Goal: Task Accomplishment & Management: Manage account settings

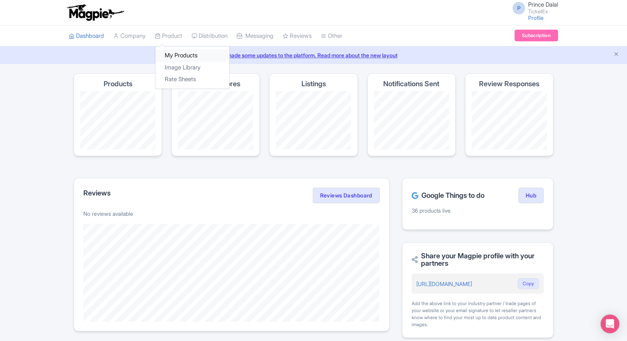
click at [165, 49] on link "My Products" at bounding box center [192, 55] width 74 height 12
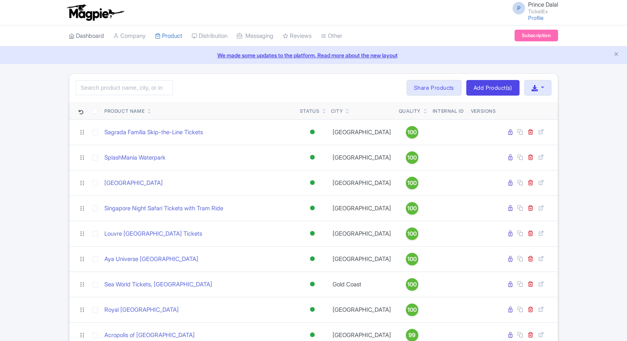
click at [96, 32] on link "Dashboard" at bounding box center [86, 35] width 35 height 21
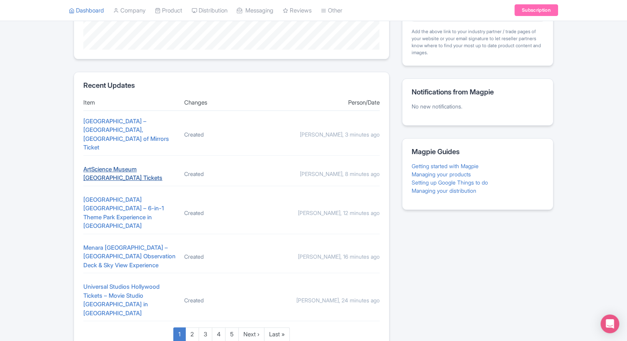
scroll to position [273, 0]
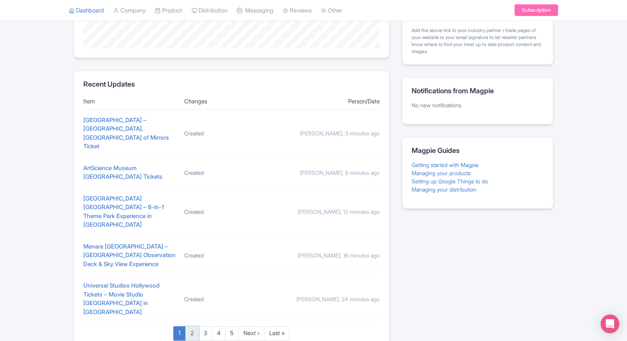
click at [191, 326] on link "2" at bounding box center [192, 333] width 14 height 14
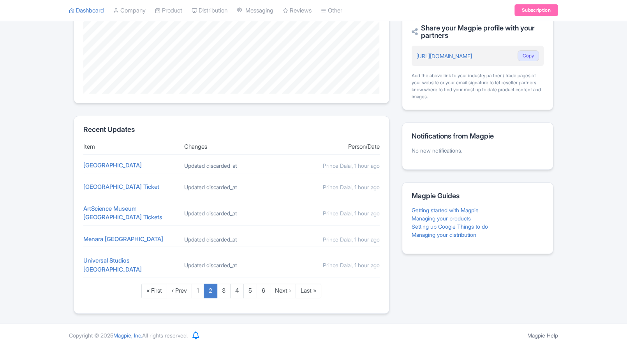
scroll to position [233, 0]
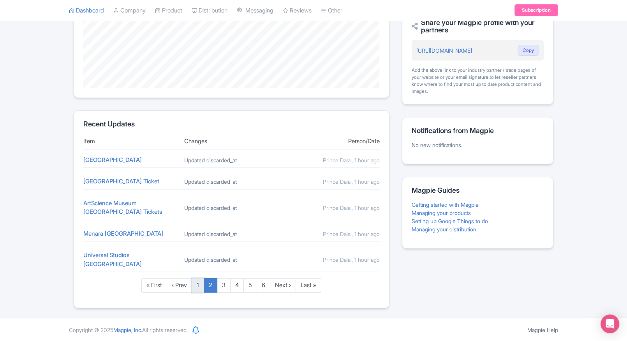
click at [197, 288] on link "1" at bounding box center [198, 285] width 12 height 14
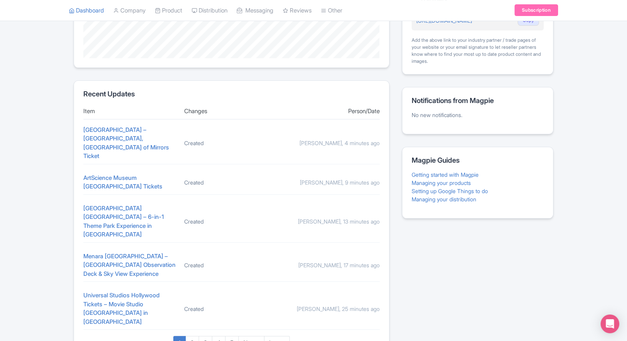
scroll to position [266, 0]
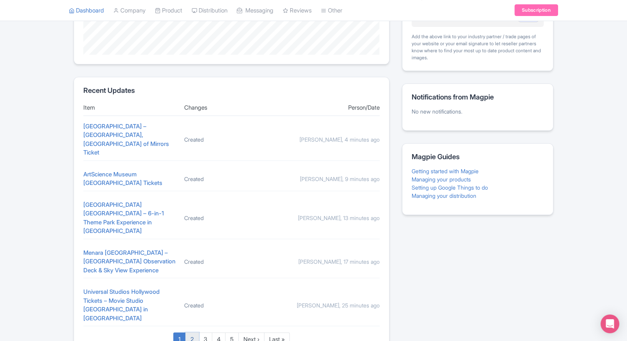
click at [195, 332] on link "2" at bounding box center [192, 339] width 14 height 14
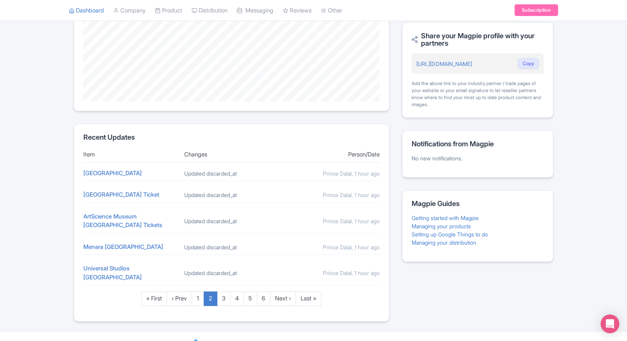
scroll to position [223, 0]
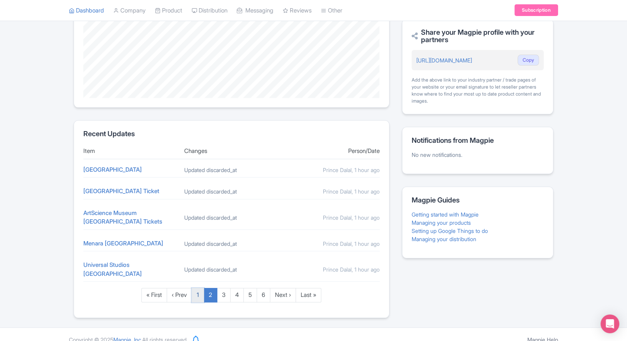
click at [198, 291] on link "1" at bounding box center [198, 295] width 12 height 14
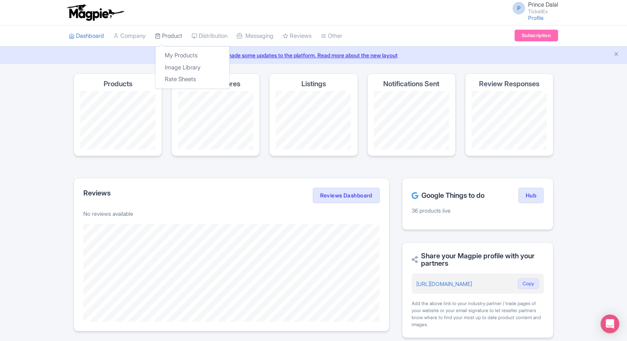
click at [182, 29] on link "Product" at bounding box center [168, 35] width 27 height 21
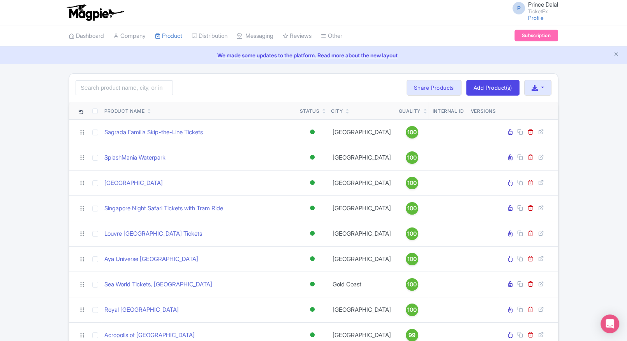
click at [424, 108] on icon at bounding box center [426, 109] width 4 height 5
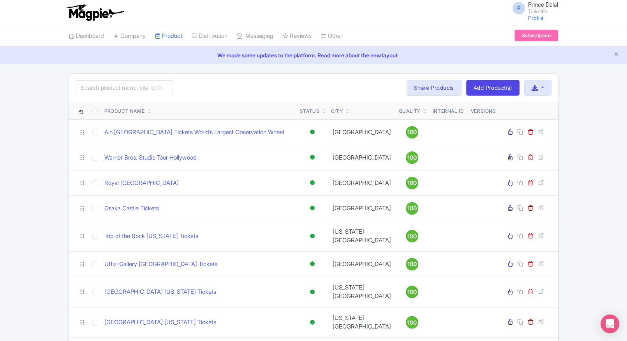
click at [404, 113] on div "Quality" at bounding box center [412, 111] width 26 height 7
click at [424, 112] on icon at bounding box center [426, 112] width 4 height 5
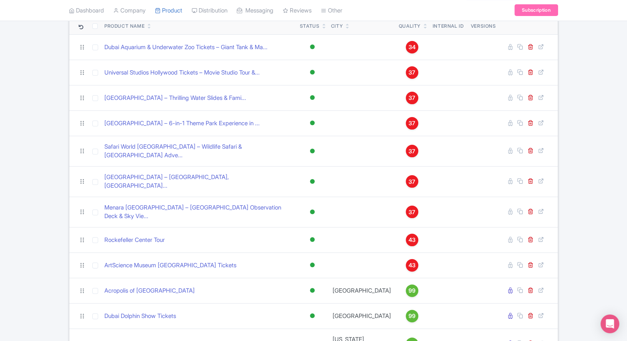
scroll to position [86, 0]
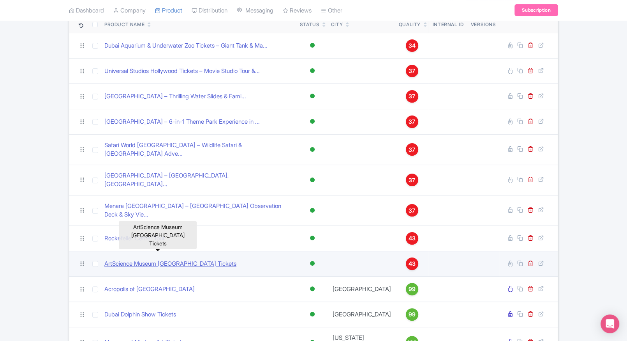
click at [145, 259] on link "ArtScience Museum [GEOGRAPHIC_DATA] Tickets" at bounding box center [170, 263] width 132 height 9
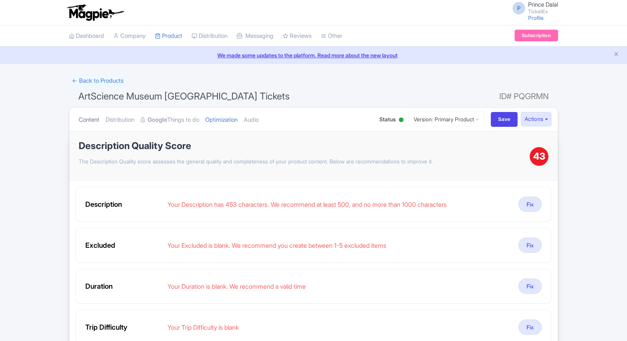
click at [92, 108] on link "Content" at bounding box center [89, 120] width 21 height 25
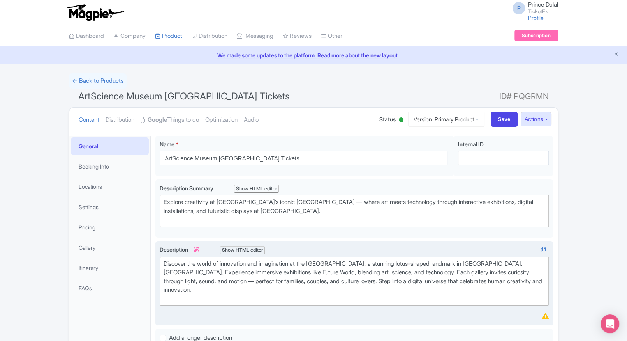
click at [234, 287] on div "Discover the world of innovation and imagination at the ArtScience Museum, a st…" at bounding box center [354, 281] width 381 height 44
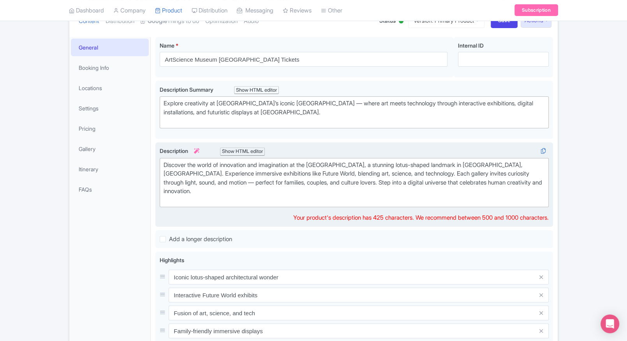
scroll to position [100, 0]
click at [259, 180] on div "Discover the world of innovation and imagination at the ArtScience Museum, a st…" at bounding box center [354, 181] width 381 height 44
type trix-editor "<div>Discover the world of innovation and imagination at the ArtScience Museum,…"
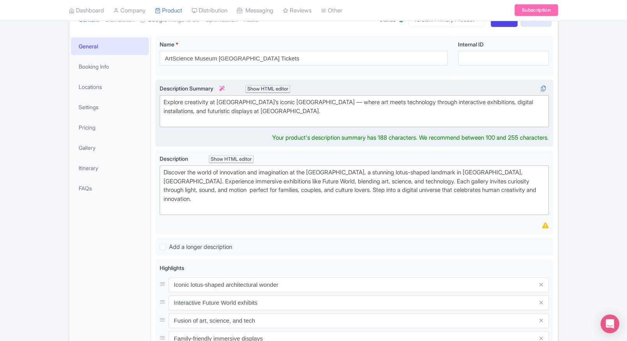
scroll to position [109, 0]
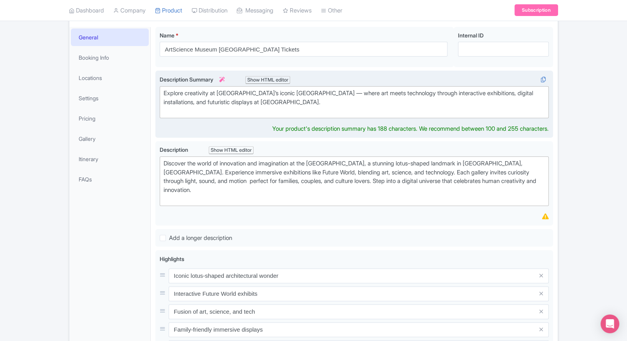
click at [333, 97] on div "Explore creativity at Singapore’s iconic ArtScience Museum — where art meets te…" at bounding box center [354, 102] width 381 height 26
click at [319, 108] on div "Explore creativity at Singapore’s iconic ArtScience Museum where art meets tech…" at bounding box center [354, 102] width 381 height 26
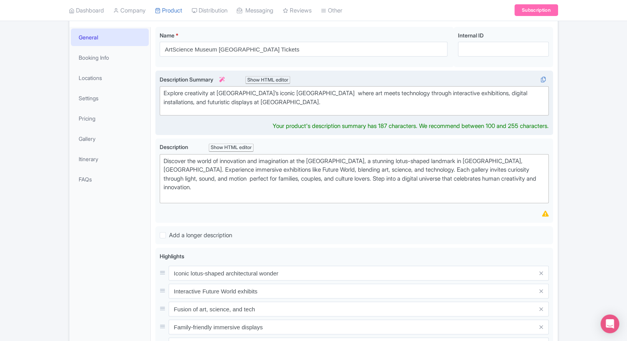
type trix-editor "<div>Explore creativity at Singapore’s iconic ArtScience Museum where art meets…"
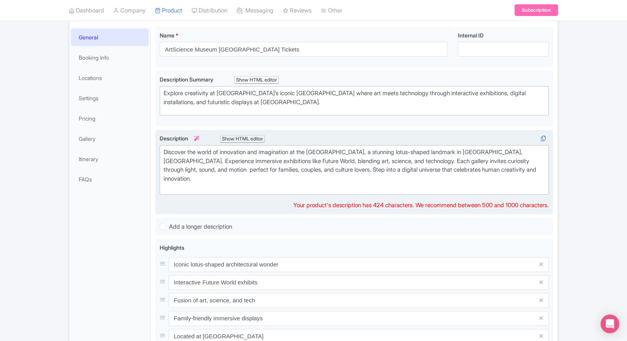
click at [244, 195] on div "Description i Show HTML editor Bold Italic Strikethrough Link Heading Quote Cod…" at bounding box center [354, 172] width 389 height 76
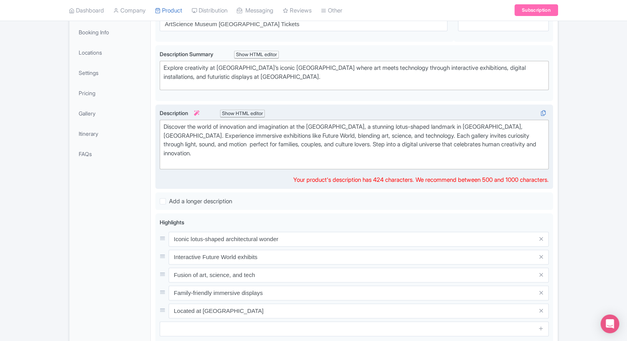
scroll to position [122, 0]
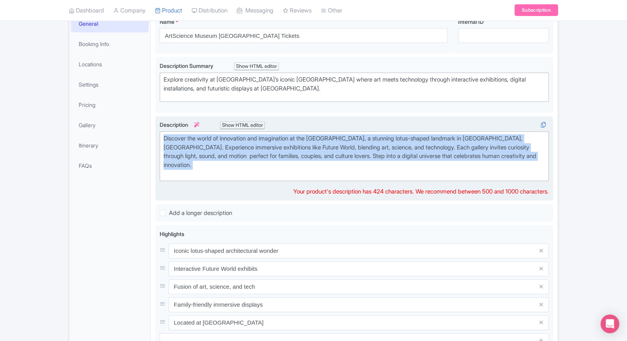
drag, startPoint x: 244, startPoint y: 169, endPoint x: 165, endPoint y: 129, distance: 88.5
click at [165, 131] on trix-editor "Discover the world of innovation and imagination at the ArtScience Museum, a st…" at bounding box center [354, 155] width 389 height 49
copy div "Discover the world of innovation and imagination at the ArtScience Museum, a st…"
paste trix-editor "<div>Discover the world of <strong>innovation, creativity, and imagination</str…"
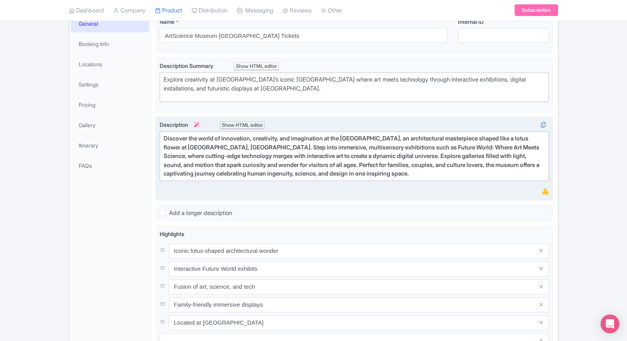
click at [235, 180] on div "Description i Show HTML editor Bold Italic Strikethrough Link Heading Quote Cod…" at bounding box center [354, 158] width 389 height 76
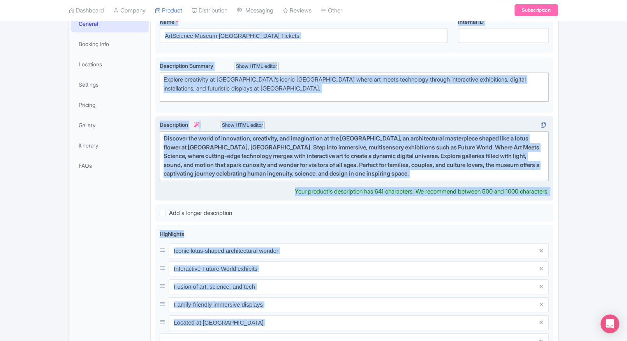
click at [251, 169] on strong "Discover the world of innovation, creativity, and imagination at the ArtScience…" at bounding box center [352, 155] width 376 height 42
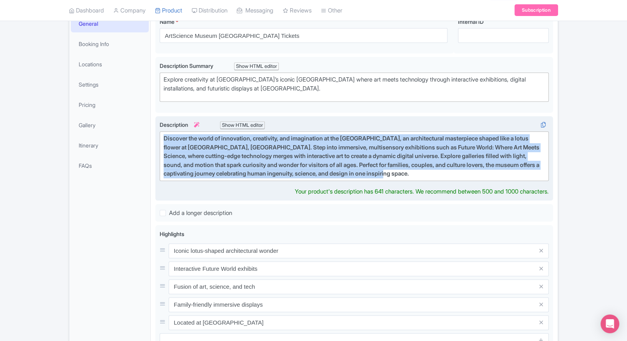
click at [263, 164] on strong "Discover the world of innovation, creativity, and imagination at the ArtScience…" at bounding box center [352, 155] width 376 height 42
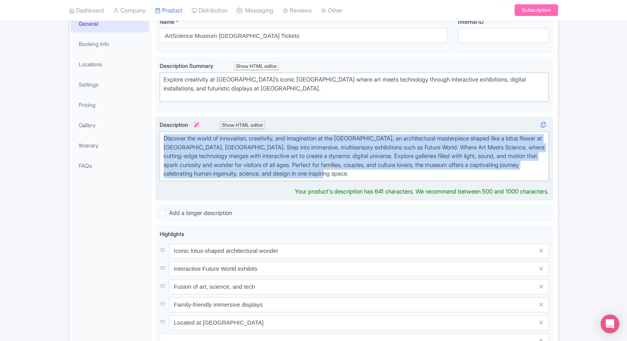
click at [263, 164] on div "Discover the world of innovation, creativity, and imagination at the ArtScience…" at bounding box center [354, 156] width 381 height 44
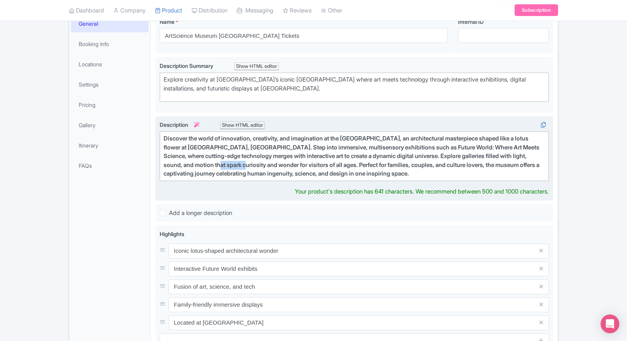
click at [263, 164] on strong "Discover the world of innovation, creativity, and imagination at the ArtScience…" at bounding box center [352, 155] width 376 height 42
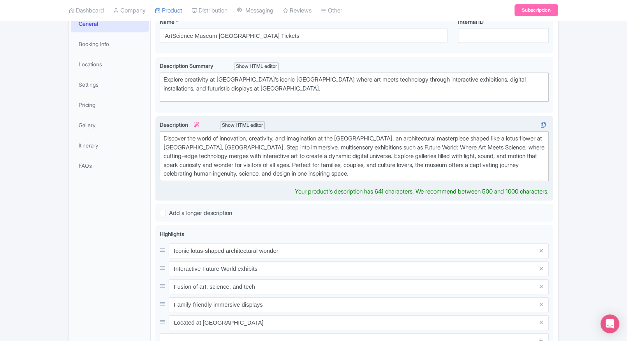
click at [438, 175] on div "Discover the world of innovation, creativity, and imagination at the ArtScience…" at bounding box center [354, 156] width 381 height 44
type trix-editor "<div>Discover the world of innovation, creativity, and imagination at the ArtSc…"
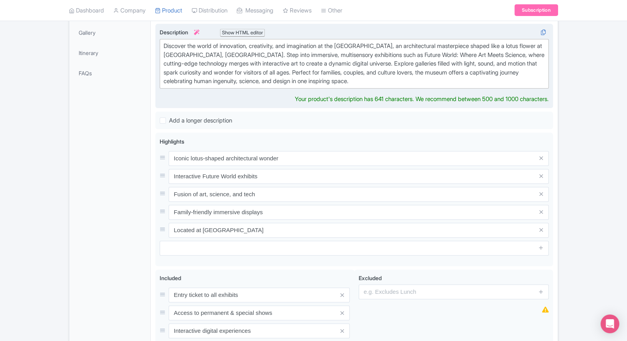
scroll to position [305, 0]
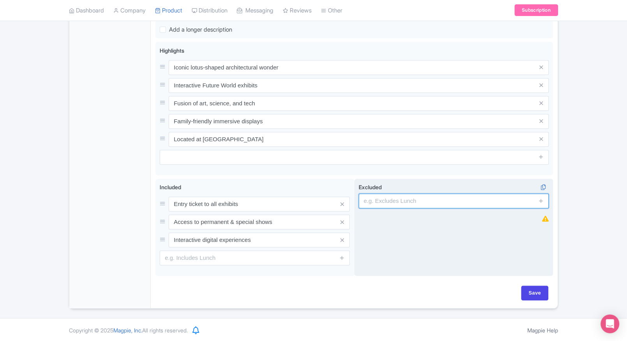
click at [415, 202] on input "text" at bounding box center [454, 200] width 190 height 15
type input "guides, audio guides"
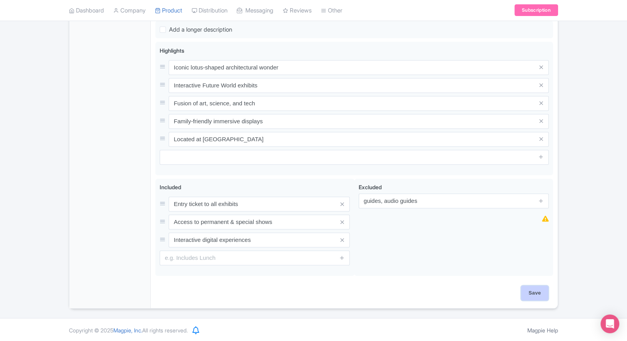
click at [524, 295] on input "Save" at bounding box center [534, 292] width 27 height 15
type input "Saving..."
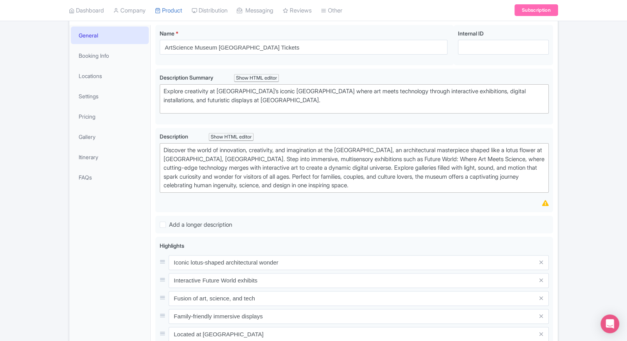
scroll to position [0, 0]
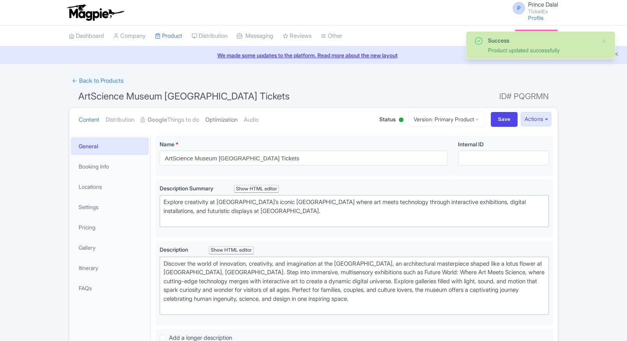
click at [213, 121] on link "Optimization" at bounding box center [221, 120] width 32 height 25
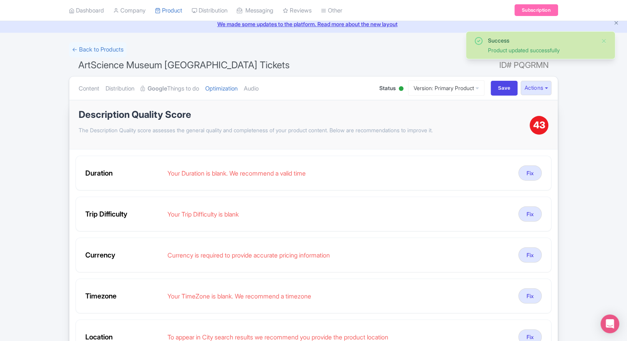
scroll to position [33, 0]
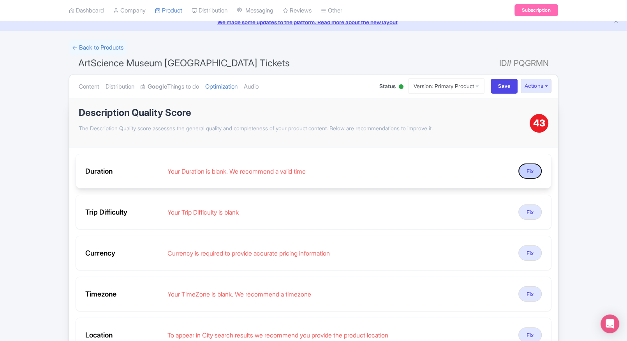
click at [524, 170] on button "Fix" at bounding box center [530, 170] width 23 height 15
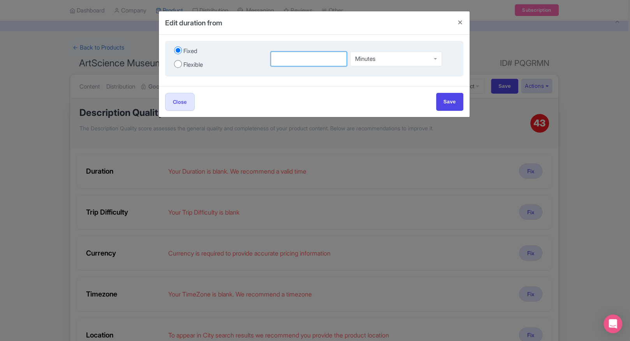
click at [287, 57] on input "number" at bounding box center [309, 58] width 77 height 15
type input "2"
click at [380, 57] on div "Minutes" at bounding box center [396, 57] width 92 height 15
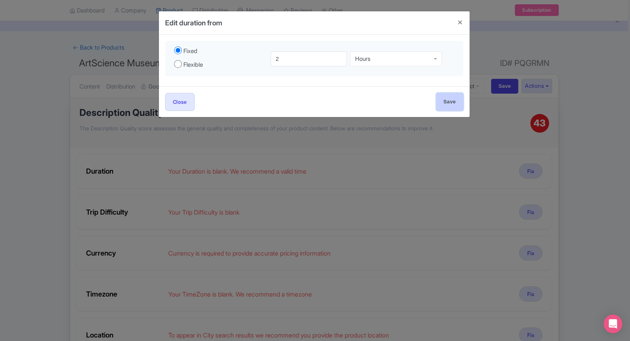
click at [438, 98] on input "Save" at bounding box center [449, 102] width 27 height 18
type input "Save"
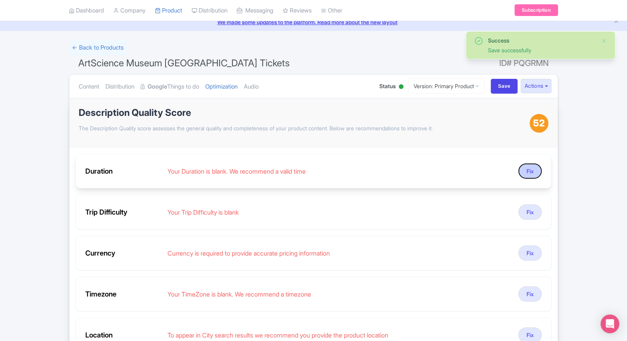
click at [533, 173] on button "Fix" at bounding box center [530, 170] width 23 height 15
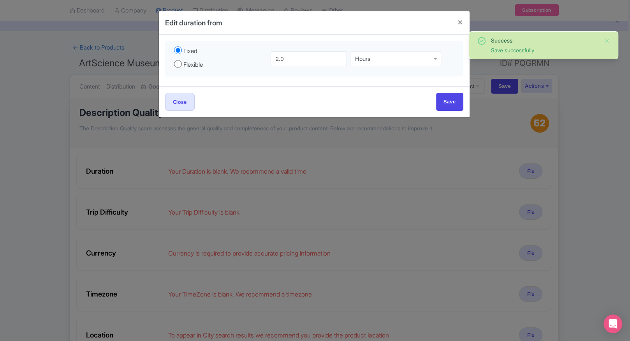
click at [65, 97] on div "Edit duration from Fixed Flexible 2.0 Hours Hours 2.0 to Hours Hours Close Save" at bounding box center [315, 170] width 630 height 341
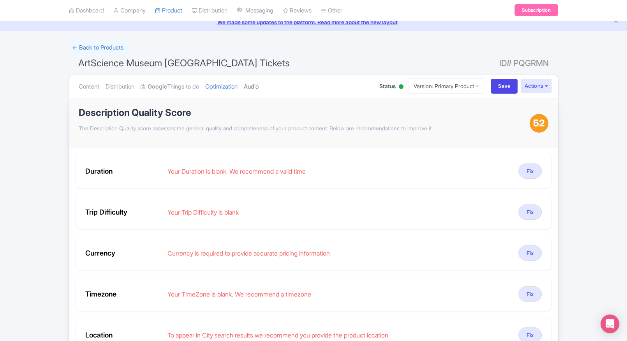
click at [254, 86] on link "Audio" at bounding box center [251, 86] width 15 height 25
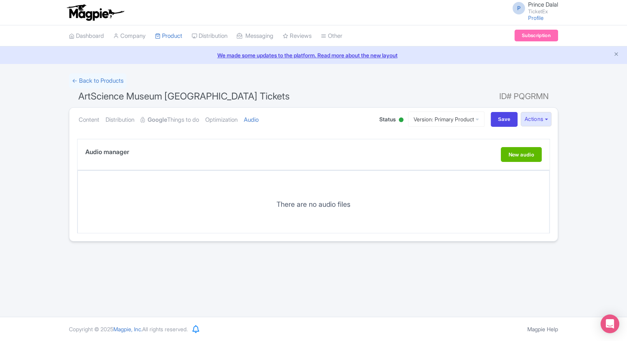
scroll to position [0, 0]
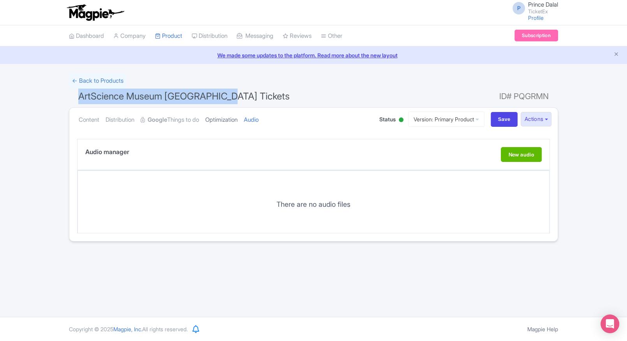
drag, startPoint x: 221, startPoint y: 86, endPoint x: 231, endPoint y: 117, distance: 32.9
click at [231, 117] on form "← Back to Products ArtScience Museum Singapore Tickets ID# PQGRMN Content Distr…" at bounding box center [313, 157] width 489 height 168
click at [231, 117] on link "Optimization" at bounding box center [221, 120] width 32 height 25
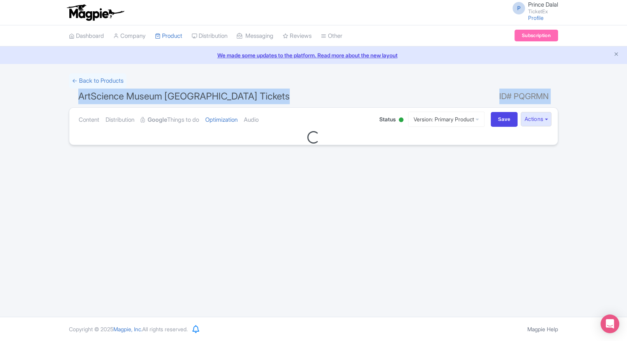
click at [260, 98] on h1 "ArtScience Museum Singapore Tickets ID# PQGRMN" at bounding box center [313, 97] width 489 height 19
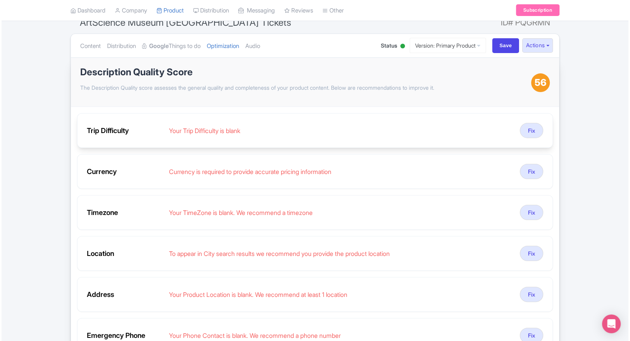
scroll to position [78, 0]
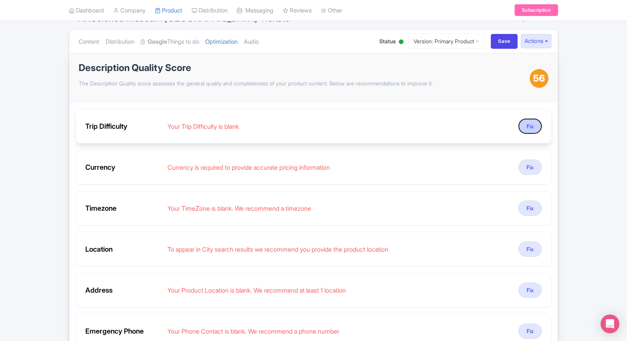
click at [526, 129] on button "Fix" at bounding box center [530, 125] width 23 height 15
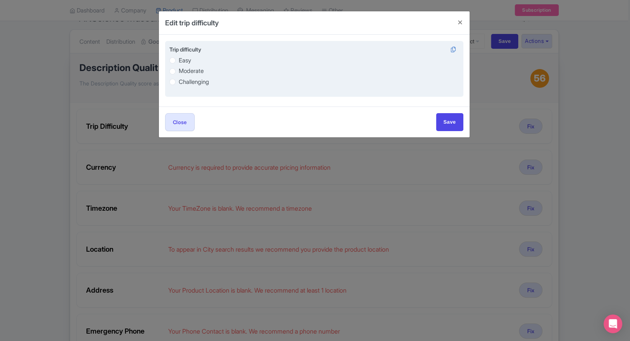
click at [184, 65] on div "Easy Moderate Challenging" at bounding box center [314, 71] width 290 height 30
click at [179, 60] on label "Easy" at bounding box center [185, 60] width 12 height 9
radio input "true"
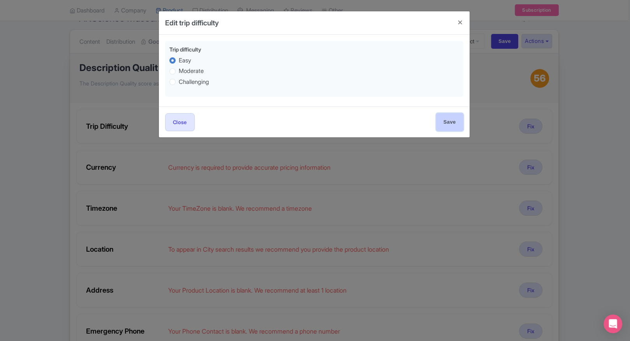
click at [457, 124] on input "Save" at bounding box center [449, 122] width 27 height 18
type input "Save"
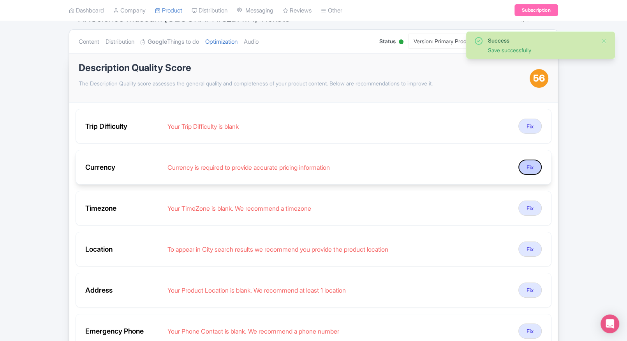
click at [527, 170] on button "Fix" at bounding box center [530, 166] width 23 height 15
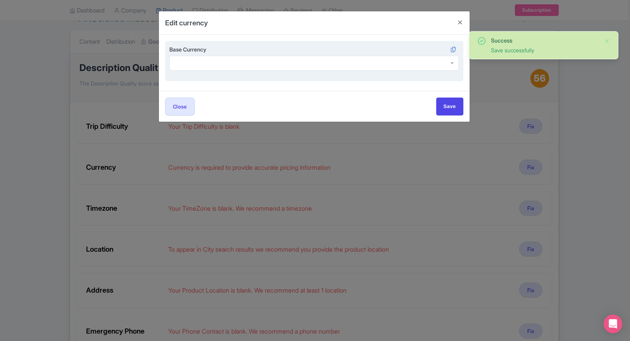
click at [233, 72] on div "Base Currency" at bounding box center [314, 61] width 298 height 41
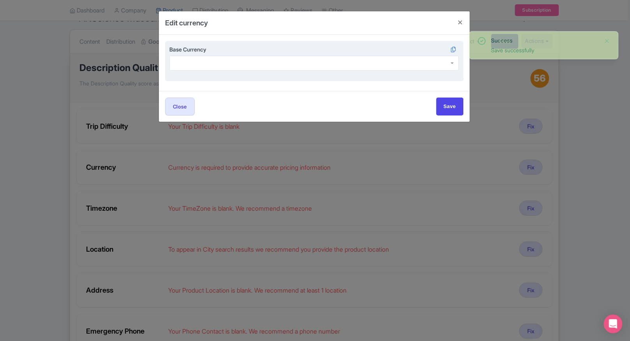
click at [244, 67] on div at bounding box center [314, 63] width 290 height 15
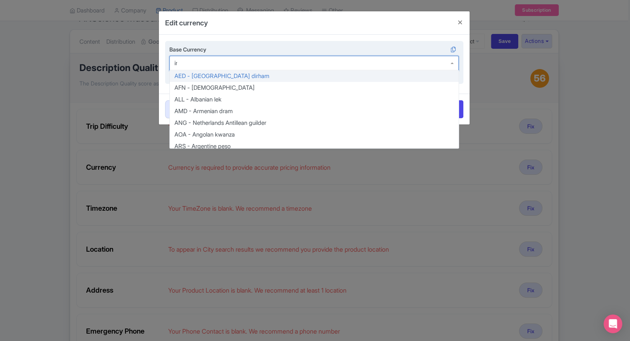
type input "inr"
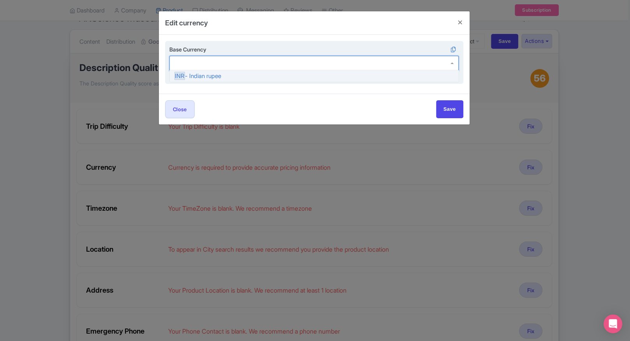
scroll to position [0, 0]
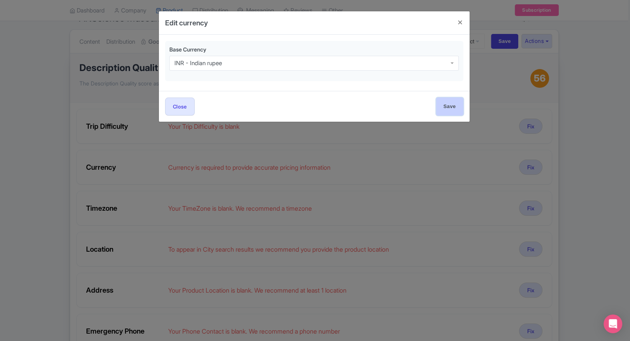
click at [451, 101] on input "Save" at bounding box center [449, 106] width 27 height 18
type input "Save"
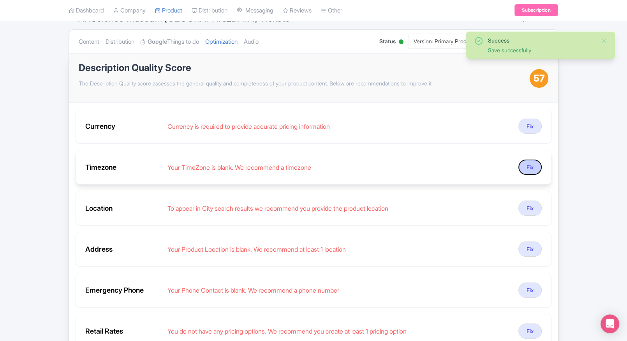
click at [533, 162] on button "Fix" at bounding box center [530, 166] width 23 height 15
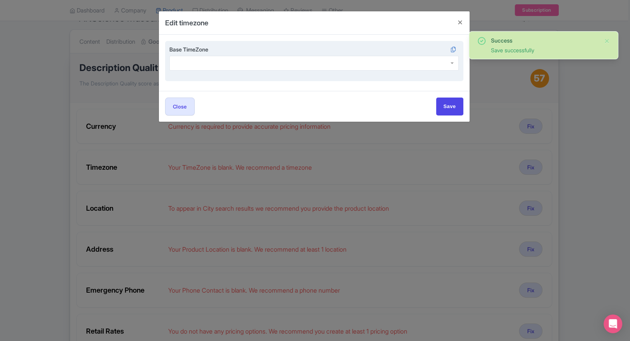
click at [251, 66] on div at bounding box center [314, 63] width 290 height 15
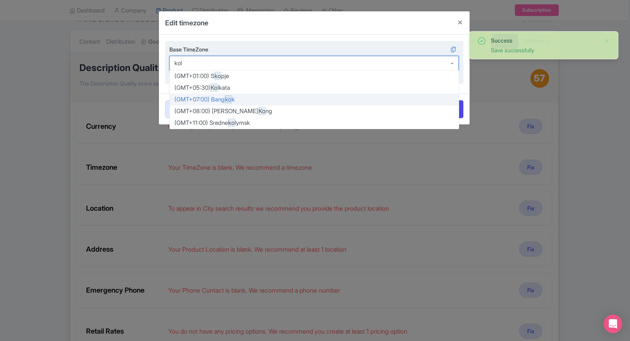
type input "kolk"
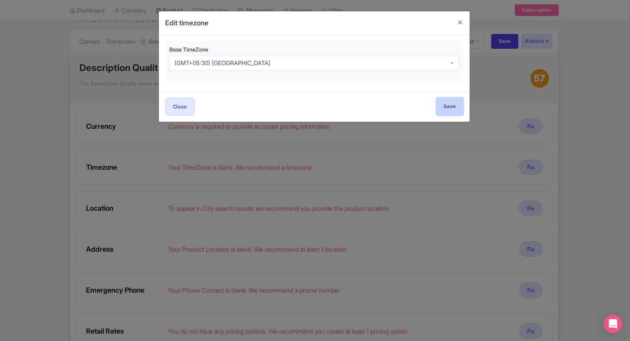
click at [449, 100] on input "Save" at bounding box center [449, 106] width 27 height 18
type input "Save"
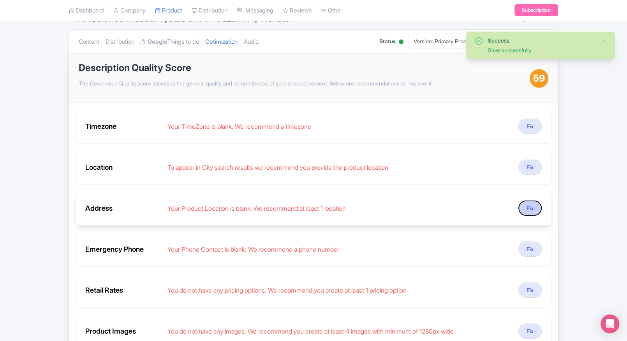
click at [524, 208] on button "Fix" at bounding box center [530, 207] width 23 height 15
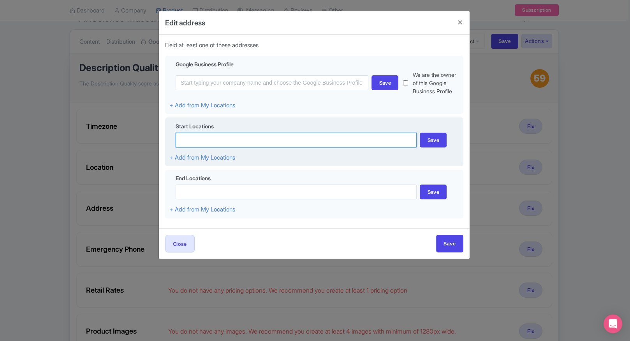
click at [297, 143] on input at bounding box center [297, 139] width 242 height 15
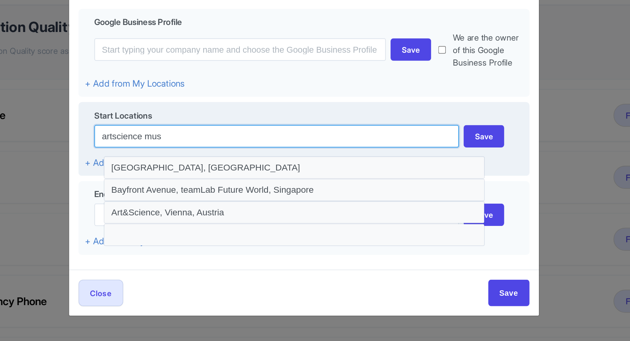
scroll to position [78, 0]
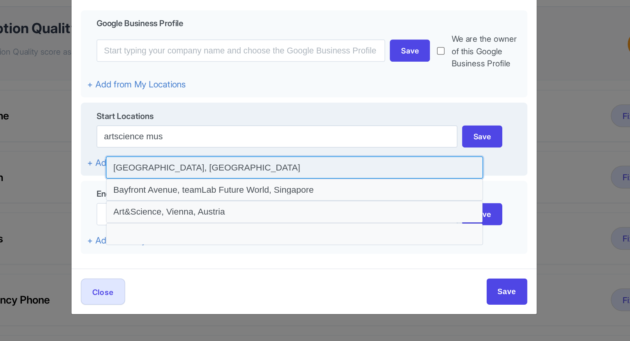
click at [310, 156] on input at bounding box center [308, 160] width 252 height 15
type input "Bayfront Avenue, ArtScience Museum, Singapore"
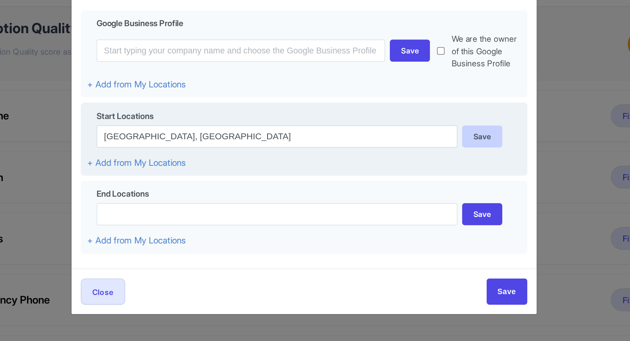
click at [427, 141] on div "Save" at bounding box center [433, 139] width 27 height 15
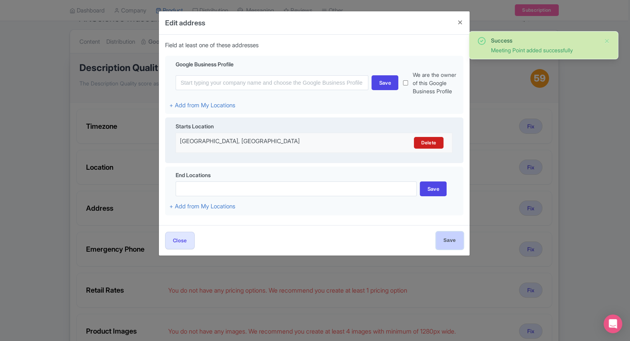
click at [451, 236] on input "Save" at bounding box center [449, 240] width 27 height 18
type input "Save"
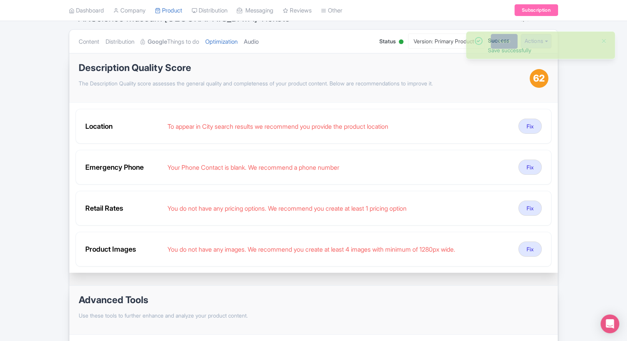
click at [259, 44] on link "Audio" at bounding box center [251, 42] width 15 height 25
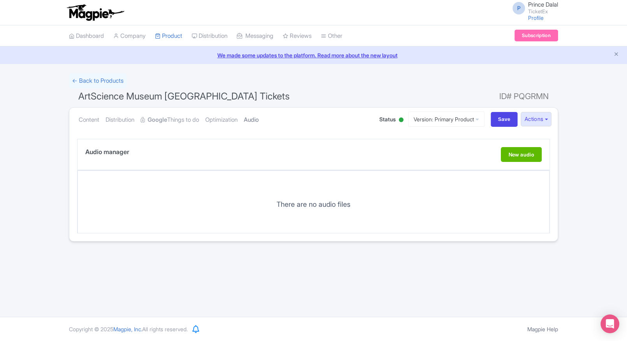
scroll to position [0, 0]
click at [224, 111] on link "Optimization" at bounding box center [221, 120] width 32 height 25
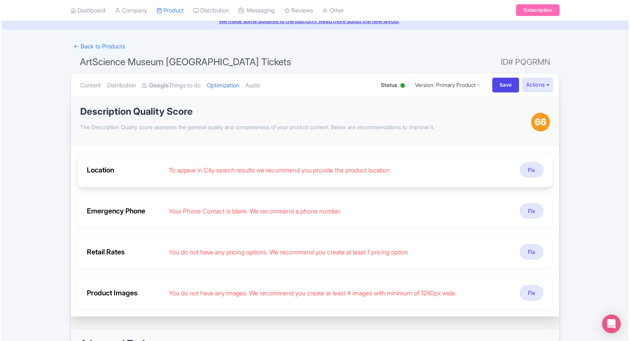
scroll to position [64, 0]
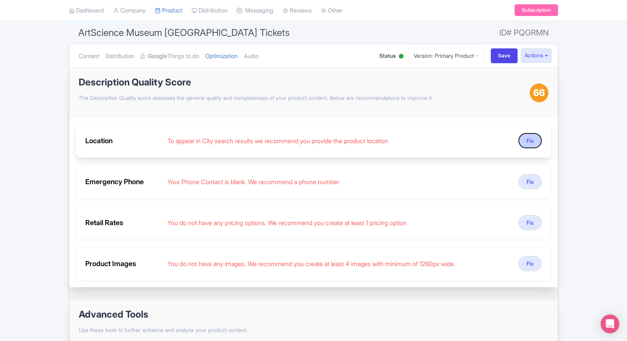
click at [530, 143] on button "Fix" at bounding box center [530, 140] width 23 height 15
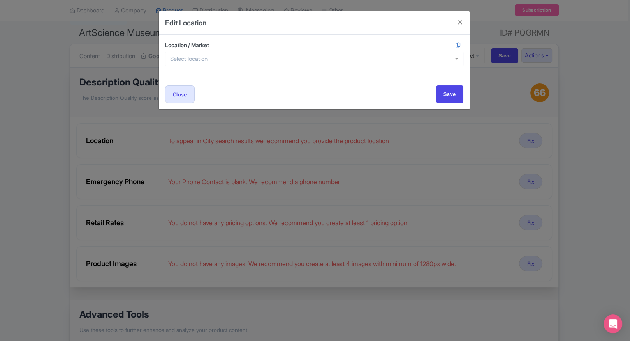
click at [279, 59] on div at bounding box center [314, 58] width 298 height 15
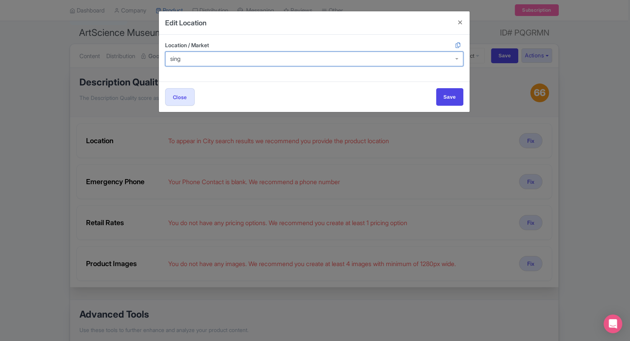
type input "singa"
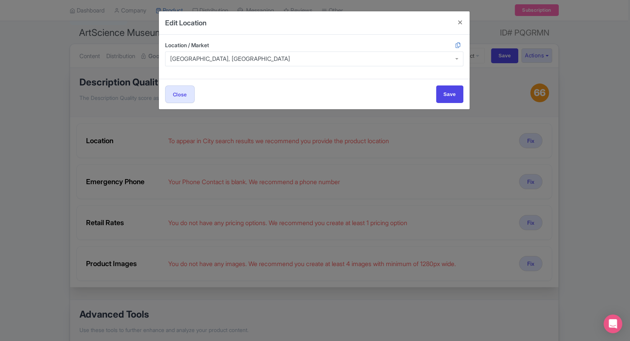
scroll to position [0, 0]
click at [448, 86] on input "Save" at bounding box center [449, 94] width 27 height 18
type input "Save"
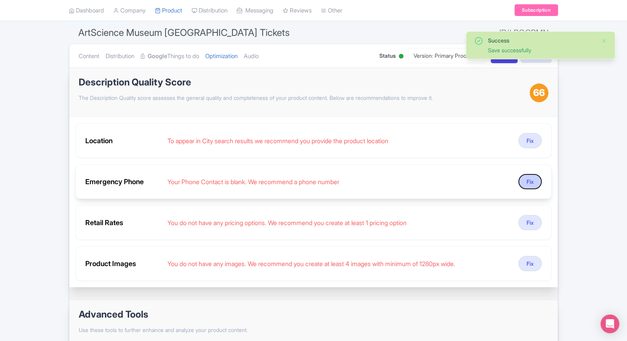
click at [527, 178] on button "Fix" at bounding box center [530, 181] width 23 height 15
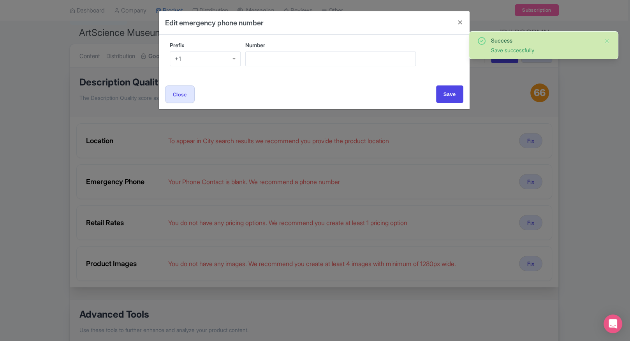
click at [210, 62] on div "+1" at bounding box center [205, 58] width 71 height 15
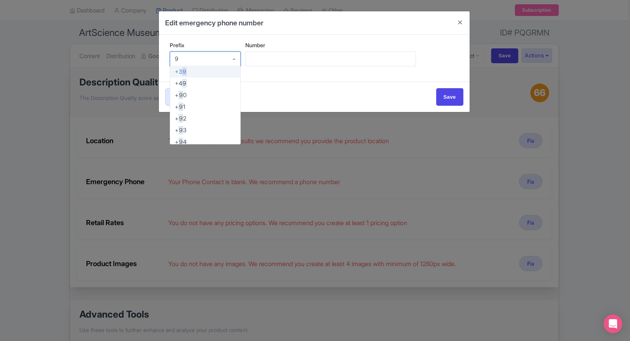
type input "91"
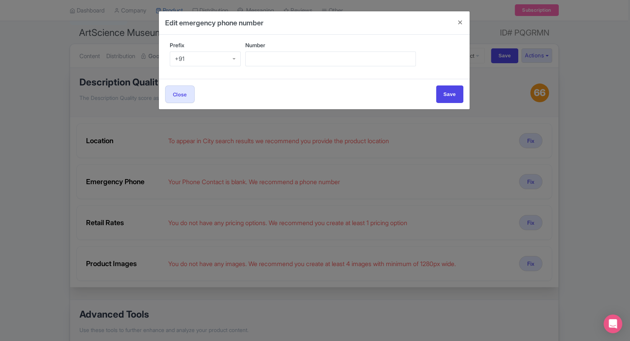
click at [266, 71] on div "Number" at bounding box center [352, 57] width 214 height 32
click at [300, 51] on input "Number" at bounding box center [330, 58] width 171 height 15
type input "9509989377"
click at [445, 99] on input "Save" at bounding box center [449, 94] width 27 height 18
type input "Save"
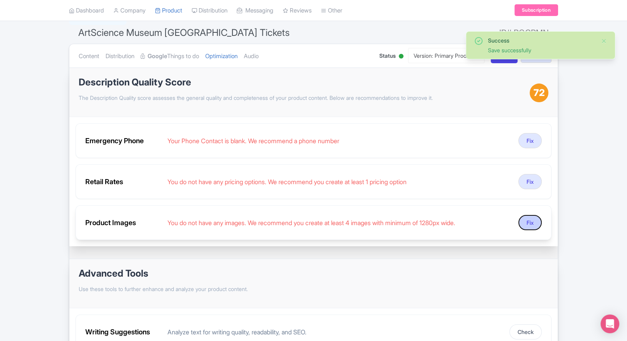
click at [531, 217] on button "Fix" at bounding box center [530, 222] width 23 height 15
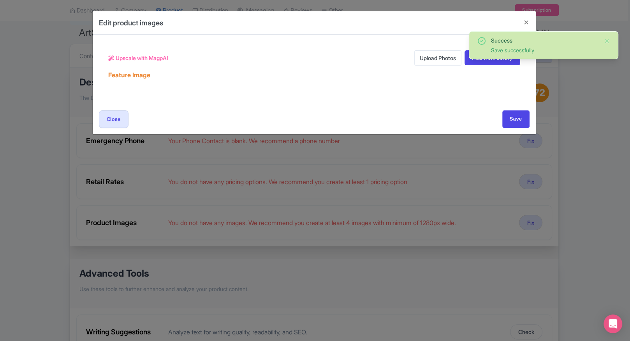
click at [420, 55] on link "Upload Photos" at bounding box center [438, 57] width 47 height 15
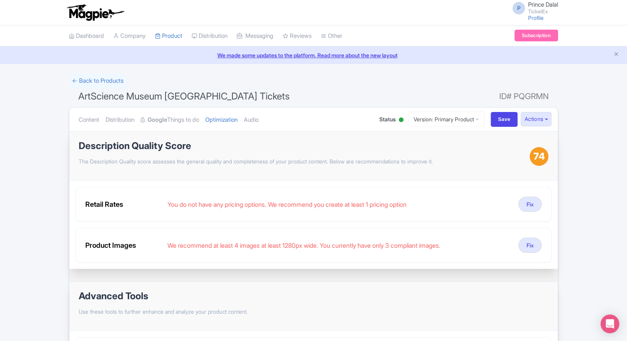
click at [270, 126] on ul "Content Distribution Google Things to do Optimization Audio" at bounding box center [221, 120] width 291 height 24
click at [259, 119] on link "Audio" at bounding box center [251, 120] width 15 height 25
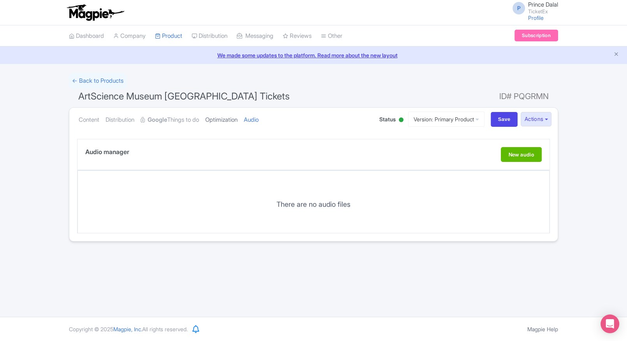
click at [236, 122] on link "Optimization" at bounding box center [221, 120] width 32 height 25
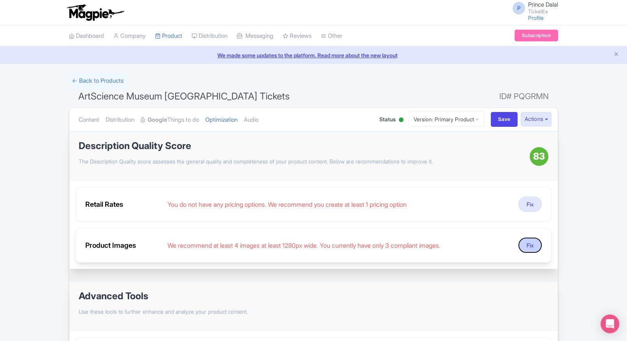
click at [528, 237] on button "Fix" at bounding box center [530, 244] width 23 height 15
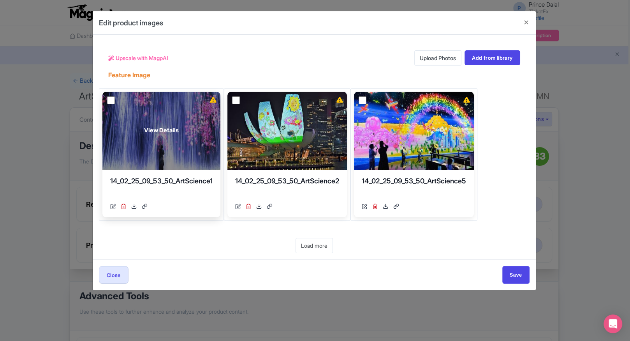
click at [108, 97] on input "checkbox" at bounding box center [111, 100] width 8 height 8
checkbox input "true"
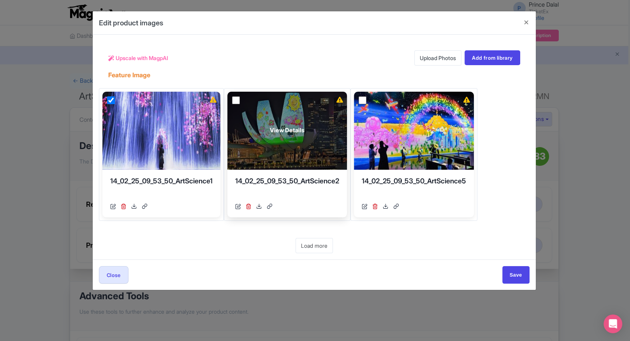
click at [236, 95] on div "View Details" at bounding box center [288, 131] width 120 height 78
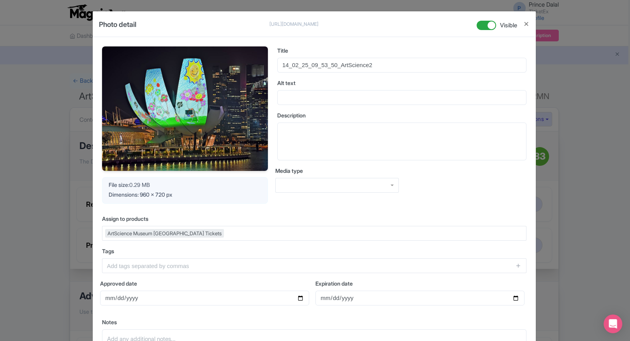
click at [585, 127] on div "Photo detail https://res.cloudinary.com/hfyvkoyi1/image/upload/v1760166825/14_0…" at bounding box center [315, 170] width 630 height 341
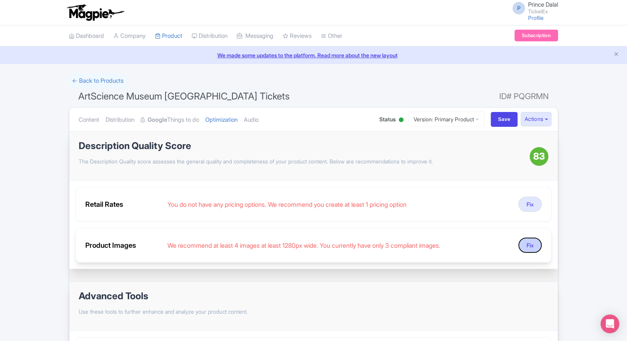
click at [530, 249] on button "Fix" at bounding box center [530, 244] width 23 height 15
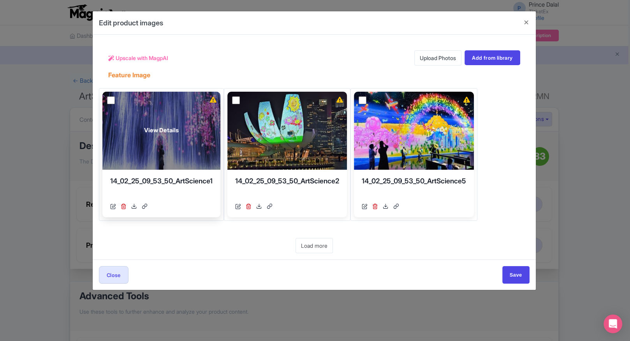
click at [110, 99] on input "checkbox" at bounding box center [111, 100] width 8 height 8
checkbox input "true"
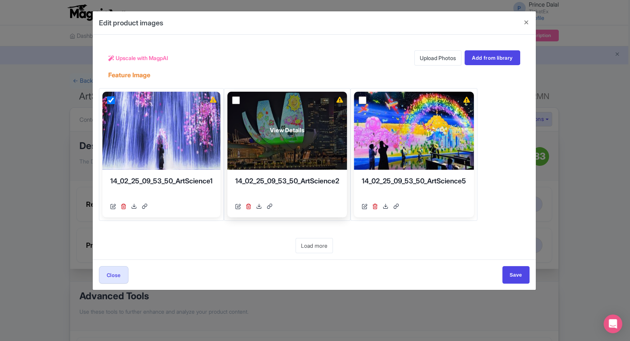
click at [238, 99] on input "checkbox" at bounding box center [236, 100] width 8 height 8
checkbox input "true"
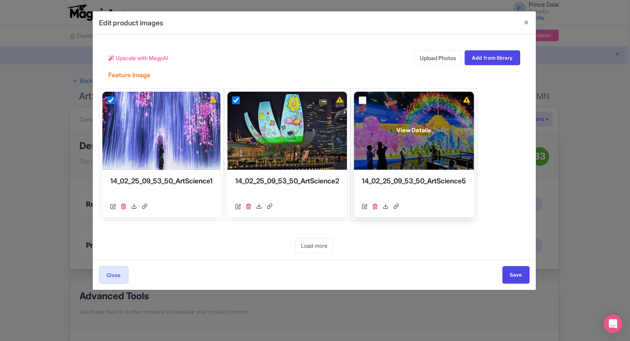
click at [367, 100] on input "checkbox" at bounding box center [363, 100] width 8 height 8
checkbox input "true"
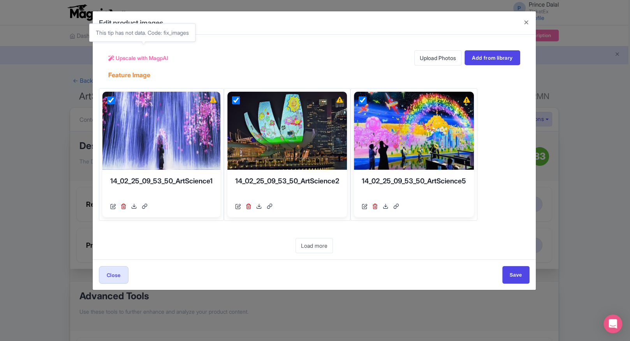
click at [146, 57] on span "Upscale with MagpAI" at bounding box center [142, 58] width 53 height 8
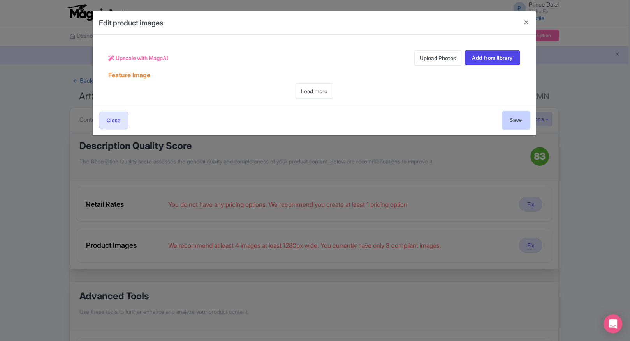
click at [515, 122] on input "Save" at bounding box center [516, 120] width 27 height 18
type input "Save"
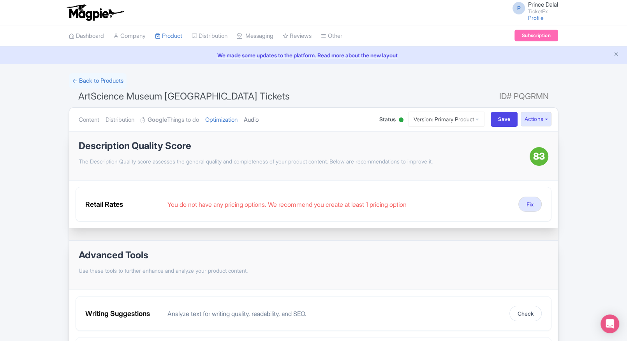
click at [259, 116] on link "Audio" at bounding box center [251, 120] width 15 height 25
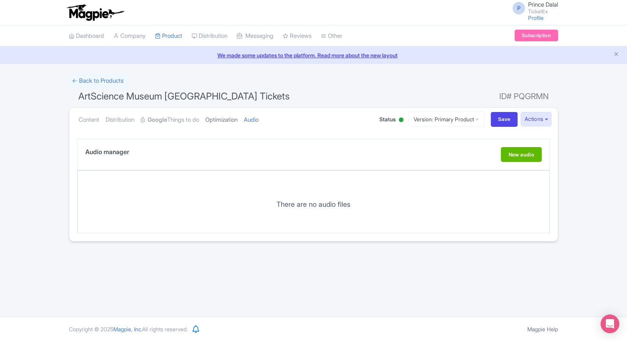
click at [238, 115] on link "Optimization" at bounding box center [221, 120] width 32 height 25
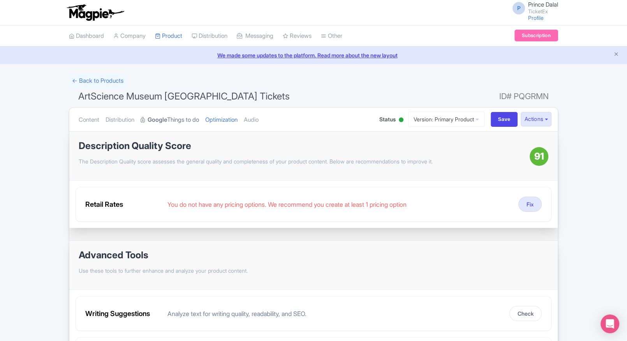
click at [199, 116] on link "Google Things to do" at bounding box center [170, 120] width 58 height 25
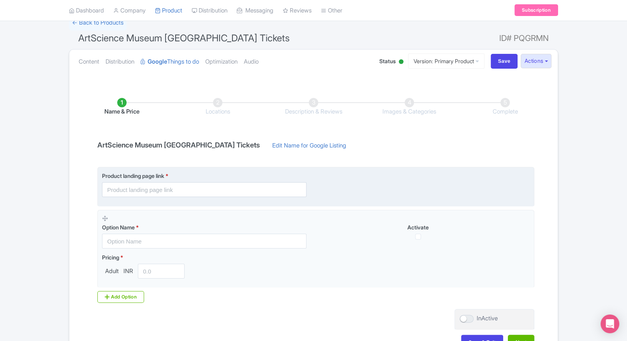
scroll to position [59, 0]
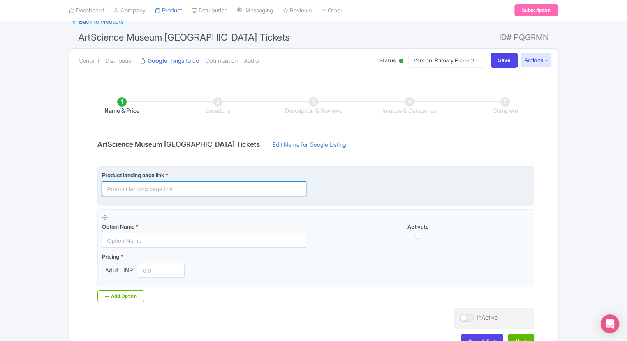
click at [174, 188] on input "text" at bounding box center [204, 188] width 205 height 15
paste input "https://www.ticketex.co/activity/384/artscience-museum-singapore-tickets"
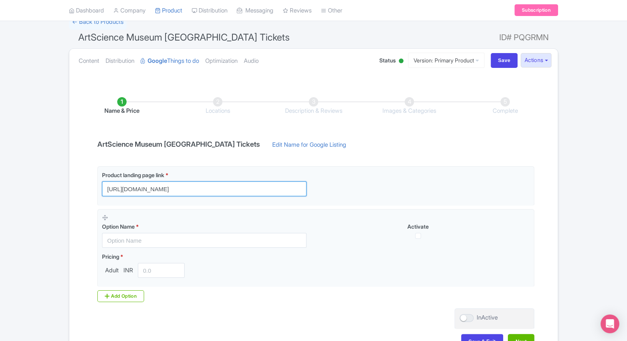
type input "https://www.ticketex.co/activity/384/artscience-museum-singapore-tickets"
click at [83, 203] on div "Name & Price Locations Description & Reviews Images & Categories Complete ArtSc…" at bounding box center [313, 218] width 479 height 275
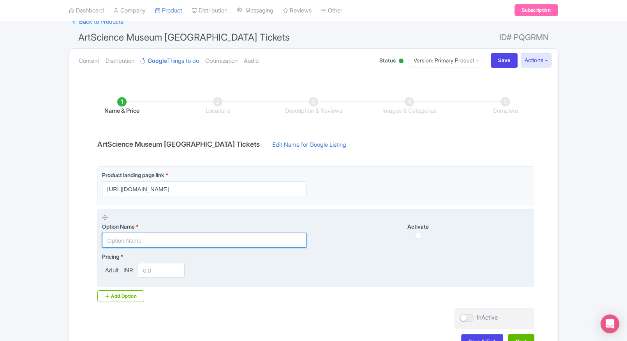
click at [134, 244] on input "text" at bounding box center [204, 240] width 205 height 15
paste input "Entry to Another World is Possible Peak Admissions (All Days) Singapore Residen…"
type input "Entry to Another World is Possible Peak Admissions (All Days) Singapore Residen…"
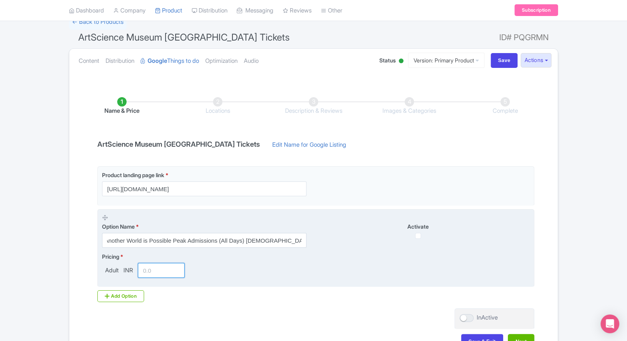
click at [156, 275] on input "number" at bounding box center [161, 270] width 47 height 15
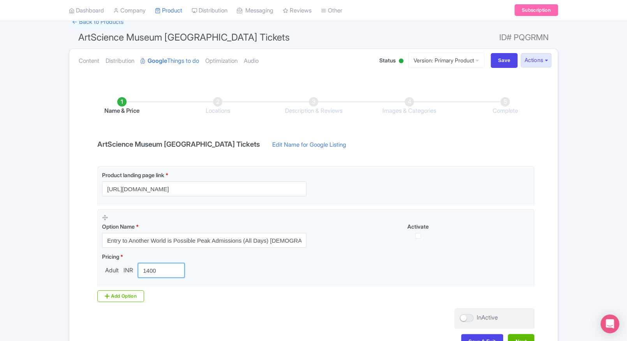
scroll to position [97, 0]
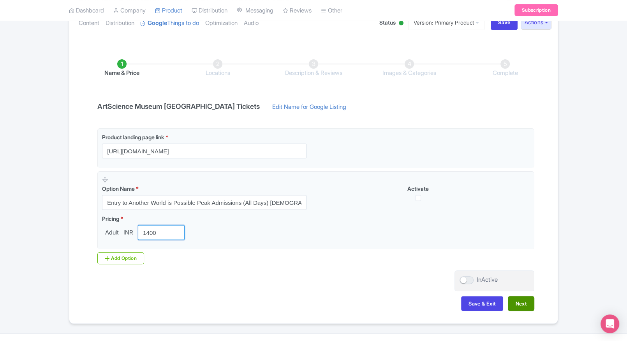
type input "1400"
click at [522, 302] on button "Next" at bounding box center [521, 303] width 26 height 15
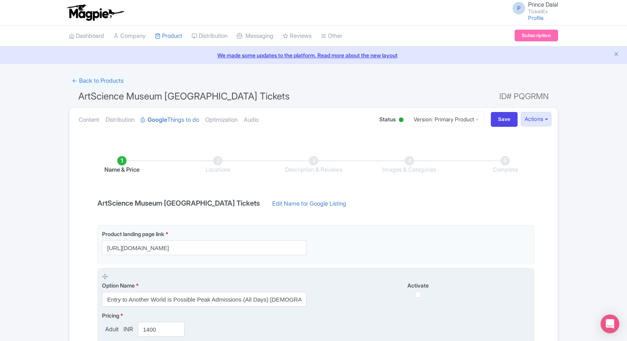
scroll to position [113, 0]
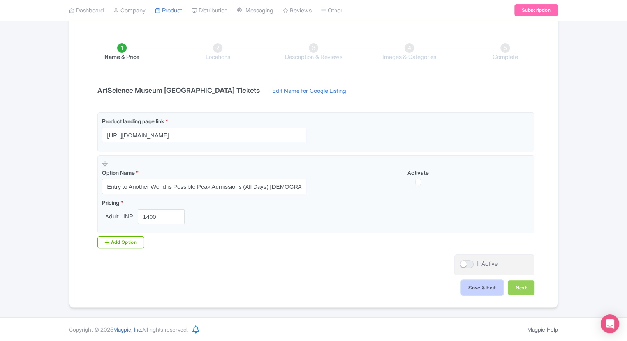
click at [482, 286] on button "Save & Exit" at bounding box center [482, 287] width 42 height 15
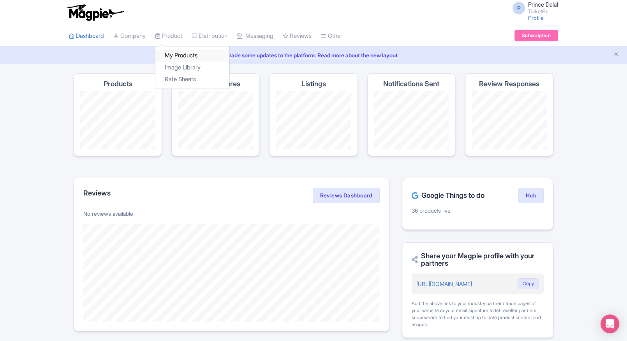
click at [179, 58] on link "My Products" at bounding box center [192, 55] width 74 height 12
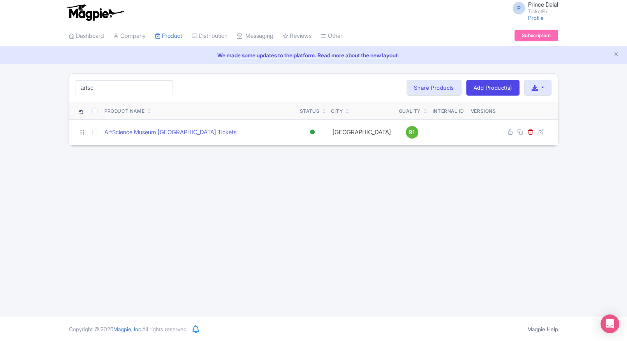
type input "artsc"
click at [52, 155] on div "P Prince Dalal TicketEx Profile Users Settings Sign out Dashboard Company Produ…" at bounding box center [313, 158] width 627 height 316
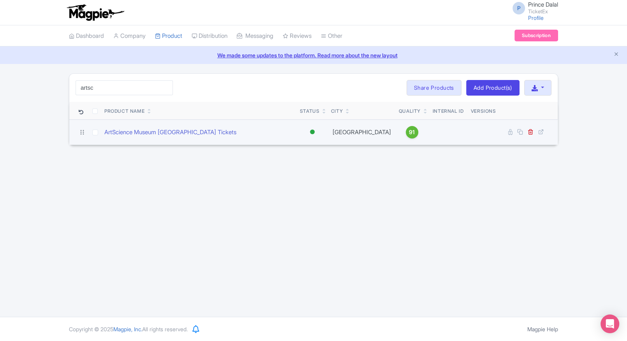
click at [153, 140] on td "ArtScience Museum [GEOGRAPHIC_DATA] Tickets" at bounding box center [199, 131] width 196 height 25
click at [173, 133] on link "ArtScience Museum [GEOGRAPHIC_DATA] Tickets" at bounding box center [170, 132] width 132 height 9
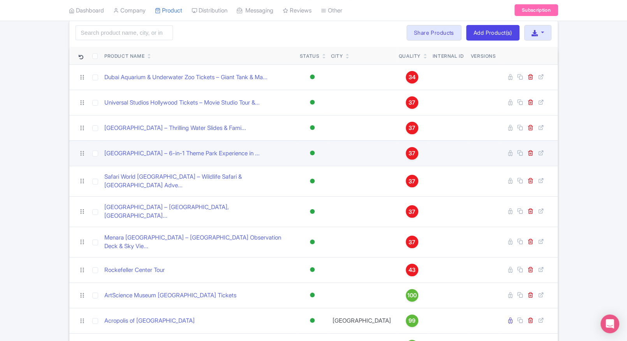
scroll to position [56, 0]
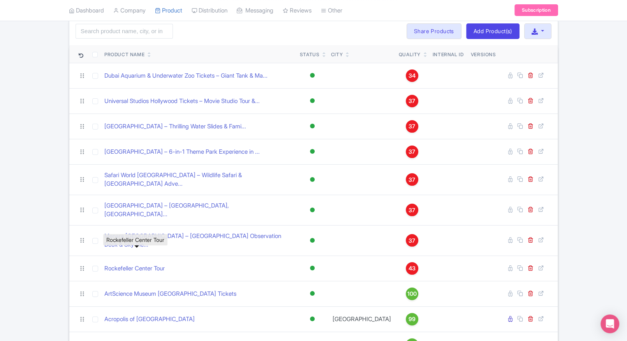
drag, startPoint x: 121, startPoint y: 253, endPoint x: 112, endPoint y: 243, distance: 13.5
click at [121, 264] on link "Rockefeller Center Tour" at bounding box center [134, 268] width 60 height 9
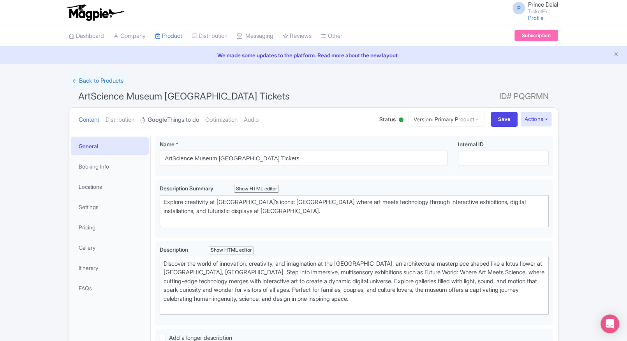
click at [188, 126] on link "Google Things to do" at bounding box center [170, 120] width 58 height 25
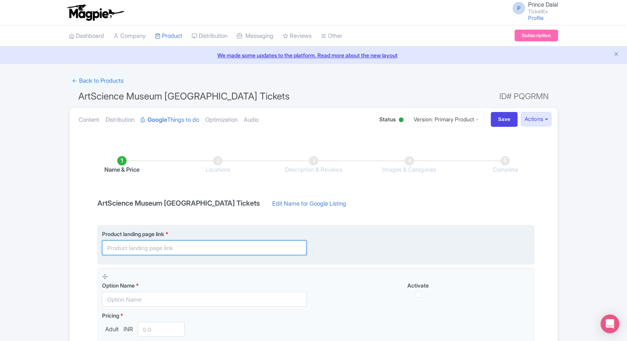
click at [122, 252] on input "text" at bounding box center [204, 247] width 205 height 15
paste input "[URL][DOMAIN_NAME]"
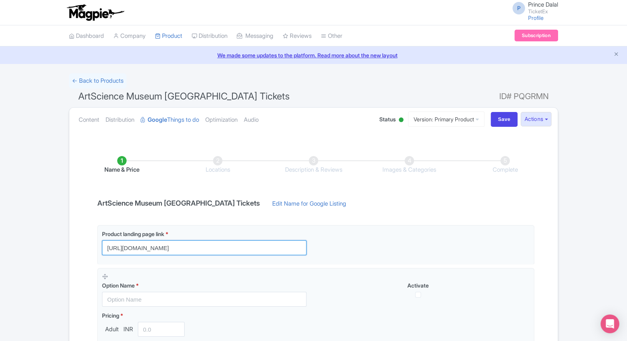
type input "[URL][DOMAIN_NAME]"
click at [80, 252] on div "Name & Price Locations Description & Reviews Images & Categories Complete ArtSc…" at bounding box center [313, 277] width 479 height 275
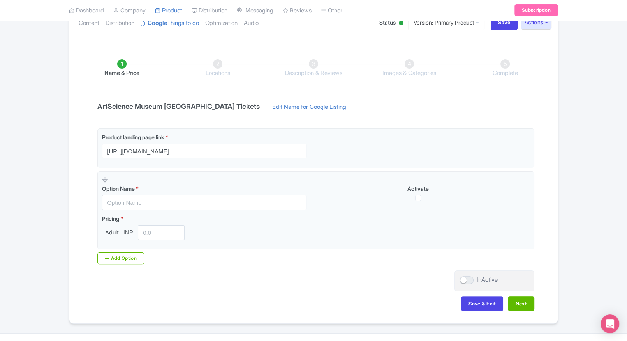
scroll to position [108, 0]
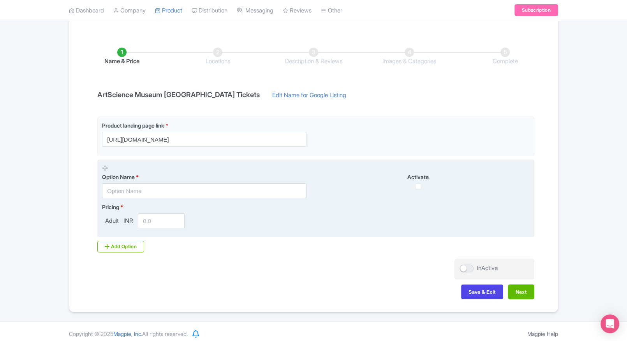
click at [178, 187] on input "text" at bounding box center [204, 190] width 205 height 15
paste input "Entry to Another World is Possible Peak Admissions (All Days) [DEMOGRAPHIC_DATA…"
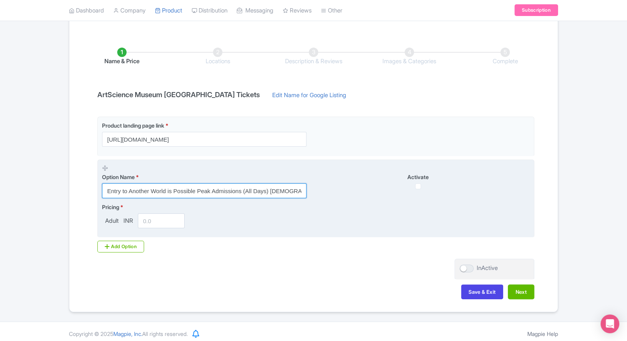
scroll to position [0, 22]
type input "Entry to Another World is Possible Peak Admissions (All Days) [DEMOGRAPHIC_DATA…"
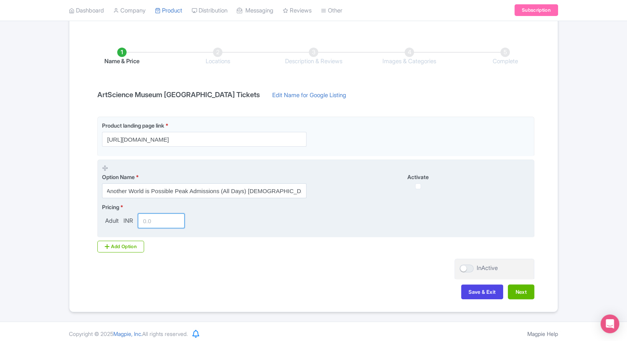
scroll to position [0, 0]
click at [153, 224] on input "number" at bounding box center [161, 220] width 47 height 15
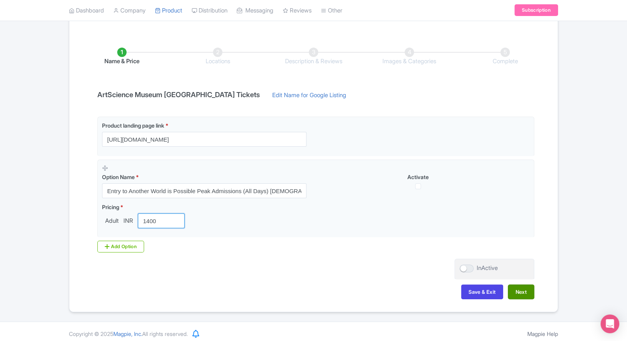
type input "1400"
click at [521, 291] on button "Next" at bounding box center [521, 291] width 26 height 15
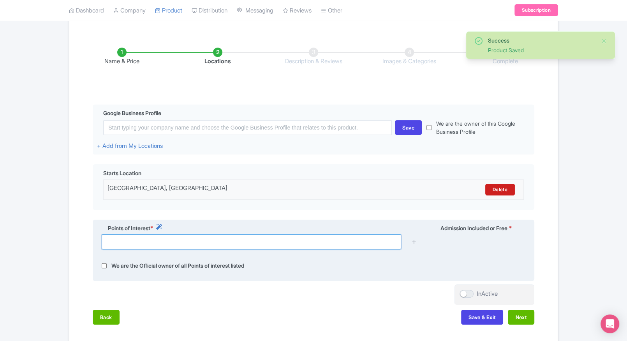
click at [296, 244] on input "text" at bounding box center [252, 241] width 300 height 15
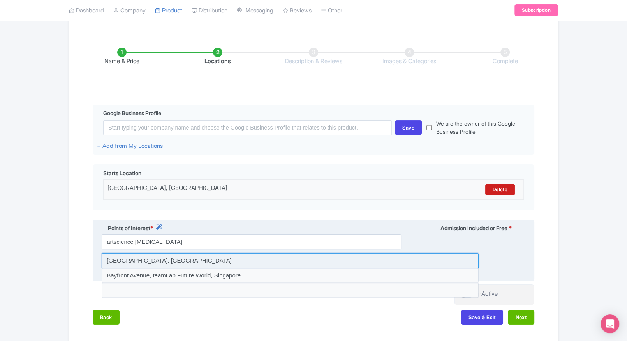
click at [241, 256] on input at bounding box center [290, 260] width 377 height 15
type input "Bayfront Avenue, ArtScience Museum, Singapore"
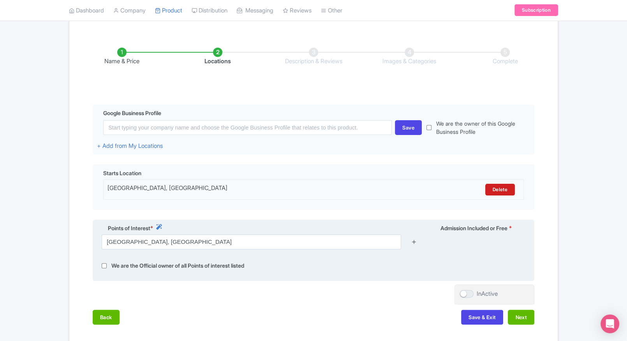
click at [412, 244] on icon at bounding box center [414, 241] width 6 height 6
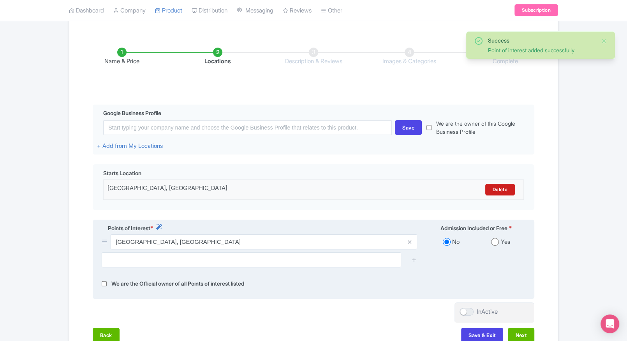
click at [499, 245] on div "Yes" at bounding box center [500, 241] width 49 height 9
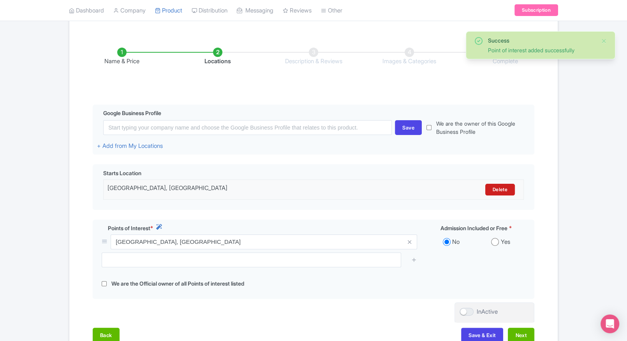
drag, startPoint x: 493, startPoint y: 244, endPoint x: 540, endPoint y: 276, distance: 57.5
click at [540, 276] on div "Name & Price Locations Description & Reviews Images & Categories Complete Edit …" at bounding box center [313, 191] width 479 height 318
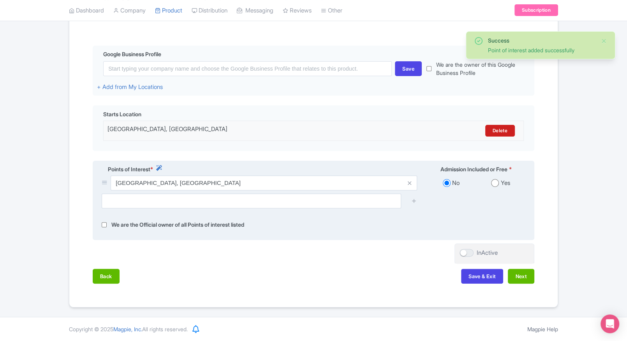
click at [496, 183] on input "radio" at bounding box center [495, 183] width 8 height 8
radio input "true"
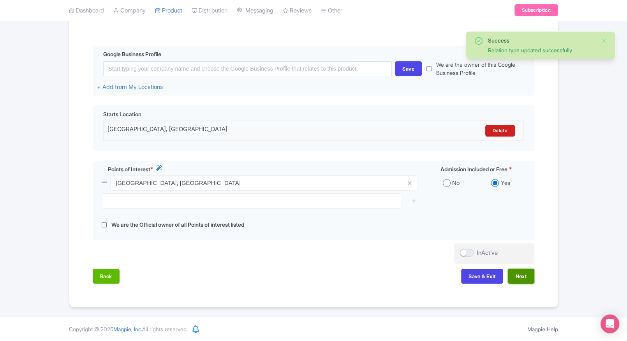
click at [520, 279] on button "Next" at bounding box center [521, 275] width 26 height 15
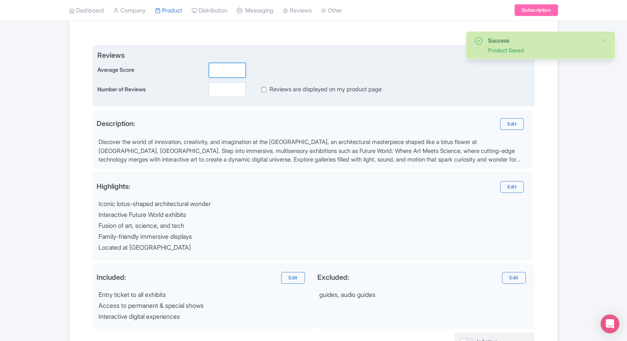
click at [228, 67] on input "number" at bounding box center [227, 70] width 37 height 15
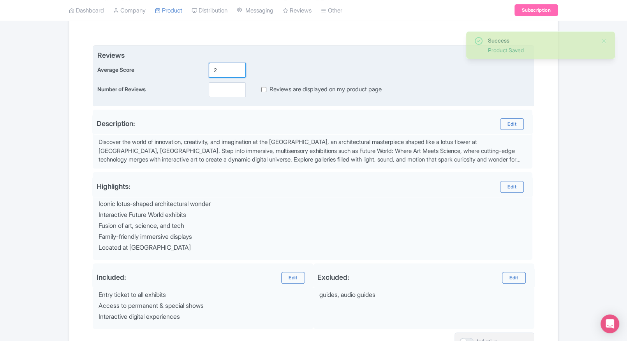
type input "2"
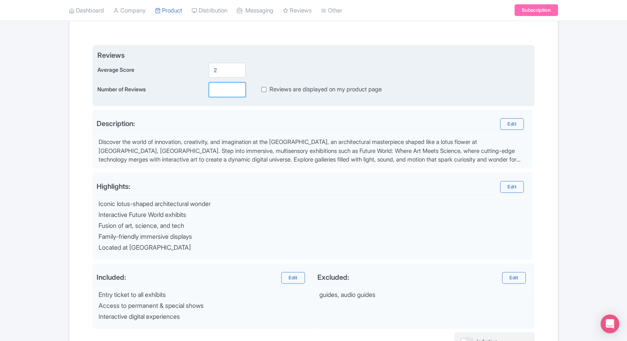
click at [224, 95] on input "number" at bounding box center [227, 89] width 37 height 15
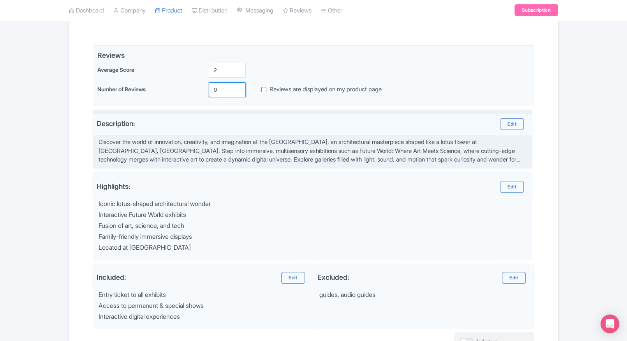
scroll to position [245, 0]
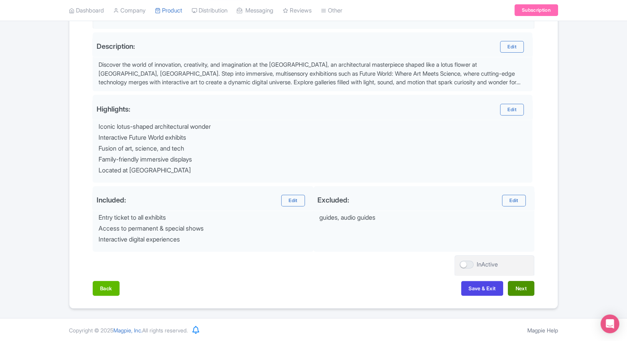
type input "0"
click at [526, 291] on button "Next" at bounding box center [521, 288] width 26 height 15
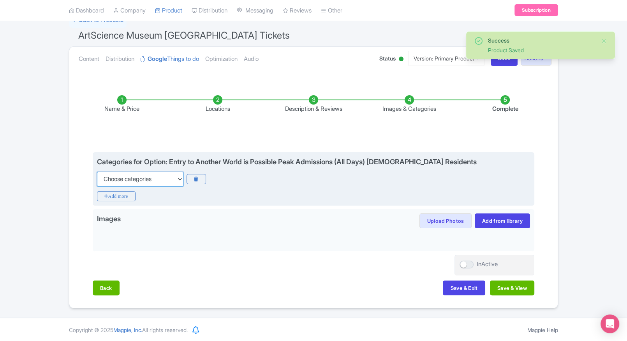
click at [164, 184] on select "Choose categories Adults Only Animals Audio Guide Beaches Bike Tours Boat Tours…" at bounding box center [140, 178] width 86 height 15
select select "family-friendly"
click at [97, 171] on select "Choose categories Adults Only Animals Audio Guide Beaches Bike Tours Boat Tours…" at bounding box center [140, 178] width 86 height 15
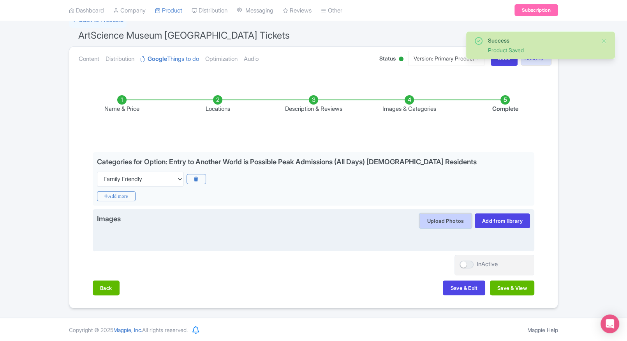
click at [434, 213] on button "Upload Photos" at bounding box center [446, 220] width 52 height 15
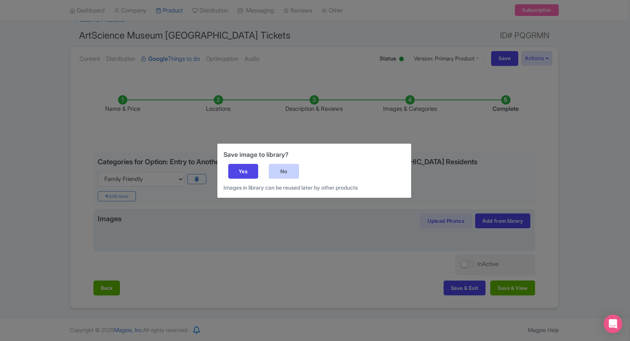
click at [289, 165] on div "No" at bounding box center [284, 171] width 30 height 15
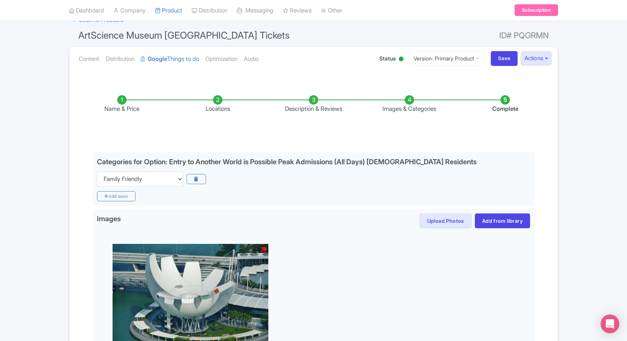
scroll to position [171, 0]
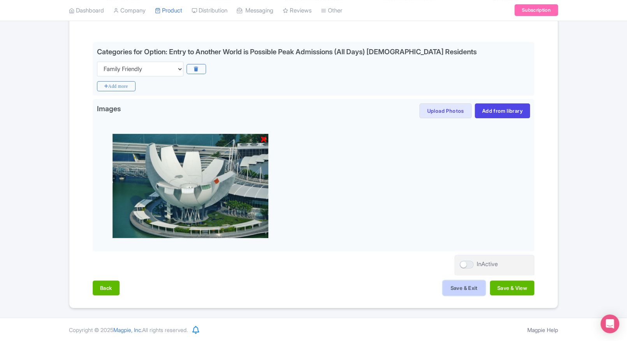
click at [446, 282] on button "Save & Exit" at bounding box center [464, 287] width 42 height 15
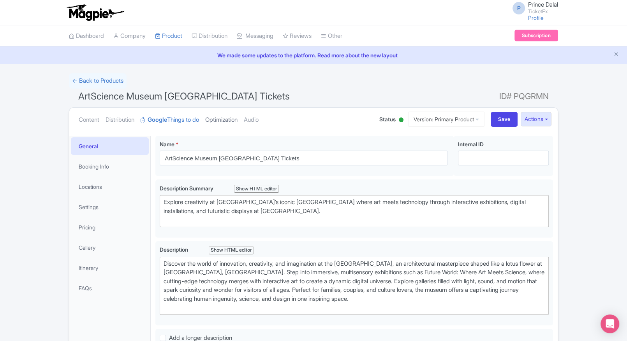
click at [238, 117] on link "Optimization" at bounding box center [221, 120] width 32 height 25
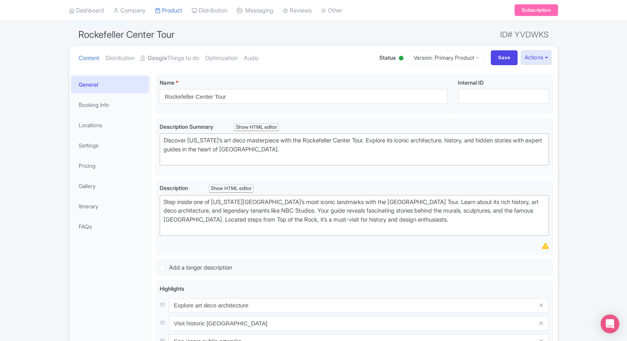
scroll to position [62, 0]
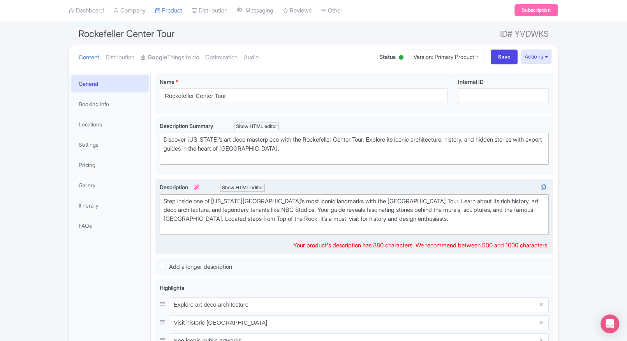
click at [263, 228] on div "Step inside one of [US_STATE][GEOGRAPHIC_DATA]’s most iconic landmarks with the…" at bounding box center [354, 214] width 381 height 35
type trix-editor "<div>Step inside one of [US_STATE][GEOGRAPHIC_DATA]’s most iconic landmarks wit…"
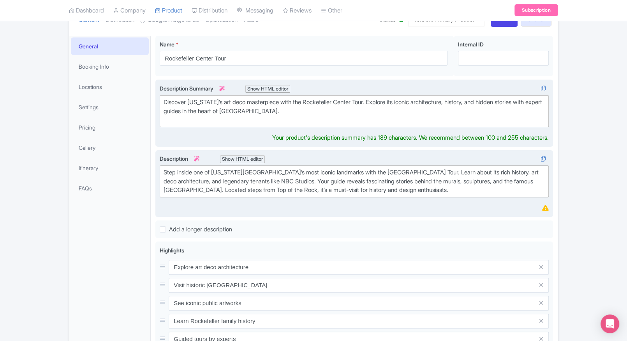
scroll to position [109, 0]
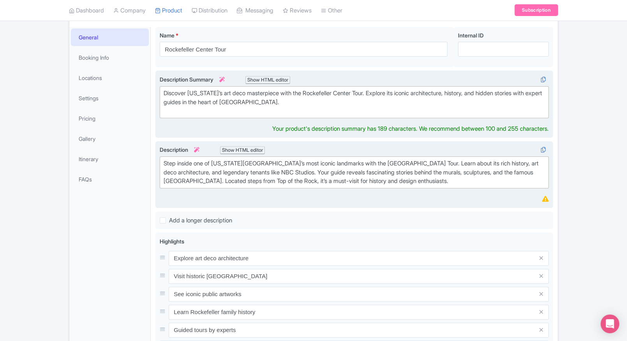
click at [309, 120] on div "Description Summary i Show HTML editor Bold Italic Strikethrough Link Heading Q…" at bounding box center [354, 104] width 389 height 58
type trix-editor "<div>Discover [US_STATE]’s art deco masterpiece with the Rockefeller Center Tou…"
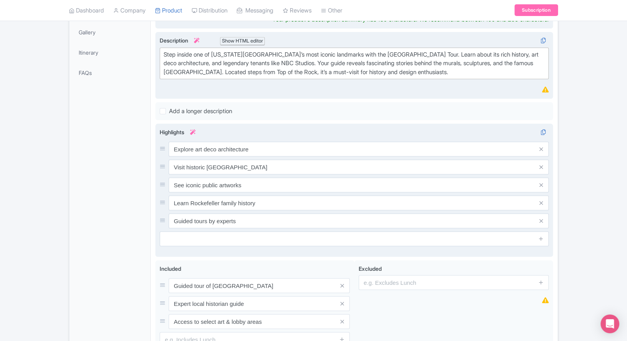
scroll to position [276, 0]
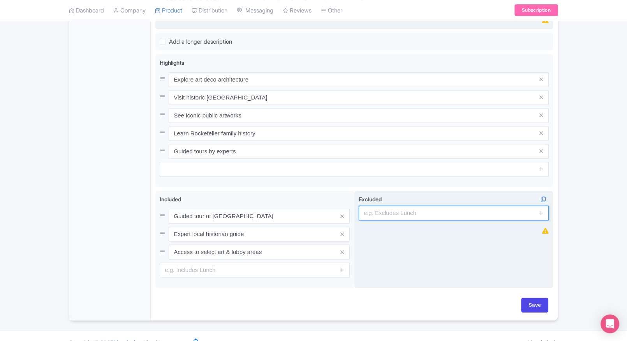
click at [387, 226] on div "Excluded i" at bounding box center [454, 239] width 199 height 97
type input "guides, audio guides"
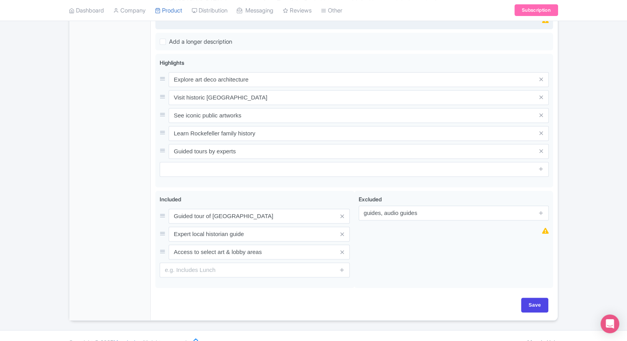
click at [55, 203] on div "← Back to Products Rockefeller Center Tour ID# YVDWKS Content Distribution Goog…" at bounding box center [313, 58] width 627 height 523
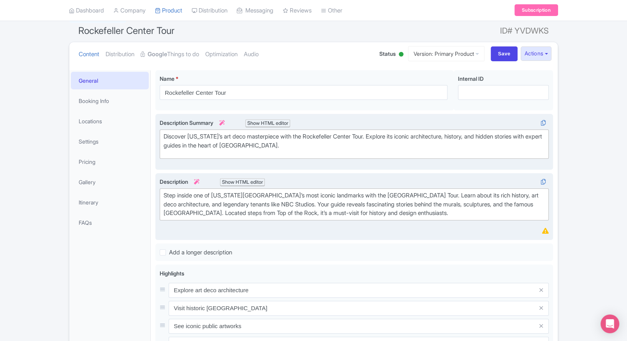
scroll to position [59, 0]
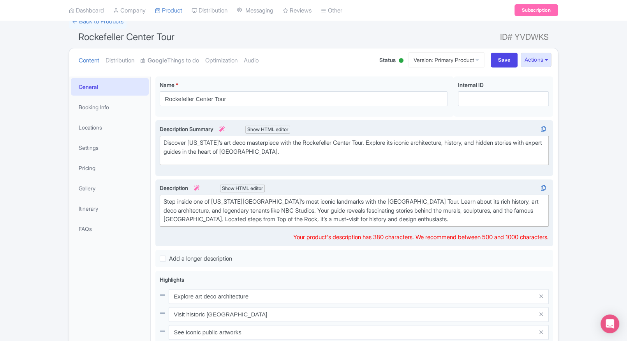
click at [221, 222] on trix-editor "Step inside one of New York City’s most iconic landmarks with the Rockefeller C…" at bounding box center [354, 210] width 389 height 32
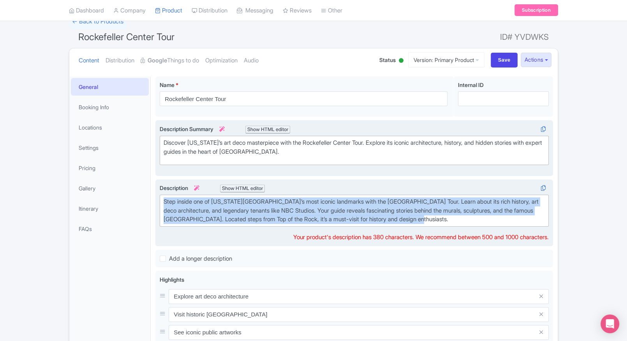
copy div "Step inside one of New York City’s most iconic landmarks with the Rockefeller C…"
paste trix-editor "<div>Step inside one of <strong>New York City’s most iconic landmarks</strong> …"
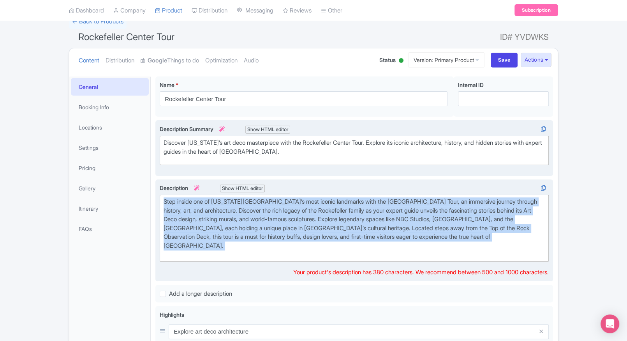
type trix-editor "<div>Step inside one of New York City’s most iconic landmarks with the Rockefel…"
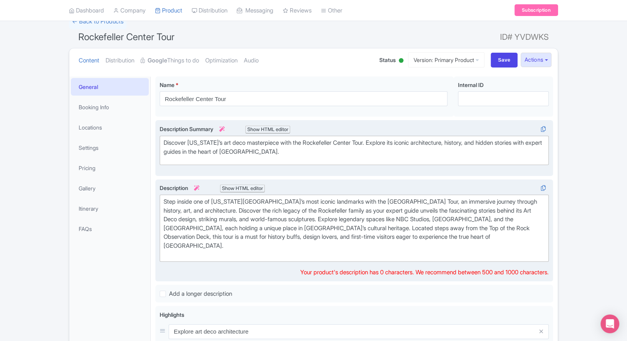
type trix-editor "<div>Step inside one of New York City’s most iconic landmarks with the Rockefel…"
click at [275, 215] on div "Step inside one of New York City’s most iconic landmarks with the Rockefeller C…" at bounding box center [354, 228] width 381 height 62
click at [39, 196] on div "Success Data saved automatically ← Back to Products Rockefeller Center Tour ID#…" at bounding box center [313, 293] width 627 height 558
click at [115, 111] on link "Booking Info" at bounding box center [110, 107] width 78 height 18
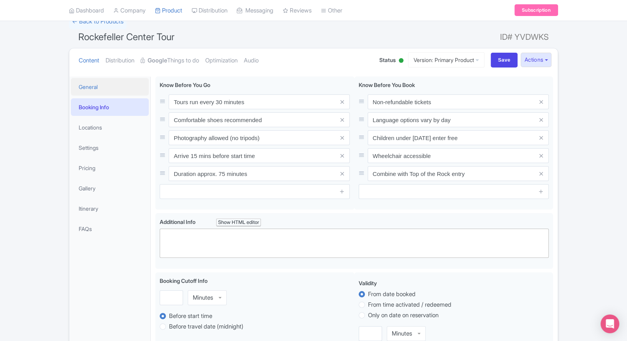
click at [122, 92] on link "General" at bounding box center [110, 87] width 78 height 18
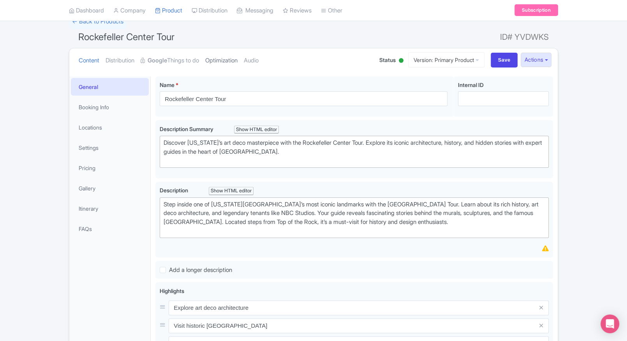
click at [224, 62] on link "Optimization" at bounding box center [221, 60] width 32 height 25
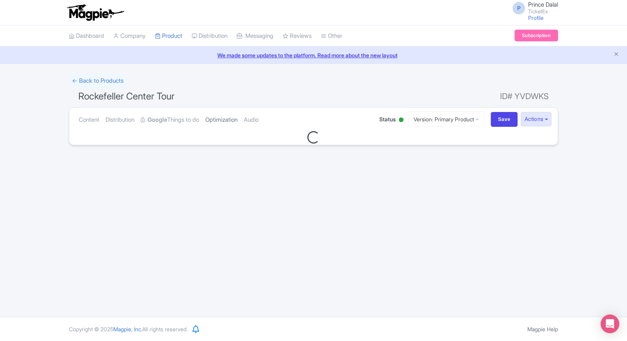
scroll to position [0, 0]
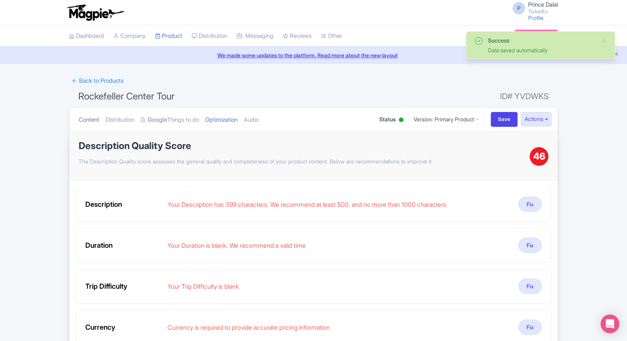
click at [87, 119] on link "Content" at bounding box center [89, 120] width 21 height 25
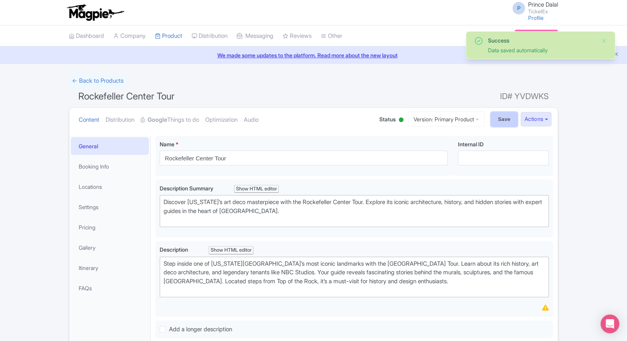
click at [491, 120] on input "Save" at bounding box center [504, 119] width 27 height 15
type input "Saving..."
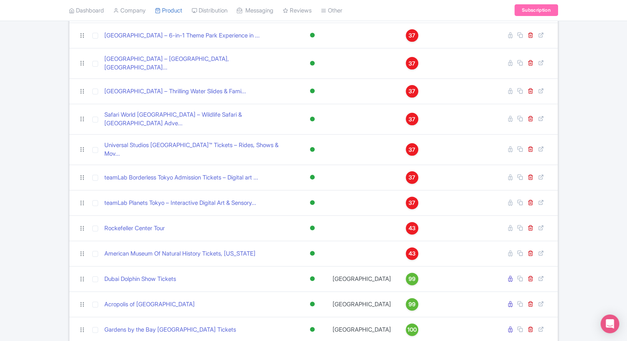
scroll to position [175, 0]
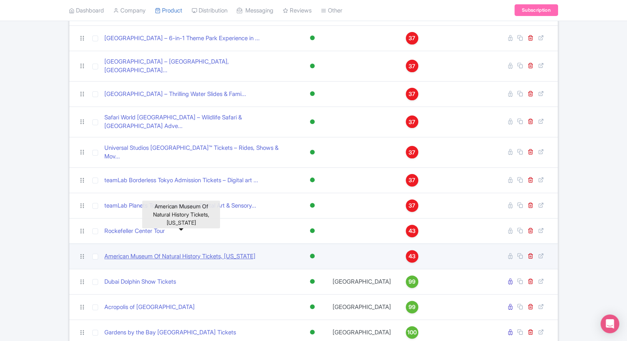
click at [136, 252] on link "American Museum Of Natural History Tickets, [US_STATE]" at bounding box center [179, 256] width 151 height 9
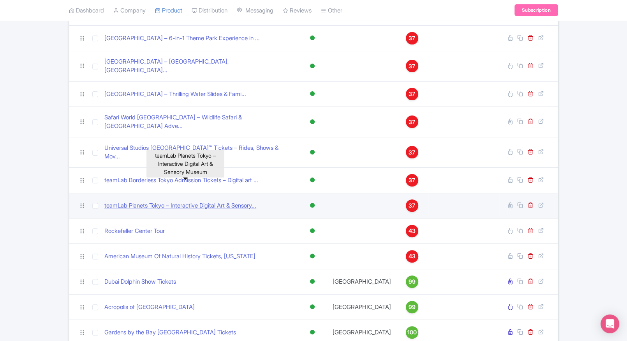
click at [120, 201] on link "teamLab Planets Tokyo – Interactive Digital Art & Sensory..." at bounding box center [180, 205] width 152 height 9
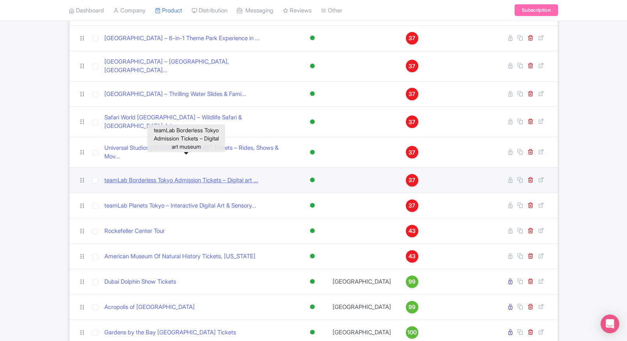
click at [128, 176] on link "teamLab Borderless Tokyo Admission Tickets – Digital art ..." at bounding box center [181, 180] width 154 height 9
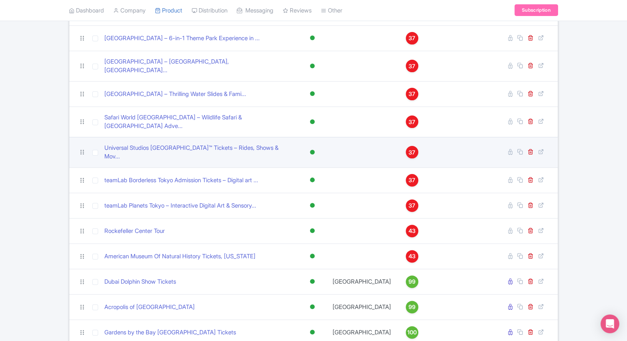
click at [142, 139] on td "Universal Studios Singapore™ Tickets – Rides, Shows & Mov..." at bounding box center [199, 152] width 196 height 30
click at [154, 143] on link "Universal Studios Singapore™ Tickets – Rides, Shows & Mov..." at bounding box center [198, 152] width 189 height 18
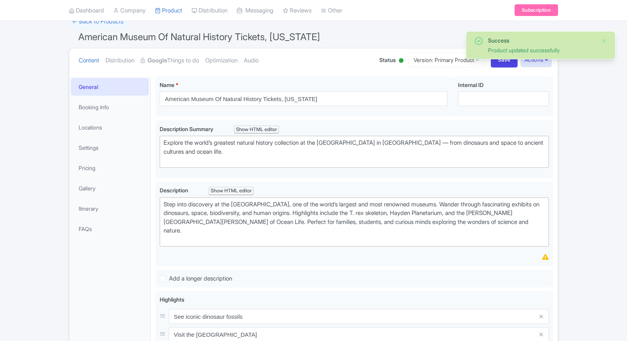
click at [233, 208] on div "Step into discovery at the [GEOGRAPHIC_DATA], one of the world’s largest and mo…" at bounding box center [354, 222] width 381 height 44
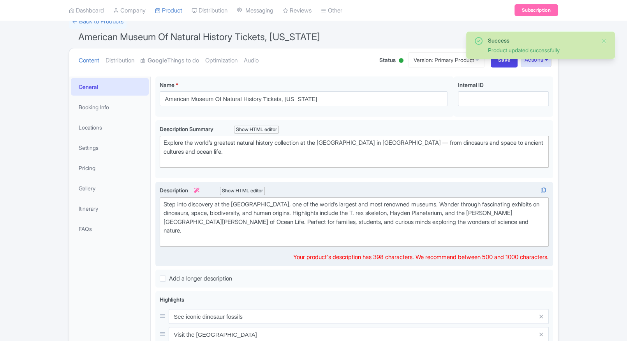
scroll to position [59, 0]
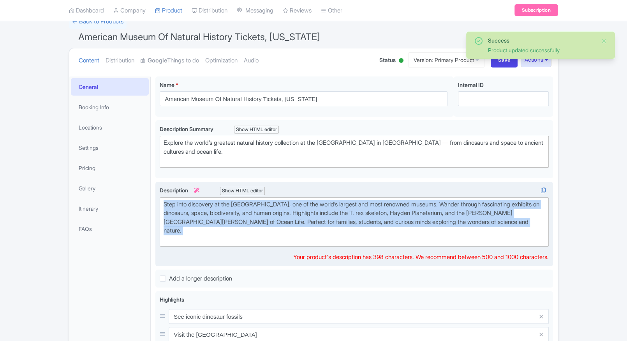
copy div "Step into discovery at the [GEOGRAPHIC_DATA], one of the world’s largest and mo…"
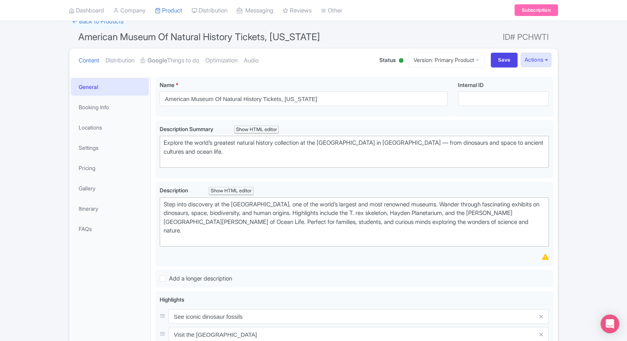
click at [0, 185] on html "P Prince Dalal TicketEx Profile Users Settings Sign out Dashboard Company Produ…" at bounding box center [313, 111] width 627 height 341
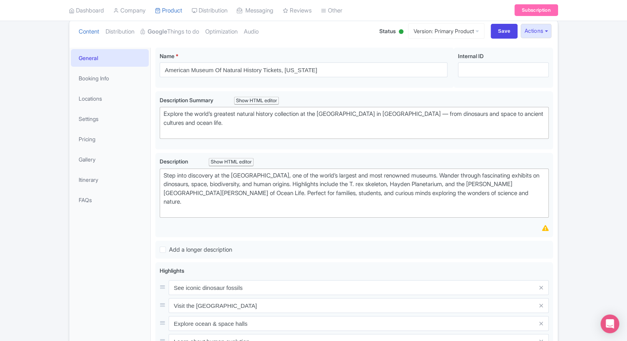
scroll to position [89, 0]
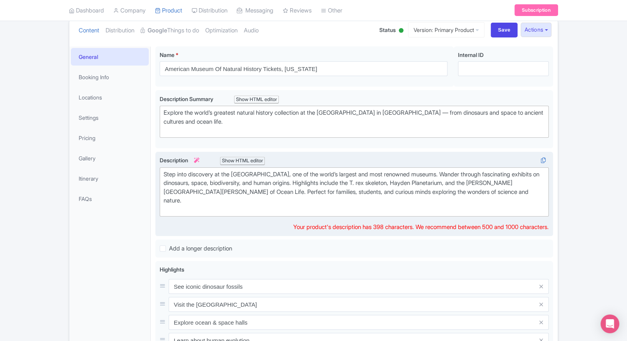
click at [267, 189] on div "Step into discovery at the American Museum of Natural History, one of the world…" at bounding box center [354, 192] width 381 height 44
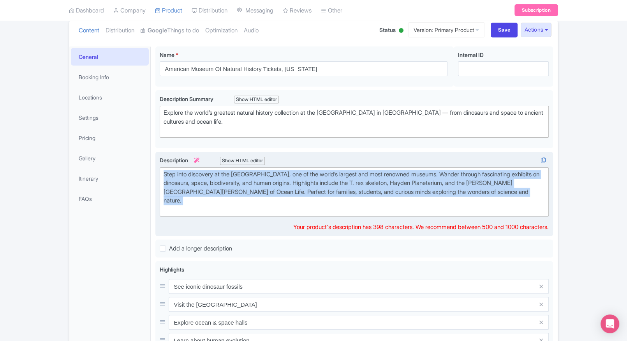
paste trix-editor "<div>&nbsp;Step into discovery at the <strong>American Museum of Natural Histor…"
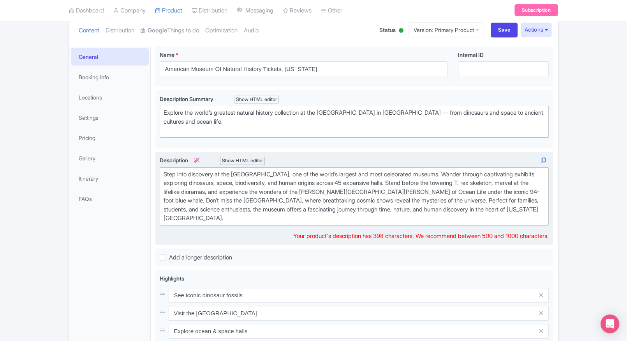
click at [210, 215] on div "Step into discovery at the American Museum of Natural History, one of the world…" at bounding box center [354, 196] width 381 height 53
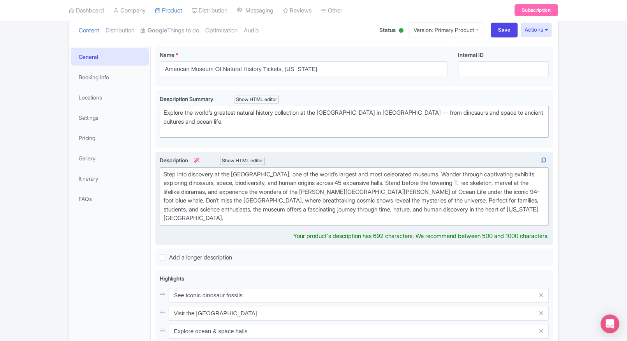
click at [168, 173] on div "Step into discovery at the American Museum of Natural History, one of the world…" at bounding box center [354, 196] width 381 height 53
type trix-editor "<div>Step into discovery at the American Museum of Natural History, one of the …"
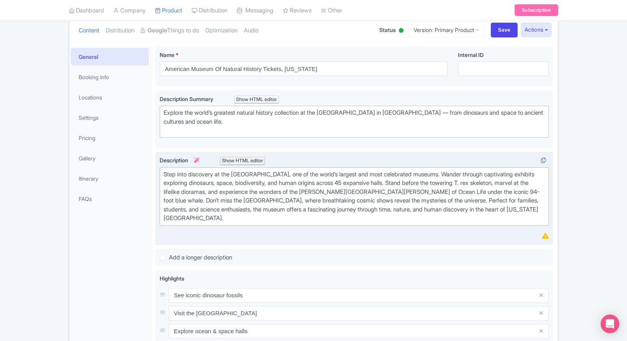
click at [36, 232] on div "Success Product updated successfully ← Back to Products American Museum Of Natu…" at bounding box center [313, 260] width 627 height 552
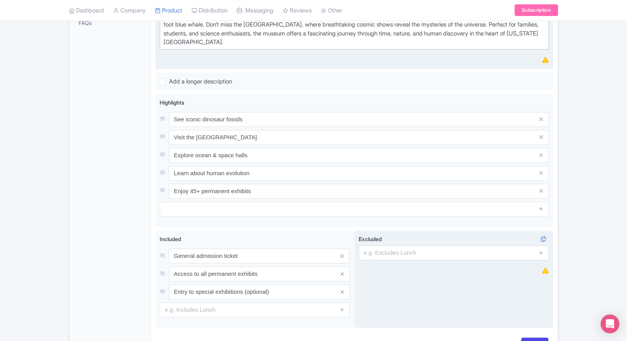
scroll to position [278, 0]
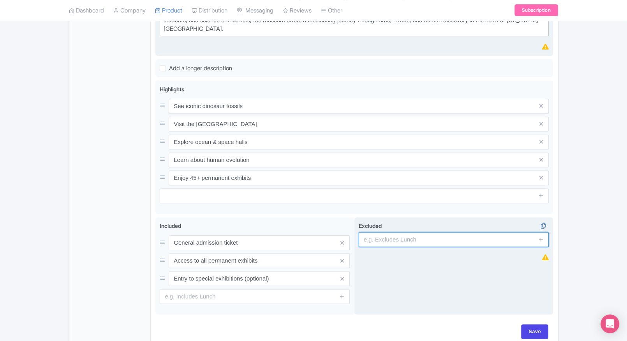
click at [399, 242] on input "text" at bounding box center [454, 239] width 190 height 15
type input "guides, audio guides"
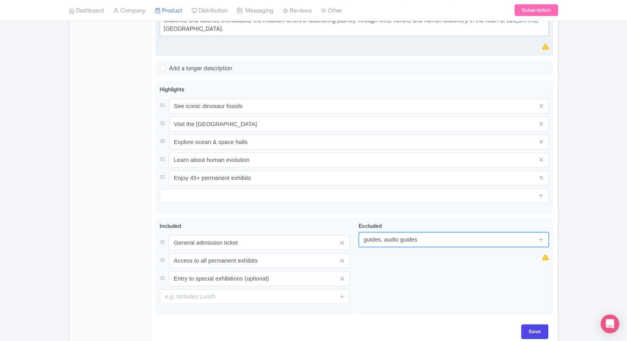
scroll to position [316, 0]
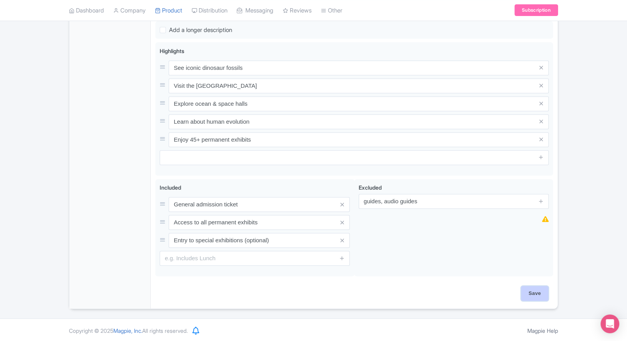
click at [531, 296] on input "Save" at bounding box center [534, 293] width 27 height 15
type input "Saving..."
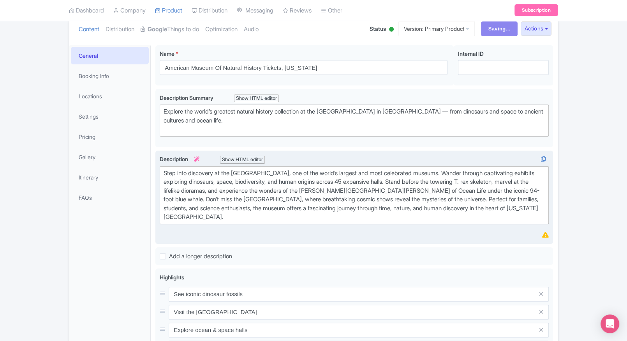
scroll to position [90, 0]
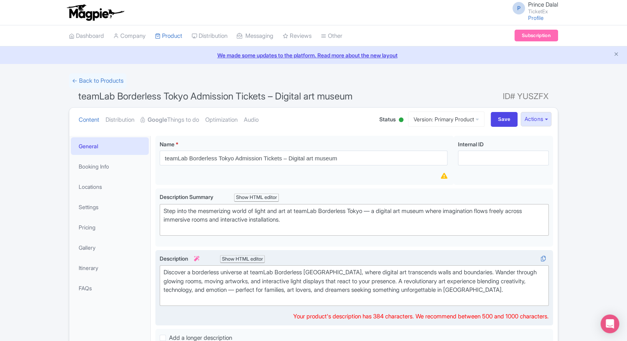
type trix-editor "<div>Discover a borderless universe at teamLab Borderless [GEOGRAPHIC_DATA], wh…"
click at [231, 284] on div "Discover a borderless universe at teamLab Borderless [GEOGRAPHIC_DATA], where d…" at bounding box center [354, 285] width 381 height 35
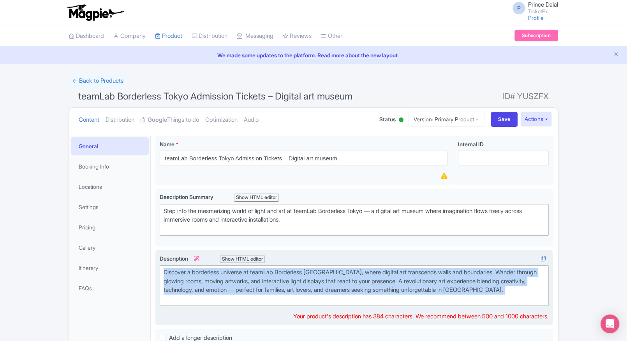
copy div "Discover a borderless universe at teamLab Borderless [GEOGRAPHIC_DATA], where d…"
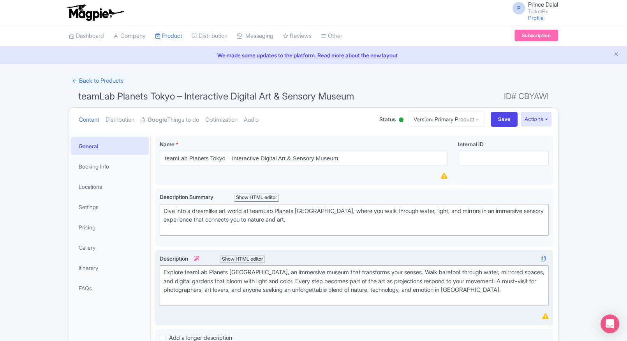
click at [237, 286] on div "Explore teamLab Planets Tokyo, an immersive museum that transforms your senses.…" at bounding box center [354, 285] width 381 height 35
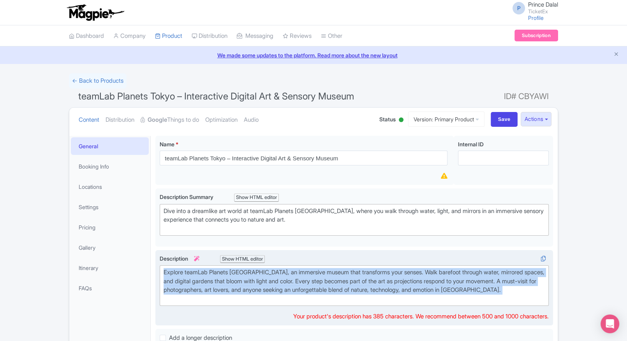
copy div "Explore teamLab Planets Tokyo, an immersive museum that transforms your senses.…"
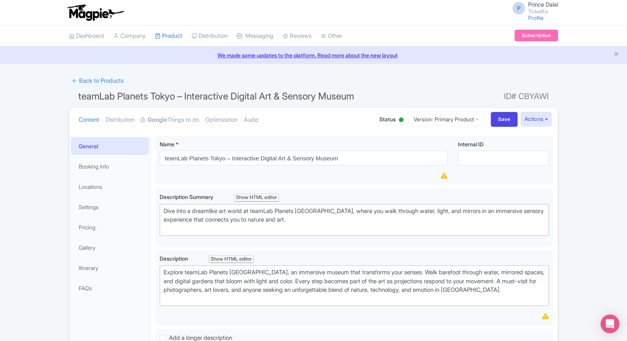
click at [0, 148] on html "P Prince Dalal TicketEx Profile Users Settings Sign out Dashboard Company Produ…" at bounding box center [313, 170] width 627 height 341
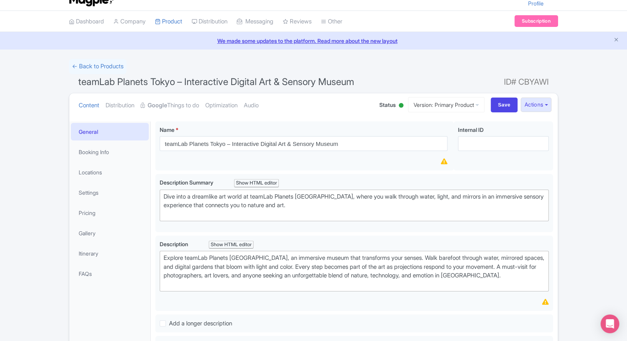
scroll to position [10, 0]
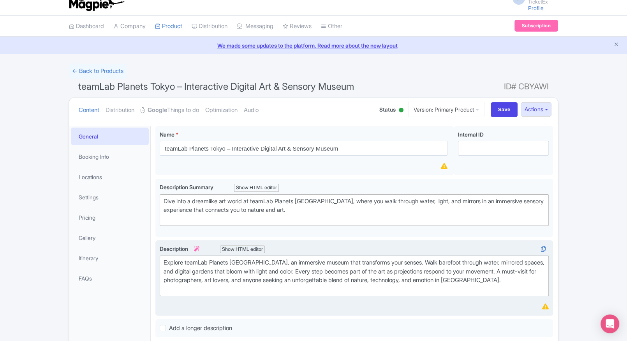
click at [295, 269] on div "Explore teamLab Planets Tokyo, an immersive museum that transforms your senses.…" at bounding box center [354, 275] width 381 height 35
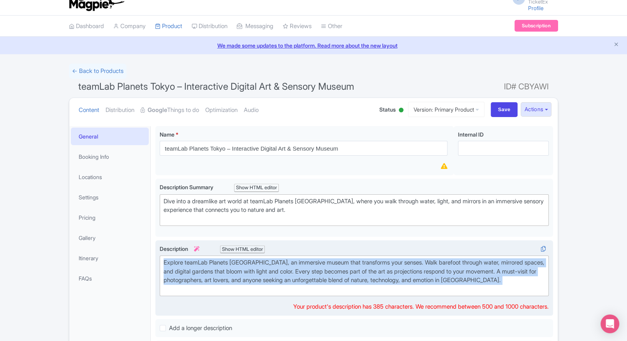
paste trix-editor "<div>&nbsp;Explore <strong>teamLab Planets Tokyo</strong>, a one-of-a-kind digi…"
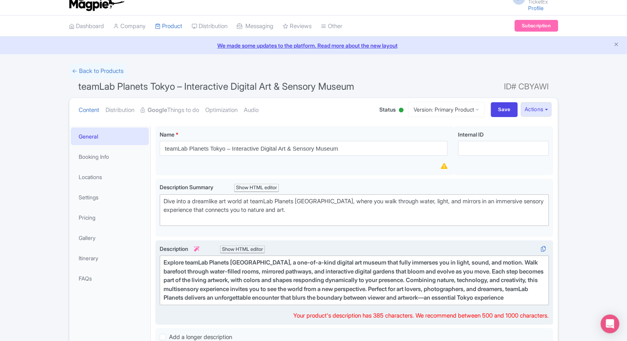
type trix-editor "<div>&nbsp;Explore teamLab Planets Tokyo, a one-of-a-kind digital art museum th…"
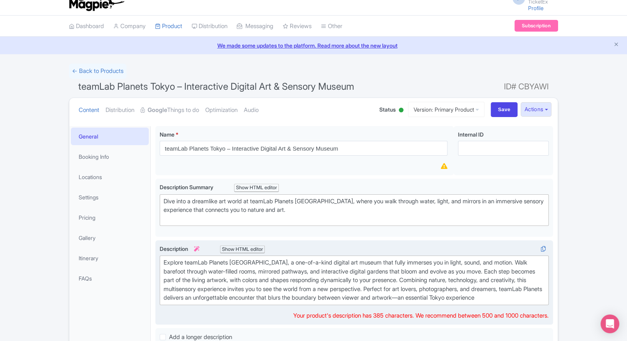
click at [382, 279] on div "Explore teamLab Planets Tokyo, a one-of-a-kind digital art museum that fully im…" at bounding box center [354, 280] width 381 height 44
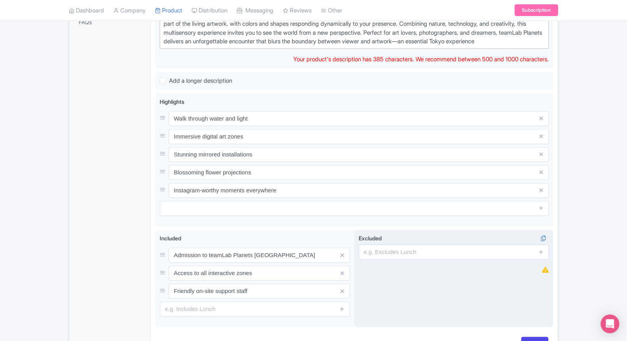
scroll to position [266, 0]
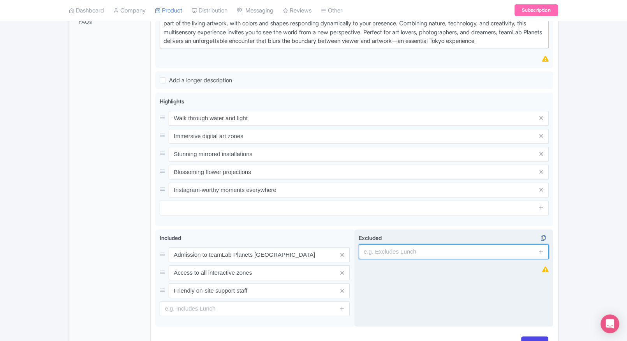
click at [420, 246] on input "text" at bounding box center [454, 251] width 190 height 15
type input "guides, audio guides"
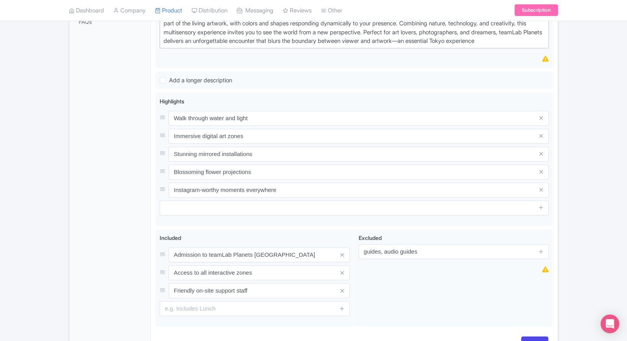
click at [572, 201] on div "← Back to Products teamLab Planets Tokyo – Interactive Digital Art & Sensory Mu…" at bounding box center [313, 83] width 627 height 552
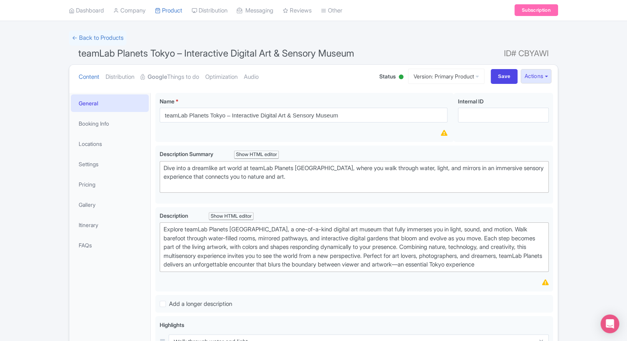
scroll to position [26, 0]
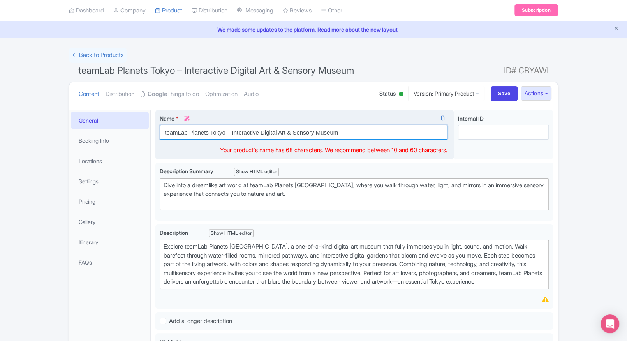
click at [360, 126] on input "teamLab Planets Tokyo – Interactive Digital Art & Sensory Museum" at bounding box center [304, 132] width 288 height 15
drag, startPoint x: 349, startPoint y: 133, endPoint x: 227, endPoint y: 134, distance: 122.0
click at [227, 134] on input "teamLab Planets Tokyo – Interactive Digital Art & Sensory Museum" at bounding box center [304, 132] width 288 height 15
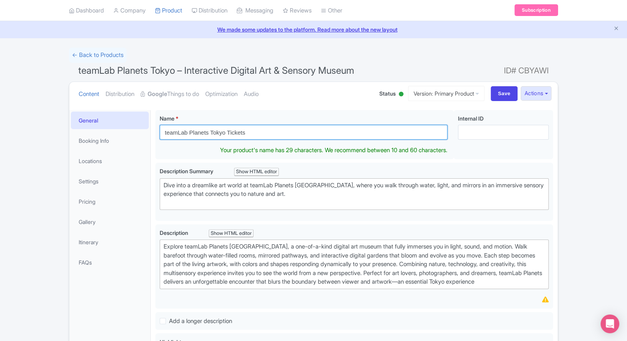
type input "teamLab Planets Tokyo Tickets"
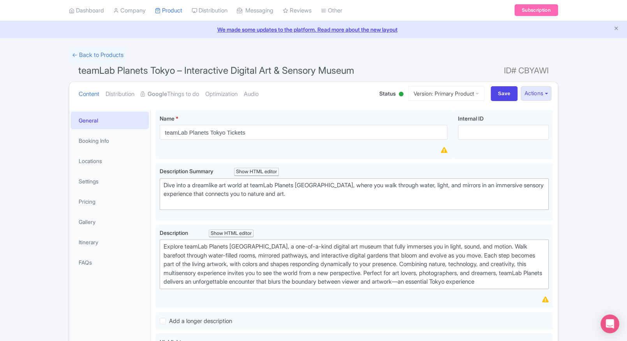
click at [568, 151] on div "← Back to Products teamLab Planets Tokyo – Interactive Digital Art & Sensory Mu…" at bounding box center [313, 324] width 627 height 552
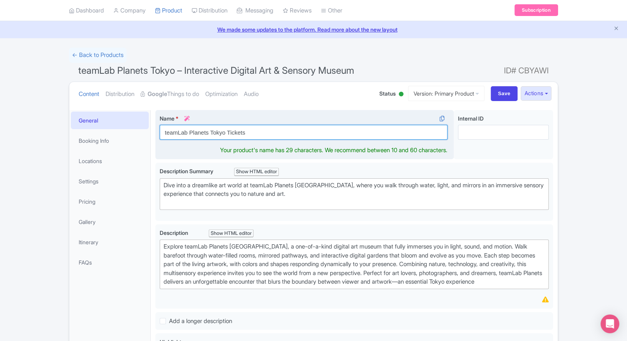
click at [396, 136] on input "teamLab Planets Tokyo Tickets" at bounding box center [304, 132] width 288 height 15
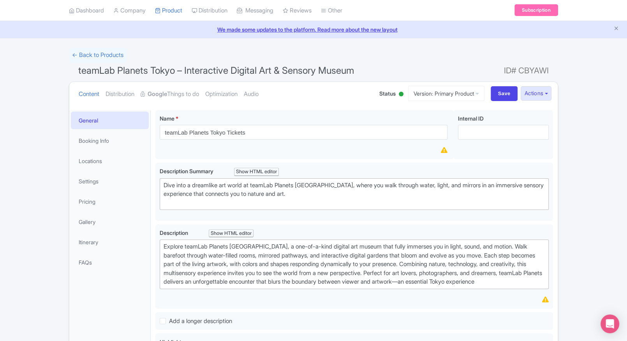
click at [588, 159] on div "← Back to Products teamLab Planets Tokyo – Interactive Digital Art & Sensory Mu…" at bounding box center [313, 324] width 627 height 552
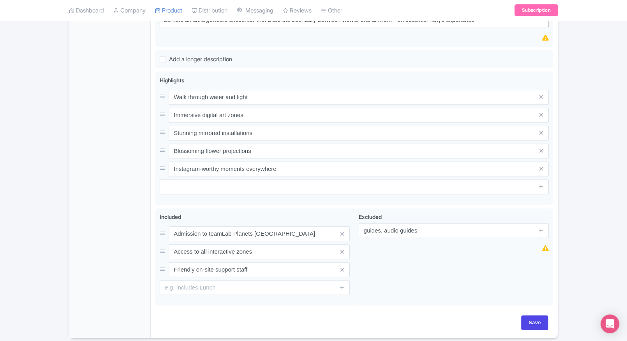
scroll to position [316, 0]
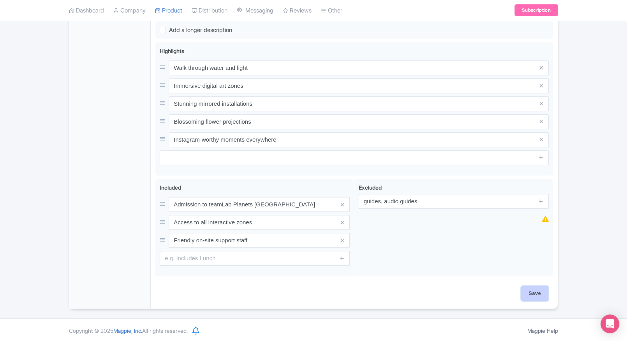
click at [547, 293] on input "Save" at bounding box center [534, 293] width 27 height 15
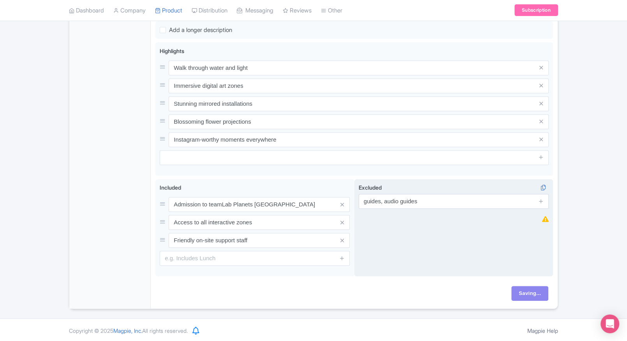
type input "Saving..."
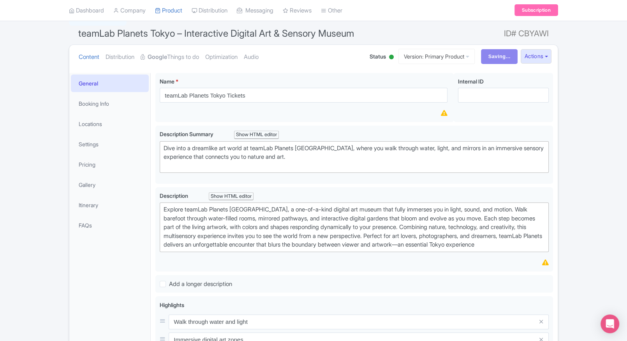
scroll to position [62, 0]
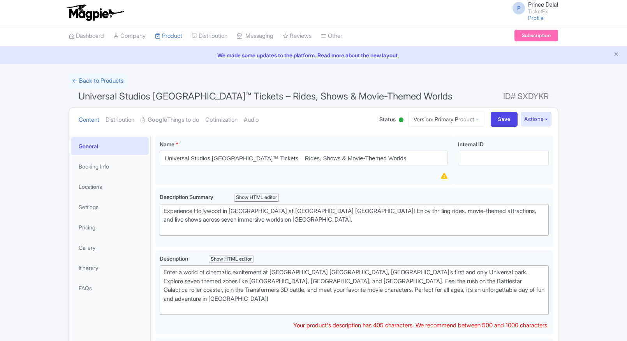
scroll to position [31, 0]
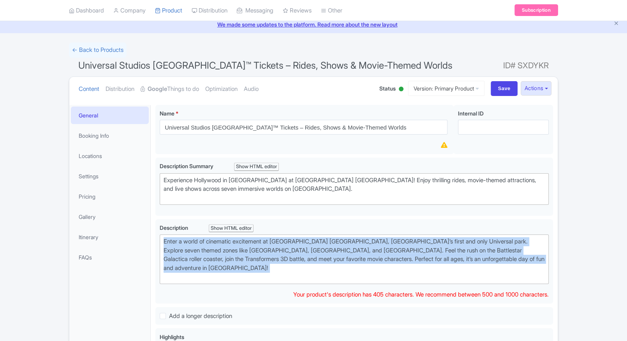
type trix-editor "<div>Enter a world of cinematic excitement at [GEOGRAPHIC_DATA] [GEOGRAPHIC_DAT…"
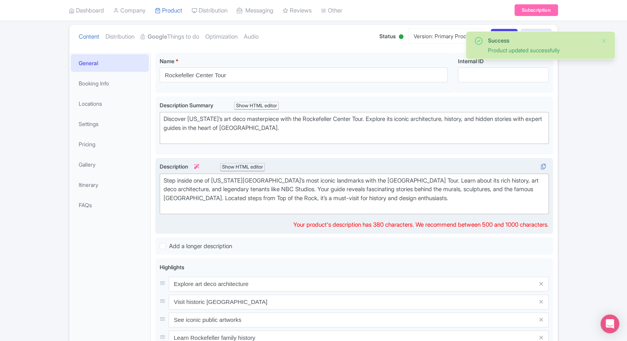
scroll to position [83, 0]
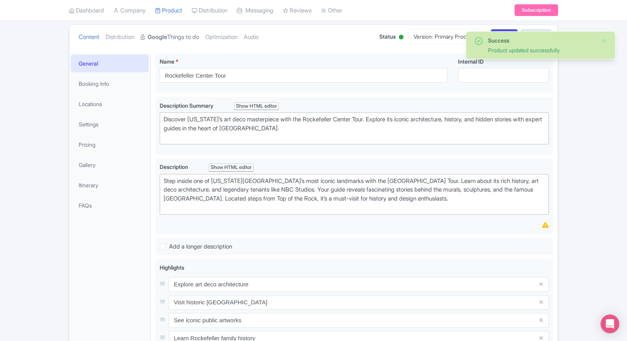
click at [170, 42] on link "Google Things to do" at bounding box center [170, 37] width 58 height 25
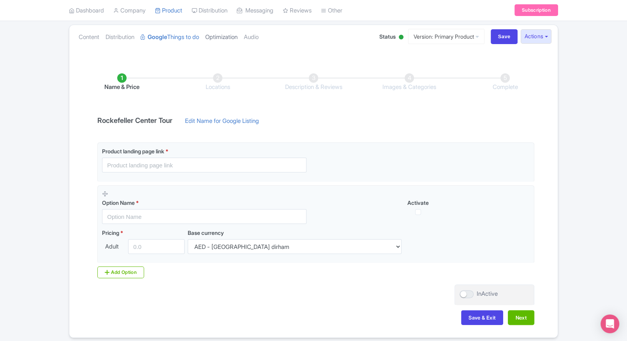
click at [230, 39] on link "Optimization" at bounding box center [221, 37] width 32 height 25
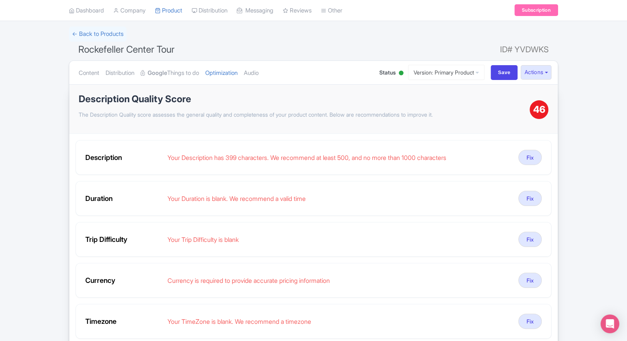
scroll to position [48, 0]
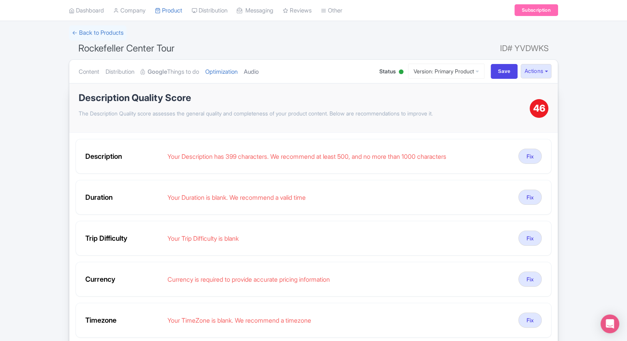
click at [259, 70] on link "Audio" at bounding box center [251, 72] width 15 height 25
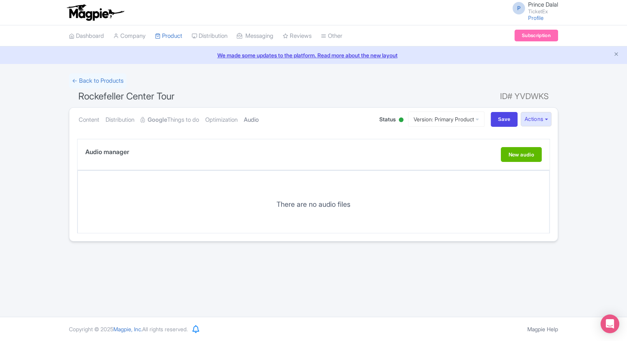
scroll to position [0, 0]
click at [229, 118] on link "Optimization" at bounding box center [221, 120] width 32 height 25
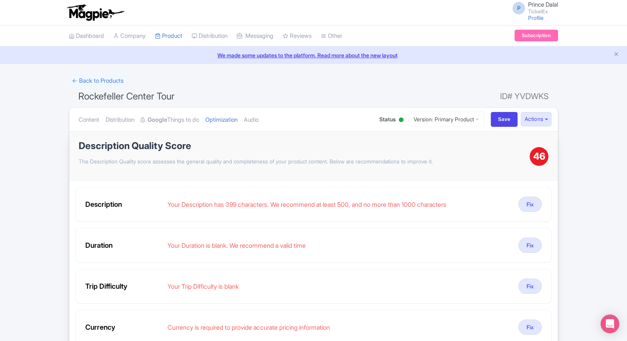
click at [78, 120] on ul "Content Distribution Google Things to do Optimization Audio" at bounding box center [221, 120] width 291 height 24
click at [83, 119] on link "Content" at bounding box center [89, 120] width 21 height 25
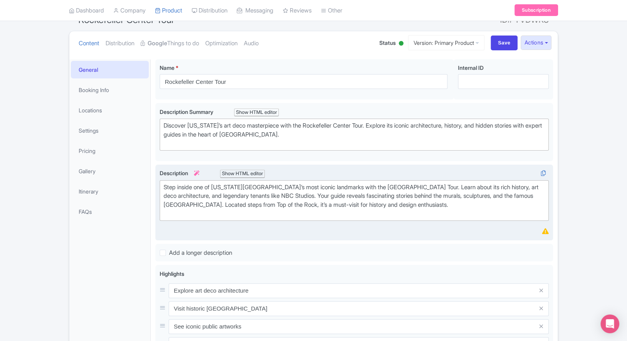
scroll to position [78, 0]
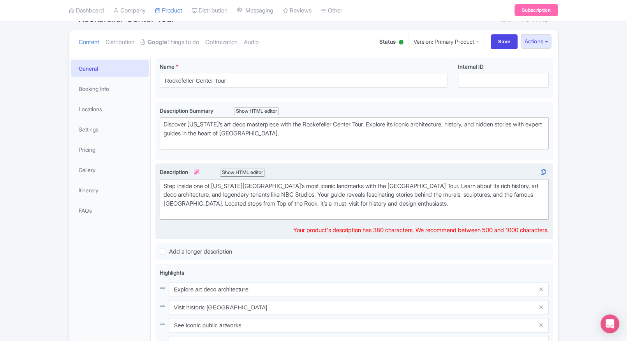
click at [268, 205] on div "Step inside one of New York City’s most iconic landmarks with the Rockefeller C…" at bounding box center [354, 199] width 381 height 35
click at [199, 190] on div "Step inside one of New York City’s most iconic landmarks with the Rockefeller C…" at bounding box center [354, 199] width 381 height 35
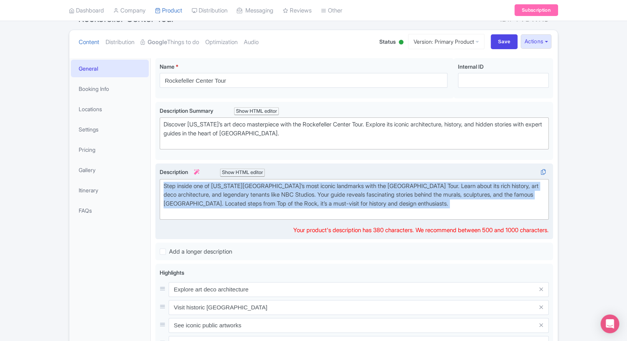
paste trix-editor "<div>Step inside one of <strong>New York City’s most iconic landmarks</strong> …"
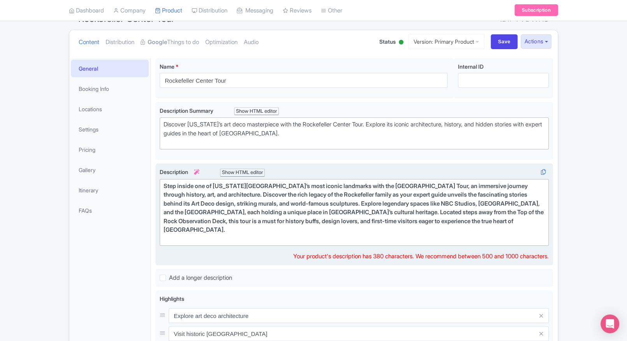
type trix-editor "<div>Step inside one of New York City’s most iconic landmarks with the Rockefel…"
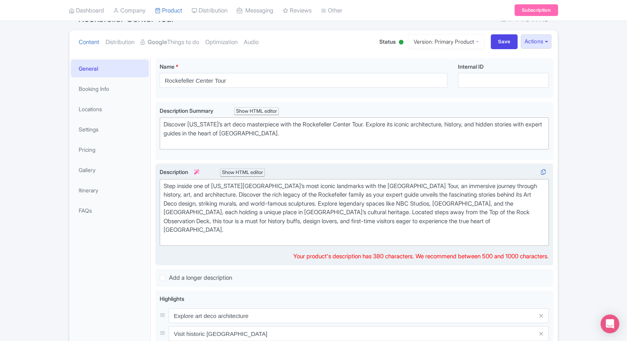
click at [288, 207] on div "Step inside one of [US_STATE][GEOGRAPHIC_DATA]’s most iconic landmarks with the…" at bounding box center [354, 213] width 381 height 62
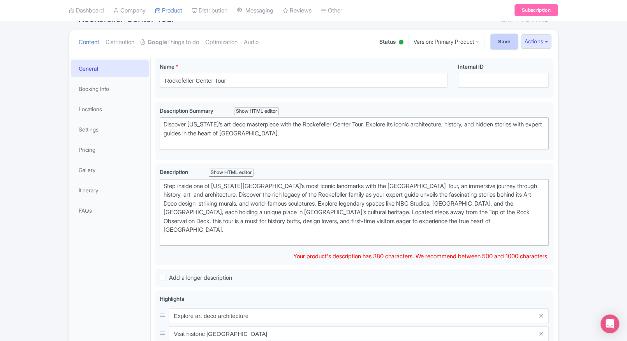
click at [494, 38] on input "Save" at bounding box center [504, 41] width 27 height 15
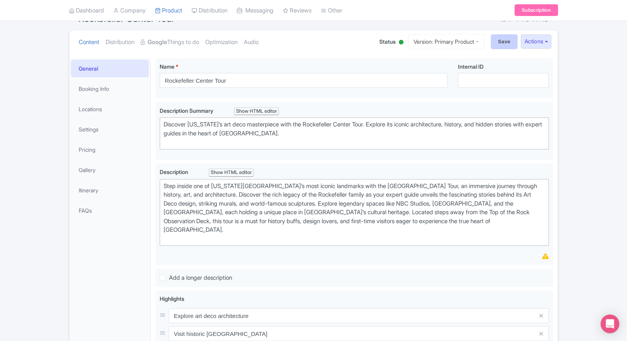
type input "Saving..."
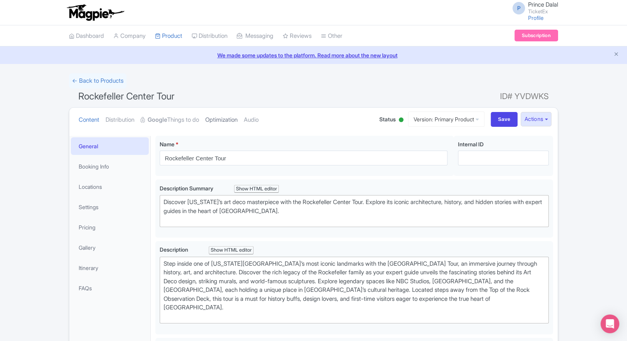
click at [222, 128] on link "Optimization" at bounding box center [221, 120] width 32 height 25
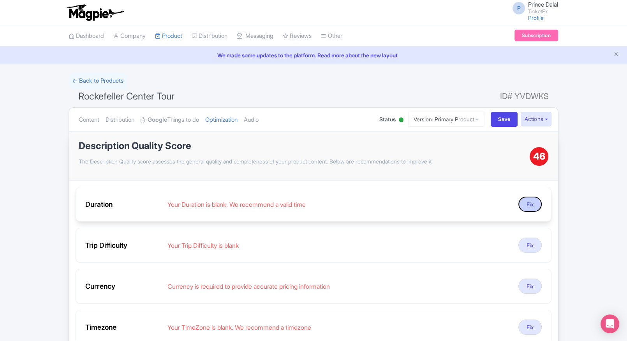
click at [537, 203] on button "Fix" at bounding box center [530, 203] width 23 height 15
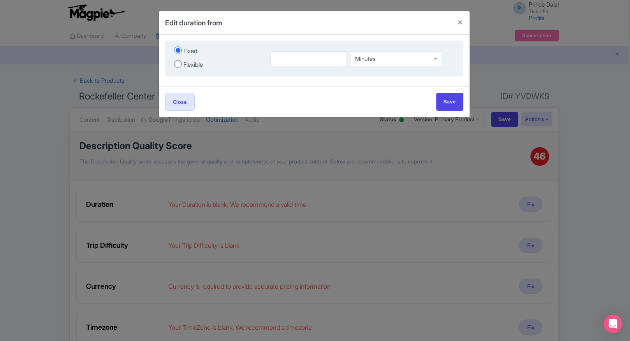
click at [196, 62] on div "Flexible" at bounding box center [193, 64] width 19 height 9
click at [182, 62] on input "Flexible" at bounding box center [178, 64] width 8 height 8
radio input "true"
click at [178, 56] on div "Fixed Flexible" at bounding box center [217, 58] width 97 height 27
click at [181, 51] on input "Fixed" at bounding box center [178, 50] width 8 height 8
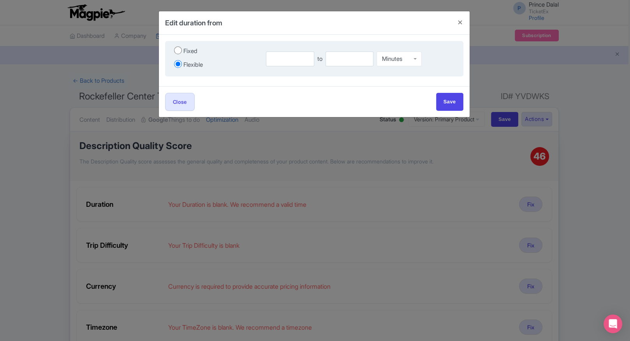
radio input "true"
click at [289, 64] on input "number" at bounding box center [309, 58] width 77 height 15
type input "1"
click at [385, 58] on div "Minutes" at bounding box center [396, 58] width 92 height 15
drag, startPoint x: 380, startPoint y: 90, endPoint x: 386, endPoint y: 52, distance: 38.3
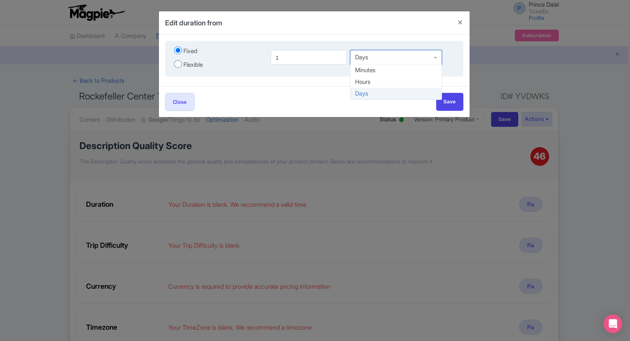
click at [386, 52] on div "Days" at bounding box center [396, 57] width 92 height 15
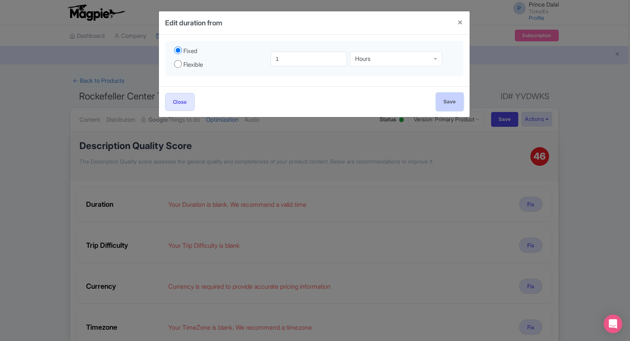
click at [449, 96] on input "Save" at bounding box center [449, 102] width 27 height 18
type input "Save"
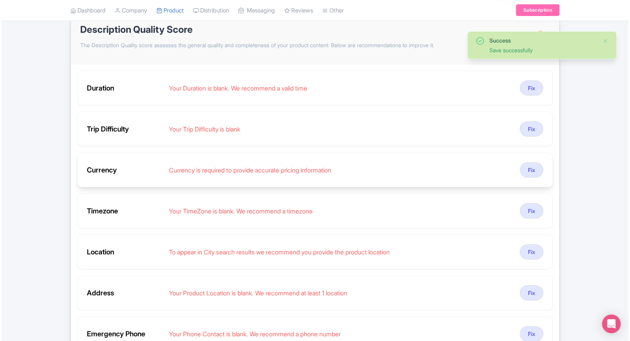
scroll to position [124, 0]
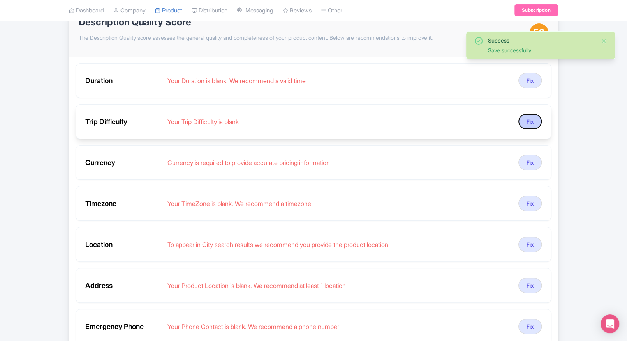
click at [522, 114] on button "Fix" at bounding box center [530, 121] width 23 height 15
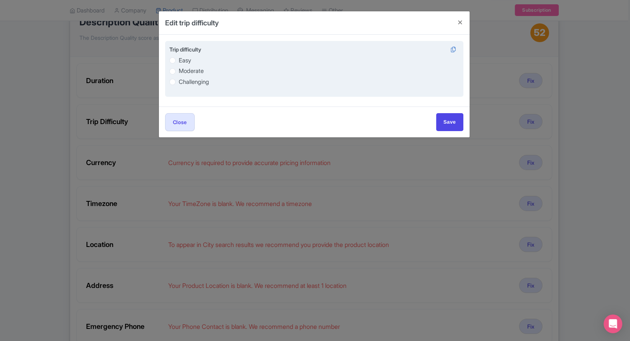
click at [196, 62] on label "Easy" at bounding box center [314, 60] width 290 height 9
radio input "true"
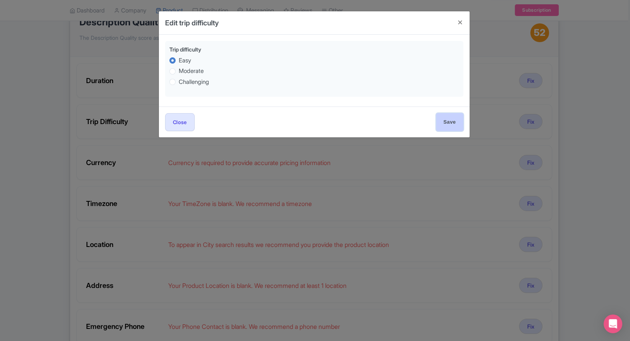
click at [452, 120] on input "Save" at bounding box center [449, 122] width 27 height 18
type input "Save"
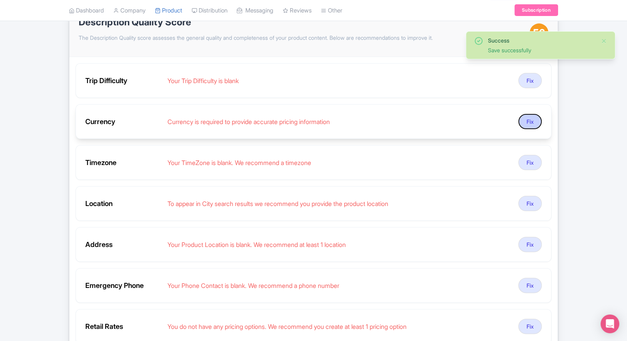
click at [533, 122] on button "Fix" at bounding box center [530, 121] width 23 height 15
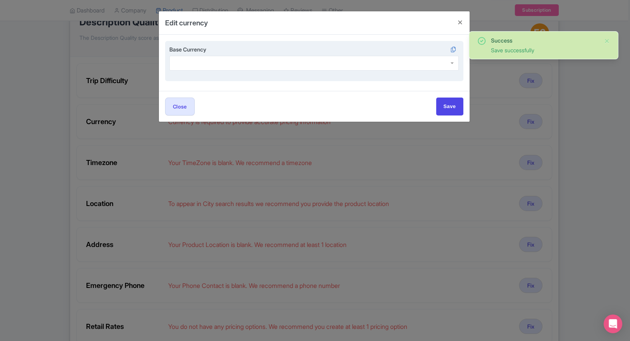
click at [197, 67] on div at bounding box center [314, 63] width 290 height 15
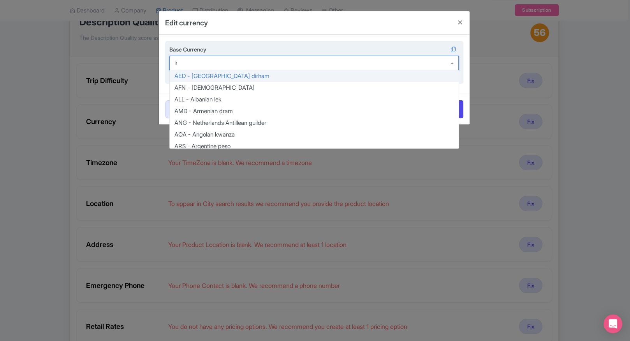
type input "inr"
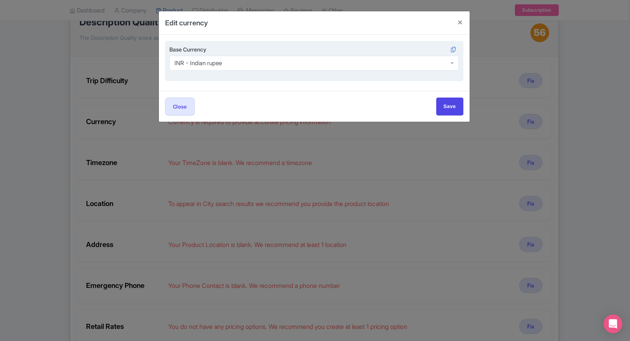
scroll to position [0, 0]
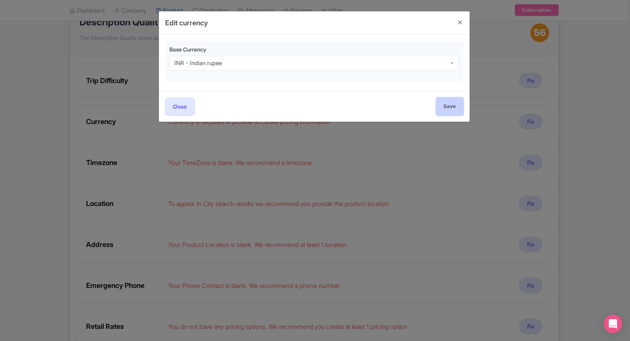
click at [447, 102] on input "Save" at bounding box center [449, 106] width 27 height 18
type input "Save"
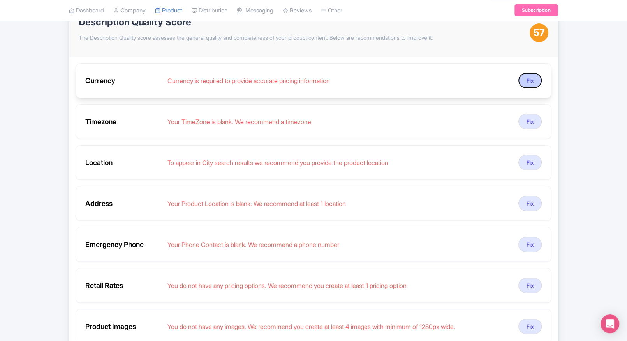
click at [535, 83] on button "Fix" at bounding box center [530, 80] width 23 height 15
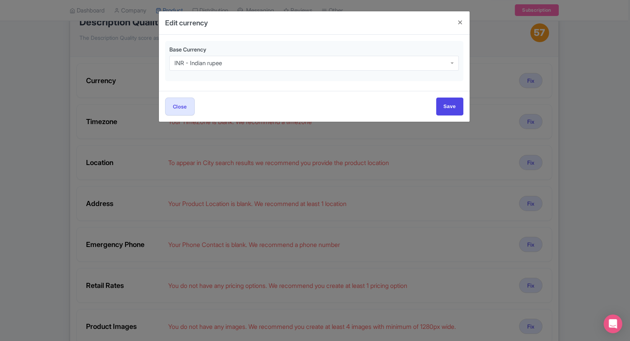
click at [0, 103] on html "P Prince Dalal TicketEx Profile Users Settings Sign out Dashboard Company Produ…" at bounding box center [315, 46] width 630 height 341
click at [41, 146] on div "Edit currency Base Currency INR - Indian rupee INR - Indian rupee Close Save" at bounding box center [315, 170] width 630 height 341
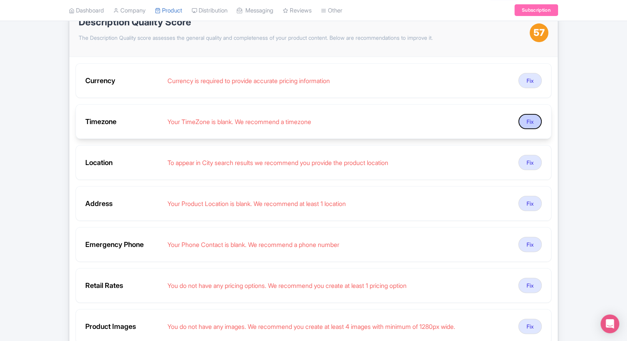
click at [521, 118] on button "Fix" at bounding box center [530, 121] width 23 height 15
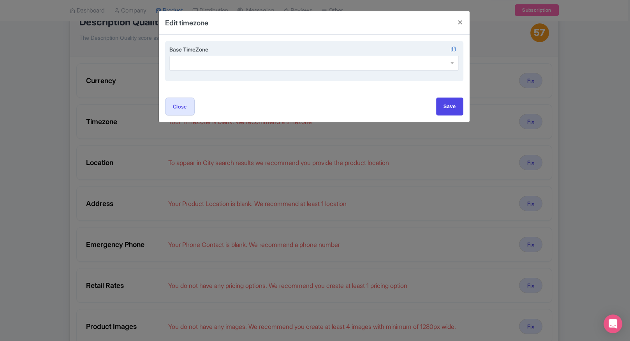
click at [301, 66] on div at bounding box center [314, 63] width 290 height 15
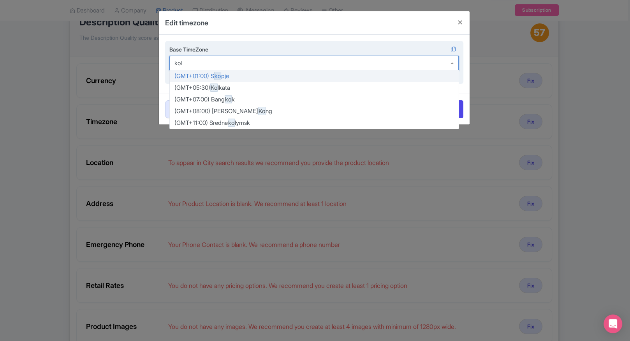
type input "kolk"
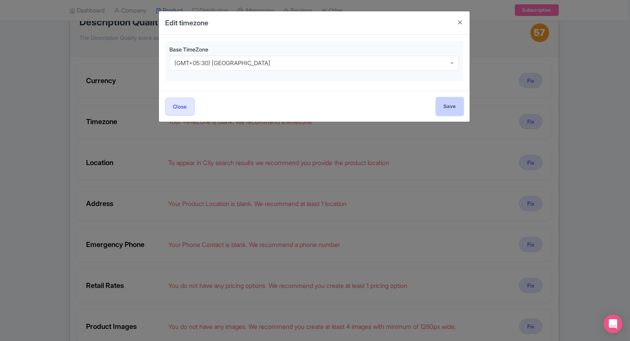
click at [448, 109] on input "Save" at bounding box center [449, 106] width 27 height 18
type input "Saving..."
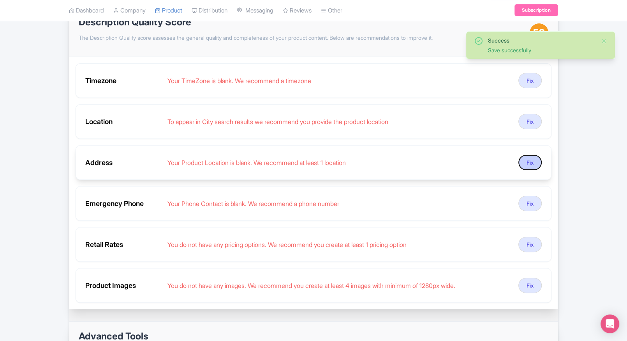
click at [533, 155] on button "Fix" at bounding box center [530, 162] width 23 height 15
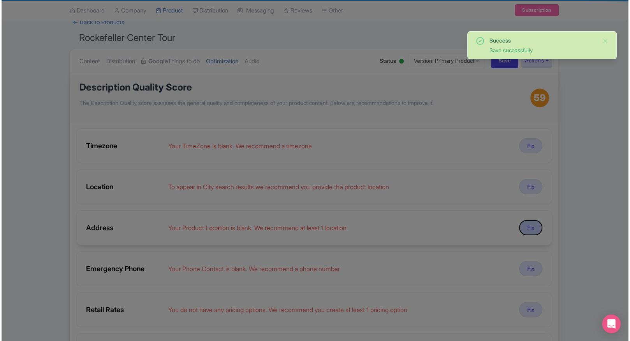
scroll to position [51, 0]
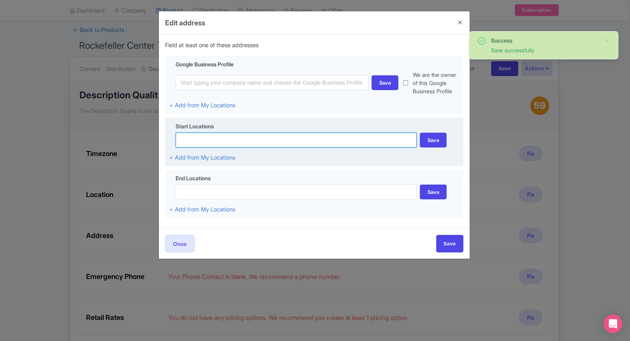
click at [217, 138] on input at bounding box center [297, 139] width 242 height 15
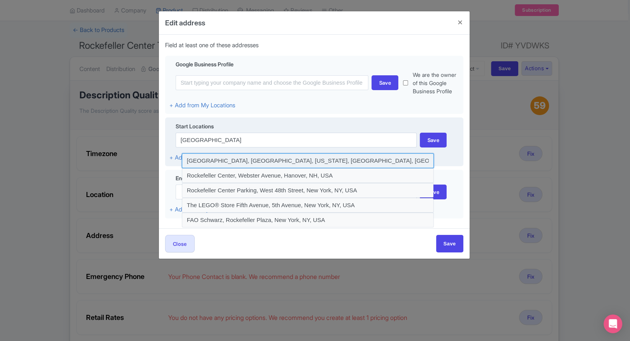
click at [270, 158] on input at bounding box center [308, 160] width 252 height 15
type input "Rockefeller Center, Rockefeller Plaza, New York, NY, USA"
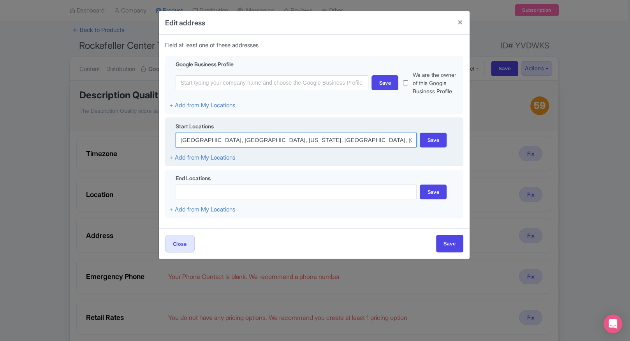
click at [354, 142] on input "Rockefeller Center, Rockefeller Plaza, New York, NY, USA" at bounding box center [297, 139] width 242 height 15
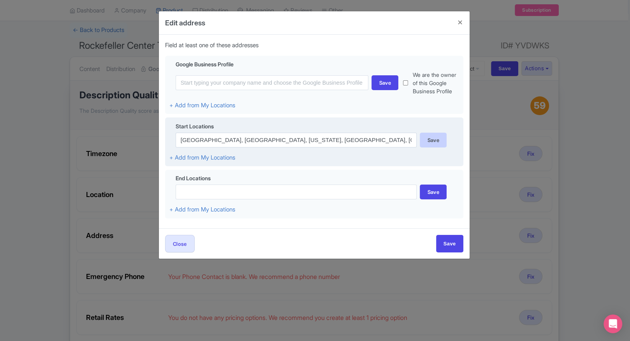
click at [427, 134] on div "Save" at bounding box center [433, 139] width 27 height 15
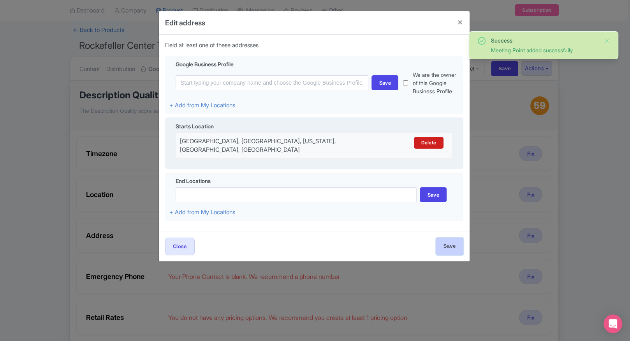
click at [452, 248] on input "Save" at bounding box center [449, 246] width 27 height 18
type input "Save"
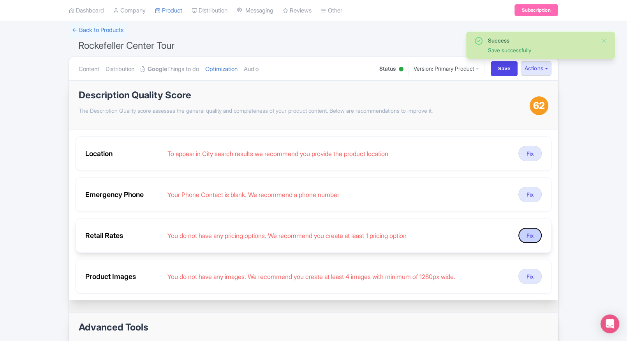
click at [533, 238] on button "Fix" at bounding box center [530, 235] width 23 height 15
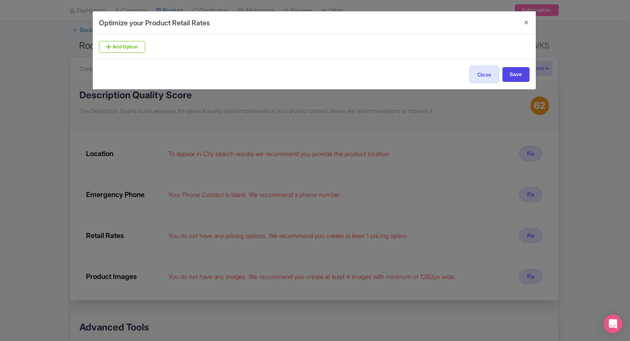
click at [440, 151] on div "Optimize your Product Retail Rates Add Option Close Save" at bounding box center [315, 170] width 630 height 341
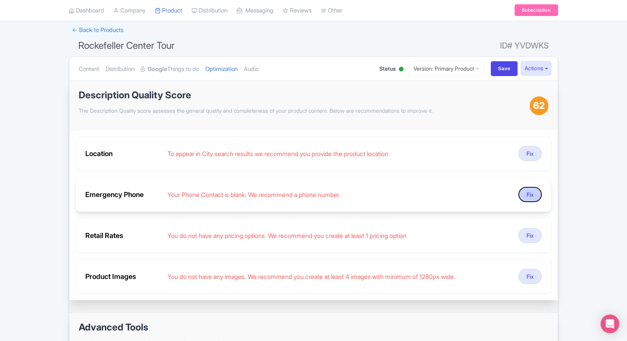
click at [527, 194] on button "Fix" at bounding box center [530, 194] width 23 height 15
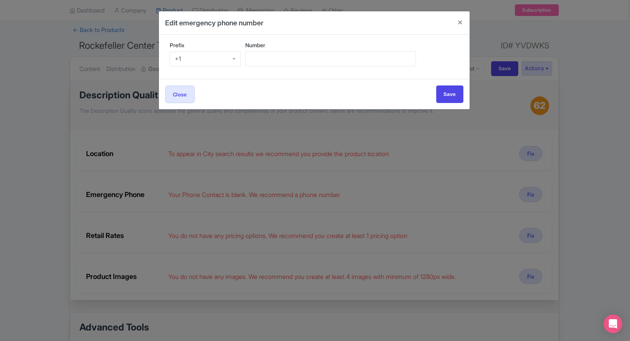
click at [210, 58] on div "+1" at bounding box center [205, 58] width 71 height 15
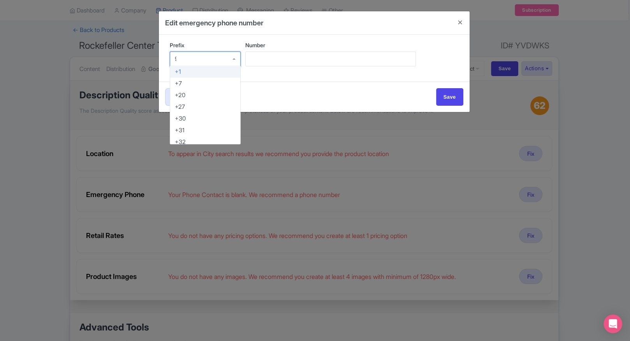
type input "91"
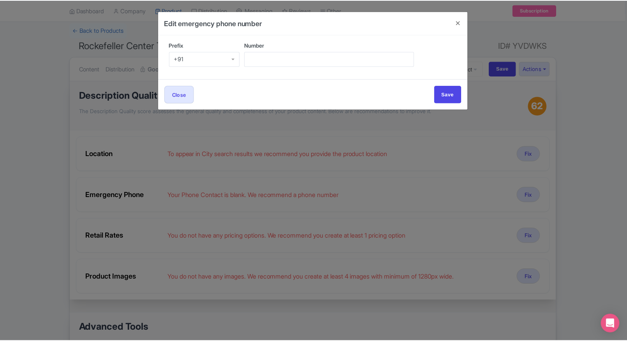
scroll to position [0, 0]
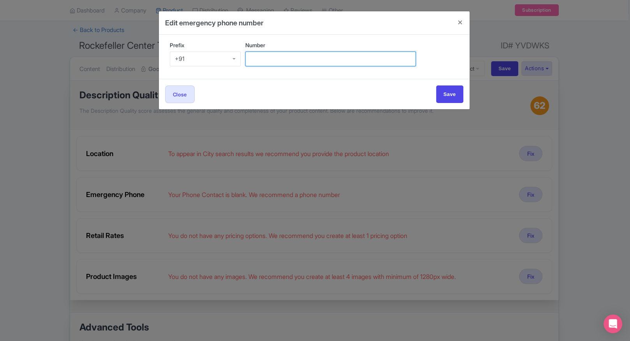
click at [285, 58] on input "Number" at bounding box center [330, 58] width 171 height 15
type input "9509989377"
click at [453, 83] on div "Close Save" at bounding box center [314, 94] width 311 height 30
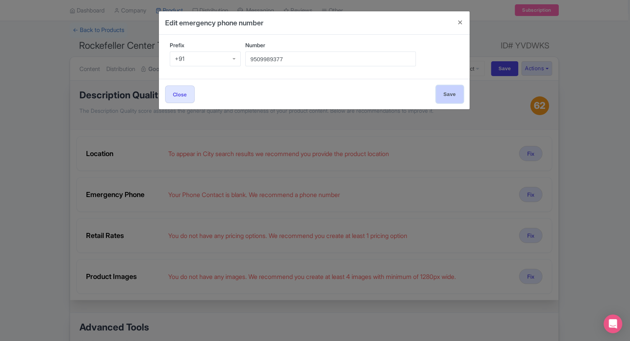
click at [452, 87] on input "Save" at bounding box center [449, 94] width 27 height 18
type input "Save"
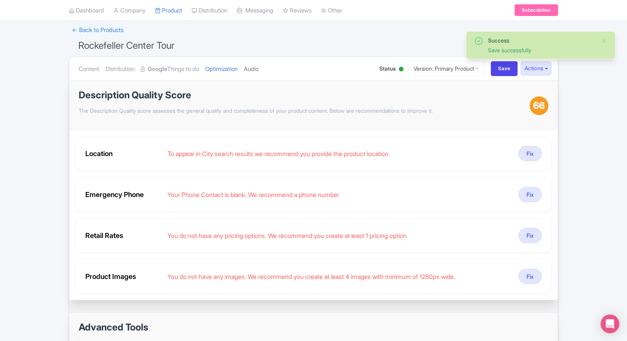
click at [259, 65] on link "Audio" at bounding box center [251, 69] width 15 height 25
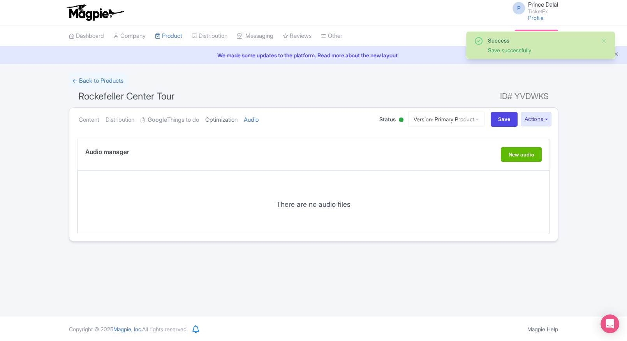
click at [221, 109] on link "Optimization" at bounding box center [221, 120] width 32 height 25
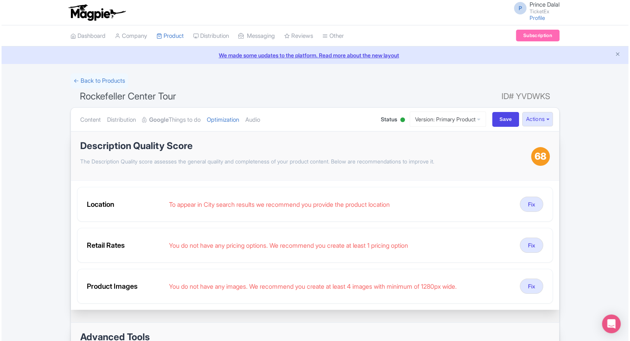
scroll to position [61, 0]
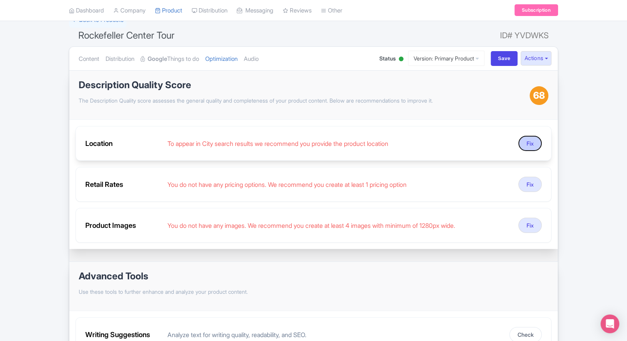
click at [529, 143] on button "Fix" at bounding box center [530, 143] width 23 height 15
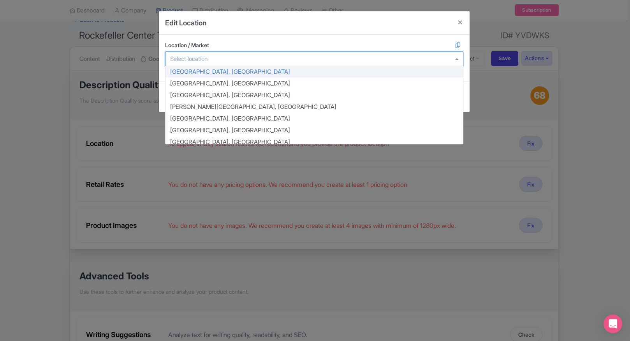
click at [231, 57] on div at bounding box center [314, 58] width 298 height 15
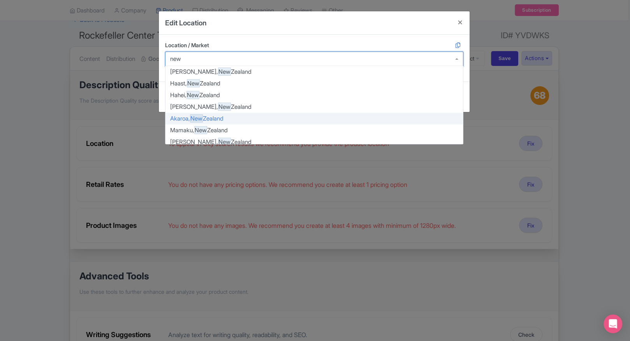
scroll to position [0, 0]
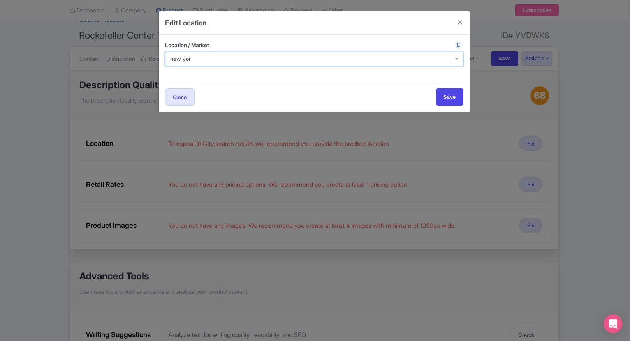
type input "new york"
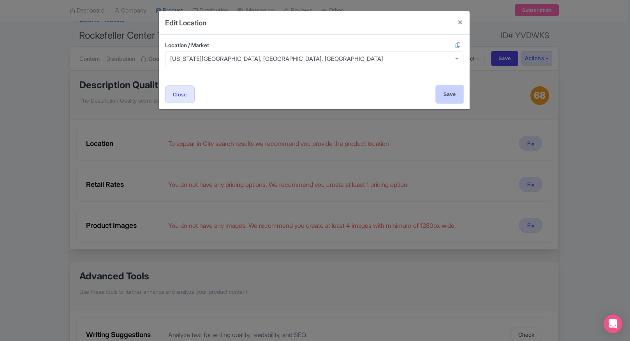
click at [448, 92] on input "Save" at bounding box center [449, 94] width 27 height 18
type input "Save"
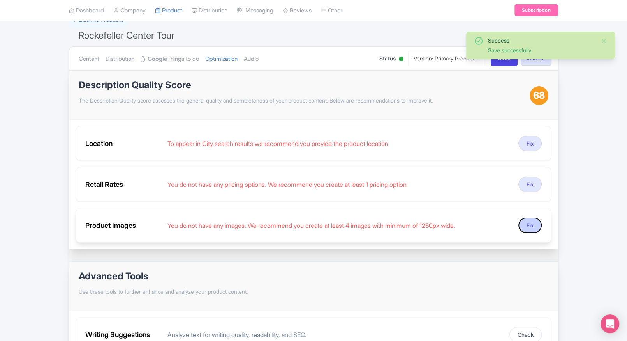
click at [533, 218] on button "Fix" at bounding box center [530, 224] width 23 height 15
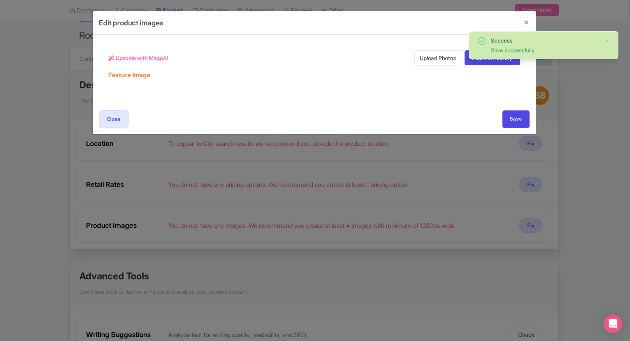
click at [420, 59] on link "Upload Photos" at bounding box center [438, 57] width 47 height 15
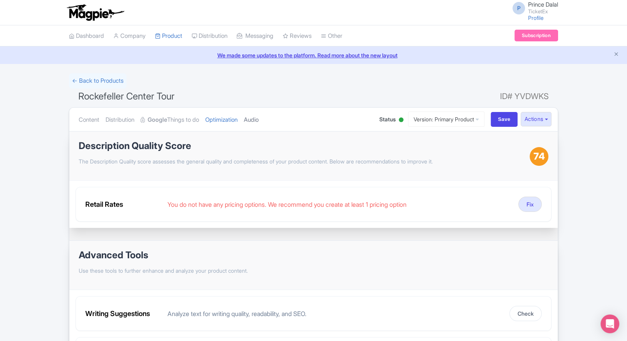
click at [257, 122] on link "Audio" at bounding box center [251, 120] width 15 height 25
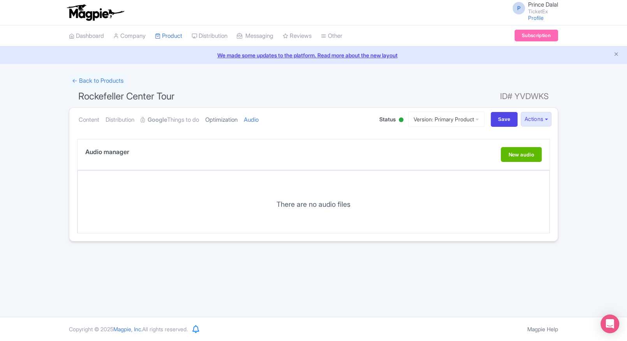
click at [238, 125] on link "Optimization" at bounding box center [221, 120] width 32 height 25
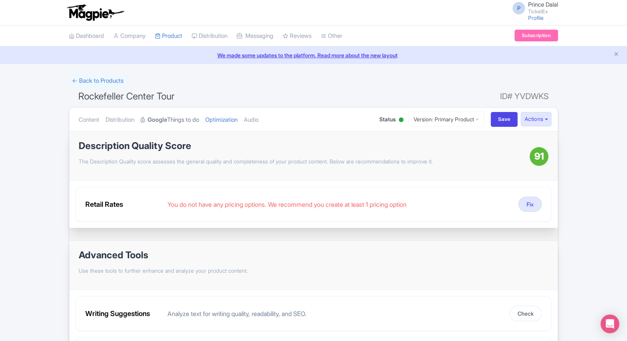
click at [169, 124] on link "Google Things to do" at bounding box center [170, 120] width 58 height 25
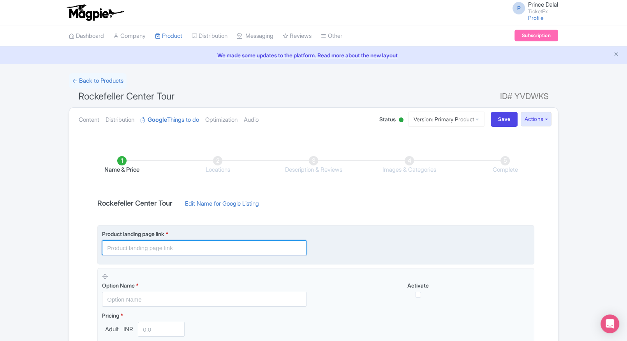
click at [145, 251] on input "text" at bounding box center [204, 247] width 205 height 15
paste input "[URL][DOMAIN_NAME]"
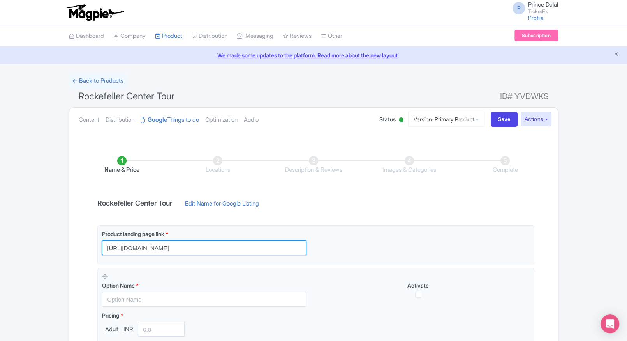
type input "[URL][DOMAIN_NAME]"
click at [56, 217] on div "← Back to Products Rockefeller Center Tour ID# YVDWKS Content Distribution Goog…" at bounding box center [313, 246] width 627 height 347
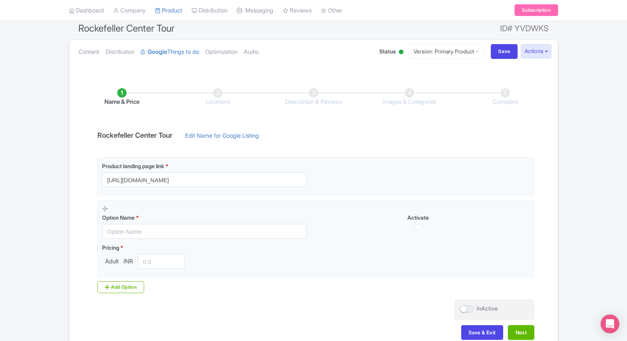
scroll to position [72, 0]
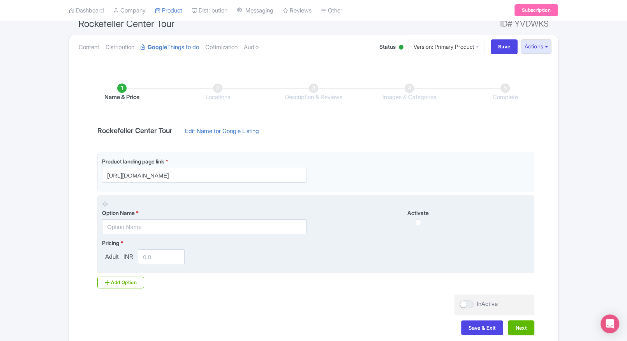
click at [122, 217] on div "Option Name *" at bounding box center [204, 220] width 205 height 25
click at [120, 224] on input "text" at bounding box center [204, 226] width 205 height 15
paste input "Rockefeller Center Tour General Admission Tickets"
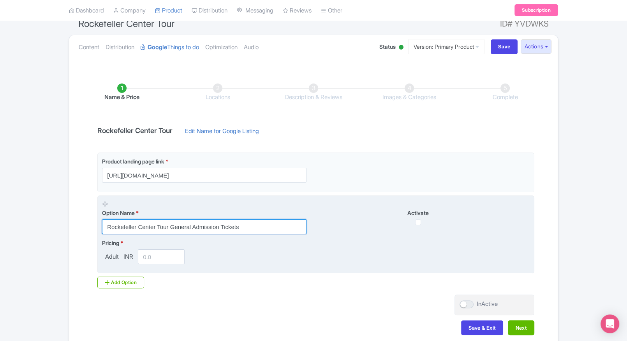
type input "Rockefeller Center Tour General Admission Tickets"
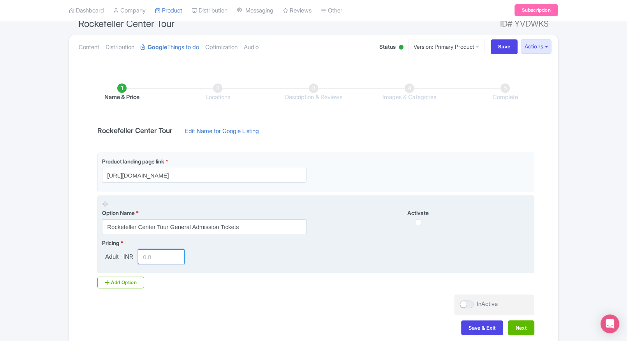
click at [161, 254] on input "number" at bounding box center [161, 256] width 47 height 15
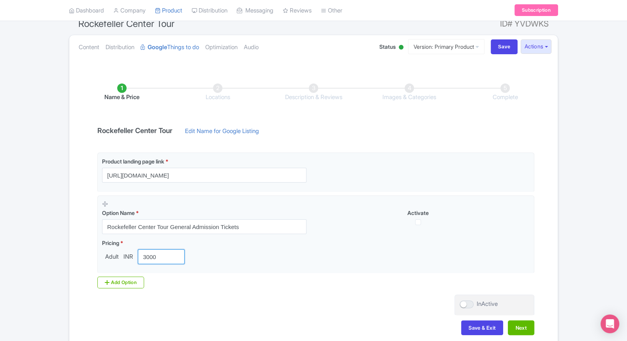
type input "3000"
click at [311, 288] on div "Product landing page link * [URL][DOMAIN_NAME] Option Name * Rockefeller Center…" at bounding box center [314, 223] width 442 height 142
click at [65, 223] on div "← Back to Products Rockefeller Center Tour ID# YVDWKS Content Distribution Goog…" at bounding box center [313, 174] width 499 height 347
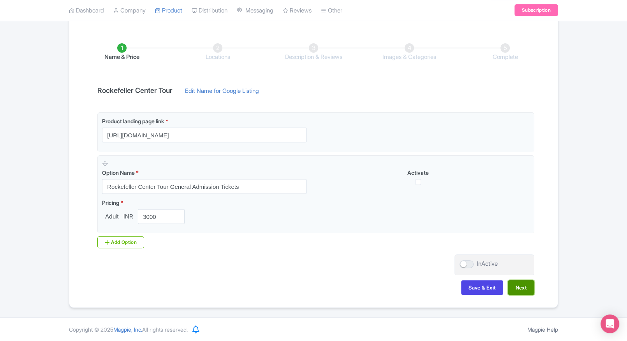
click at [525, 287] on button "Next" at bounding box center [521, 287] width 26 height 15
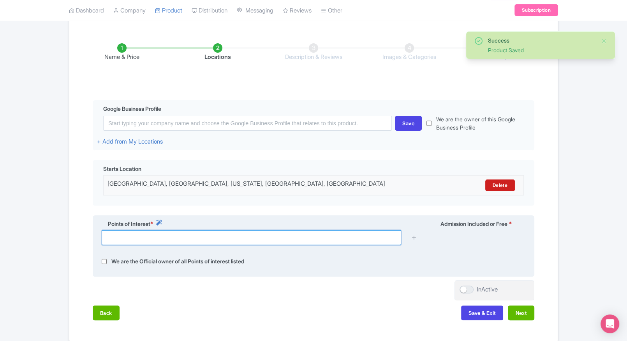
click at [239, 233] on input "text" at bounding box center [252, 237] width 300 height 15
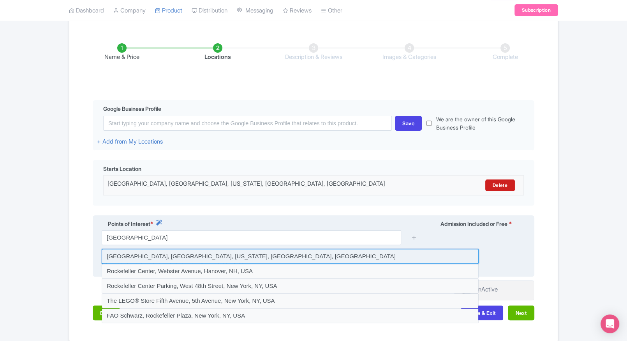
click at [202, 250] on input at bounding box center [290, 256] width 377 height 15
type input "[GEOGRAPHIC_DATA], [GEOGRAPHIC_DATA], [US_STATE], [GEOGRAPHIC_DATA], [GEOGRAPHI…"
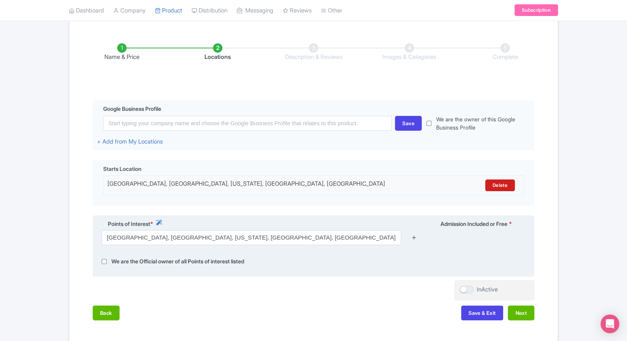
click at [415, 233] on link at bounding box center [414, 237] width 6 height 9
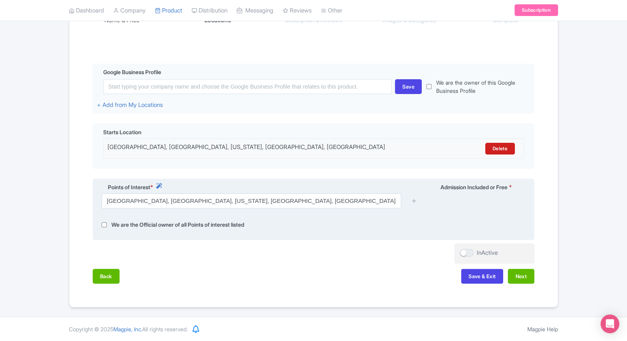
scroll to position [150, 0]
click at [411, 200] on icon at bounding box center [414, 201] width 6 height 6
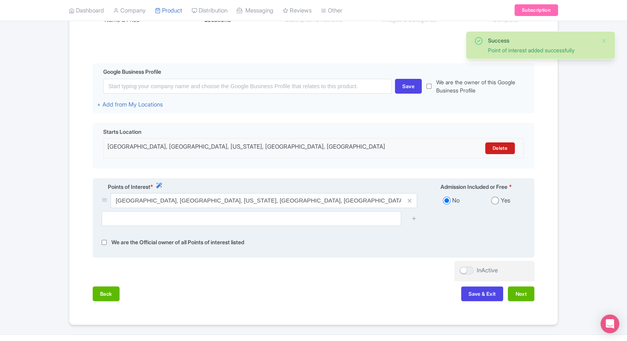
click at [491, 201] on div "Yes" at bounding box center [500, 200] width 49 height 9
click at [498, 200] on input "radio" at bounding box center [495, 200] width 8 height 8
radio input "true"
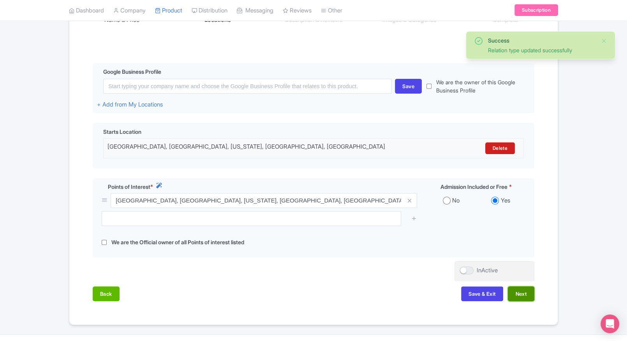
click at [521, 293] on button "Next" at bounding box center [521, 293] width 26 height 15
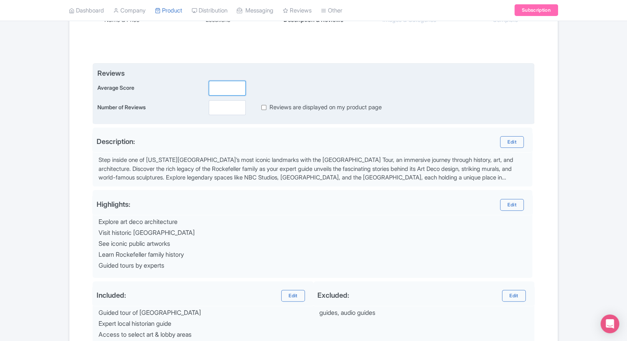
click at [227, 86] on input "number" at bounding box center [227, 88] width 37 height 15
type input "2"
click at [222, 109] on input "number" at bounding box center [227, 107] width 37 height 15
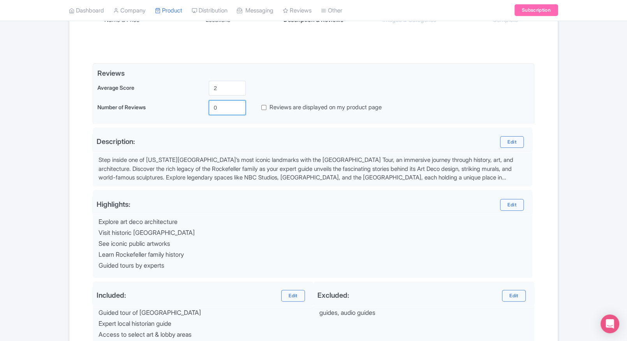
type input "0"
click at [554, 136] on div "Name & Price Locations Description & Reviews Images & Categories Complete Edit …" at bounding box center [313, 195] width 489 height 408
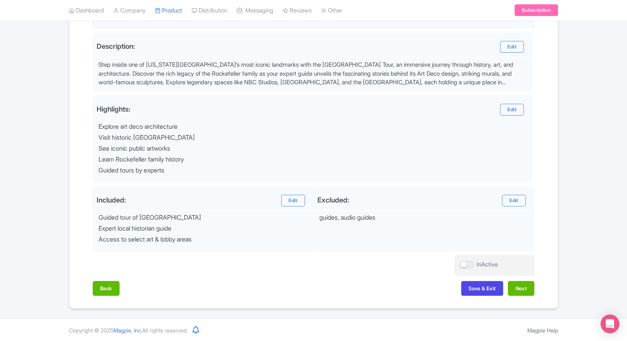
click at [535, 284] on div "Name & Price Locations Description & Reviews Images & Categories Complete Edit …" at bounding box center [313, 100] width 479 height 408
click at [534, 284] on button "Next" at bounding box center [521, 288] width 26 height 15
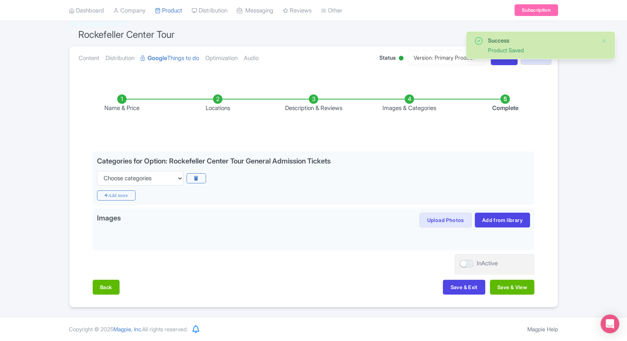
scroll to position [61, 0]
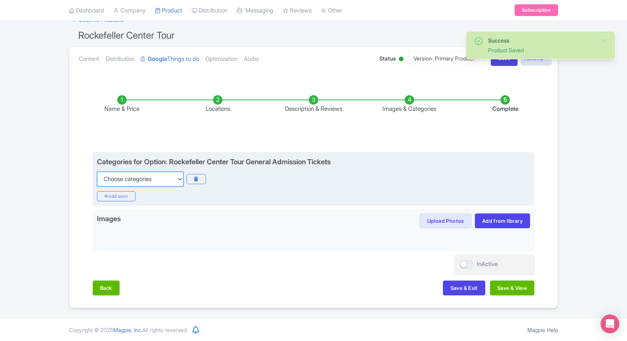
click at [140, 182] on select "Choose categories Adults Only Animals Audio Guide Beaches Bike Tours Boat Tours…" at bounding box center [140, 178] width 86 height 15
select select "family-friendly"
click at [97, 171] on select "Choose categories Adults Only Animals Audio Guide Beaches Bike Tours Boat Tours…" at bounding box center [140, 178] width 86 height 15
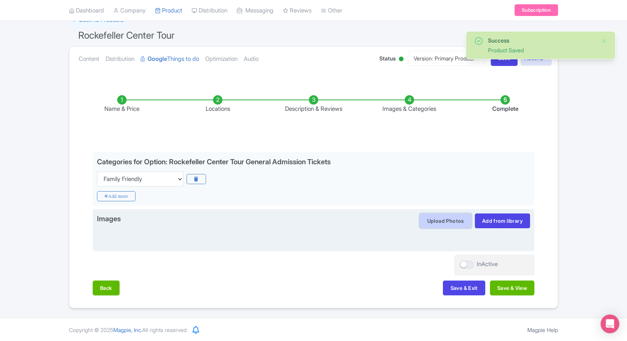
click at [432, 219] on button "Upload Photos" at bounding box center [446, 220] width 52 height 15
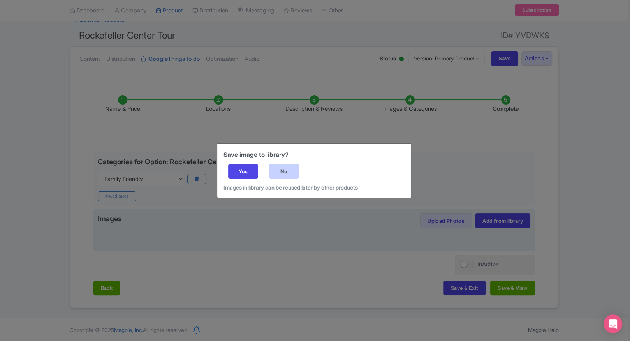
click at [291, 175] on div "No" at bounding box center [284, 171] width 30 height 15
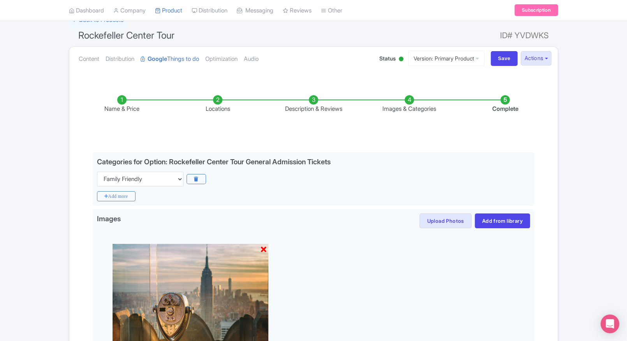
scroll to position [171, 0]
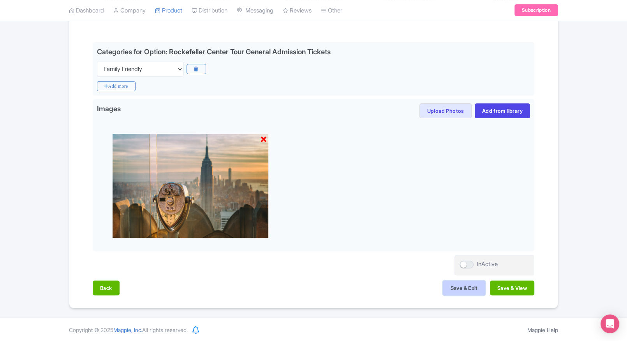
click at [452, 289] on button "Save & Exit" at bounding box center [464, 287] width 42 height 15
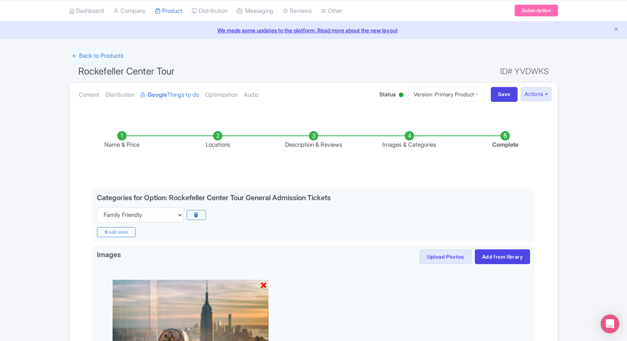
scroll to position [0, 0]
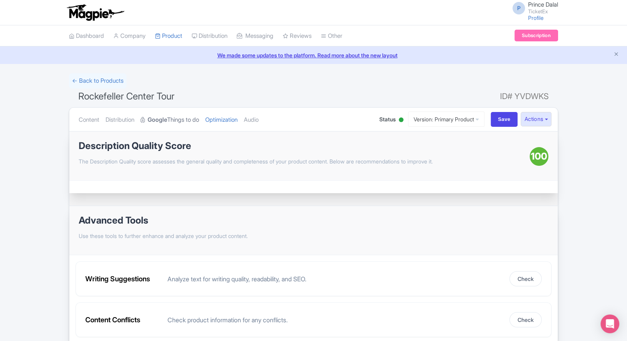
click at [162, 122] on strong "Google" at bounding box center [157, 119] width 19 height 9
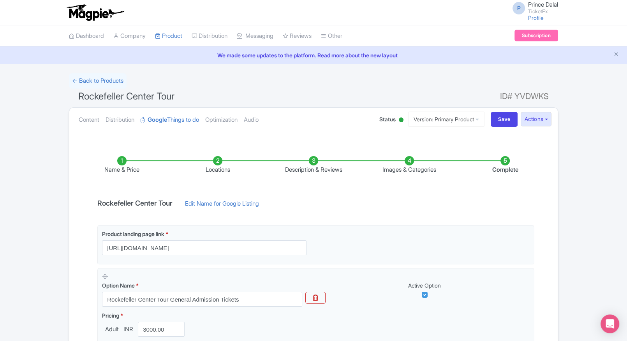
click at [78, 111] on ul "Content Distribution Google Things to do Optimization Audio" at bounding box center [221, 120] width 291 height 24
click at [83, 115] on link "Content" at bounding box center [89, 120] width 21 height 25
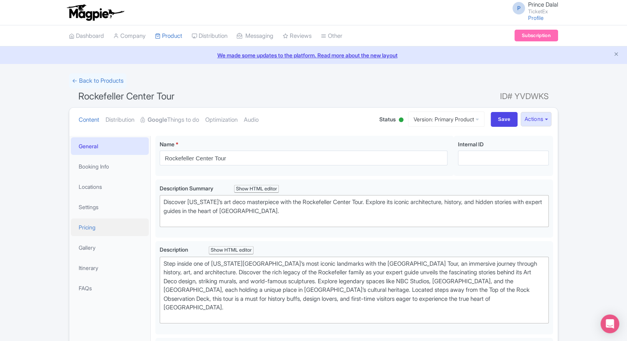
click at [105, 222] on link "Pricing" at bounding box center [110, 227] width 78 height 18
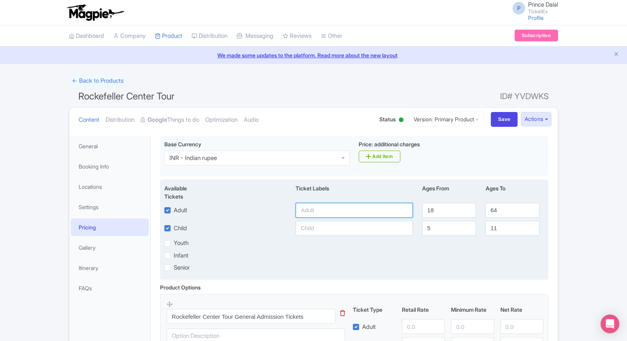
click at [335, 208] on input "text" at bounding box center [354, 210] width 117 height 15
type input "3000"
click at [302, 229] on input "text" at bounding box center [354, 228] width 117 height 15
paste input "3000"
type input "3000"
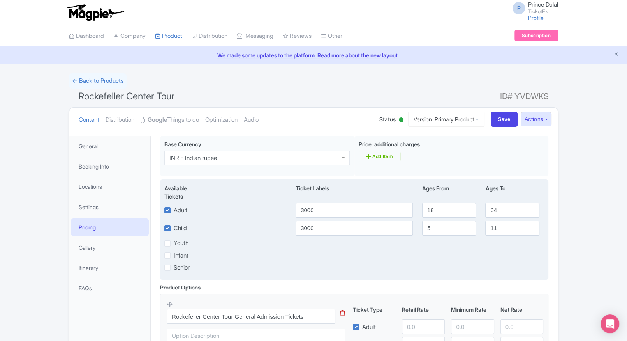
click at [344, 262] on div "Available Tickets i Ticket Labels Ages From Ages To Adult 3000 18 64 Child [DAT…" at bounding box center [354, 229] width 388 height 100
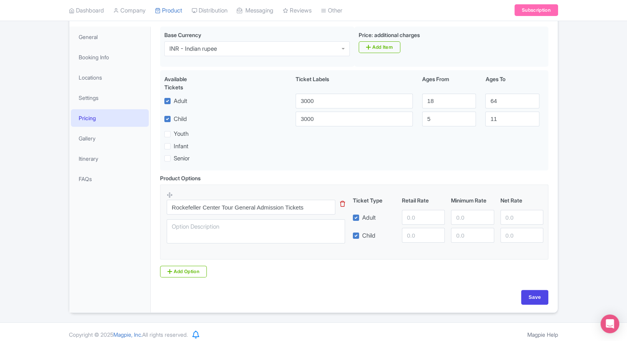
scroll to position [115, 0]
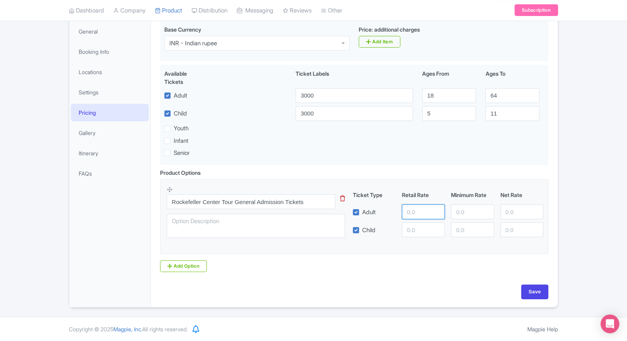
paste input "3000"
click at [412, 216] on input "number" at bounding box center [423, 211] width 43 height 15
type input "3000"
paste input "3000"
click at [408, 235] on input "number" at bounding box center [423, 229] width 43 height 15
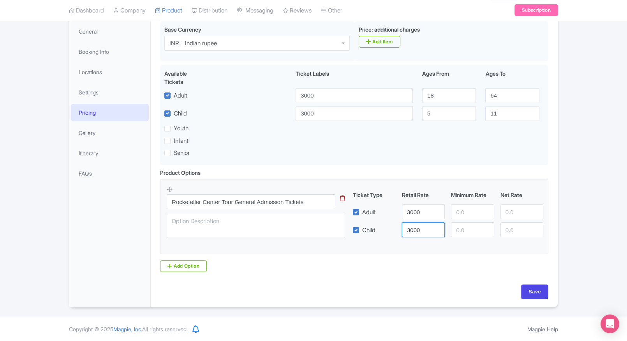
type input "3000"
click at [461, 214] on input "number" at bounding box center [472, 211] width 43 height 15
paste input "3000"
type input "3000"
paste input "3000"
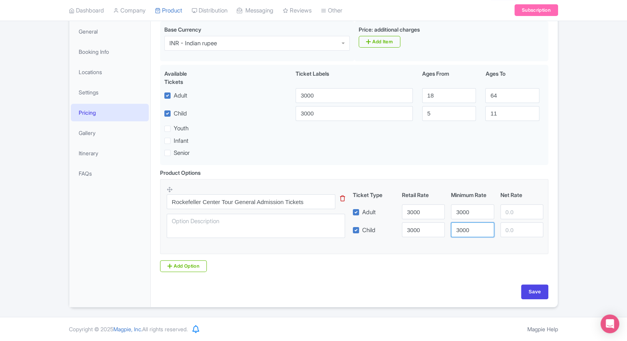
click at [462, 229] on input "3000" at bounding box center [472, 229] width 43 height 15
type input "3000"
click at [527, 201] on div "Ticket Type Retail Rate Minimum Rate Net Rate" at bounding box center [448, 196] width 197 height 11
paste input "3000"
drag, startPoint x: 516, startPoint y: 210, endPoint x: 516, endPoint y: 226, distance: 16.0
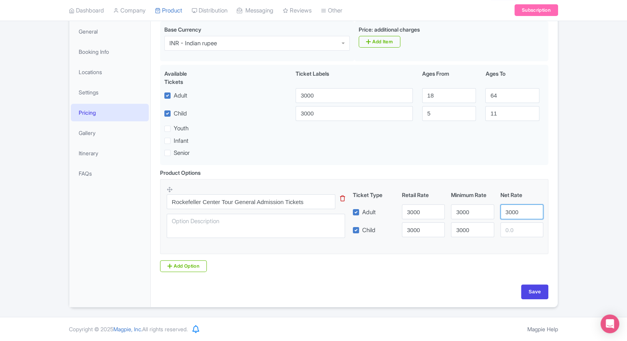
click at [516, 226] on div "Ticket Type Retail Rate Minimum Rate Net Rate Adult 3000 3000 3000 Child 3000 3…" at bounding box center [449, 214] width 188 height 46
type input "3000"
paste input "3000"
click at [516, 226] on input "number" at bounding box center [522, 229] width 43 height 15
type input "3000"
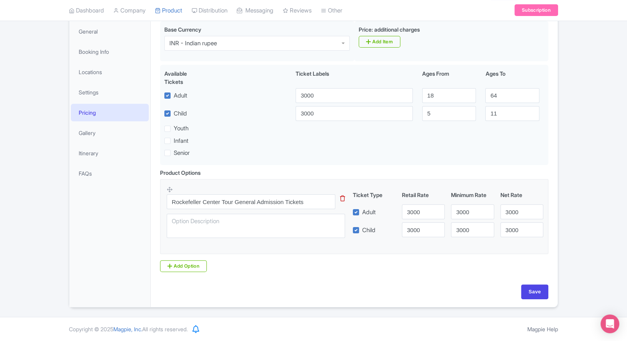
click at [549, 259] on div "Product Options i Rockefeller Center Tour General Admission Tickets This tip ha…" at bounding box center [354, 219] width 398 height 103
click at [530, 295] on input "Save" at bounding box center [534, 291] width 27 height 15
type input "Saving..."
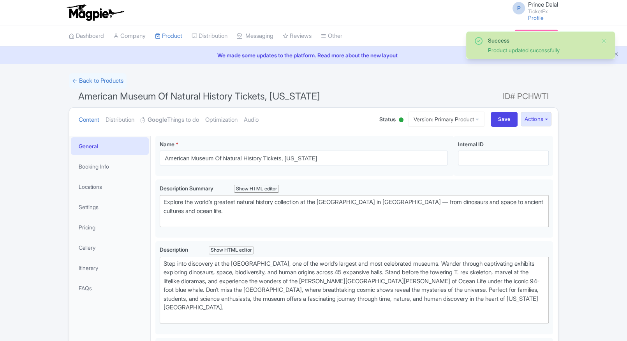
click at [219, 116] on link "Optimization" at bounding box center [221, 120] width 32 height 25
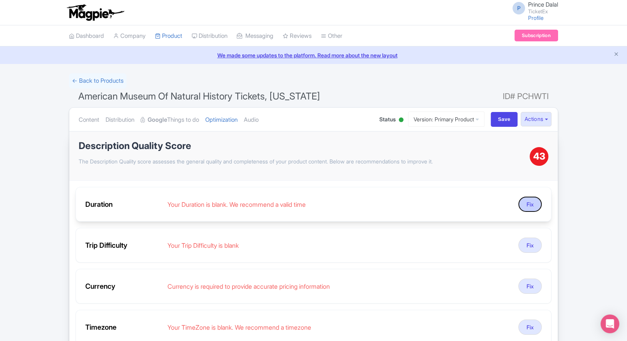
click at [524, 198] on button "Fix" at bounding box center [530, 203] width 23 height 15
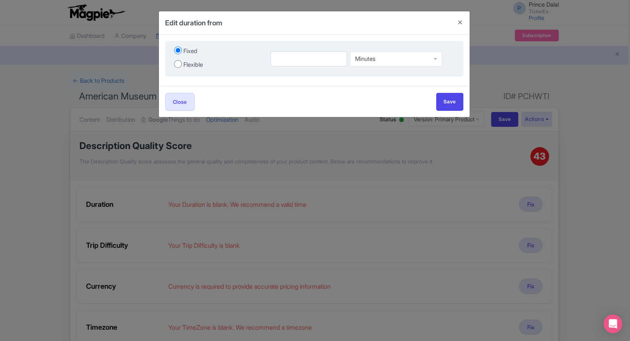
click at [185, 69] on div "Fixed Flexible" at bounding box center [217, 58] width 97 height 27
click at [285, 62] on input "number" at bounding box center [309, 58] width 77 height 15
click at [180, 64] on input "Flexible" at bounding box center [178, 64] width 8 height 8
radio input "true"
click at [287, 59] on input "number" at bounding box center [290, 58] width 48 height 15
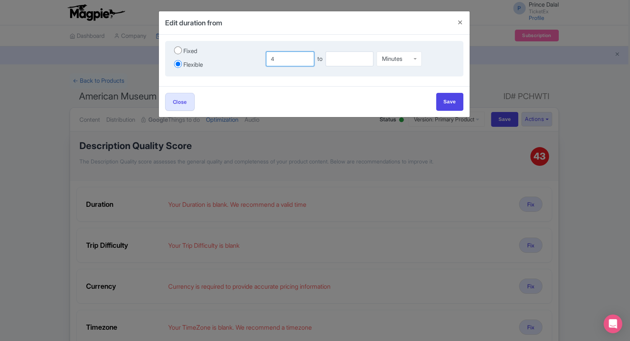
type input "4"
click at [346, 64] on input "number" at bounding box center [350, 58] width 48 height 15
type input "5"
click at [392, 56] on div "Minutes" at bounding box center [392, 57] width 20 height 7
click at [443, 93] on input "Save" at bounding box center [449, 102] width 27 height 18
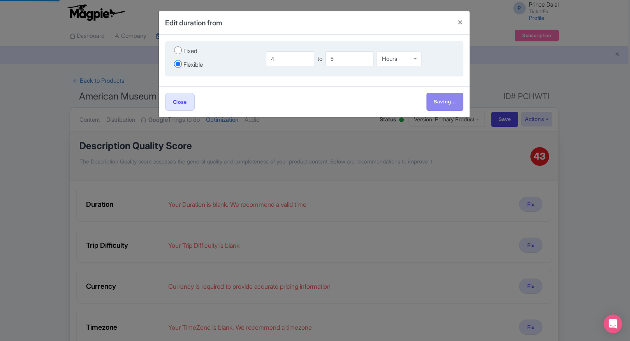
type input "Save"
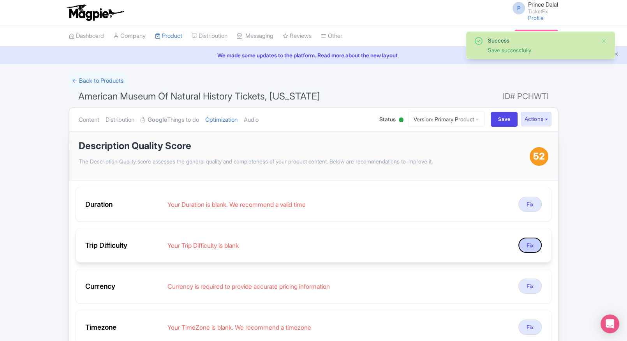
click at [533, 241] on button "Fix" at bounding box center [530, 244] width 23 height 15
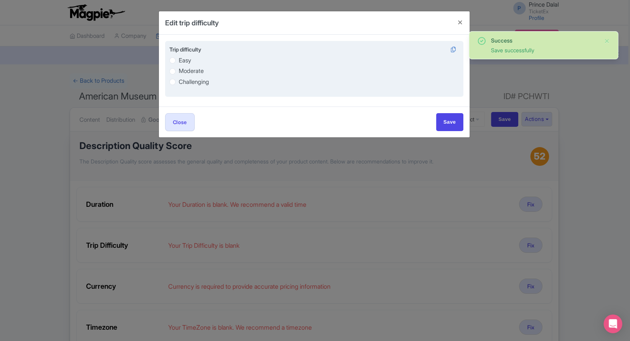
click at [179, 62] on label "Easy" at bounding box center [185, 60] width 12 height 9
radio input "true"
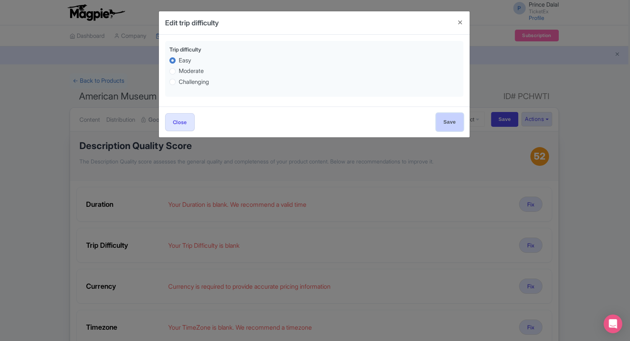
click at [444, 117] on input "Save" at bounding box center [449, 122] width 27 height 18
type input "Save"
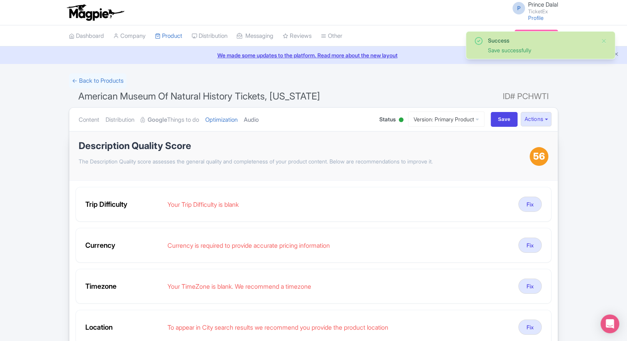
click at [259, 119] on link "Audio" at bounding box center [251, 120] width 15 height 25
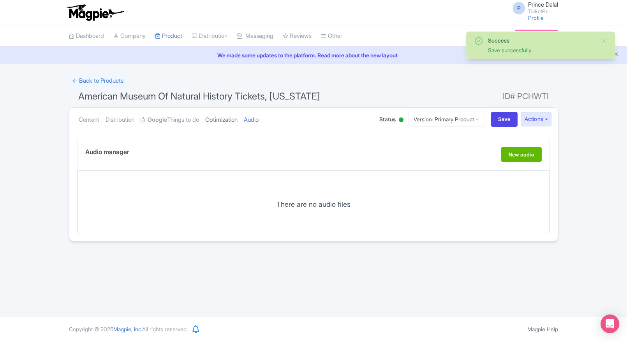
click at [228, 122] on link "Optimization" at bounding box center [221, 120] width 32 height 25
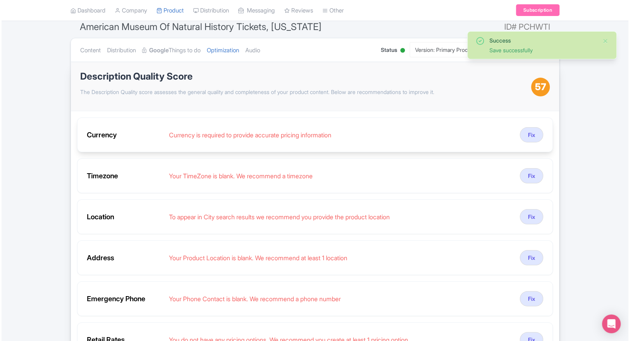
scroll to position [71, 0]
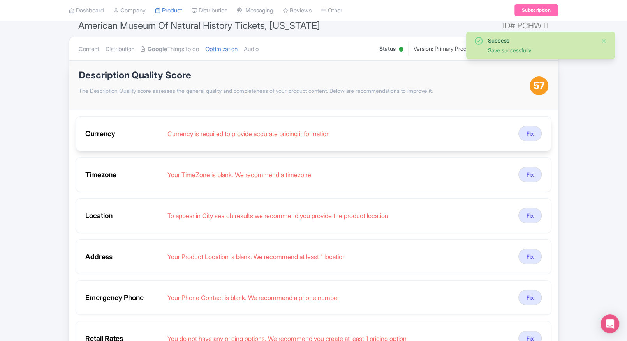
click at [531, 141] on div "Currency Currency is required to provide accurate pricing information Fix" at bounding box center [314, 133] width 476 height 35
click at [531, 139] on button "Fix" at bounding box center [530, 133] width 23 height 15
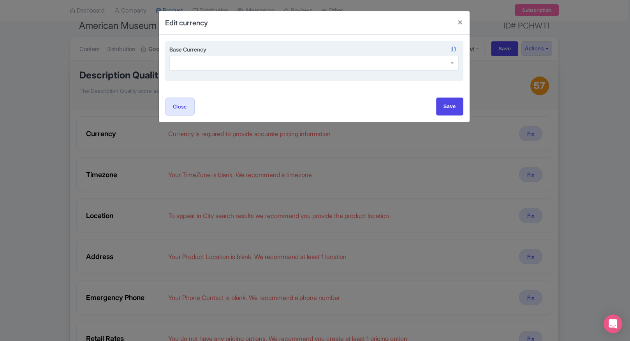
click at [210, 75] on div "Base Currency" at bounding box center [314, 61] width 298 height 41
click at [224, 62] on div at bounding box center [314, 63] width 290 height 15
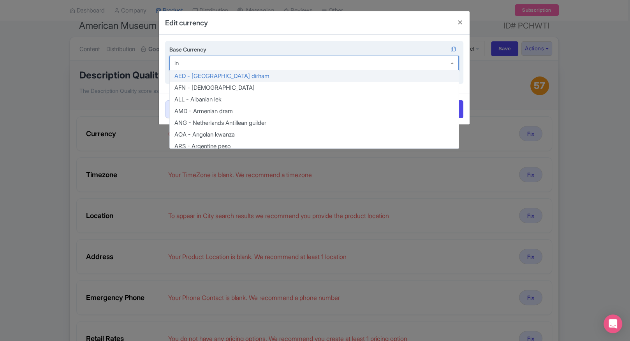
type input "inr"
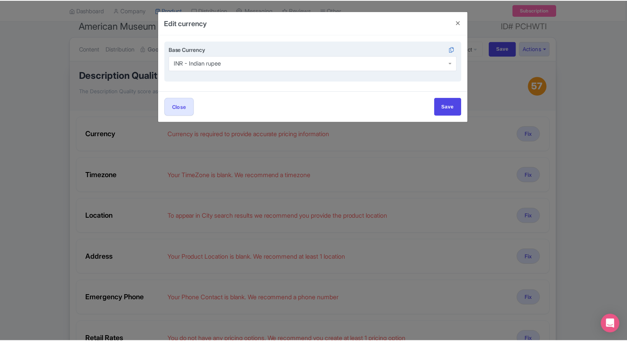
scroll to position [0, 0]
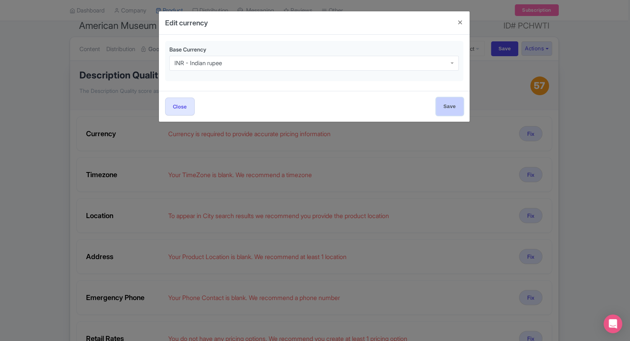
click at [447, 109] on input "Save" at bounding box center [449, 106] width 27 height 18
type input "Save"
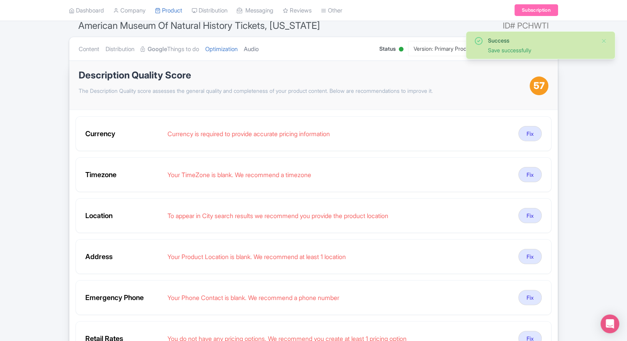
click at [259, 42] on link "Audio" at bounding box center [251, 49] width 15 height 25
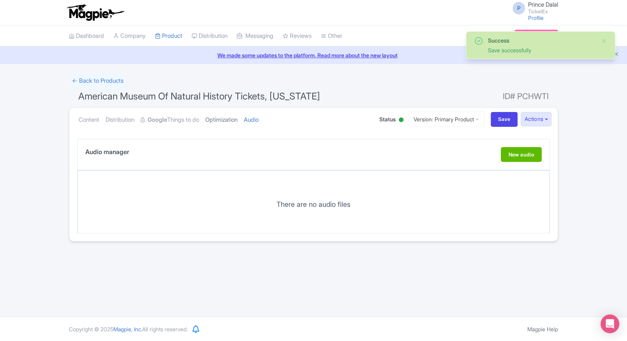
click at [219, 123] on link "Optimization" at bounding box center [221, 120] width 32 height 25
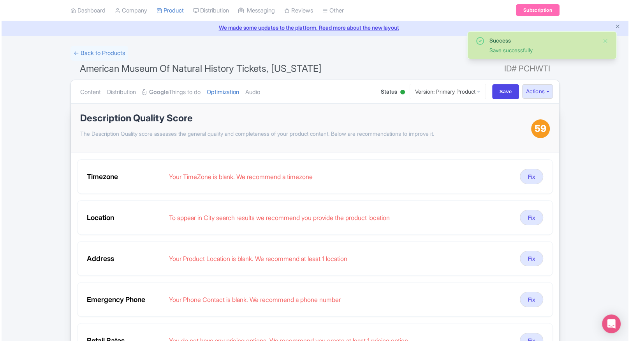
scroll to position [28, 0]
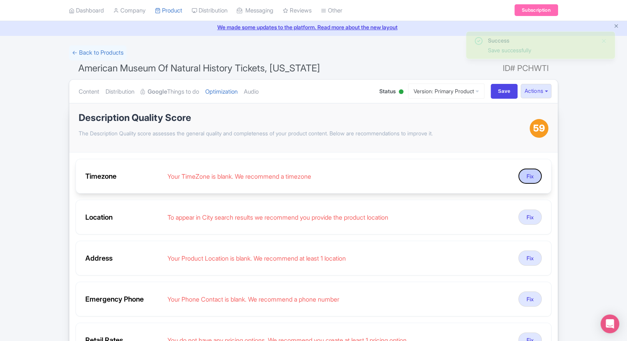
click at [529, 178] on button "Fix" at bounding box center [530, 175] width 23 height 15
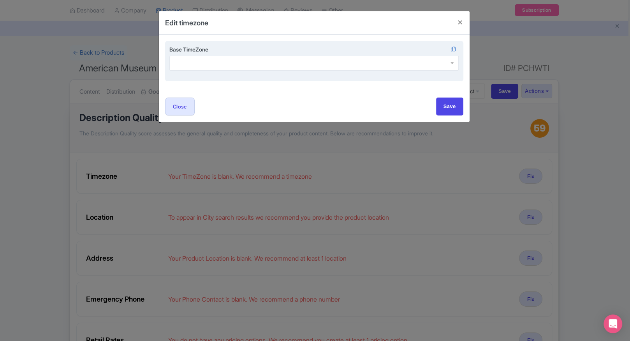
click at [241, 55] on div "Base TimeZone" at bounding box center [314, 57] width 290 height 25
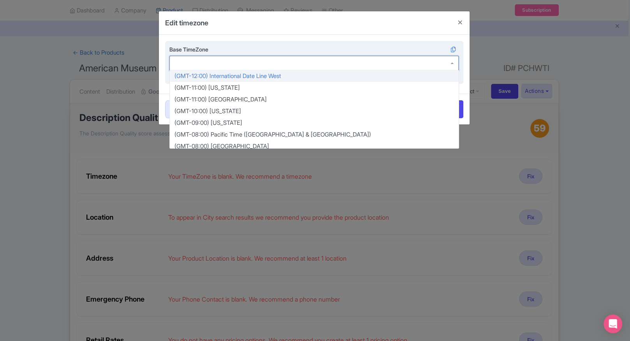
click at [231, 66] on div at bounding box center [314, 63] width 290 height 15
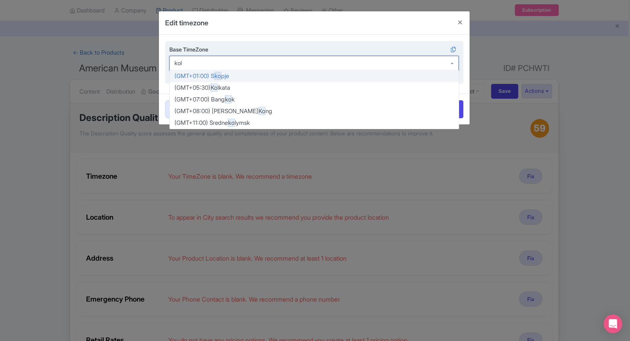
type input "[PERSON_NAME]"
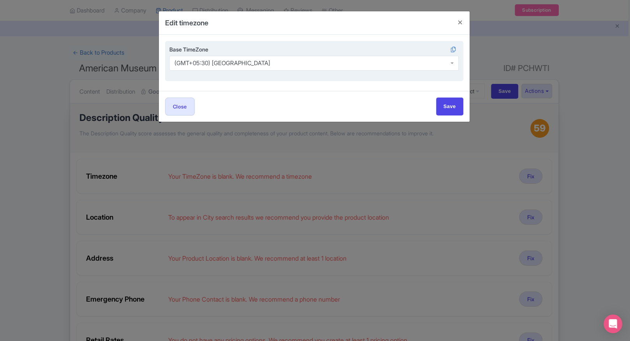
scroll to position [0, 0]
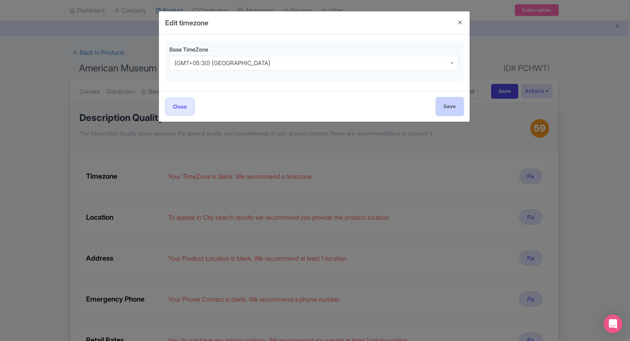
click at [446, 104] on input "Save" at bounding box center [449, 106] width 27 height 18
type input "Save"
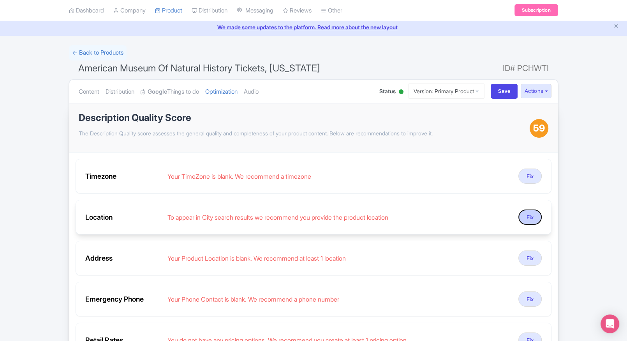
click at [526, 219] on button "Fix" at bounding box center [530, 216] width 23 height 15
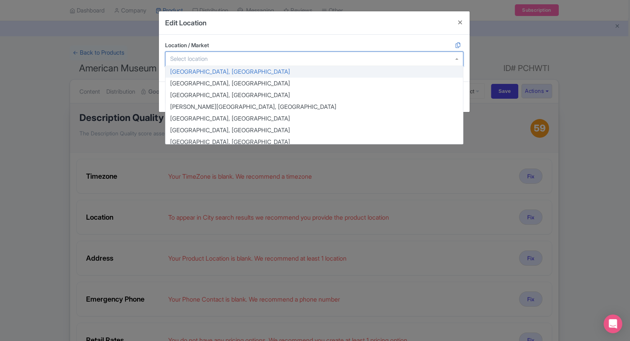
click at [231, 62] on div at bounding box center [314, 58] width 298 height 15
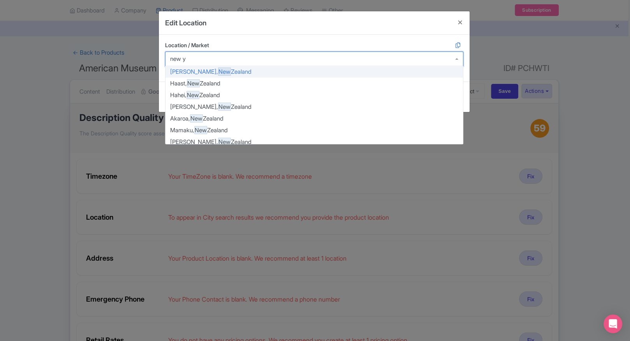
type input "new yo"
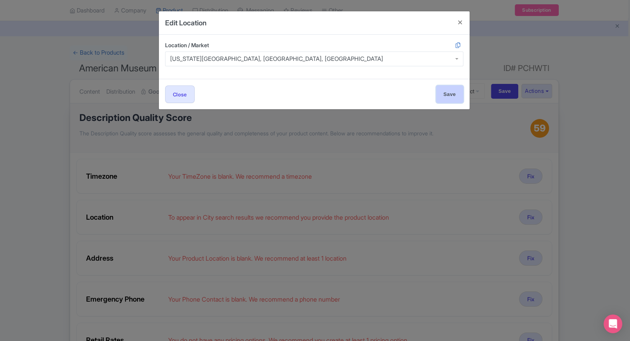
click at [441, 91] on input "Save" at bounding box center [449, 94] width 27 height 18
type input "Save"
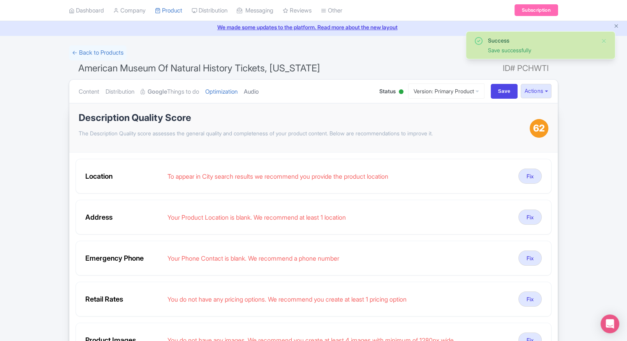
click at [253, 90] on link "Audio" at bounding box center [251, 91] width 15 height 25
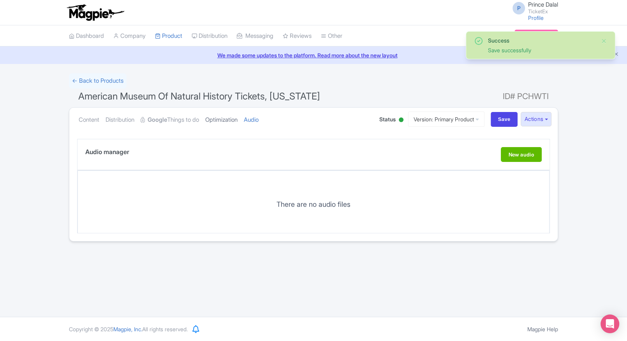
drag, startPoint x: 223, startPoint y: 101, endPoint x: 221, endPoint y: 115, distance: 13.7
click at [221, 115] on form "← Back to Products American Museum Of Natural History Tickets, New York ID# PCH…" at bounding box center [313, 157] width 489 height 168
click at [221, 115] on link "Optimization" at bounding box center [221, 120] width 32 height 25
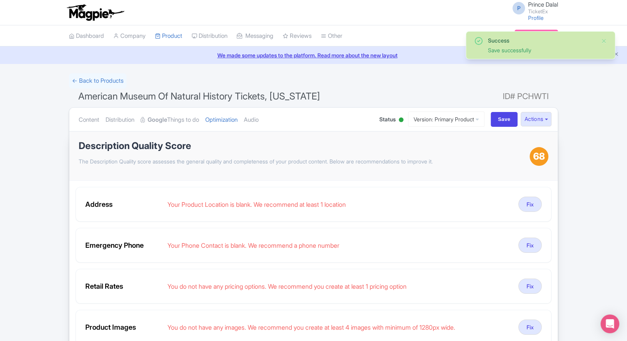
click at [215, 99] on span "American Museum Of Natural History Tickets, New York" at bounding box center [199, 95] width 242 height 11
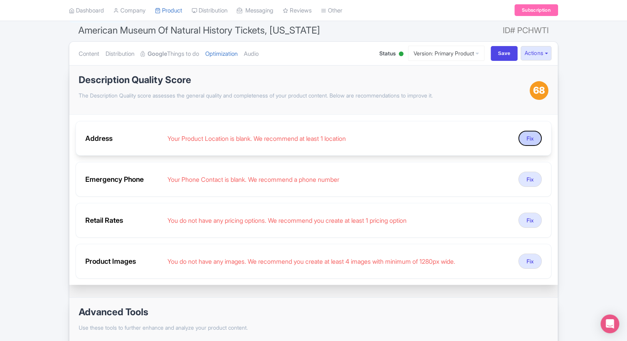
click at [529, 139] on button "Fix" at bounding box center [530, 138] width 23 height 15
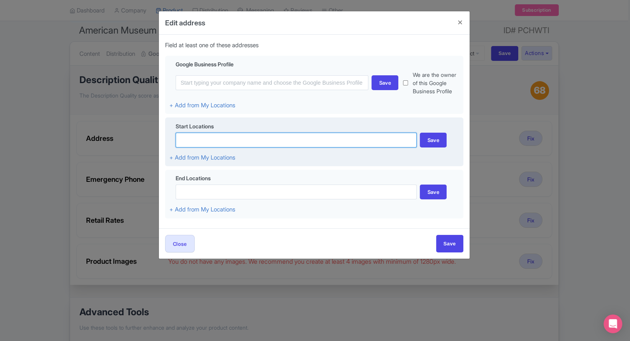
click at [205, 133] on input at bounding box center [297, 139] width 242 height 15
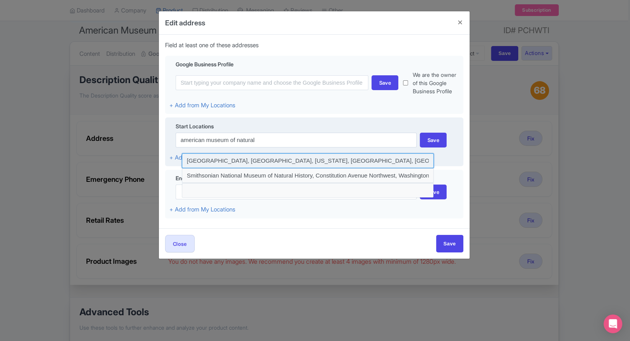
click at [219, 161] on input at bounding box center [308, 160] width 252 height 15
type input "American Museum of Natural History, Central Park West, New York, NY, USA"
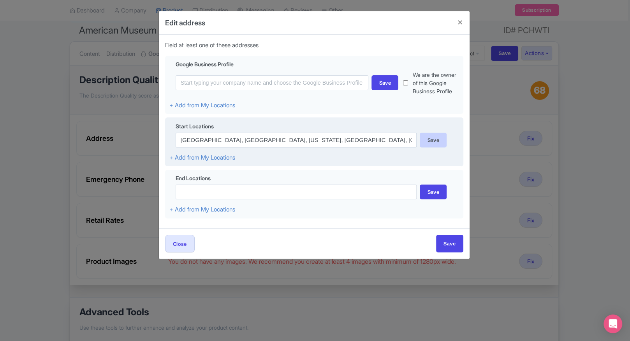
click at [438, 144] on div "Save" at bounding box center [433, 139] width 27 height 15
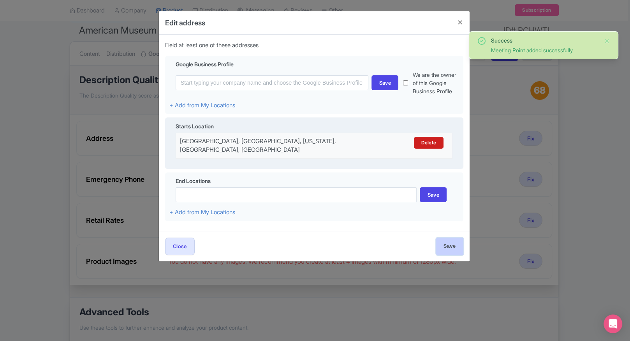
click at [455, 242] on input "Save" at bounding box center [449, 246] width 27 height 18
type input "Save"
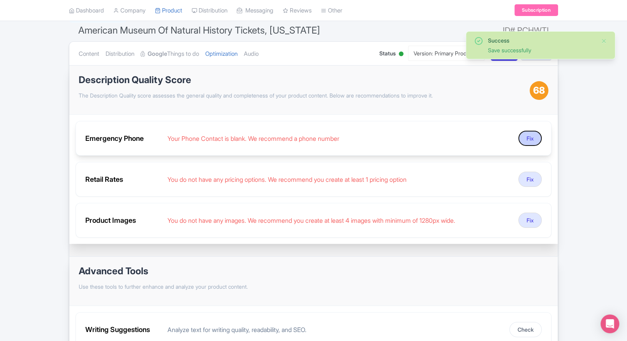
click at [529, 135] on button "Fix" at bounding box center [530, 138] width 23 height 15
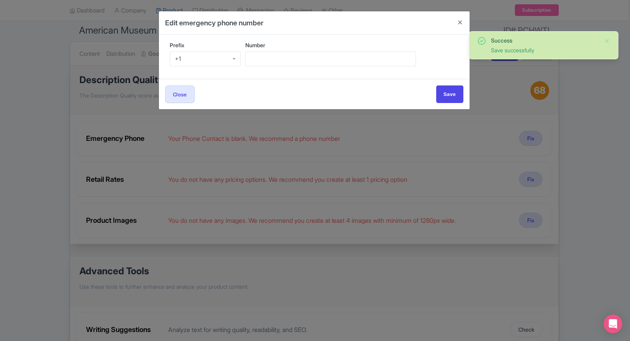
click at [194, 51] on div "+1" at bounding box center [205, 58] width 71 height 15
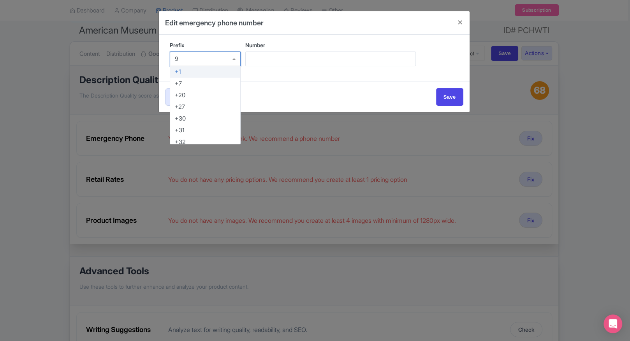
type input "91"
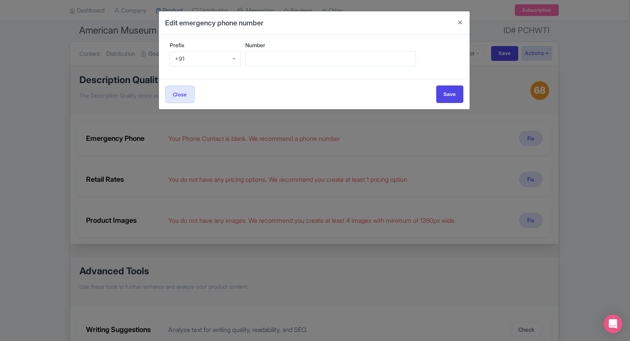
scroll to position [0, 0]
click at [270, 57] on input "Number" at bounding box center [330, 58] width 171 height 15
type input "9509989377"
drag, startPoint x: 513, startPoint y: 86, endPoint x: 472, endPoint y: 94, distance: 41.6
click at [472, 94] on div "Edit emergency phone number Prefix +91 +91 +1 +7 +20 +27 +30 +31 +32 +33 +34 +3…" at bounding box center [315, 170] width 630 height 341
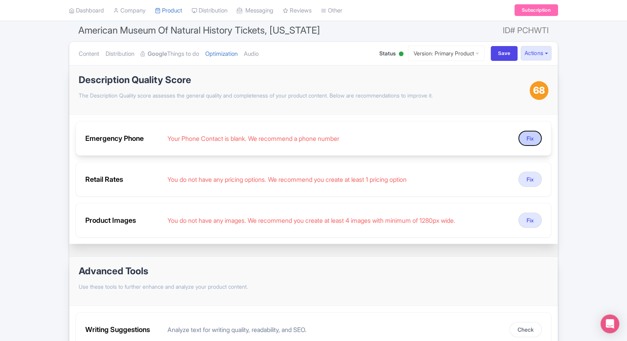
click at [522, 131] on button "Fix" at bounding box center [530, 138] width 23 height 15
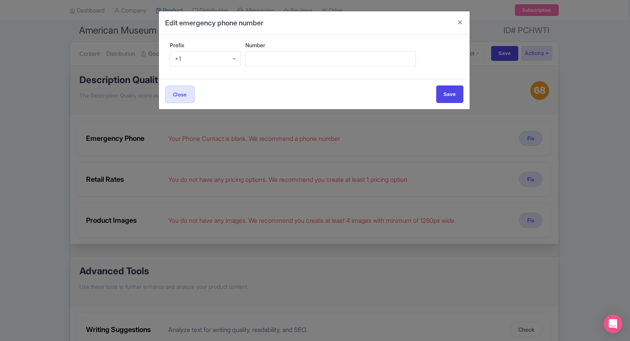
click at [196, 61] on div "+1" at bounding box center [205, 58] width 71 height 15
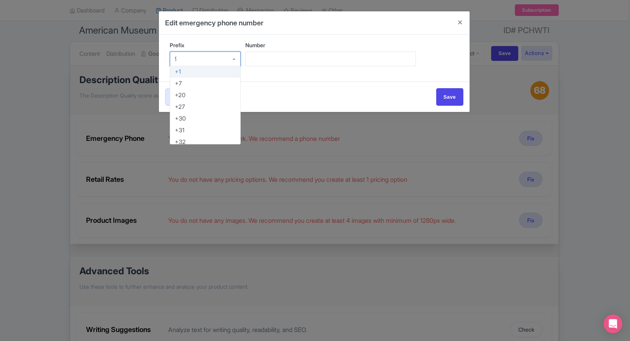
type input "91"
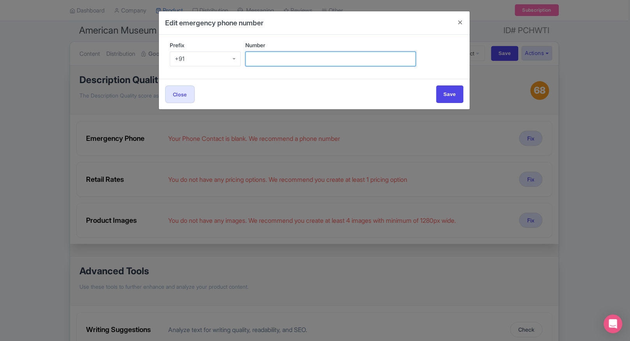
click at [260, 61] on input "Number" at bounding box center [330, 58] width 171 height 15
type input "9509989377"
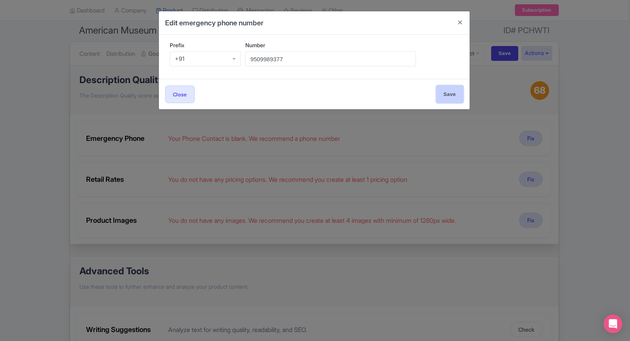
click at [446, 94] on input "Save" at bounding box center [449, 94] width 27 height 18
type input "Save"
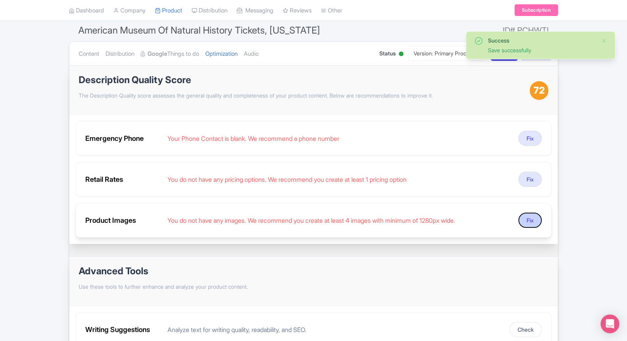
click at [533, 221] on button "Fix" at bounding box center [530, 219] width 23 height 15
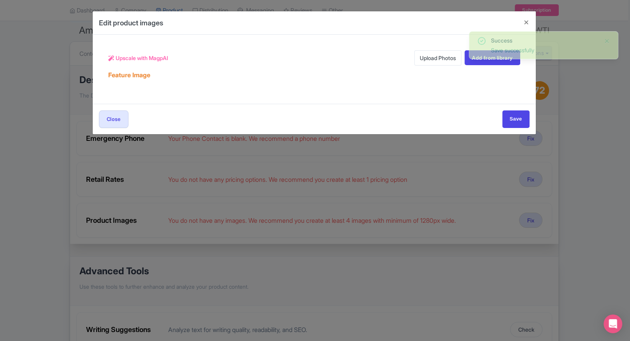
click at [425, 60] on link "Upload Photos" at bounding box center [438, 57] width 47 height 15
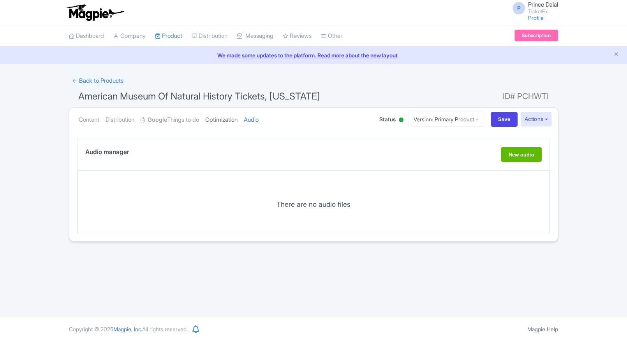
click at [230, 119] on link "Optimization" at bounding box center [221, 120] width 32 height 25
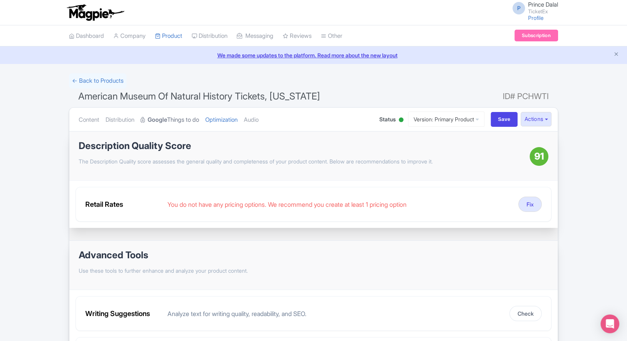
click at [167, 122] on strong "Google" at bounding box center [157, 119] width 19 height 9
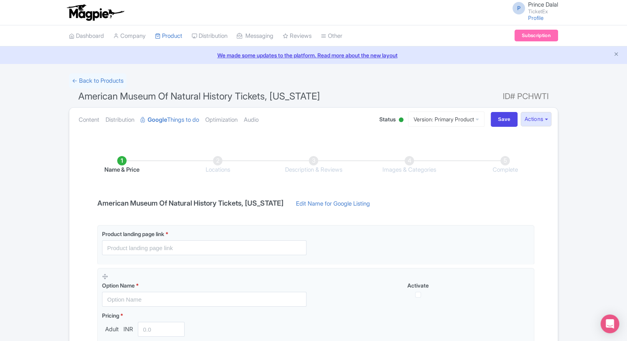
scroll to position [113, 0]
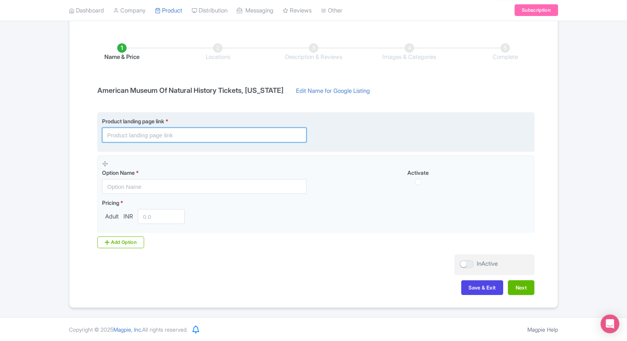
paste input "[URL][DOMAIN_NAME]"
click at [123, 132] on input "text" at bounding box center [204, 134] width 205 height 15
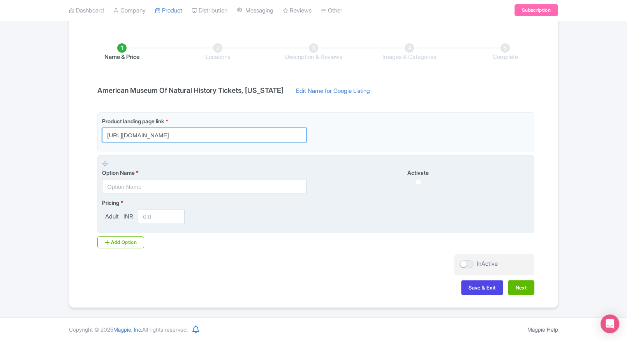
type input "[URL][DOMAIN_NAME]"
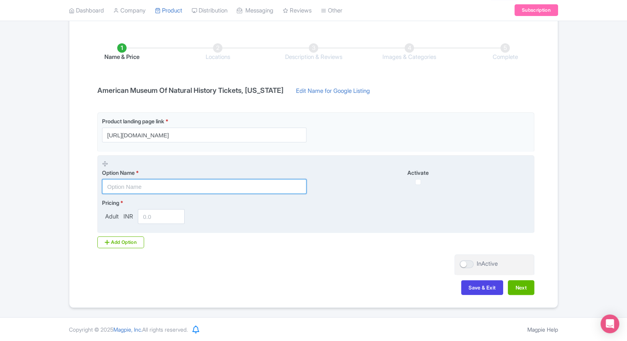
scroll to position [0, 0]
click at [132, 185] on input "text" at bounding box center [204, 186] width 205 height 15
paste input "American Museum of Natural History Ticket - Entry Ticket"
click at [215, 185] on input "American Museum of Natural History Ticket - Entry Ticket" at bounding box center [204, 186] width 205 height 15
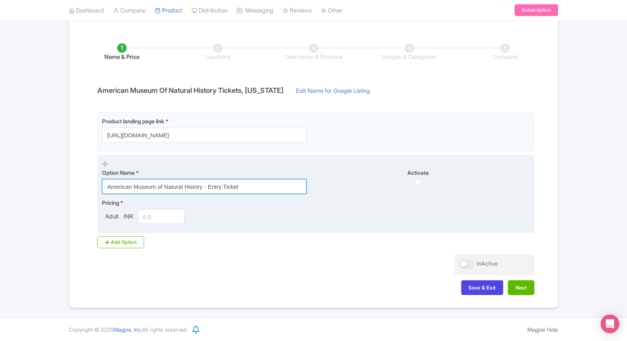
type input "American Museum of Natural History - Entry Ticket"
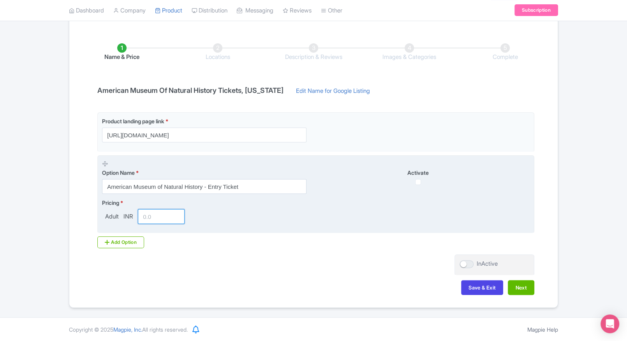
click at [164, 212] on input "number" at bounding box center [161, 216] width 47 height 15
type input "2100"
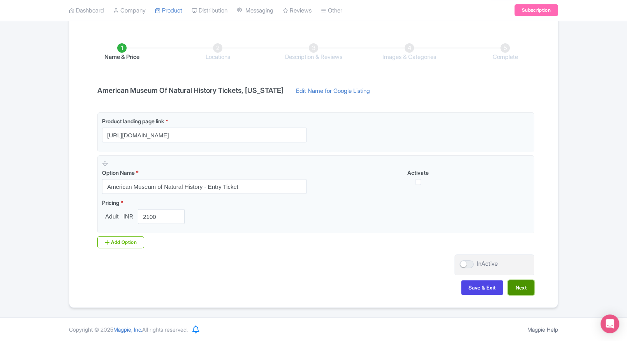
click at [518, 290] on button "Next" at bounding box center [521, 287] width 26 height 15
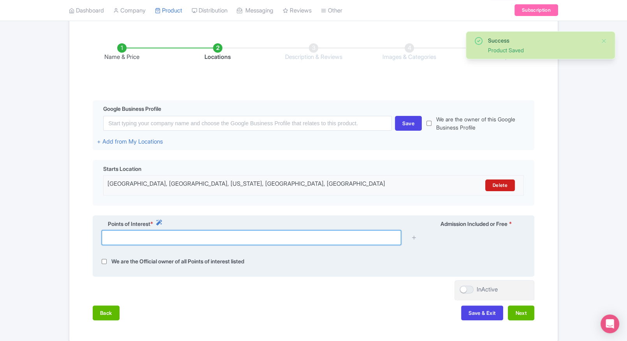
click at [288, 238] on input "text" at bounding box center [252, 237] width 300 height 15
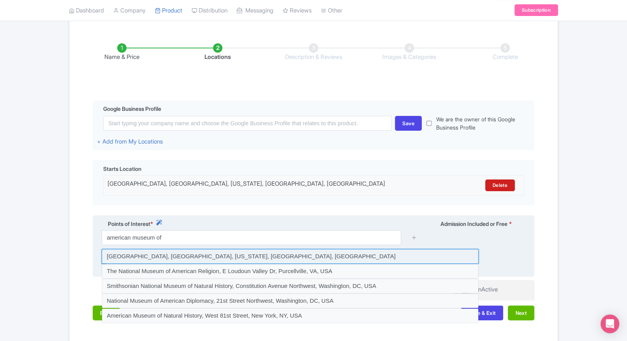
click at [249, 254] on input at bounding box center [290, 256] width 377 height 15
type input "[GEOGRAPHIC_DATA], [GEOGRAPHIC_DATA], [US_STATE], [GEOGRAPHIC_DATA], [GEOGRAPHI…"
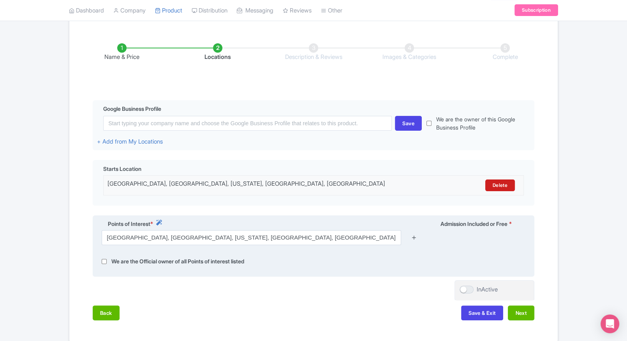
click at [414, 237] on icon at bounding box center [414, 237] width 6 height 6
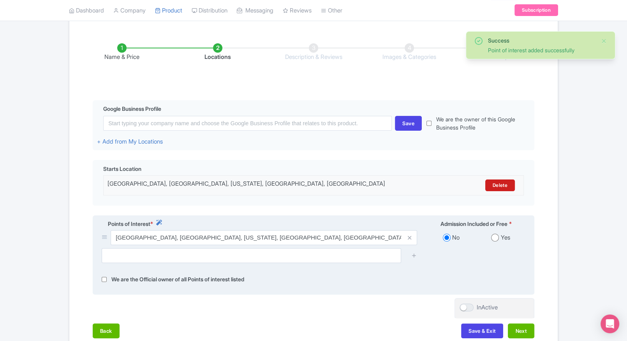
click at [496, 240] on input "radio" at bounding box center [495, 237] width 8 height 8
radio input "true"
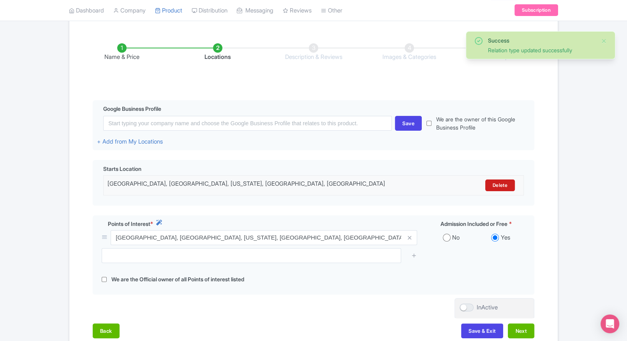
scroll to position [168, 0]
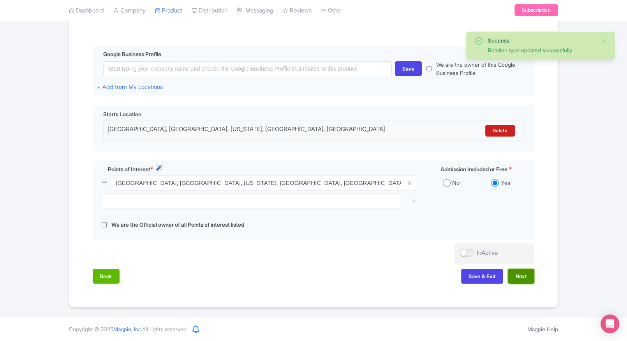
click at [515, 281] on button "Next" at bounding box center [521, 275] width 26 height 15
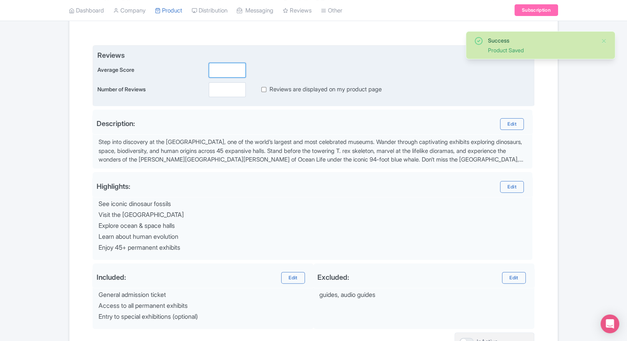
click at [220, 68] on input "number" at bounding box center [227, 70] width 37 height 15
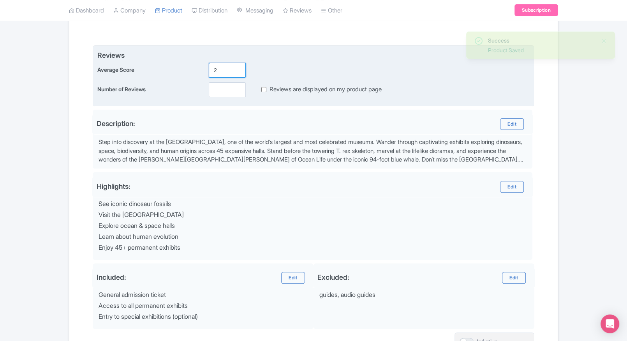
type input "2"
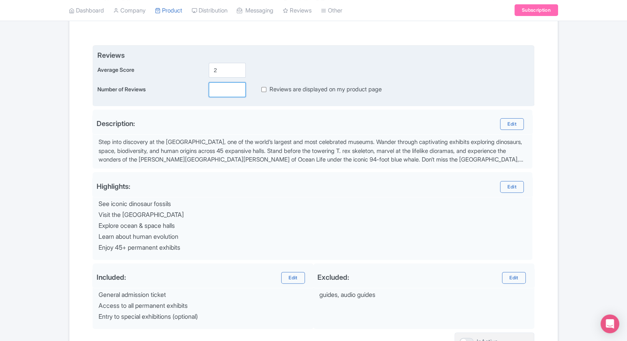
click at [220, 89] on input "number" at bounding box center [227, 89] width 37 height 15
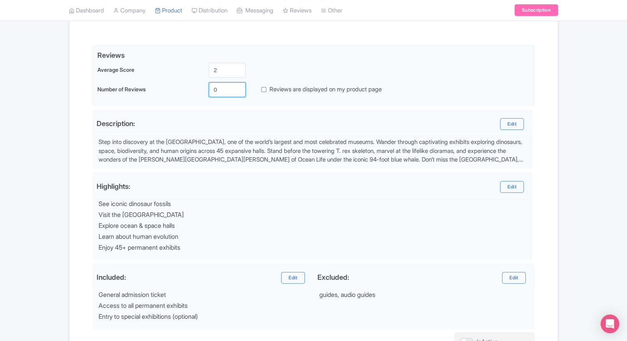
type input "0"
click at [545, 143] on div "Name & Price Locations Description & Reviews Images & Categories Complete Edit …" at bounding box center [313, 177] width 479 height 408
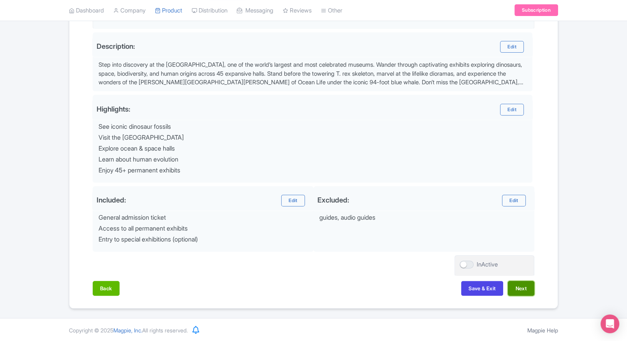
click at [528, 281] on button "Next" at bounding box center [521, 288] width 26 height 15
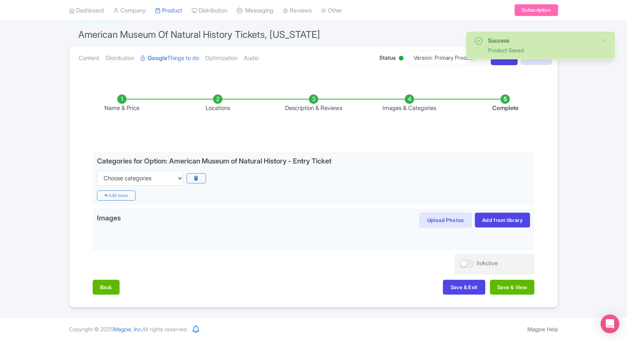
scroll to position [61, 0]
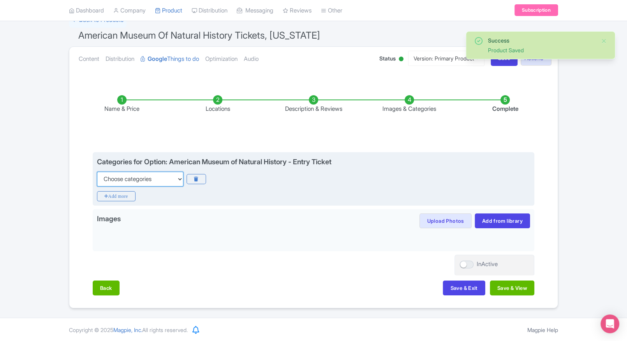
click at [142, 183] on select "Choose categories Adults Only Animals Audio Guide Beaches Bike Tours Boat Tours…" at bounding box center [140, 178] width 86 height 15
select select "family-friendly"
click at [97, 171] on select "Choose categories Adults Only Animals Audio Guide Beaches Bike Tours Boat Tours…" at bounding box center [140, 178] width 86 height 15
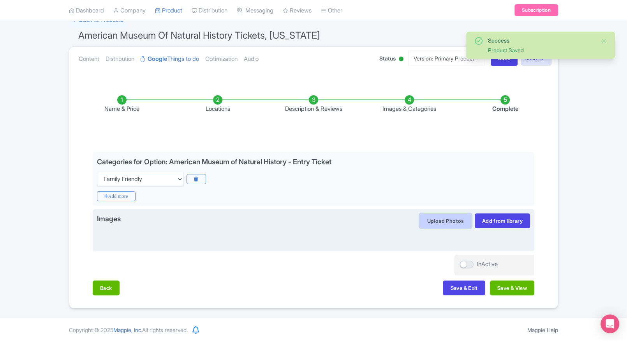
click at [430, 219] on button "Upload Photos" at bounding box center [446, 220] width 52 height 15
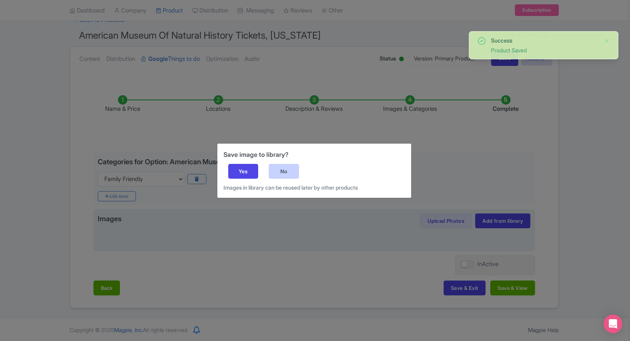
click at [289, 170] on div "No" at bounding box center [284, 171] width 30 height 15
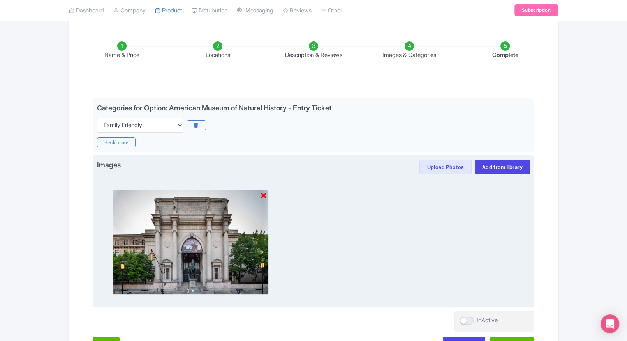
scroll to position [171, 0]
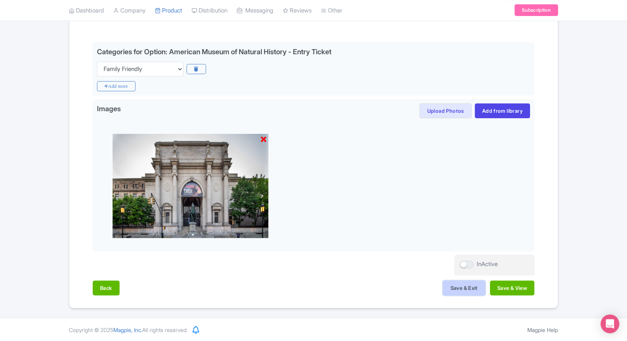
click at [453, 282] on button "Save & Exit" at bounding box center [464, 287] width 42 height 15
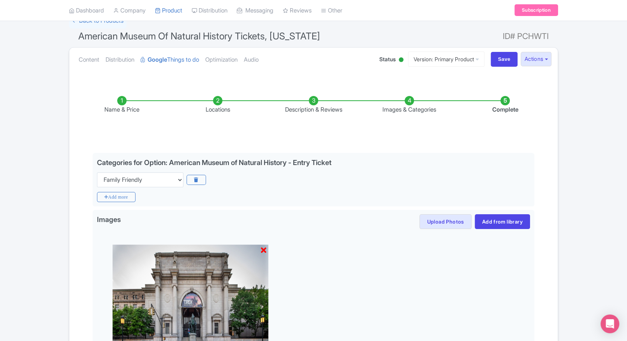
scroll to position [60, 0]
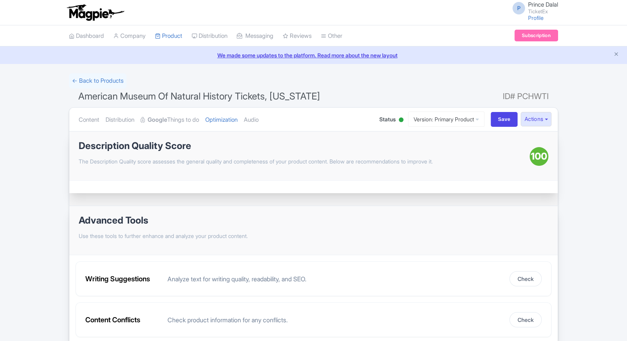
click at [177, 121] on link "Google Things to do" at bounding box center [170, 120] width 58 height 25
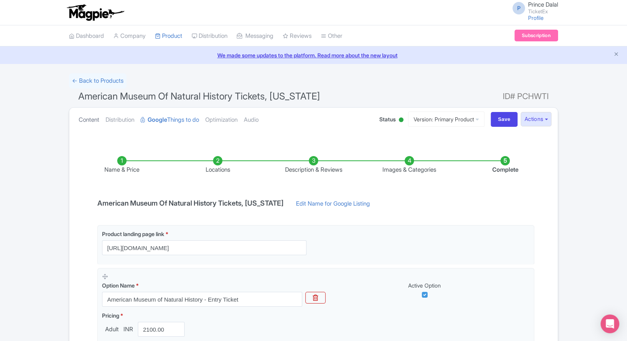
click at [94, 129] on link "Content" at bounding box center [89, 120] width 21 height 25
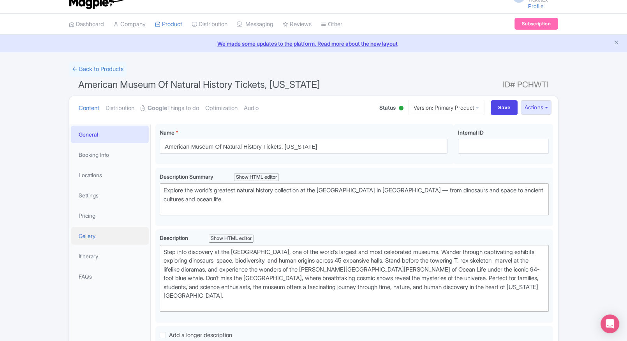
scroll to position [13, 0]
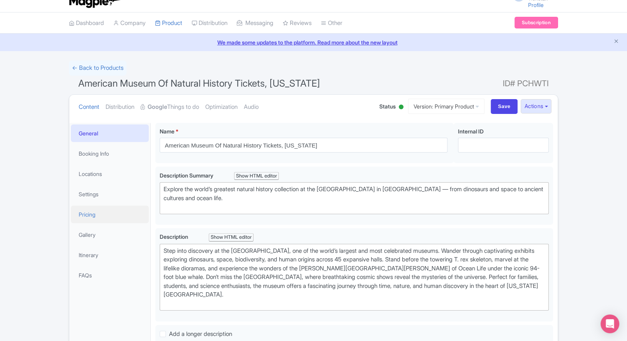
click at [106, 213] on link "Pricing" at bounding box center [110, 214] width 78 height 18
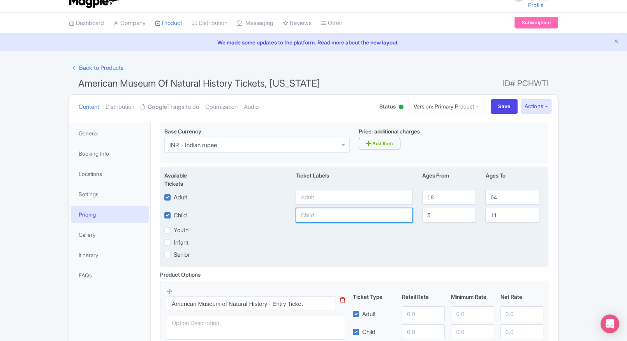
click at [337, 208] on input "text" at bounding box center [354, 215] width 117 height 15
type input "2100"
paste input "2100"
click at [326, 201] on input "text" at bounding box center [354, 197] width 117 height 15
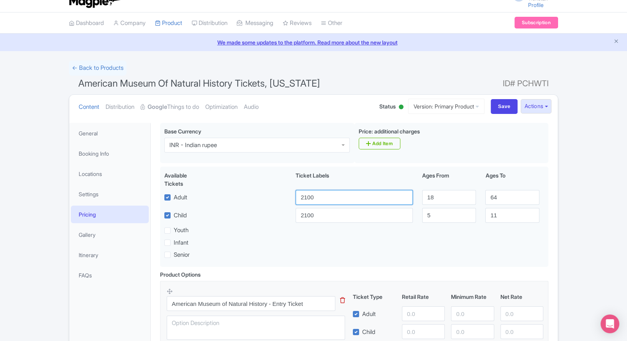
type input "2100"
click at [565, 210] on div "← Back to Products American Museum Of Natural History Tickets, [US_STATE] ID# P…" at bounding box center [313, 234] width 627 height 348
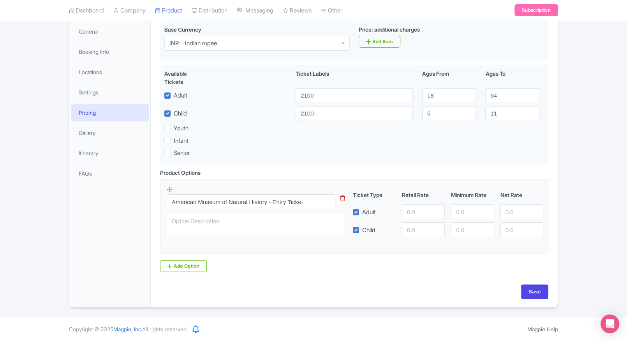
click at [435, 221] on div "Ticket Type Retail Rate Minimum Rate Net Rate Adult Child This tip has not data…" at bounding box center [449, 214] width 188 height 46
paste input "2100"
drag, startPoint x: 413, startPoint y: 209, endPoint x: 412, endPoint y: 221, distance: 12.5
click at [412, 221] on div "Ticket Type Retail Rate Minimum Rate Net Rate Adult 2100 Child This tip has not…" at bounding box center [449, 214] width 188 height 46
type input "2100"
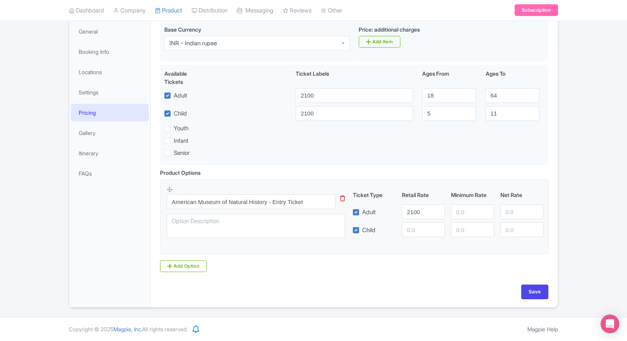
drag, startPoint x: 412, startPoint y: 221, endPoint x: 428, endPoint y: 226, distance: 16.3
click at [428, 226] on div "Ticket Type Retail Rate Minimum Rate Net Rate Adult 2100 Child This tip has not…" at bounding box center [449, 214] width 188 height 46
click at [428, 226] on input "number" at bounding box center [423, 229] width 43 height 15
paste input "2100"
click at [465, 214] on input "number" at bounding box center [472, 211] width 43 height 15
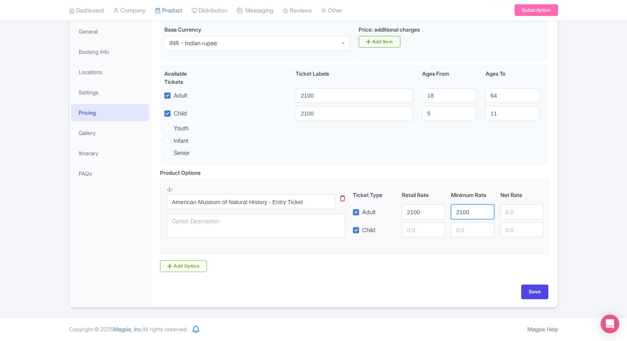
type input "2100"
paste input "2100"
click at [463, 233] on input "2100" at bounding box center [472, 229] width 43 height 15
type input "2100"
paste input "2100"
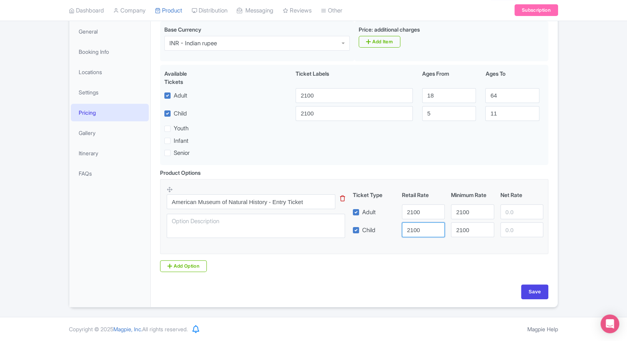
click at [408, 235] on input "2100" at bounding box center [423, 229] width 43 height 15
type input "2100"
paste input "2100"
click at [521, 213] on input "number" at bounding box center [522, 211] width 43 height 15
type input "2100"
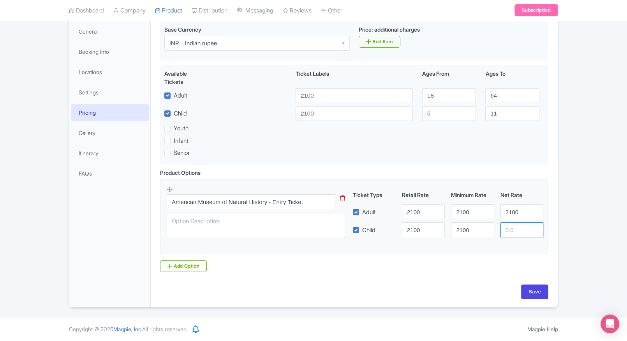
paste input "2100"
click at [517, 232] on input "2100" at bounding box center [522, 229] width 43 height 15
type input "2100"
click at [533, 291] on input "Save" at bounding box center [534, 291] width 27 height 15
type input "Saving..."
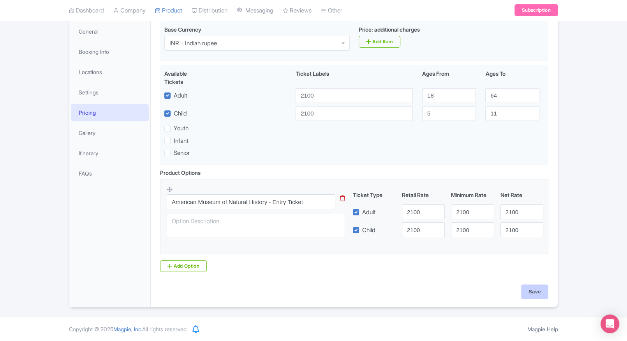
type input "Saving..."
click at [579, 159] on div "← Back to Products American Museum Of Natural History Tickets, New York ID# PCH…" at bounding box center [313, 133] width 627 height 348
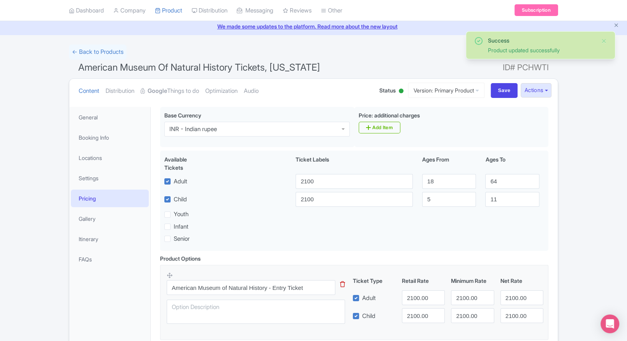
scroll to position [28, 0]
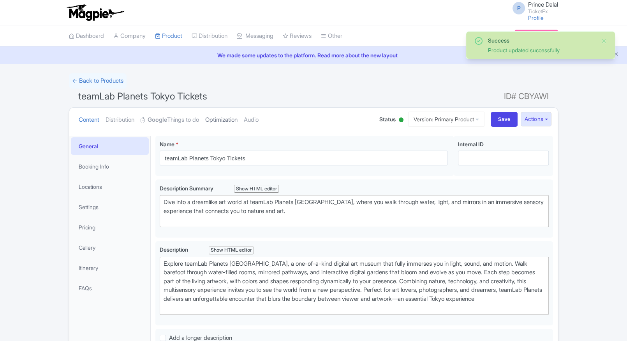
click at [220, 125] on link "Optimization" at bounding box center [221, 120] width 32 height 25
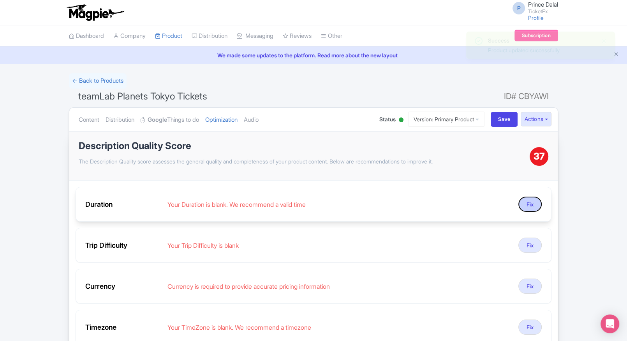
click at [523, 201] on button "Fix" at bounding box center [530, 203] width 23 height 15
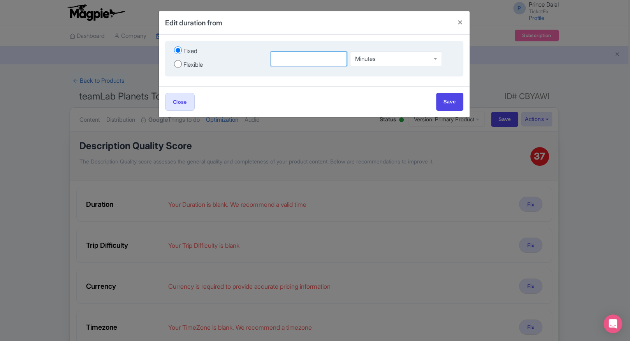
click at [293, 59] on input "number" at bounding box center [309, 58] width 77 height 15
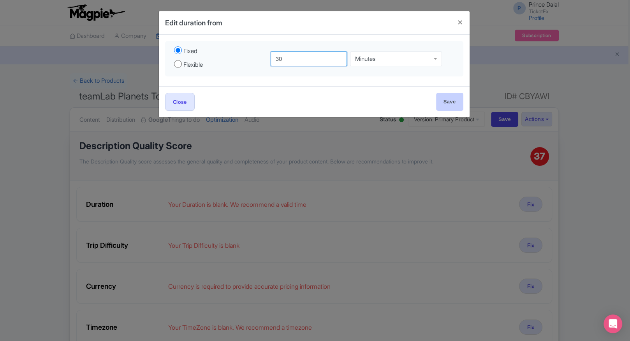
type input "30"
click at [454, 106] on input "Save" at bounding box center [449, 102] width 27 height 18
type input "Save"
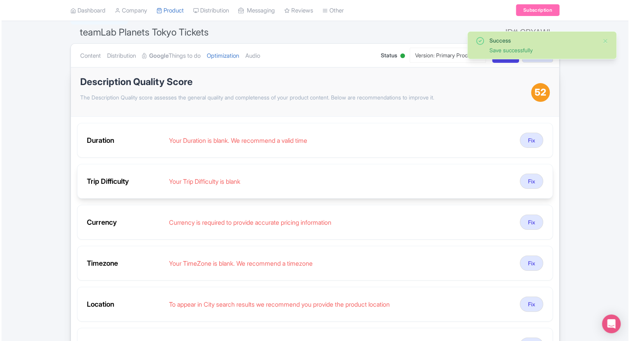
scroll to position [65, 0]
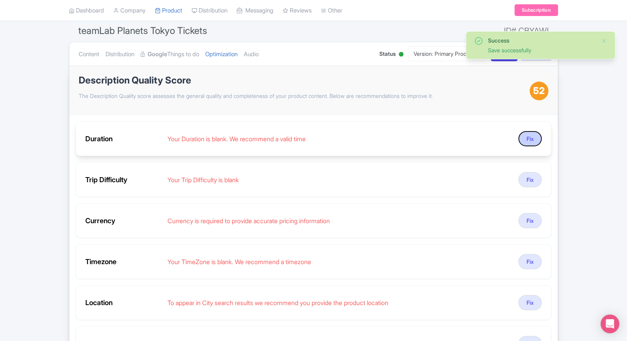
click at [526, 136] on button "Fix" at bounding box center [530, 138] width 23 height 15
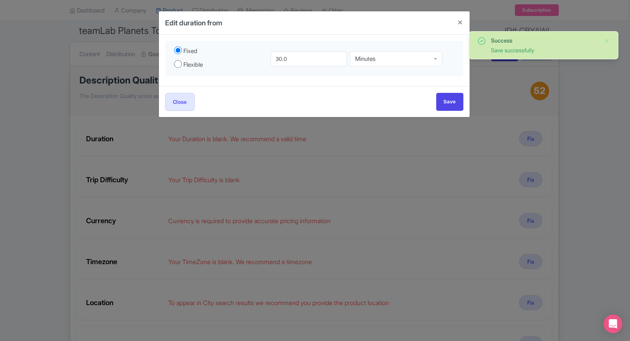
click at [560, 134] on div "Edit duration from Fixed Flexible 30.0 Minutes Minutes 30.0 to Minutes Minutes …" at bounding box center [315, 170] width 630 height 341
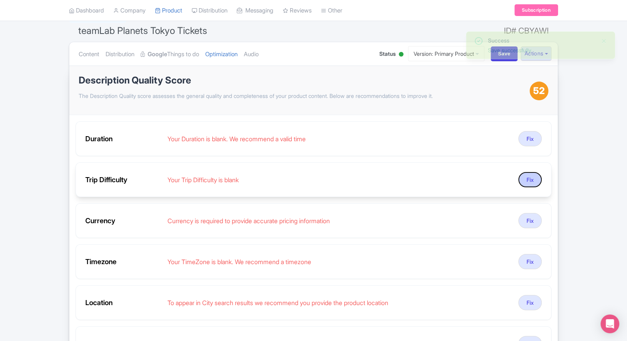
click at [526, 182] on button "Fix" at bounding box center [530, 179] width 23 height 15
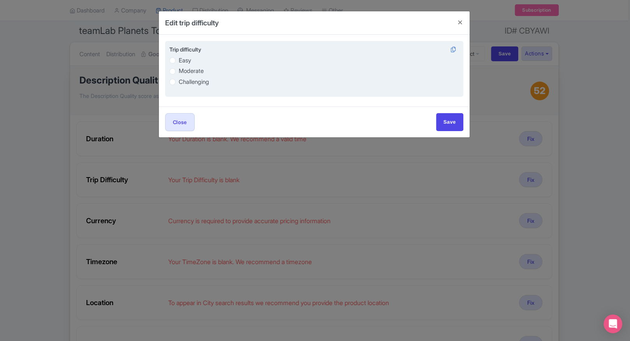
click at [194, 61] on label "Easy" at bounding box center [314, 60] width 290 height 9
radio input "true"
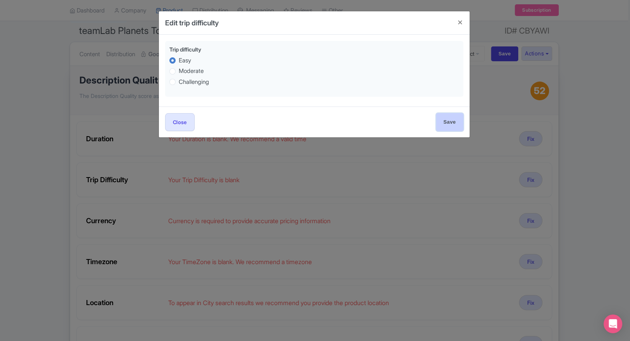
click at [446, 125] on input "Save" at bounding box center [449, 122] width 27 height 18
type input "Save"
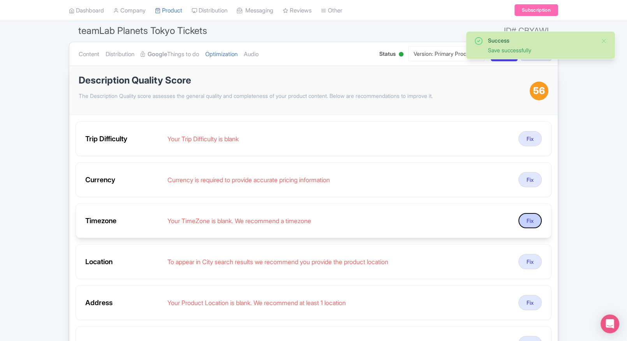
click at [522, 213] on button "Fix" at bounding box center [530, 220] width 23 height 15
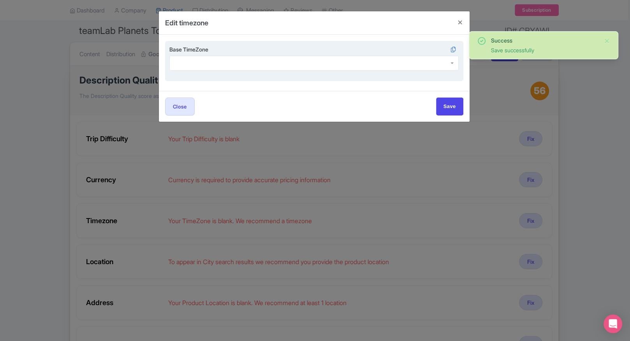
click at [239, 60] on div at bounding box center [314, 63] width 290 height 15
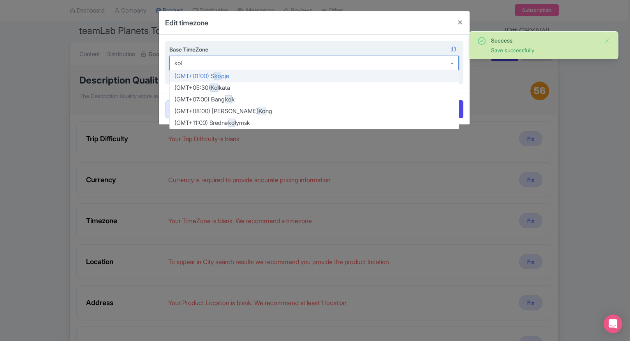
type input "kolk"
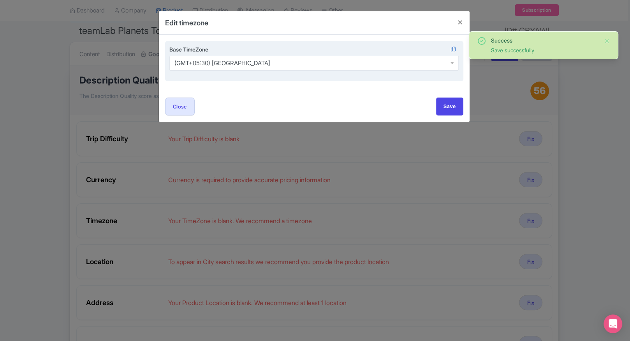
scroll to position [0, 0]
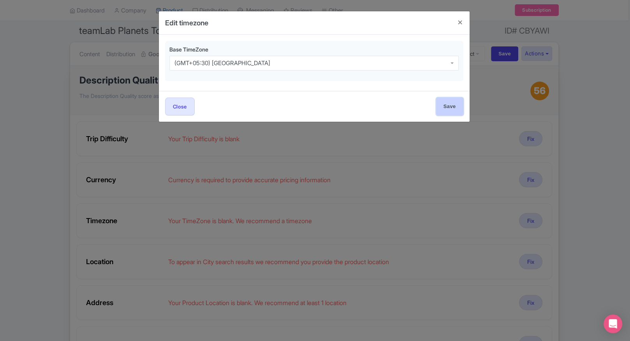
click at [459, 108] on input "Save" at bounding box center [449, 106] width 27 height 18
type input "Save"
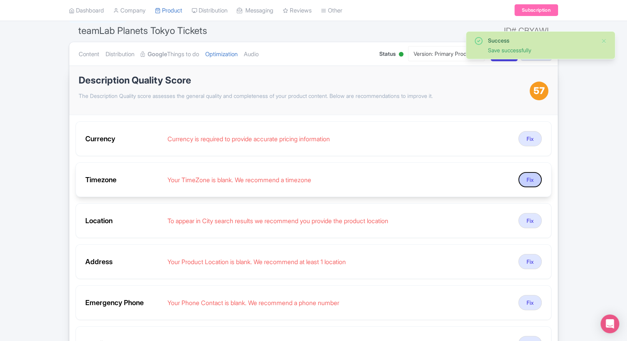
click at [529, 178] on button "Fix" at bounding box center [530, 179] width 23 height 15
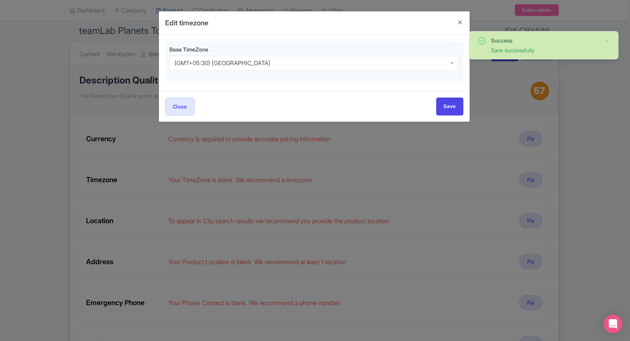
click at [572, 127] on div "Edit timezone Base TimeZone (GMT+05:30) Kolkata (GMT+05:30) Kolkata Close Save" at bounding box center [315, 170] width 630 height 341
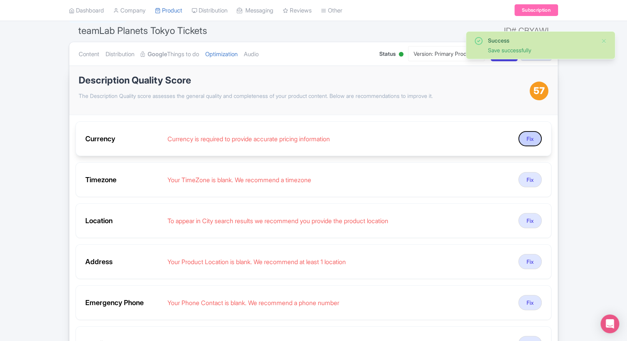
click at [525, 134] on button "Fix" at bounding box center [530, 138] width 23 height 15
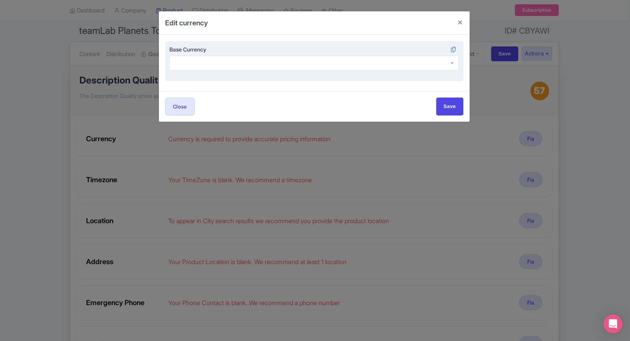
click at [220, 60] on div at bounding box center [314, 63] width 290 height 15
type input "inr"
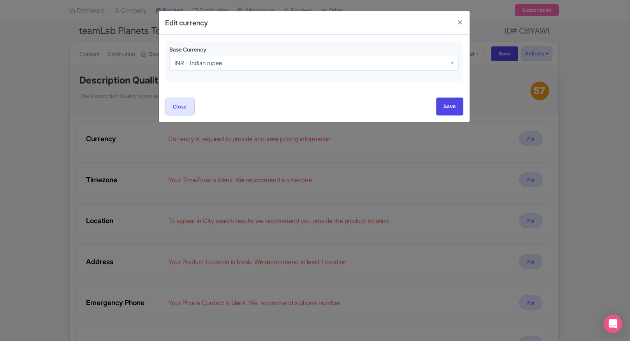
click at [449, 116] on div "Close Save" at bounding box center [314, 106] width 311 height 30
click at [449, 113] on input "Save" at bounding box center [449, 106] width 27 height 18
type input "Save"
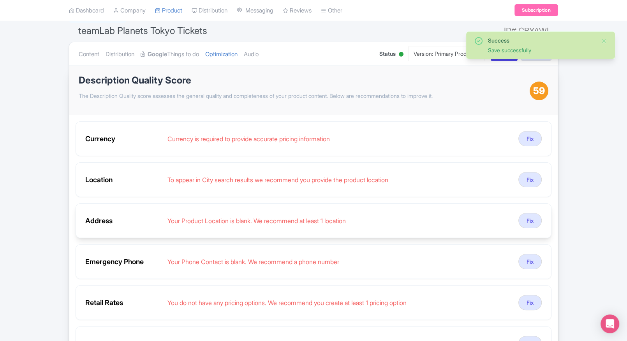
scroll to position [102, 0]
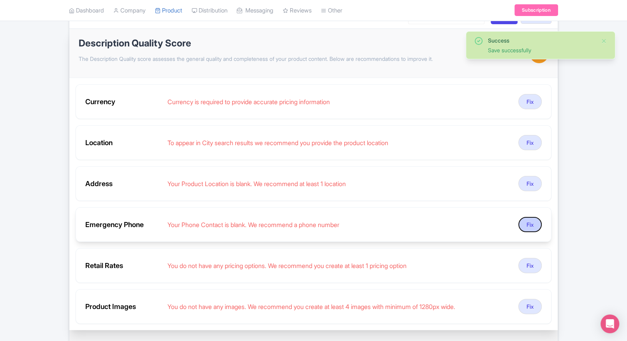
click at [527, 226] on button "Fix" at bounding box center [530, 224] width 23 height 15
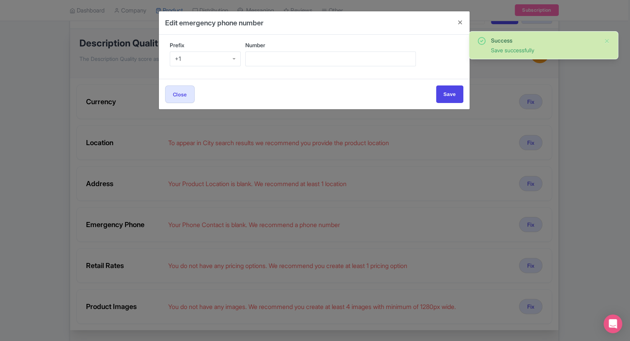
click at [207, 63] on div "+1" at bounding box center [205, 58] width 71 height 15
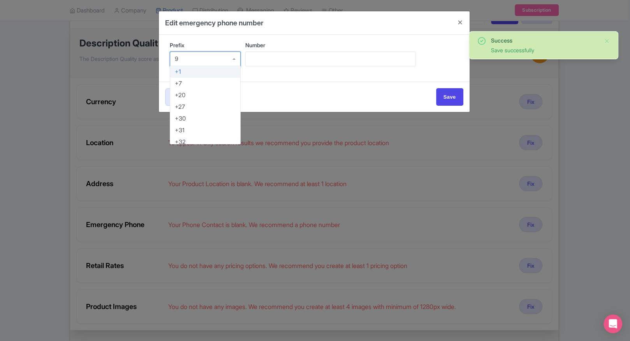
type input "91"
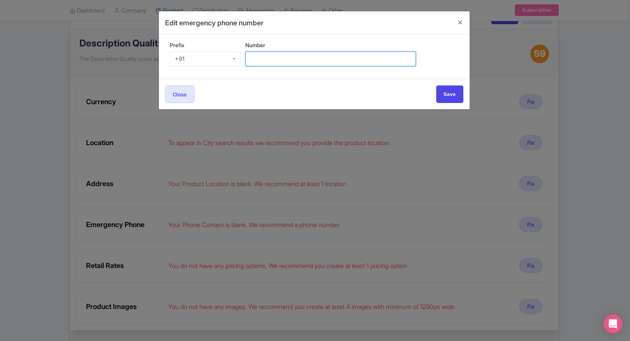
click at [286, 61] on input "Number" at bounding box center [330, 58] width 171 height 15
type input "9509989377"
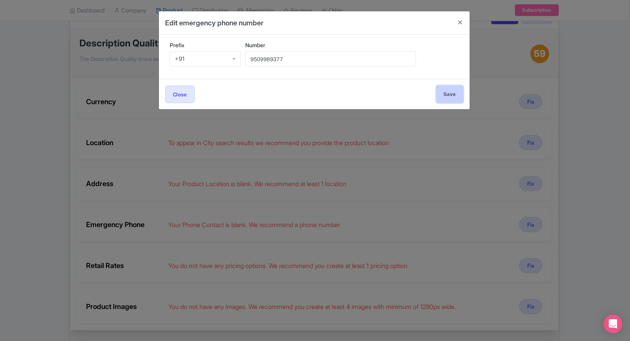
click at [447, 98] on input "Save" at bounding box center [449, 94] width 27 height 18
type input "Save"
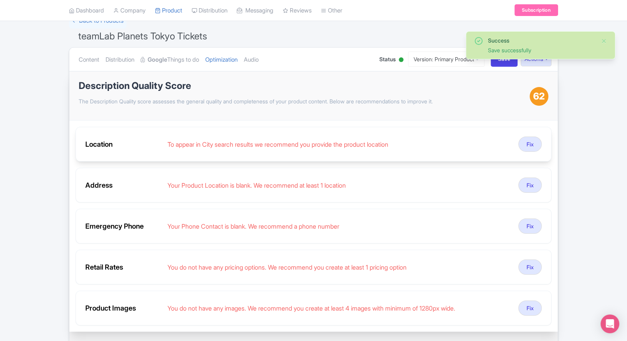
scroll to position [59, 0]
click at [251, 55] on ul "Content Distribution Google Things to do Optimization Audio" at bounding box center [221, 60] width 291 height 24
click at [259, 59] on link "Audio" at bounding box center [251, 60] width 15 height 25
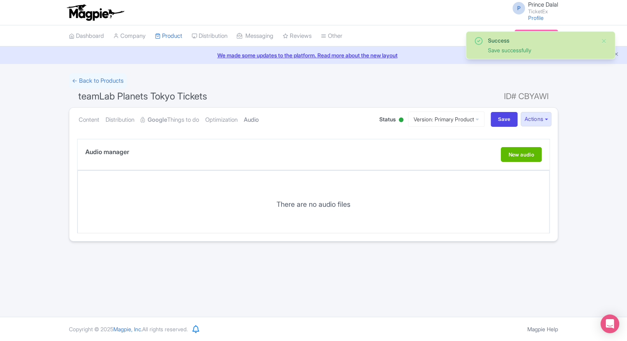
scroll to position [0, 0]
click at [215, 119] on link "Optimization" at bounding box center [221, 120] width 32 height 25
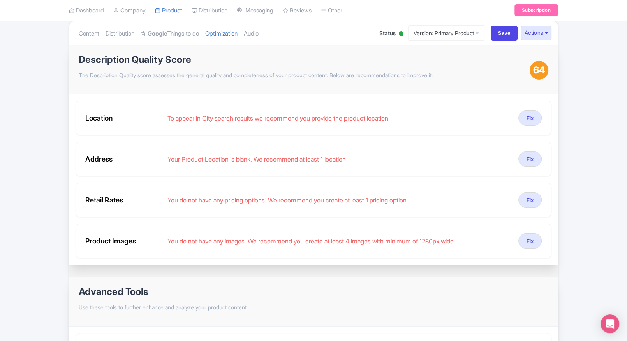
scroll to position [71, 0]
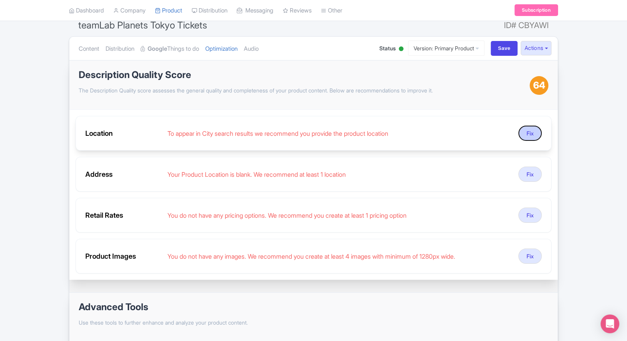
click at [529, 131] on button "Fix" at bounding box center [530, 132] width 23 height 15
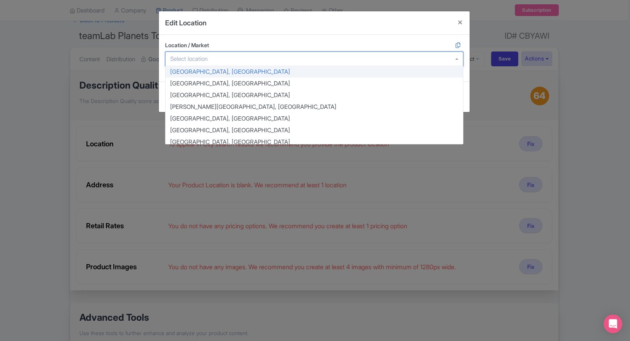
click at [222, 64] on div at bounding box center [314, 58] width 298 height 15
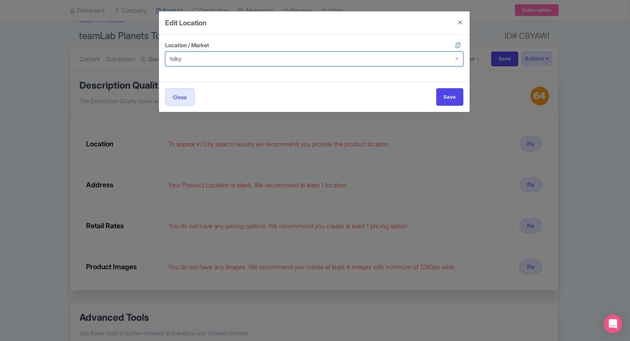
type input "tokyo"
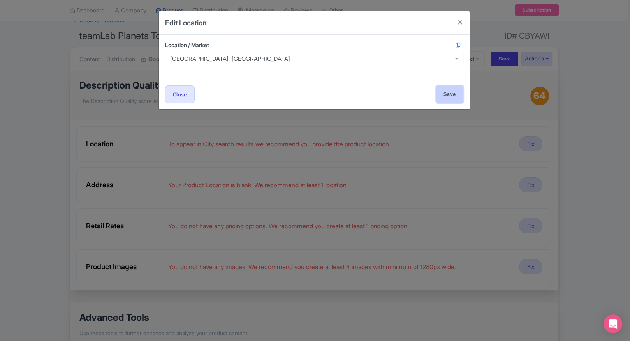
click at [441, 93] on input "Save" at bounding box center [449, 94] width 27 height 18
type input "Save"
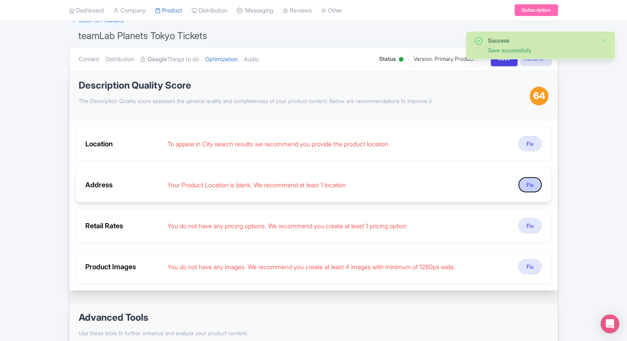
click at [533, 185] on button "Fix" at bounding box center [530, 184] width 23 height 15
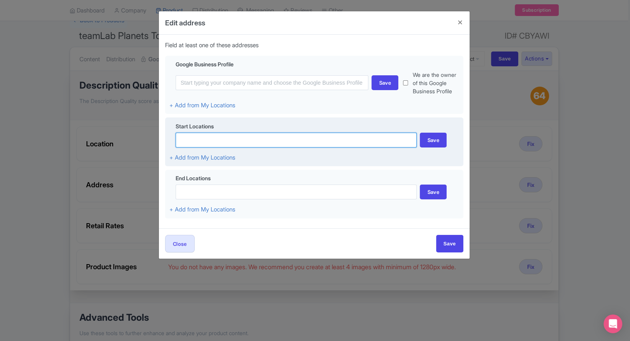
click at [213, 137] on input at bounding box center [297, 139] width 242 height 15
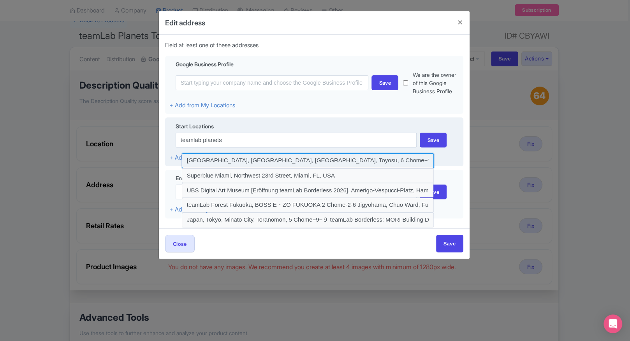
click at [221, 163] on input at bounding box center [308, 160] width 252 height 15
type input "[GEOGRAPHIC_DATA], [GEOGRAPHIC_DATA], [GEOGRAPHIC_DATA], Toyosu, 6 Chome−1−16 t…"
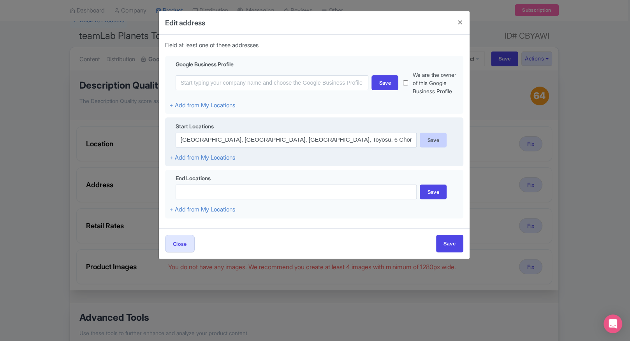
click at [439, 143] on div "Save" at bounding box center [433, 139] width 27 height 15
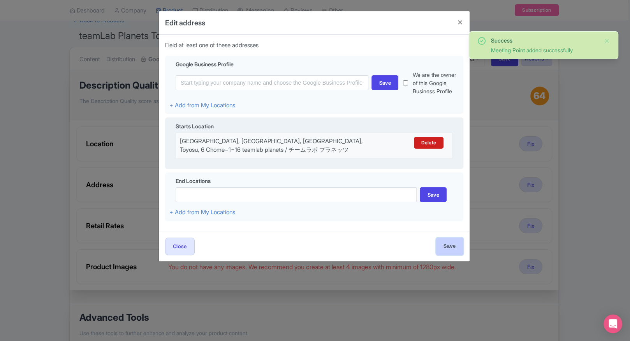
click at [446, 240] on input "Save" at bounding box center [449, 246] width 27 height 18
type input "Save"
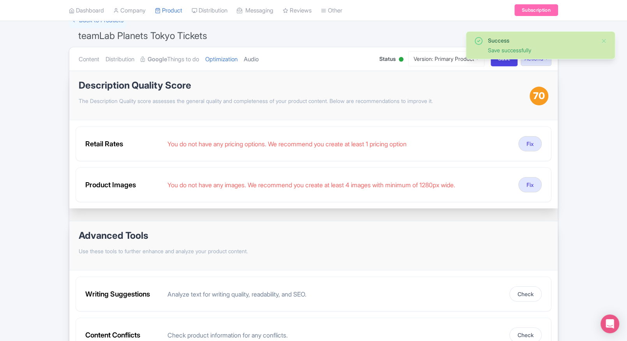
click at [259, 55] on link "Audio" at bounding box center [251, 59] width 15 height 25
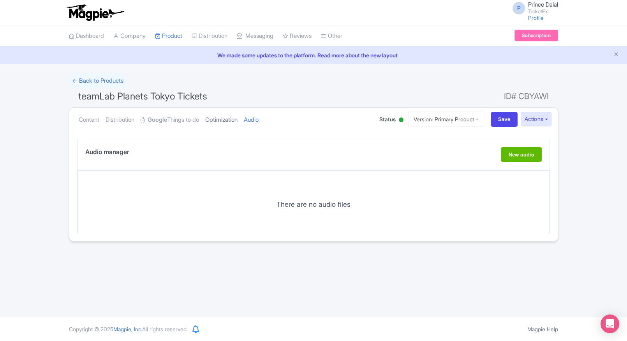
click at [223, 110] on link "Optimization" at bounding box center [221, 120] width 32 height 25
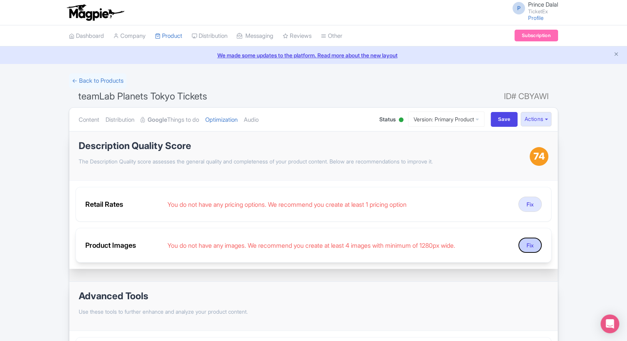
click at [523, 247] on button "Fix" at bounding box center [530, 244] width 23 height 15
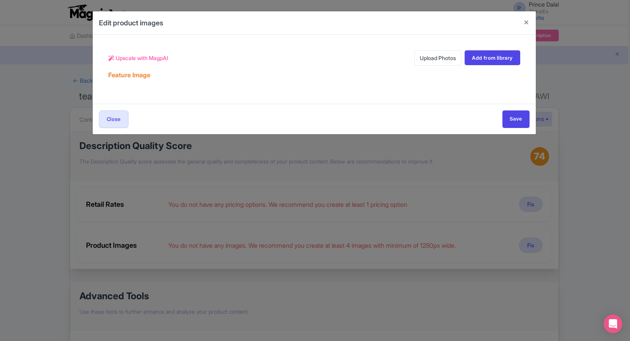
click at [430, 55] on link "Upload Photos" at bounding box center [438, 57] width 47 height 15
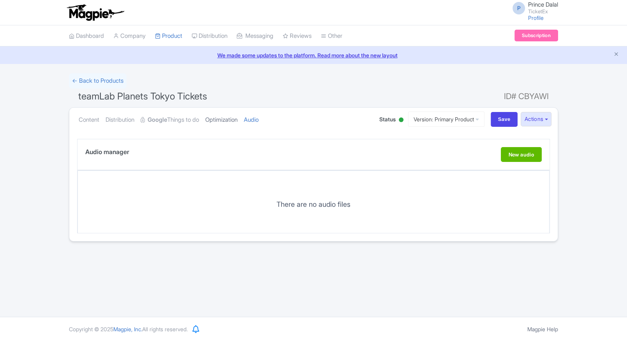
click at [237, 118] on link "Optimization" at bounding box center [221, 120] width 32 height 25
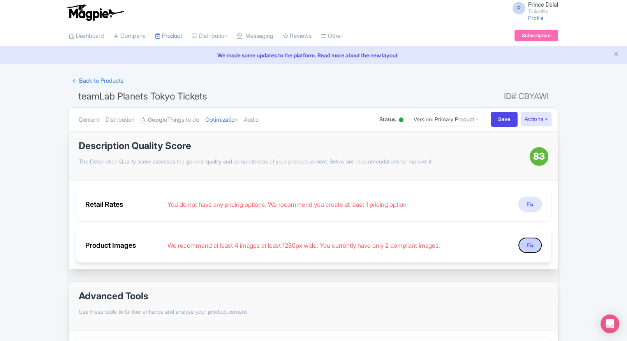
click at [533, 245] on button "Fix" at bounding box center [530, 244] width 23 height 15
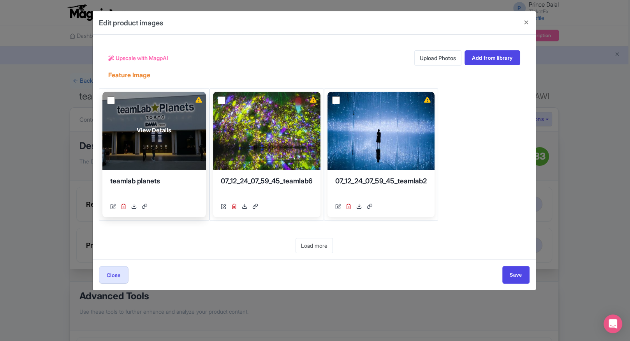
click at [109, 99] on input "checkbox" at bounding box center [111, 100] width 8 height 8
checkbox input "true"
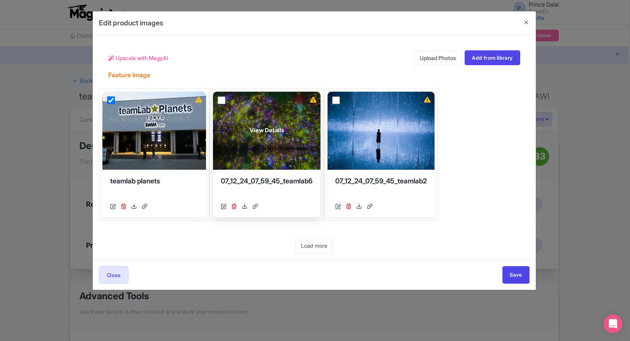
click at [219, 98] on input "checkbox" at bounding box center [222, 100] width 8 height 8
checkbox input "true"
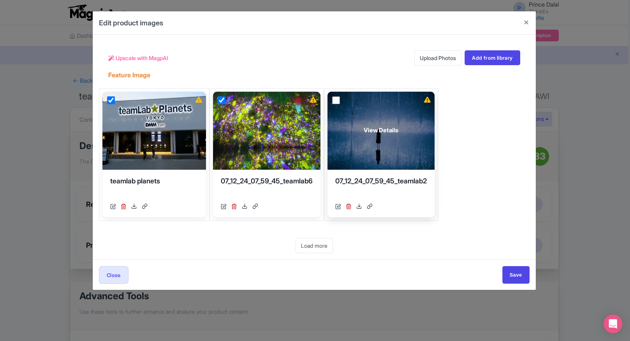
click at [337, 99] on input "checkbox" at bounding box center [336, 100] width 8 height 8
checkbox input "true"
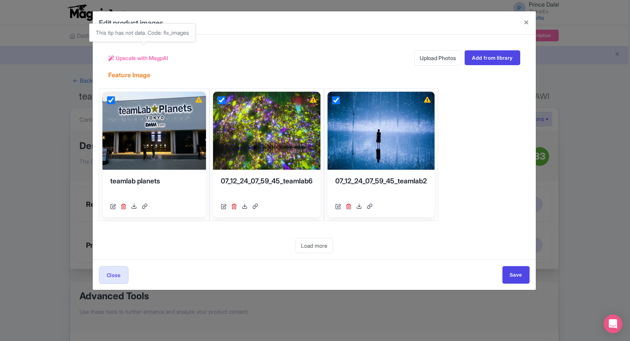
click at [128, 59] on span "Upscale with MagpAI" at bounding box center [142, 58] width 53 height 8
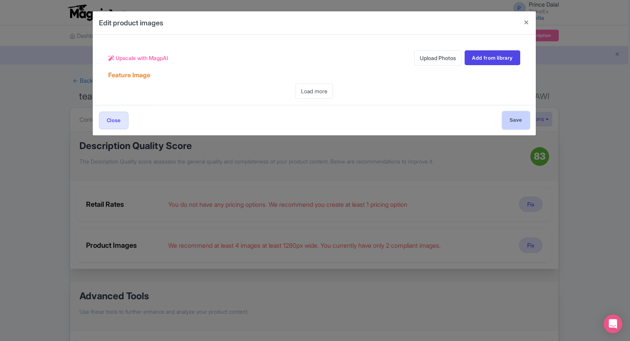
click at [511, 120] on input "Save" at bounding box center [516, 120] width 27 height 18
type input "Save"
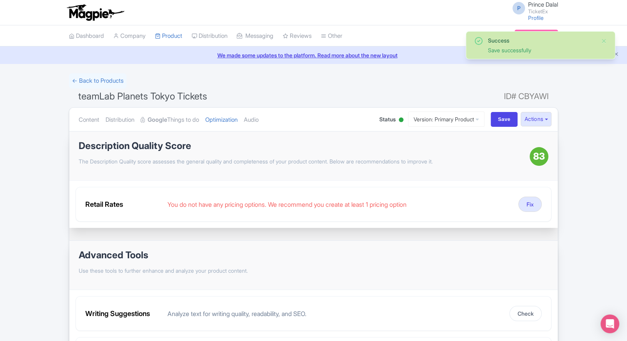
click at [273, 123] on ul "Content Distribution Google Things to do Optimization Audio" at bounding box center [221, 120] width 291 height 24
click at [259, 121] on link "Audio" at bounding box center [251, 120] width 15 height 25
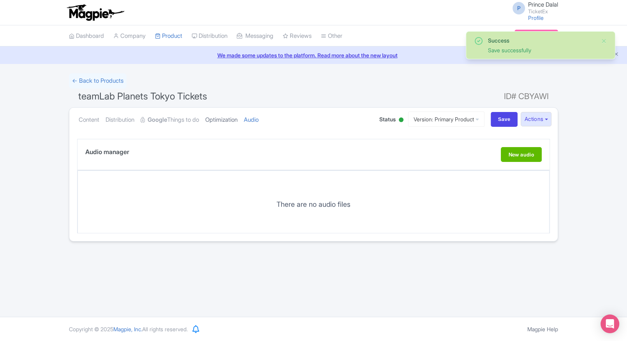
click at [238, 125] on link "Optimization" at bounding box center [221, 120] width 32 height 25
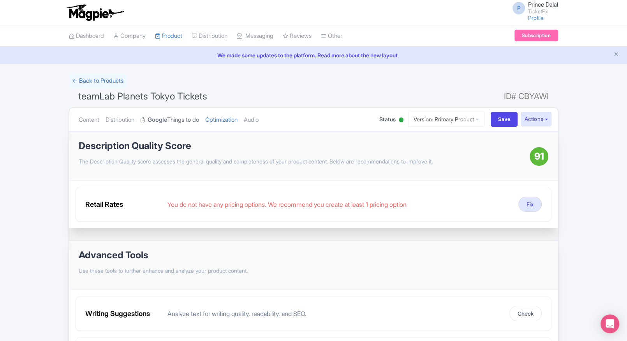
click at [167, 122] on strong "Google" at bounding box center [157, 119] width 19 height 9
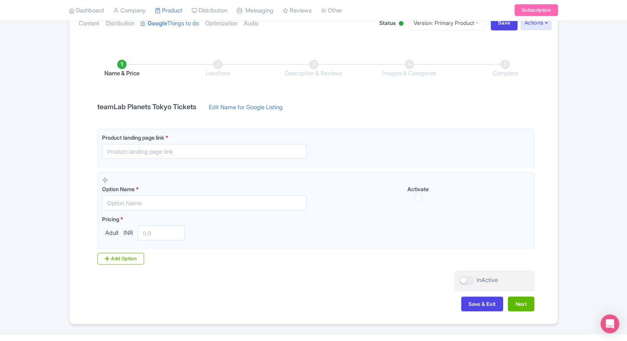
scroll to position [109, 0]
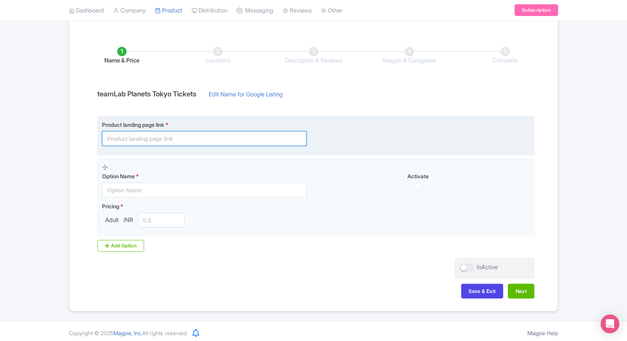
paste input "https://www.ticketex.co/activity/80/teamlab-planets-tokyo-interactive-digital-a…"
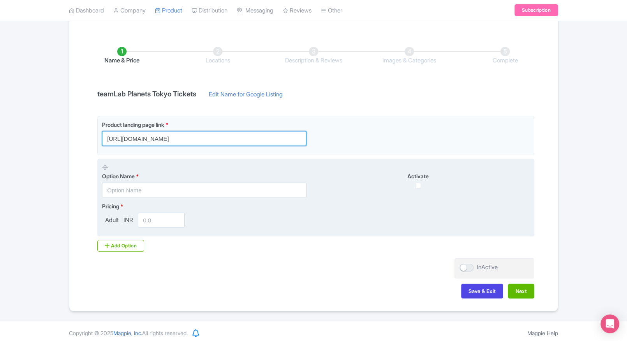
type input "https://www.ticketex.co/activity/80/teamlab-planets-tokyo-interactive-digital-a…"
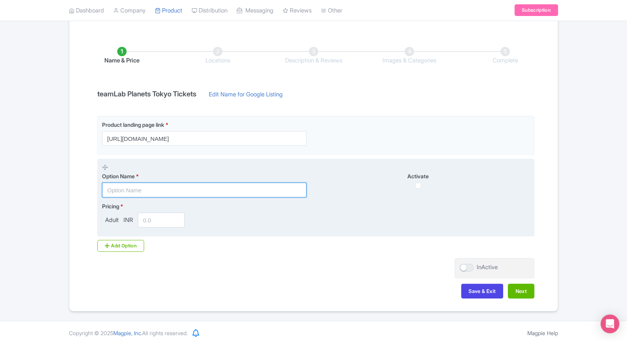
scroll to position [0, 0]
click at [116, 185] on input "text" at bounding box center [204, 189] width 205 height 15
paste input "teamLab Planets General Admission ticket"
type input "teamLab Planets General Admission ticket"
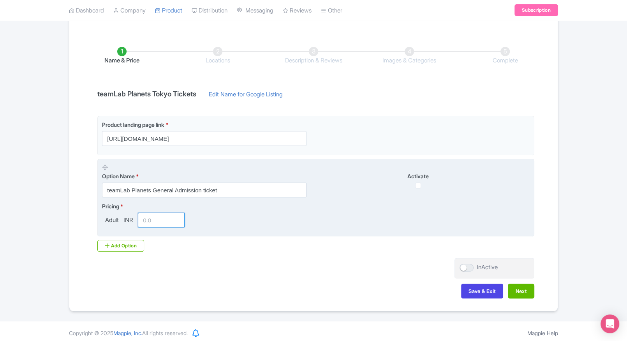
click at [149, 215] on input "number" at bounding box center [161, 219] width 47 height 15
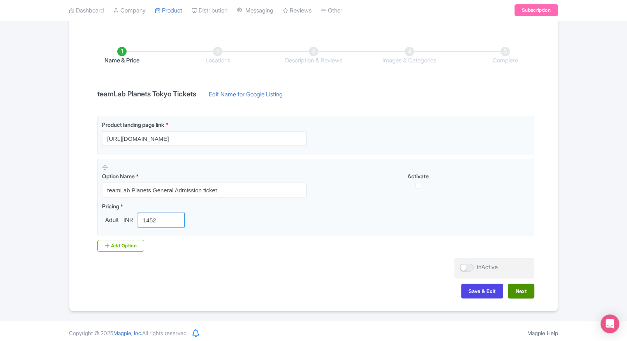
type input "1452"
click at [517, 294] on button "Next" at bounding box center [521, 290] width 26 height 15
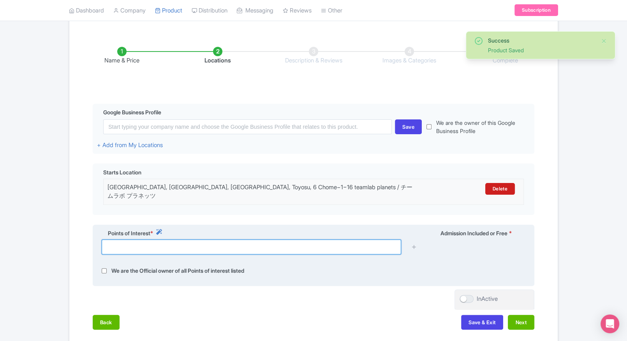
click at [224, 240] on input "text" at bounding box center [252, 246] width 300 height 15
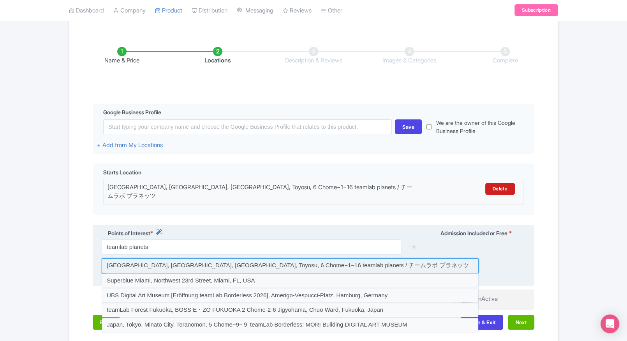
click at [199, 258] on input at bounding box center [290, 265] width 377 height 15
type input "Japan, Tokyo, Koto City, Toyosu, 6 Chome−1−16 teamlab planets / チームラボ プラネッツ"
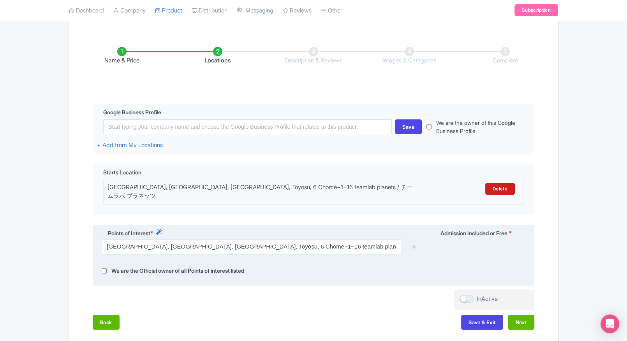
click at [412, 244] on icon at bounding box center [414, 247] width 6 height 6
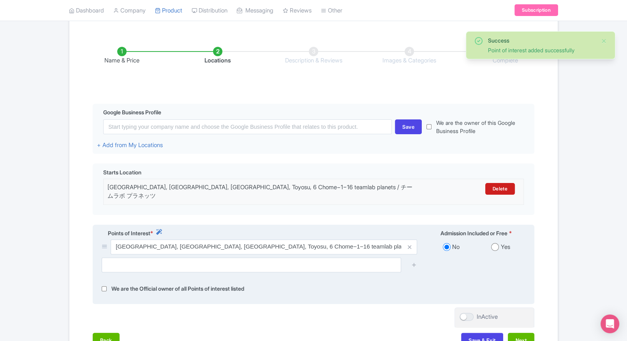
click at [498, 244] on input "radio" at bounding box center [495, 247] width 8 height 8
radio input "true"
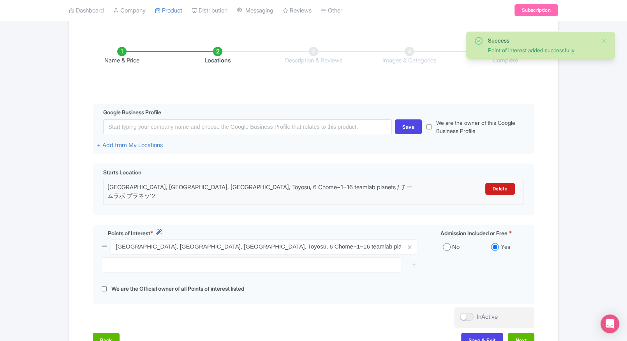
scroll to position [168, 0]
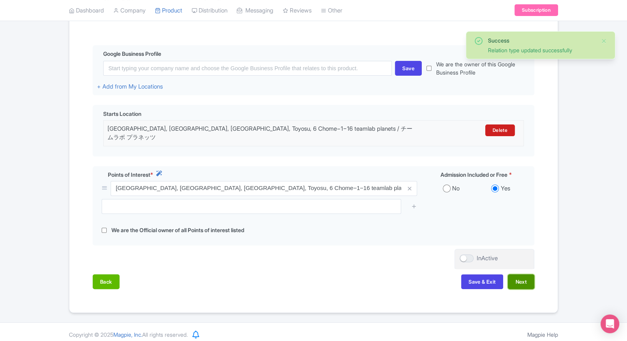
click at [517, 277] on button "Next" at bounding box center [521, 281] width 26 height 15
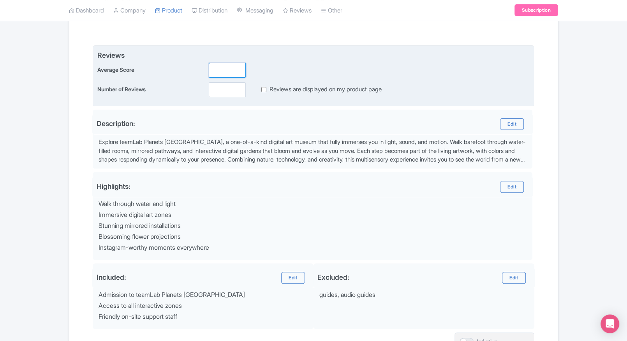
click at [228, 65] on input "number" at bounding box center [227, 70] width 37 height 15
type input "2"
click at [220, 92] on input "number" at bounding box center [227, 89] width 37 height 15
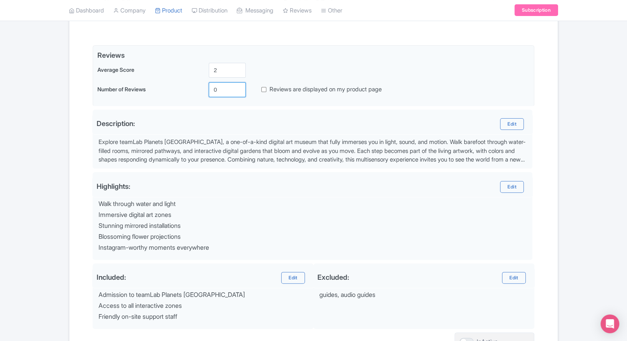
scroll to position [245, 0]
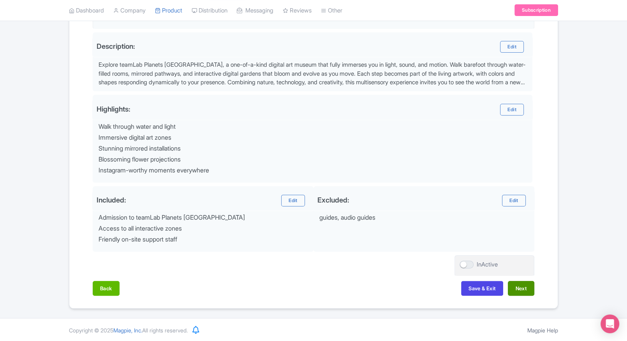
type input "0"
click at [528, 286] on button "Next" at bounding box center [521, 288] width 26 height 15
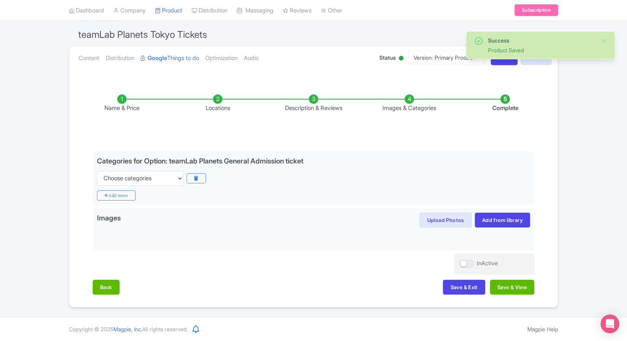
scroll to position [61, 0]
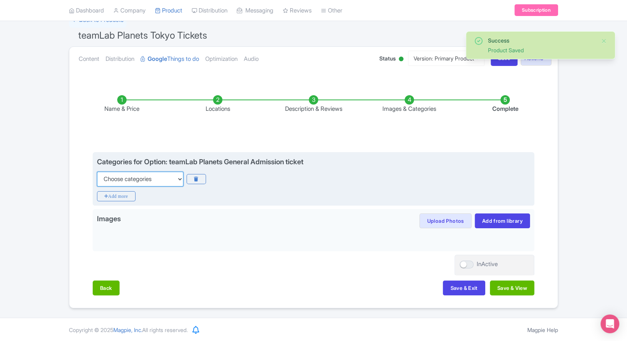
click at [166, 175] on select "Choose categories Adults Only Animals Audio Guide Beaches Bike Tours Boat Tours…" at bounding box center [140, 178] width 86 height 15
select select "family-friendly"
click at [97, 171] on select "Choose categories Adults Only Animals Audio Guide Beaches Bike Tours Boat Tours…" at bounding box center [140, 178] width 86 height 15
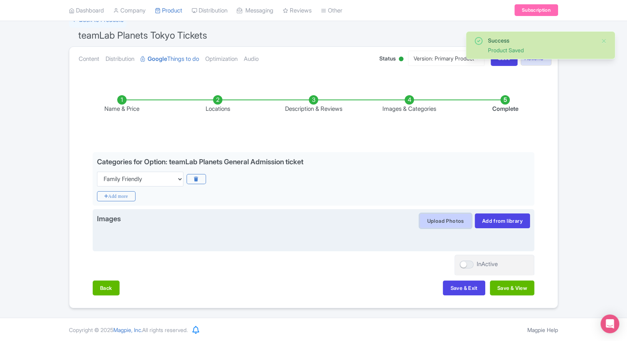
click at [441, 214] on button "Upload Photos" at bounding box center [446, 220] width 52 height 15
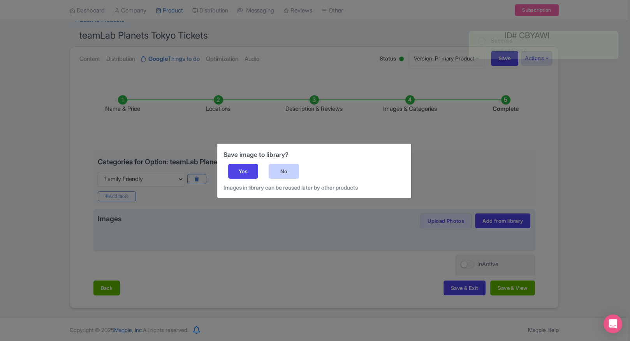
click at [282, 168] on div "No" at bounding box center [284, 171] width 30 height 15
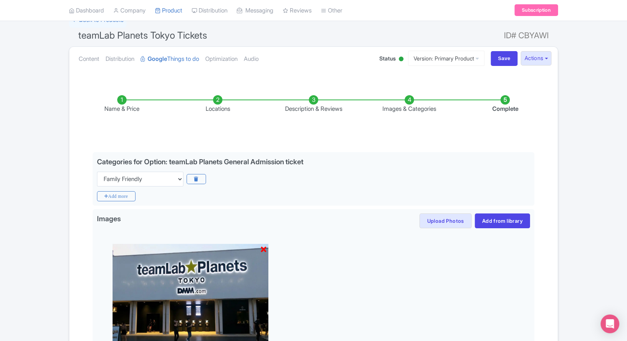
scroll to position [171, 0]
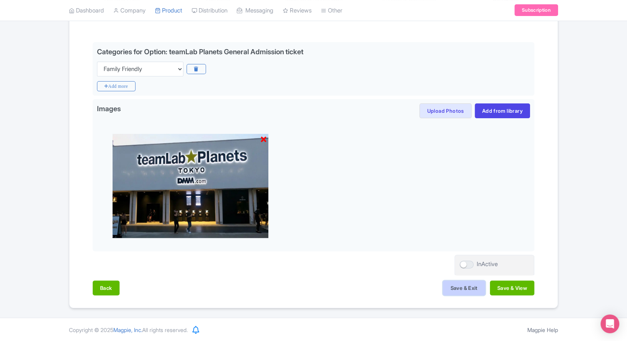
click at [452, 289] on button "Save & Exit" at bounding box center [464, 287] width 42 height 15
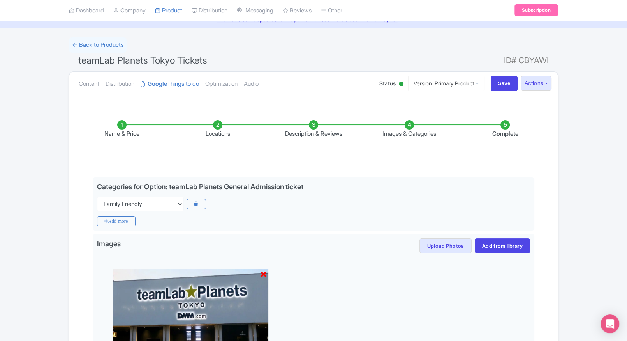
scroll to position [0, 0]
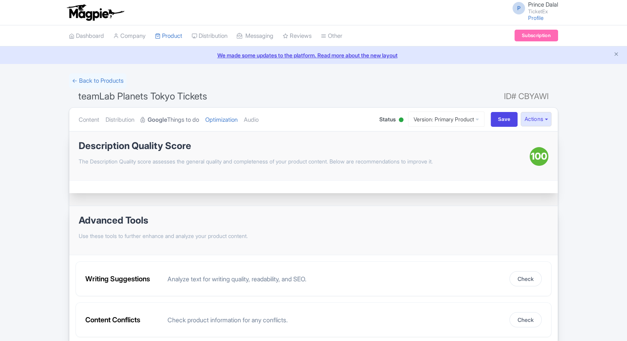
drag, startPoint x: 0, startPoint y: 0, endPoint x: 173, endPoint y: 118, distance: 209.6
click at [173, 118] on link "Google Things to do" at bounding box center [170, 120] width 58 height 25
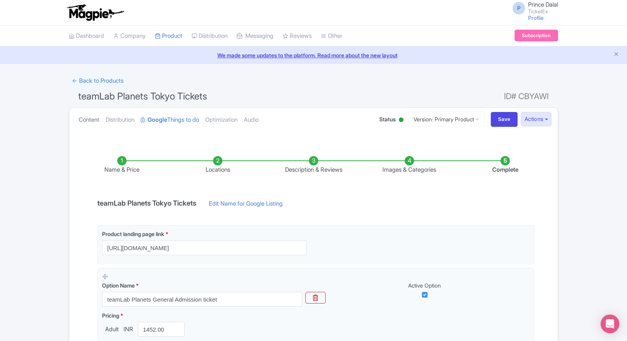
click at [99, 123] on link "Content" at bounding box center [89, 120] width 21 height 25
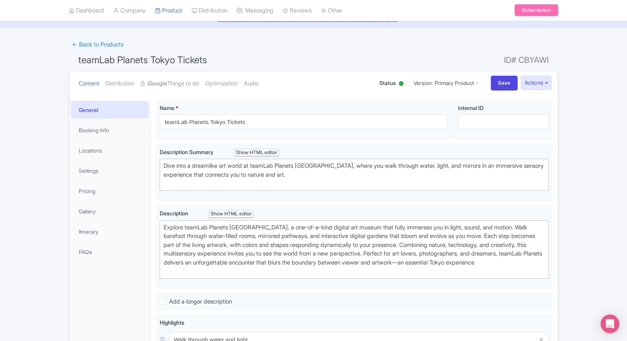
scroll to position [40, 0]
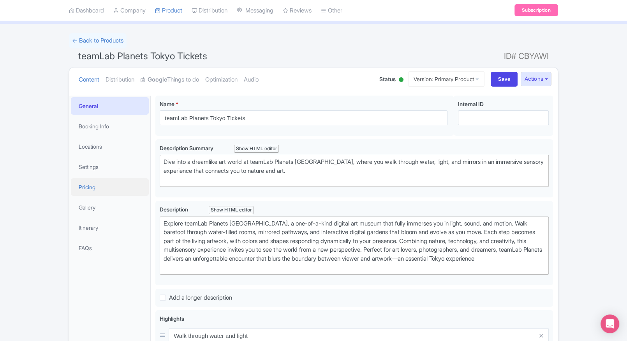
click at [87, 180] on link "Pricing" at bounding box center [110, 187] width 78 height 18
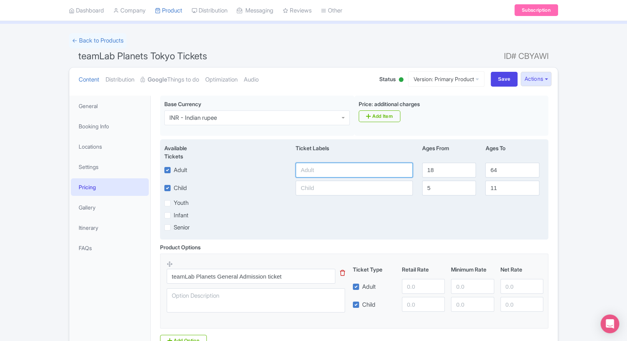
click at [338, 164] on input "text" at bounding box center [354, 169] width 117 height 15
type input "1452"
paste input "1452"
click at [328, 187] on input "text" at bounding box center [354, 187] width 117 height 15
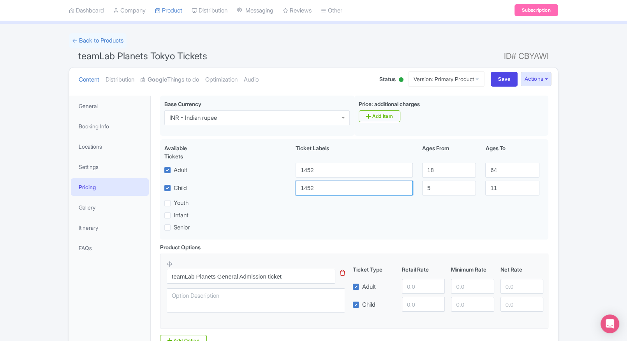
type input "1452"
paste input "1452"
click at [412, 279] on input "number" at bounding box center [423, 286] width 43 height 15
type input "1452"
paste input "1452"
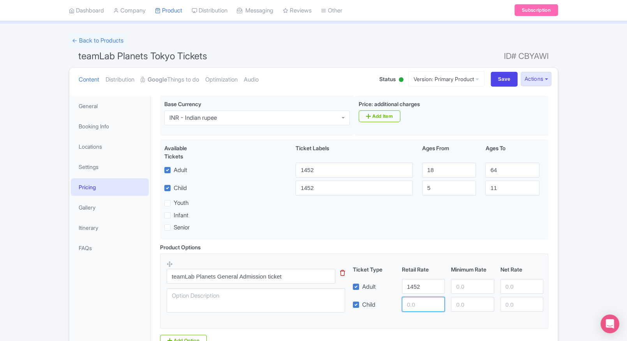
click at [411, 311] on input "number" at bounding box center [423, 303] width 43 height 15
type input "1452"
paste input "1452"
drag, startPoint x: 456, startPoint y: 289, endPoint x: 471, endPoint y: 305, distance: 22.4
click at [471, 305] on div "Ticket Type Retail Rate Minimum Rate Net Rate Adult 1452 1452 Child 1452 This t…" at bounding box center [449, 288] width 188 height 46
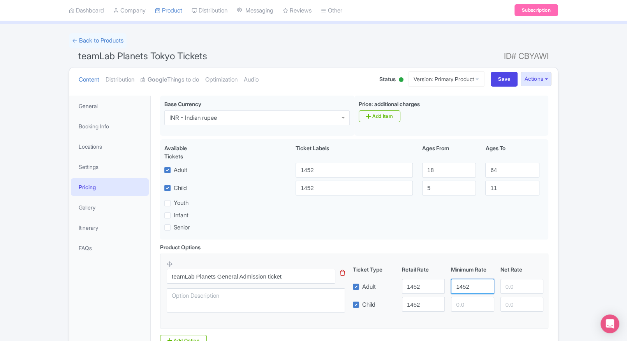
type input "1452"
paste input "1452"
click at [471, 305] on input "1452" at bounding box center [472, 303] width 43 height 15
type input "1452"
paste input "1452"
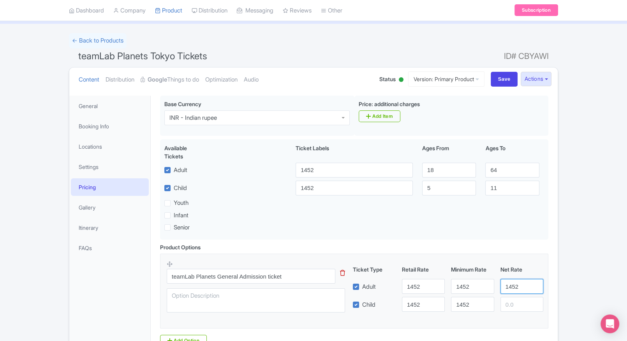
drag, startPoint x: 506, startPoint y: 284, endPoint x: 519, endPoint y: 302, distance: 21.6
click at [519, 302] on div "Ticket Type Retail Rate Minimum Rate Net Rate Adult 1452 1452 1452 Child 1452 1…" at bounding box center [449, 288] width 188 height 46
type input "1452"
paste input "1452"
click at [519, 302] on input "1452" at bounding box center [522, 303] width 43 height 15
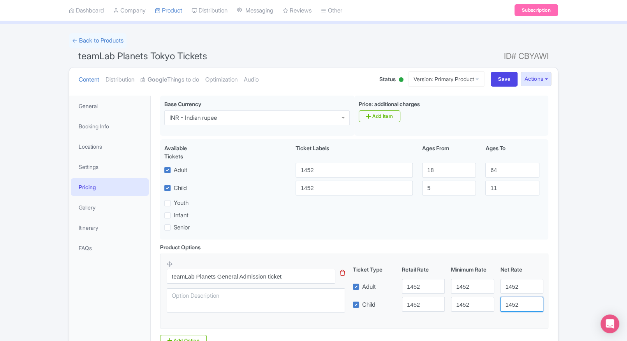
type input "1452"
click at [558, 285] on div "teamLab Planets Tokyo Tickets Name * i teamLab Planets Tokyo Tickets Your produ…" at bounding box center [354, 236] width 407 height 290
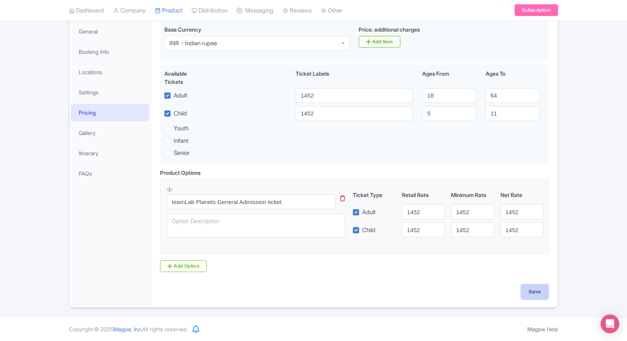
click at [532, 289] on input "Save" at bounding box center [534, 291] width 27 height 15
type input "Saving..."
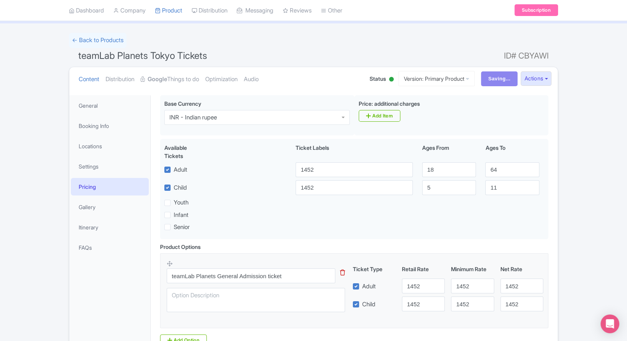
scroll to position [21, 0]
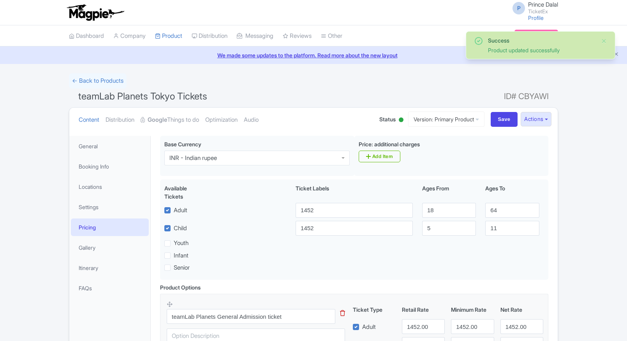
scroll to position [115, 0]
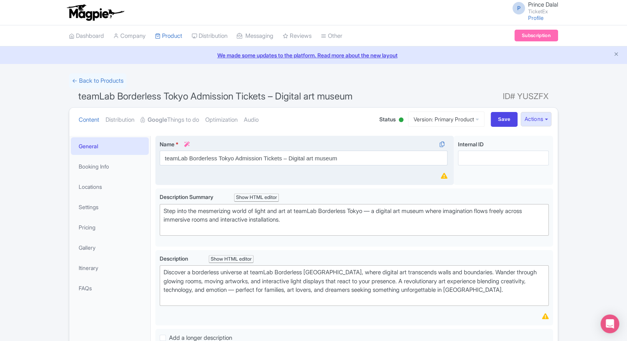
click at [360, 168] on div "Name * i teamLab Borderless Tokyo Admission Tickets – Digital art museum Your p…" at bounding box center [304, 160] width 298 height 49
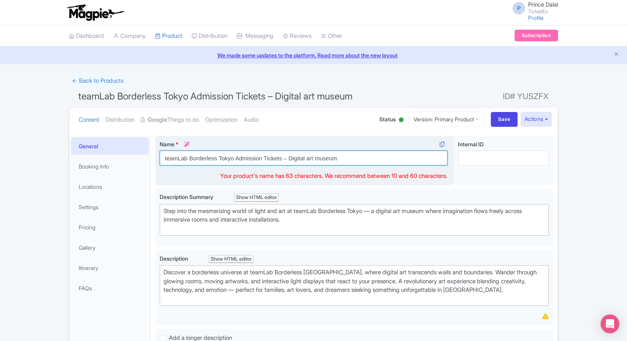
drag, startPoint x: 360, startPoint y: 160, endPoint x: 282, endPoint y: 163, distance: 78.0
click at [282, 163] on input "teamLab Borderless Tokyo Admission Tickets – Digital art museum" at bounding box center [304, 157] width 288 height 15
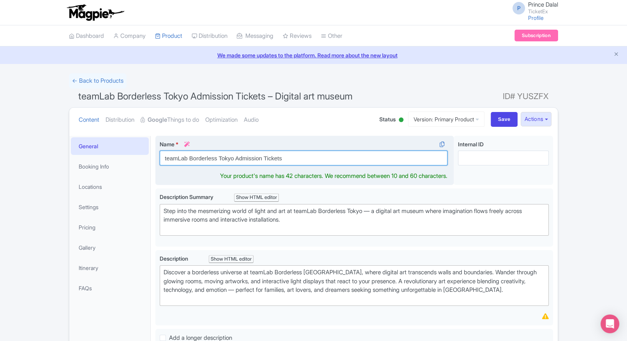
click at [249, 161] on input "teamLab Borderless Tokyo Admission Tickets" at bounding box center [304, 157] width 288 height 15
click at [296, 161] on input "teamLab Borderless Tokyo Admission Tickets" at bounding box center [304, 157] width 288 height 15
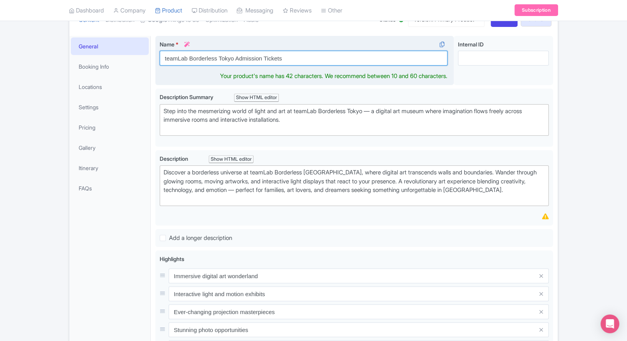
scroll to position [100, 0]
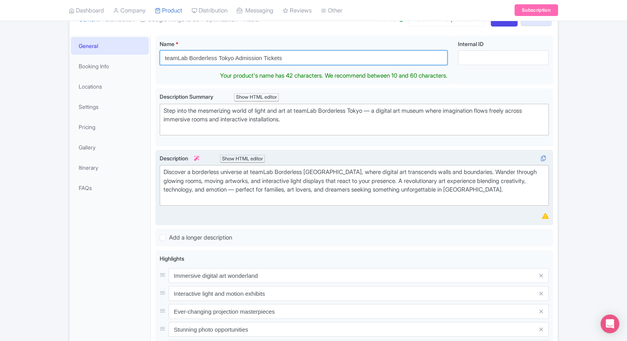
type input "teamLab Borderless Tokyo Admission Tickets"
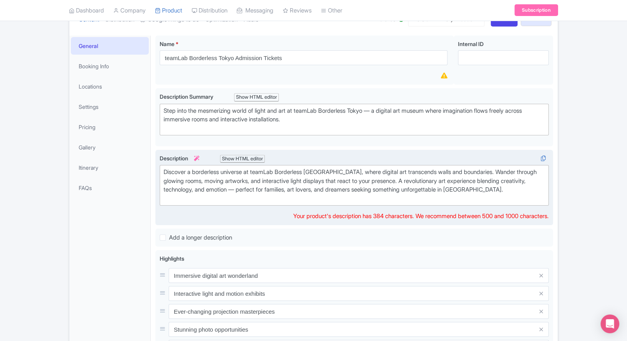
click at [328, 176] on div "Discover a borderless universe at teamLab Borderless [GEOGRAPHIC_DATA], where d…" at bounding box center [354, 185] width 381 height 35
click at [256, 200] on div "Discover a borderless universe at teamLab Borderless [GEOGRAPHIC_DATA], where d…" at bounding box center [354, 185] width 381 height 35
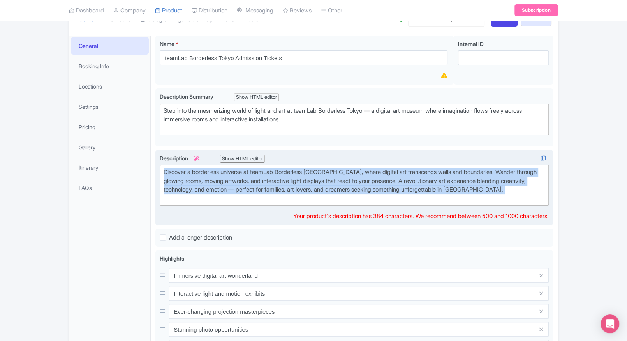
paste trix-editor "<div>&nbsp;Discover a borderless digital universe at <strong>teamLab Borderless…"
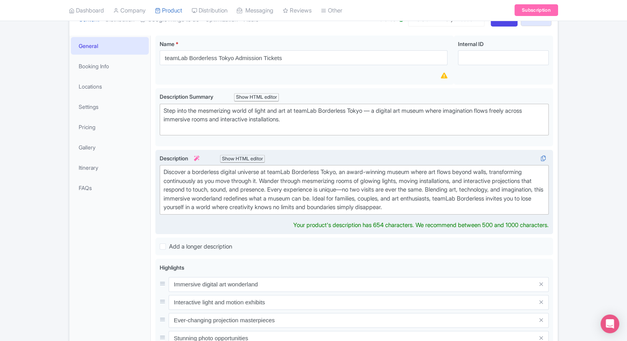
type trix-editor "<div>&nbsp;Discover a borderless digital universe at teamLab Borderless Tokyo, …"
click at [224, 194] on div "Discover a borderless digital universe at teamLab Borderless Tokyo, an award-wi…" at bounding box center [354, 190] width 381 height 44
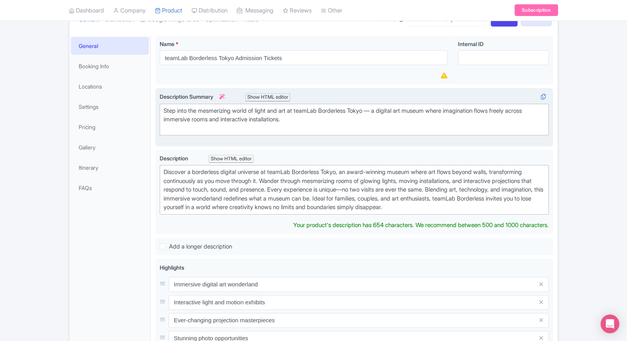
scroll to position [109, 0]
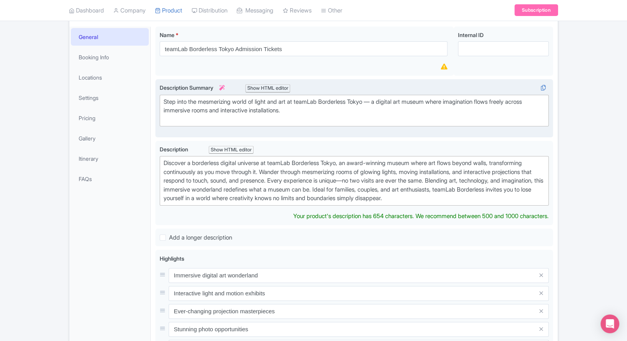
click at [351, 128] on div "Description Summary i Show HTML editor Bold Italic Strikethrough Link Heading Q…" at bounding box center [354, 107] width 389 height 49
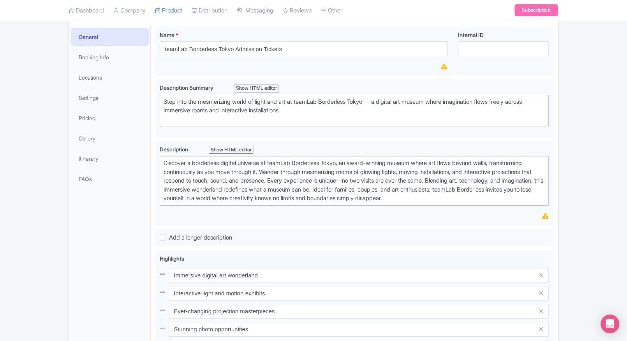
click at [563, 182] on div "← Back to Products teamLab Borderless Tokyo Admission Tickets – Digital art mus…" at bounding box center [313, 240] width 627 height 552
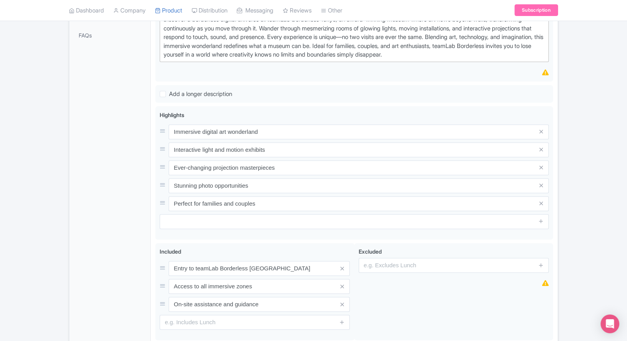
scroll to position [316, 0]
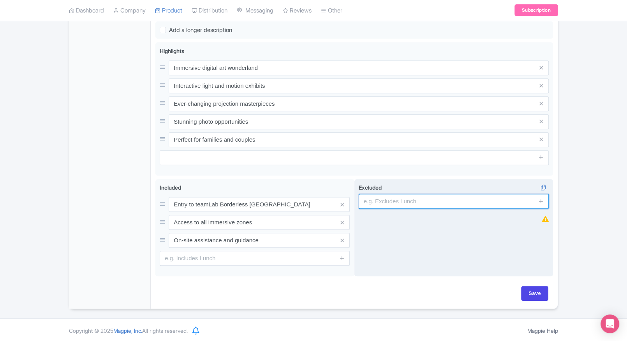
click at [422, 194] on input "text" at bounding box center [454, 201] width 190 height 15
type input "guides, audio guides"
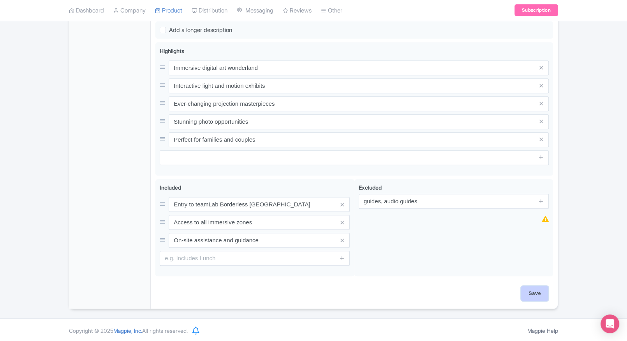
click at [527, 287] on input "Save" at bounding box center [534, 293] width 27 height 15
type input "Saving..."
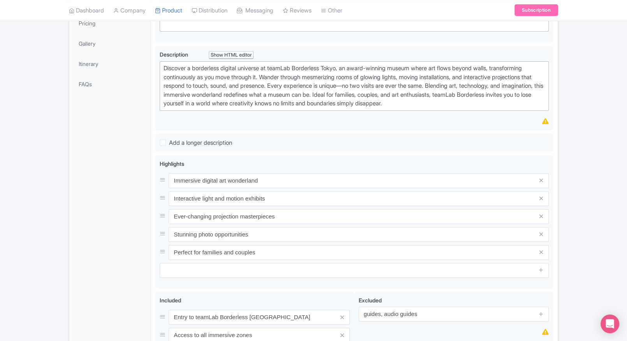
scroll to position [201, 0]
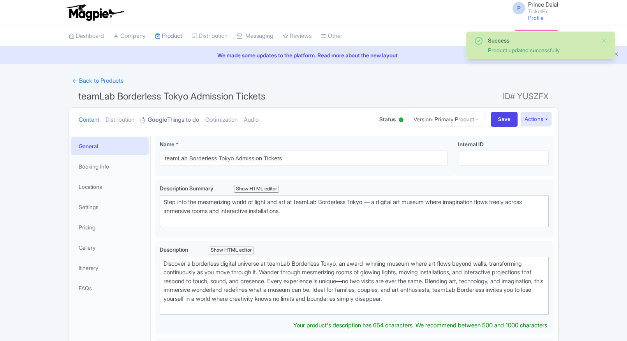
drag, startPoint x: 0, startPoint y: 0, endPoint x: 177, endPoint y: 124, distance: 216.0
click at [177, 124] on link "Google Things to do" at bounding box center [170, 120] width 58 height 25
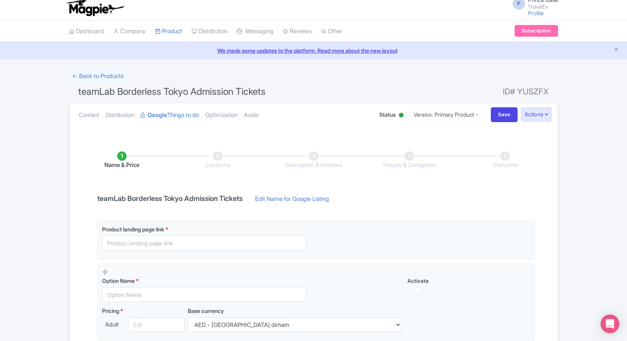
scroll to position [31, 0]
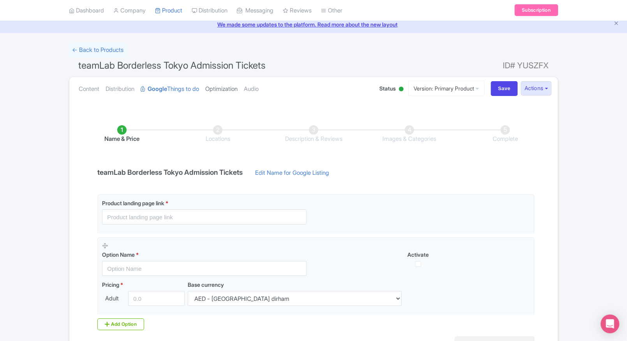
click at [219, 85] on link "Optimization" at bounding box center [221, 89] width 32 height 25
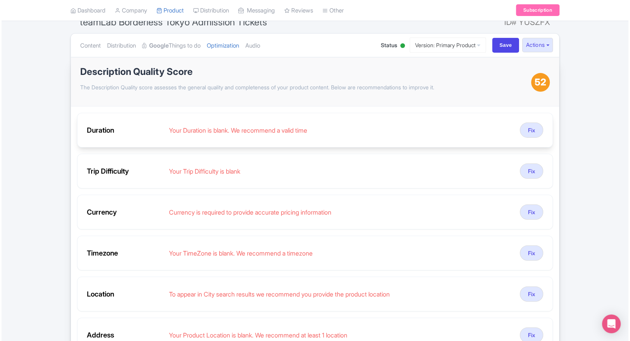
scroll to position [73, 0]
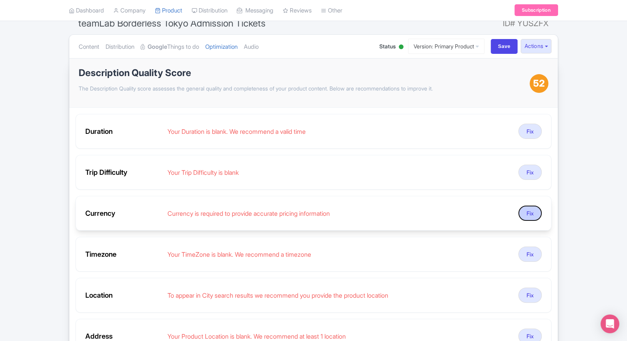
click at [532, 210] on button "Fix" at bounding box center [530, 212] width 23 height 15
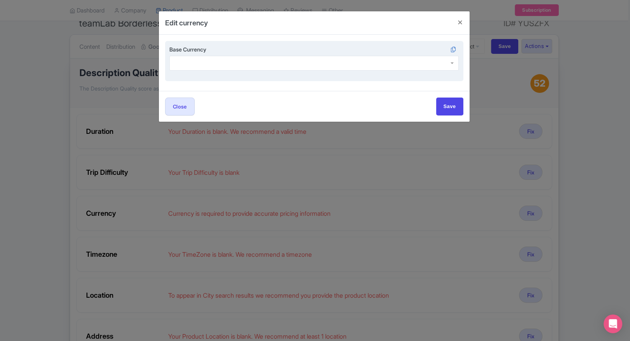
click at [217, 64] on div at bounding box center [314, 63] width 290 height 15
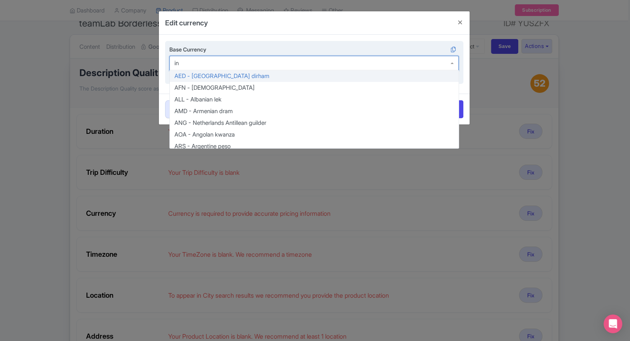
type input "inr"
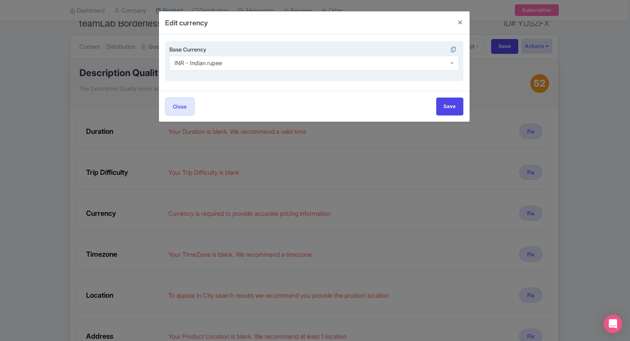
scroll to position [0, 0]
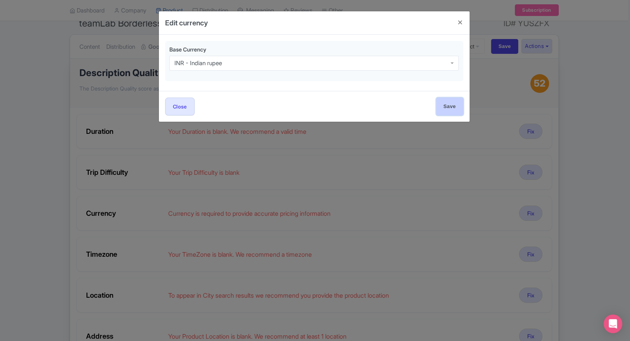
click at [441, 106] on input "Save" at bounding box center [449, 106] width 27 height 18
type input "Save"
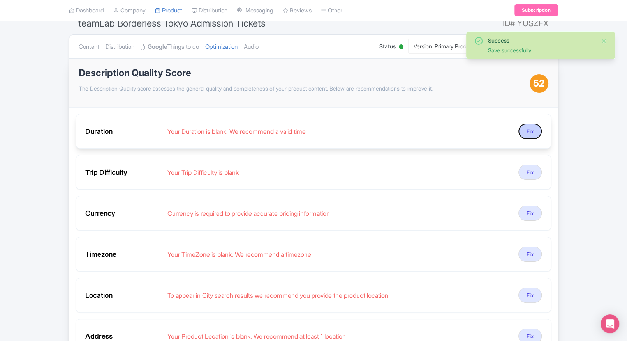
click at [531, 136] on button "Fix" at bounding box center [530, 131] width 23 height 15
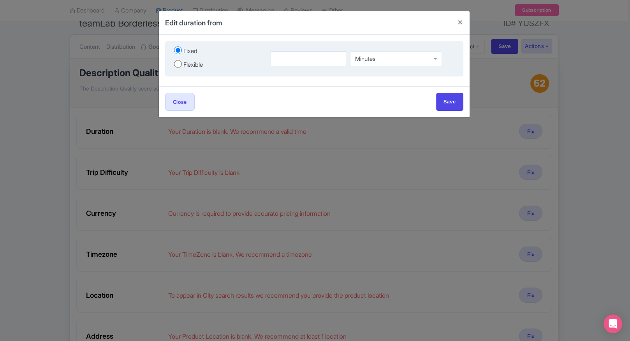
click at [185, 67] on div "Flexible" at bounding box center [193, 64] width 19 height 9
click at [182, 67] on input "Flexible" at bounding box center [178, 64] width 8 height 8
radio input "true"
click at [286, 59] on input "number" at bounding box center [290, 58] width 48 height 15
click at [196, 56] on div "Fixed Flexible" at bounding box center [217, 58] width 97 height 27
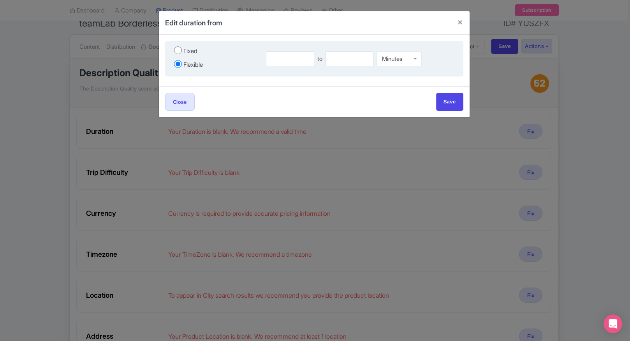
click at [188, 48] on div "Fixed" at bounding box center [191, 51] width 14 height 9
click at [182, 48] on input "Fixed" at bounding box center [178, 50] width 8 height 8
radio input "true"
click at [287, 61] on input "number" at bounding box center [309, 58] width 77 height 15
type input "4"
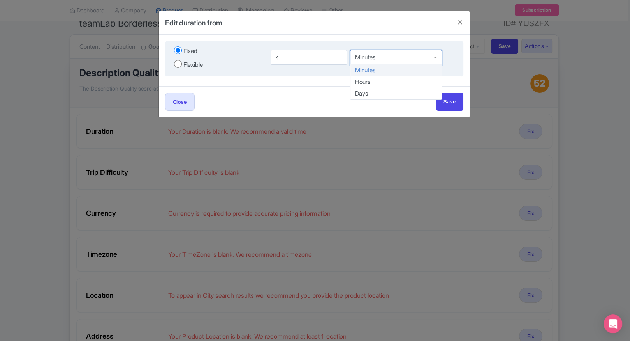
click at [390, 64] on div "Minutes" at bounding box center [396, 57] width 92 height 15
click at [446, 94] on input "Save" at bounding box center [449, 102] width 27 height 18
type input "Save"
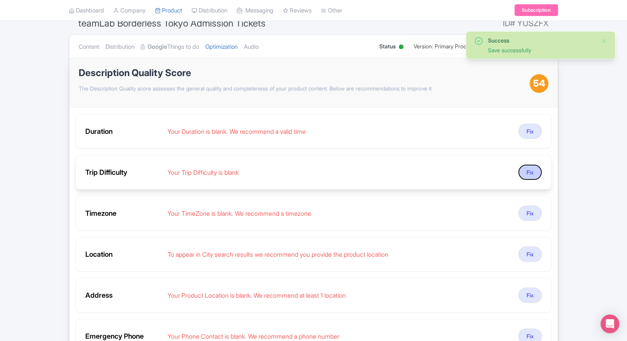
click at [527, 172] on button "Fix" at bounding box center [530, 171] width 23 height 15
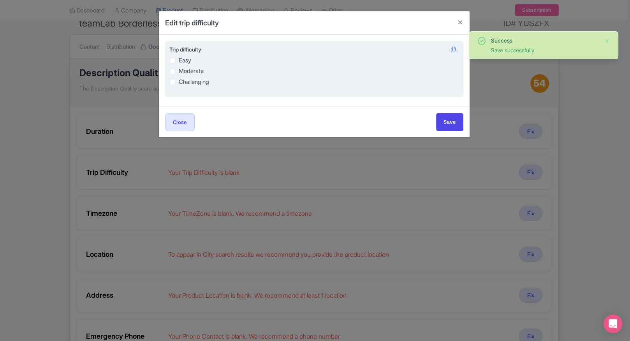
click at [179, 62] on label "Easy" at bounding box center [185, 60] width 12 height 9
radio input "true"
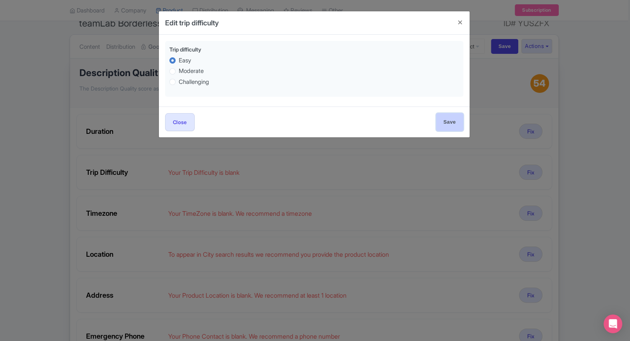
click at [449, 123] on input "Save" at bounding box center [449, 122] width 27 height 18
type input "Save"
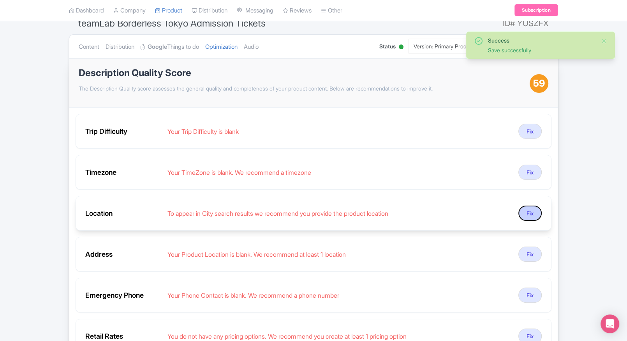
click at [527, 210] on button "Fix" at bounding box center [530, 212] width 23 height 15
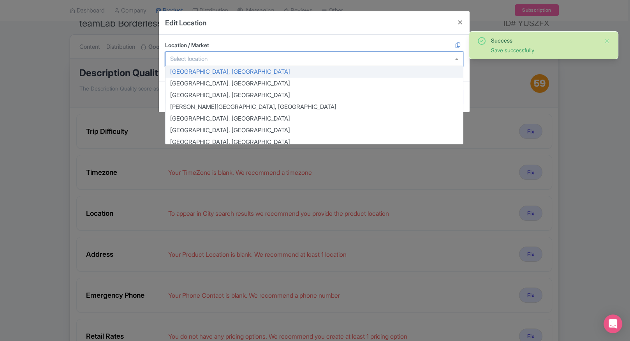
click at [237, 62] on div at bounding box center [314, 58] width 298 height 15
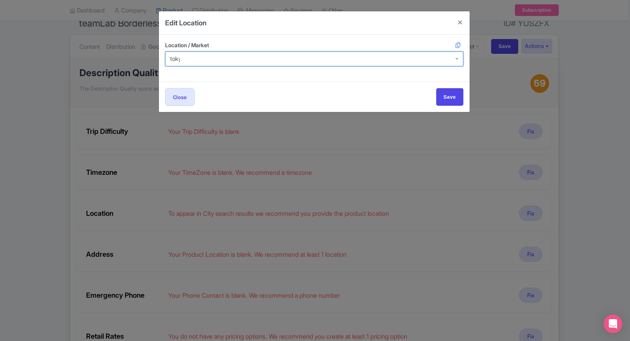
type input "tokyo"
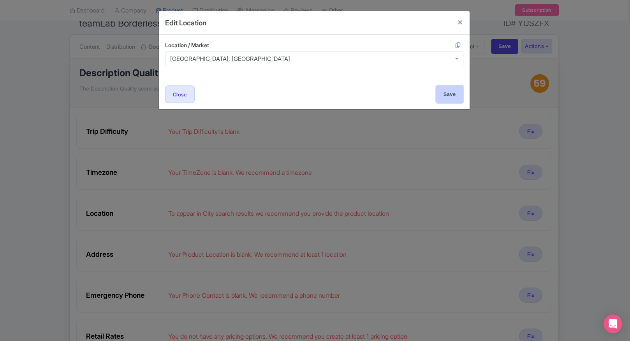
click at [444, 91] on input "Save" at bounding box center [449, 94] width 27 height 18
type input "Save"
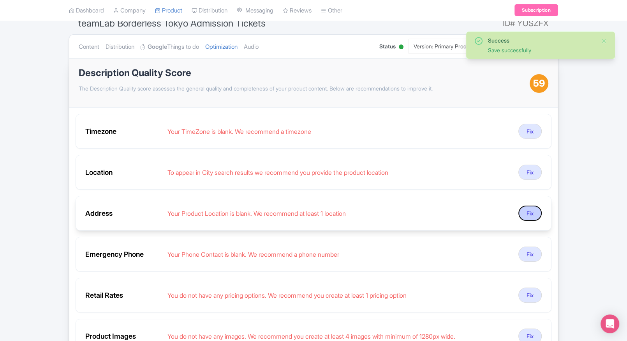
click at [528, 208] on button "Fix" at bounding box center [530, 212] width 23 height 15
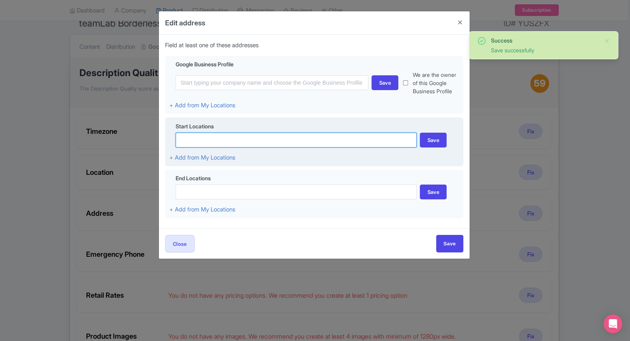
click at [221, 141] on input at bounding box center [297, 139] width 242 height 15
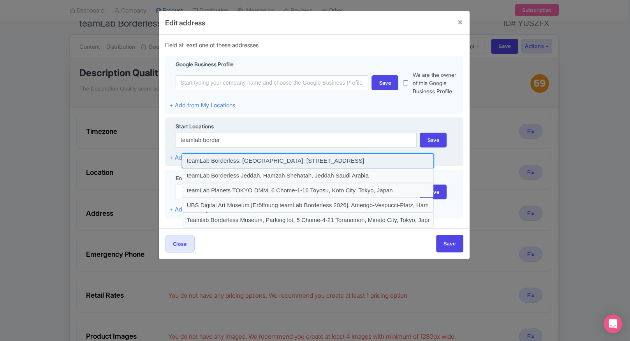
click at [222, 160] on input at bounding box center [308, 160] width 252 height 15
type input "teamLab Borderless: [GEOGRAPHIC_DATA], [STREET_ADDRESS]"
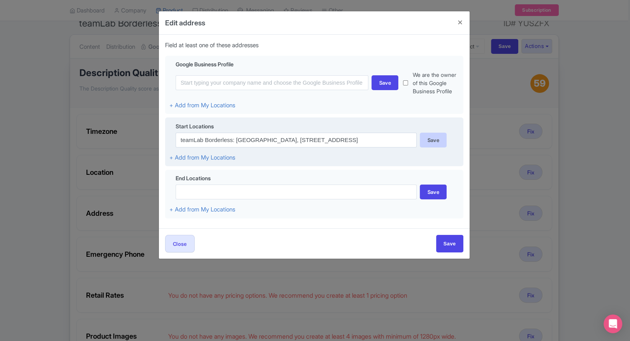
click at [426, 142] on div "Save" at bounding box center [433, 139] width 27 height 15
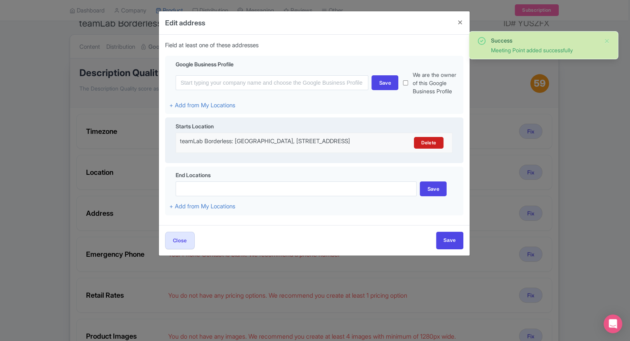
click at [451, 255] on div "Close Save" at bounding box center [314, 240] width 311 height 30
click at [451, 249] on input "Save" at bounding box center [449, 240] width 27 height 18
type input "Save"
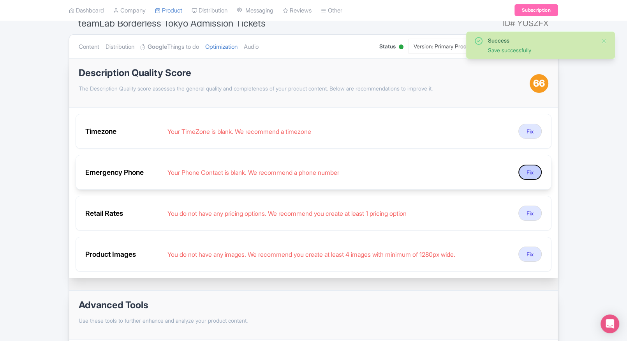
click at [524, 169] on button "Fix" at bounding box center [530, 171] width 23 height 15
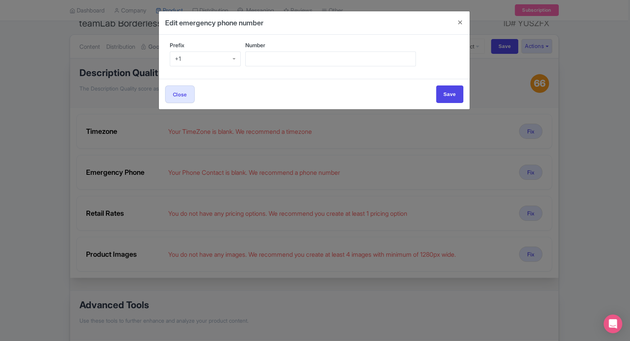
click at [195, 58] on div "+1" at bounding box center [205, 58] width 71 height 15
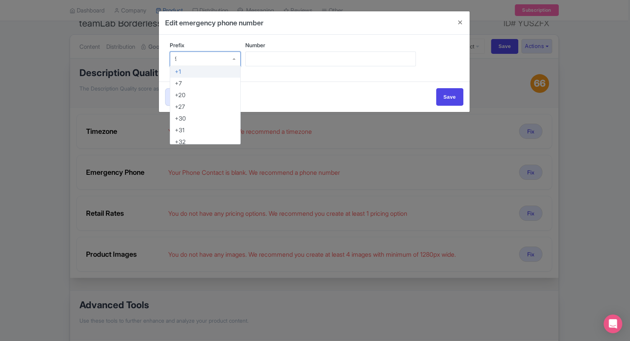
type input "91"
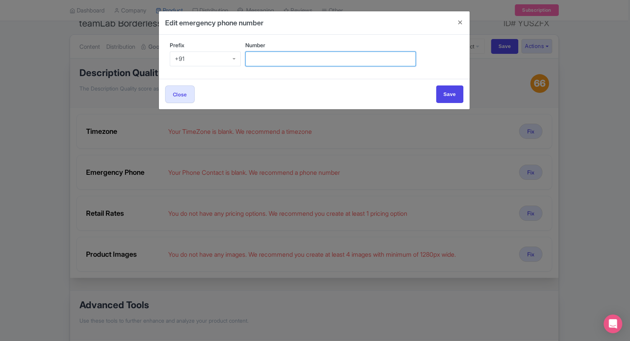
click at [245, 63] on input "Number" at bounding box center [330, 58] width 171 height 15
type input "9509989377"
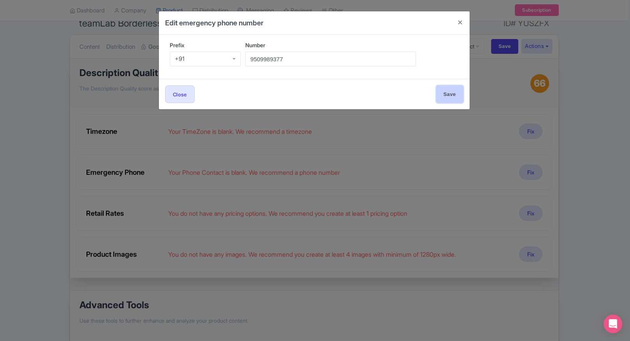
click at [443, 86] on input "Save" at bounding box center [449, 94] width 27 height 18
type input "Save"
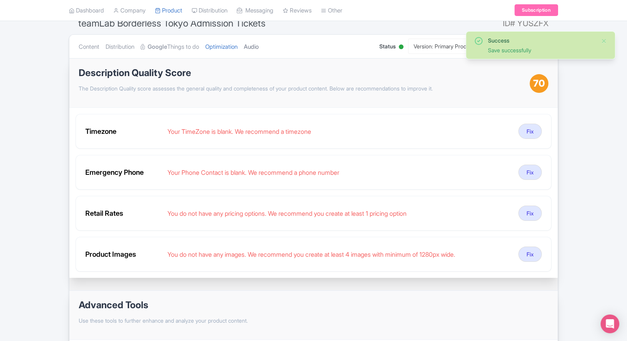
click at [256, 45] on link "Audio" at bounding box center [251, 47] width 15 height 25
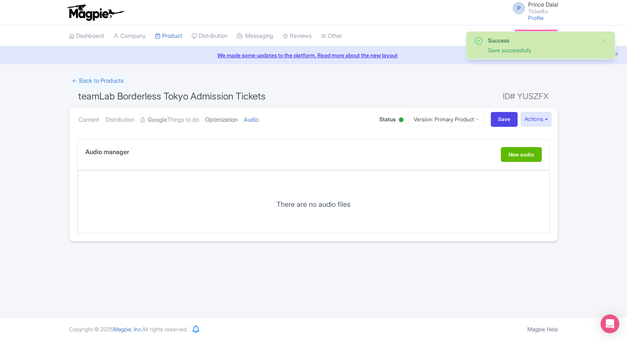
click at [224, 120] on link "Optimization" at bounding box center [221, 120] width 32 height 25
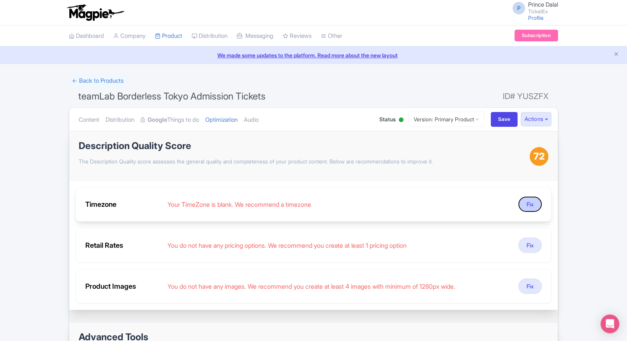
click at [524, 203] on button "Fix" at bounding box center [530, 203] width 23 height 15
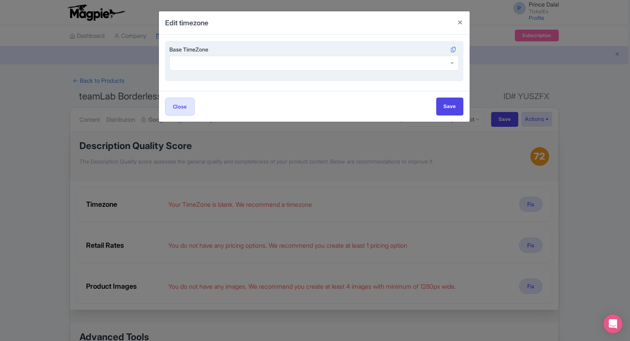
click at [249, 61] on div at bounding box center [314, 63] width 290 height 15
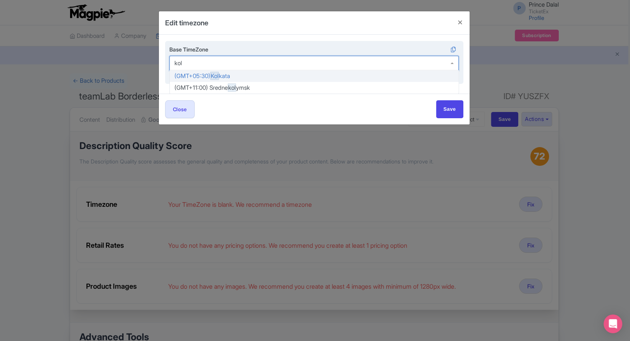
type input "kolk"
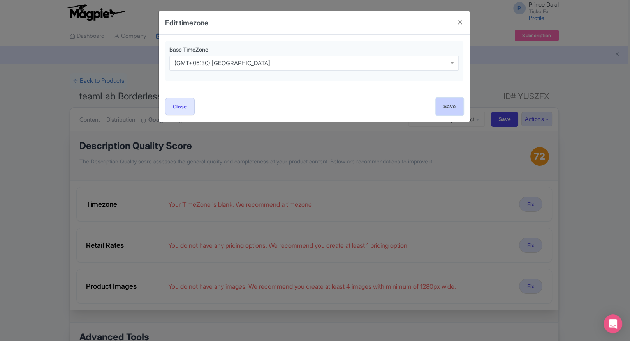
click at [446, 106] on input "Save" at bounding box center [449, 106] width 27 height 18
type input "Save"
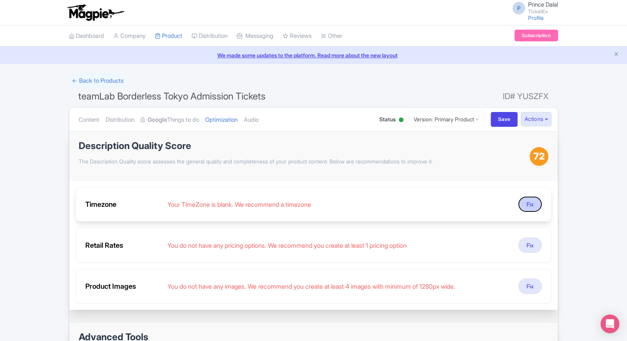
click at [528, 206] on button "Fix" at bounding box center [530, 203] width 23 height 15
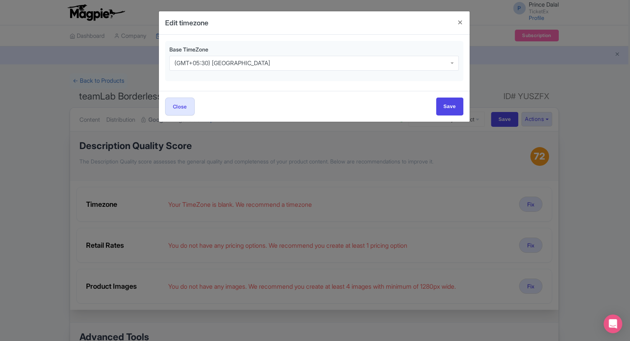
click at [0, 150] on html "P Prince Dalal TicketEx Profile Users Settings Sign out Dashboard Company Produ…" at bounding box center [315, 170] width 630 height 341
click at [28, 128] on div "Edit timezone Base TimeZone (GMT+05:30) Kolkata (GMT+05:30) Kolkata Close Save" at bounding box center [315, 170] width 630 height 341
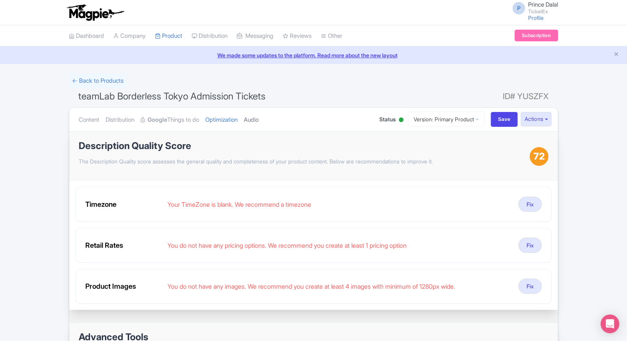
click at [259, 122] on link "Audio" at bounding box center [251, 120] width 15 height 25
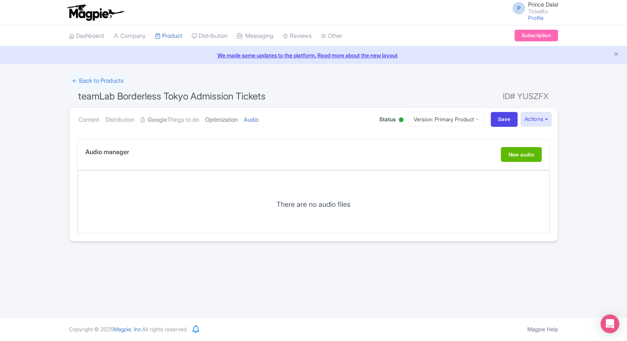
click at [231, 114] on link "Optimization" at bounding box center [221, 120] width 32 height 25
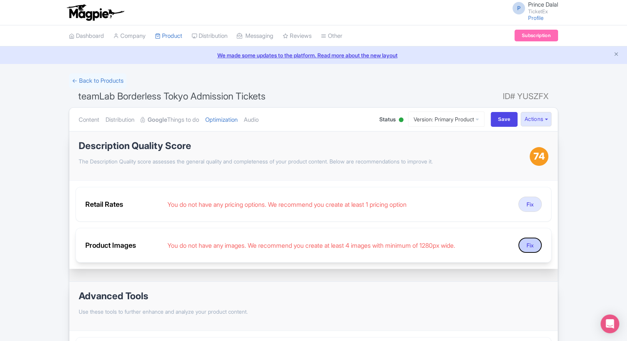
click at [534, 242] on button "Fix" at bounding box center [530, 244] width 23 height 15
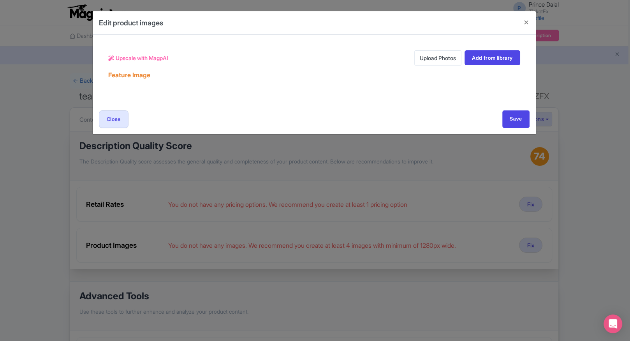
click at [424, 67] on div "Feature Image" at bounding box center [314, 71] width 412 height 13
click at [431, 56] on link "Upload Photos" at bounding box center [438, 57] width 47 height 15
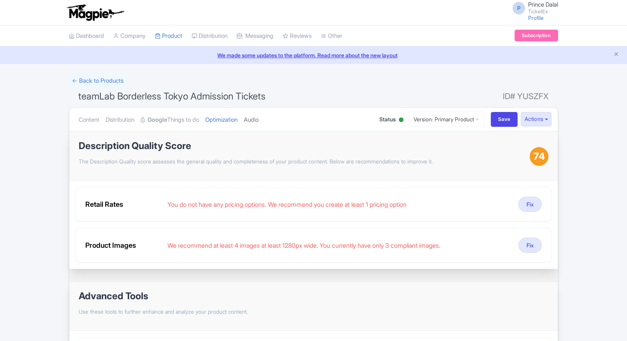
click at [257, 120] on link "Audio" at bounding box center [251, 120] width 15 height 25
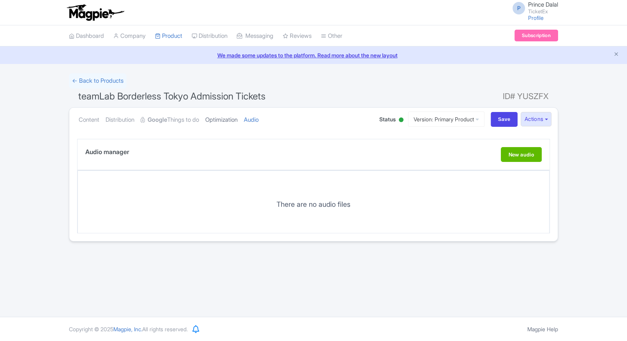
click at [230, 123] on link "Optimization" at bounding box center [221, 120] width 32 height 25
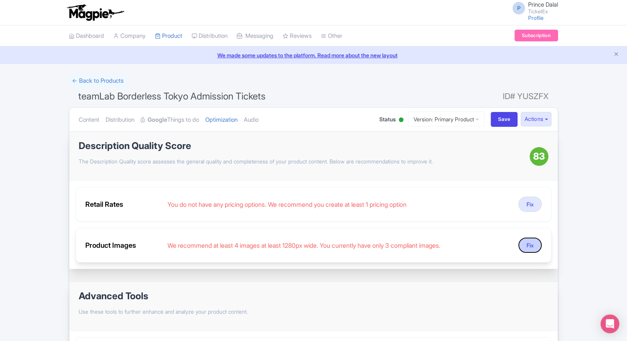
click at [538, 248] on button "Fix" at bounding box center [530, 244] width 23 height 15
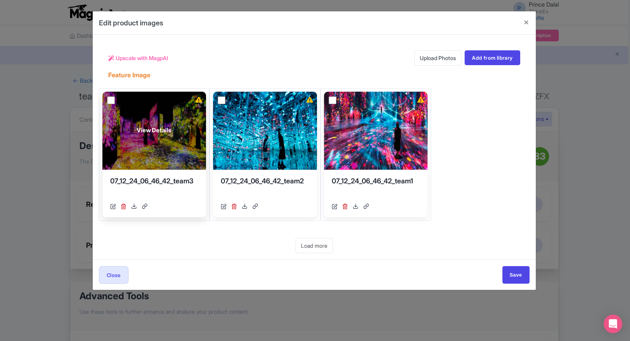
click at [111, 102] on input "checkbox" at bounding box center [111, 100] width 8 height 8
checkbox input "true"
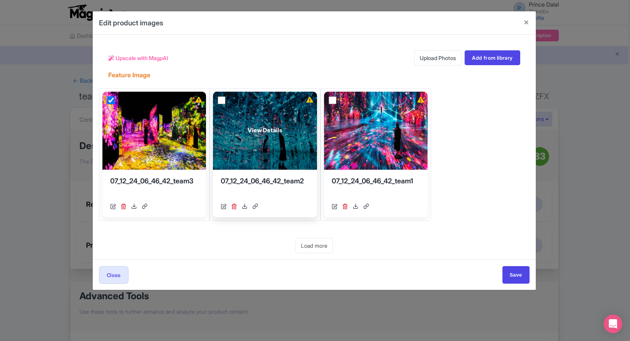
click at [221, 98] on input "checkbox" at bounding box center [222, 100] width 8 height 8
checkbox input "true"
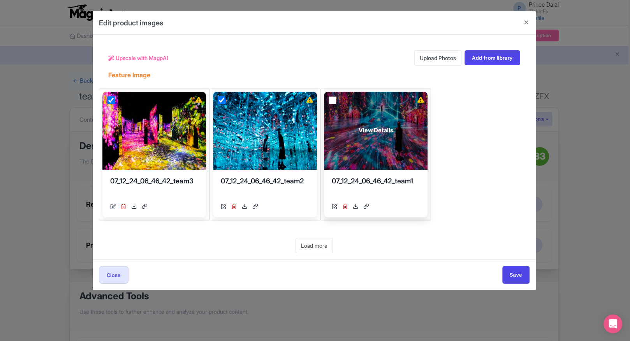
click at [329, 98] on input "checkbox" at bounding box center [333, 100] width 8 height 8
checkbox input "true"
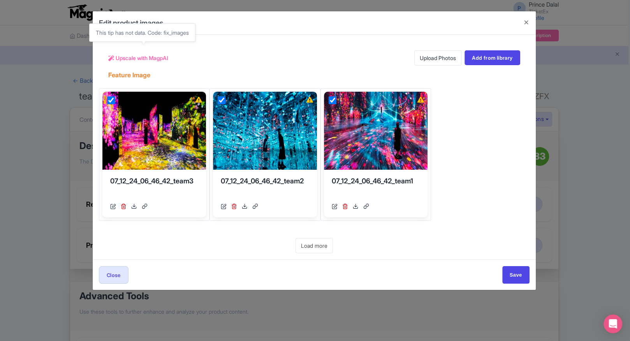
click at [164, 59] on span "Upscale with MagpAI" at bounding box center [142, 58] width 53 height 8
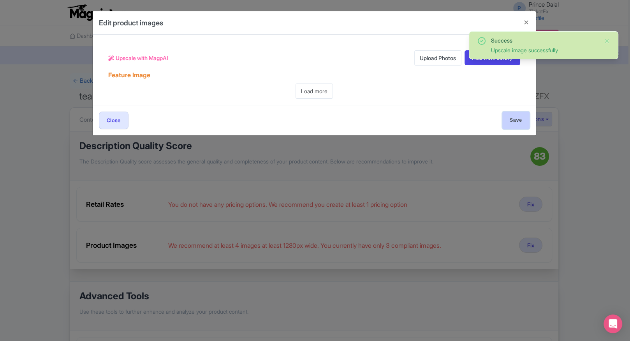
click at [516, 120] on input "Save" at bounding box center [516, 120] width 27 height 18
type input "Save"
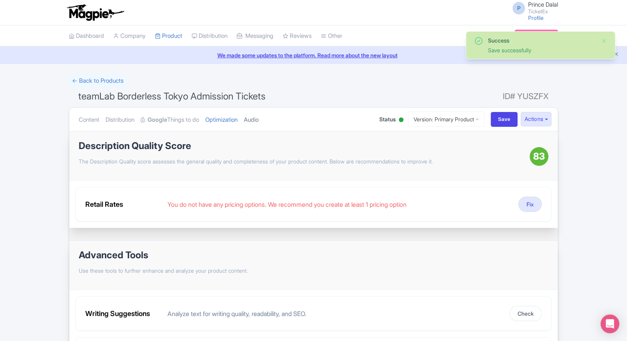
click at [259, 126] on link "Audio" at bounding box center [251, 120] width 15 height 25
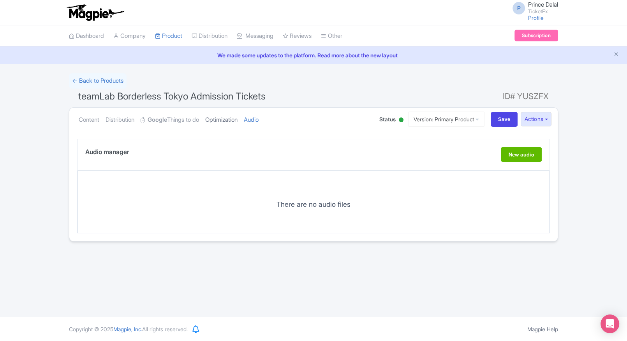
click at [224, 123] on link "Optimization" at bounding box center [221, 120] width 32 height 25
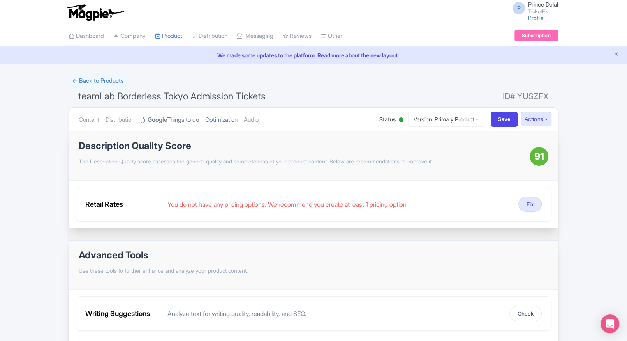
click at [181, 118] on link "Google Things to do" at bounding box center [170, 120] width 58 height 25
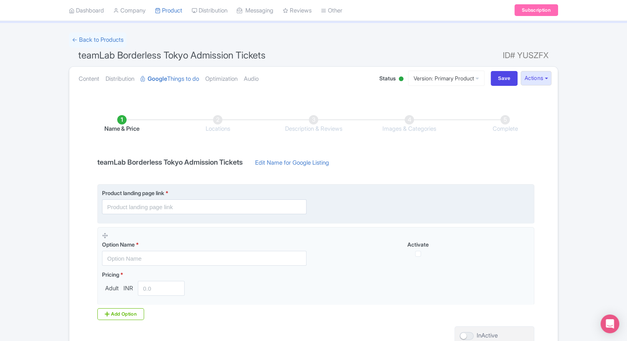
scroll to position [41, 0]
click at [132, 207] on input "text" at bounding box center [204, 206] width 205 height 15
paste input "[URL][DOMAIN_NAME]"
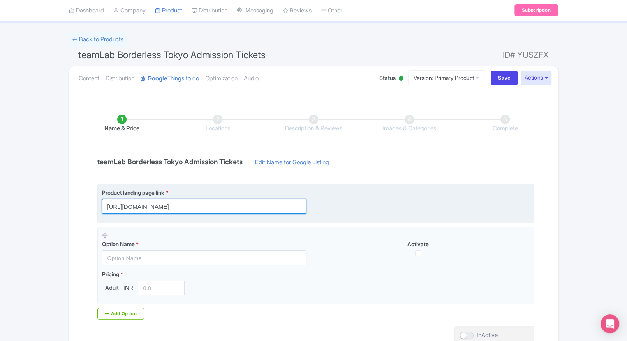
scroll to position [0, 56]
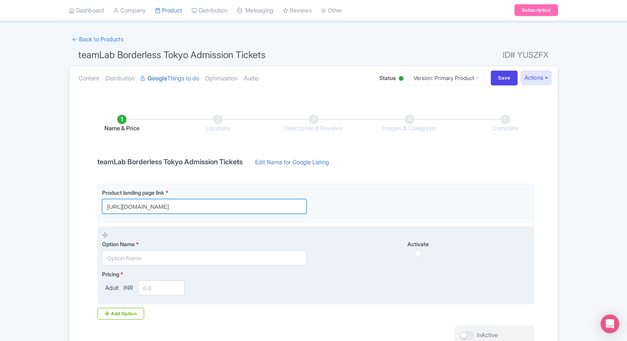
type input "[URL][DOMAIN_NAME]"
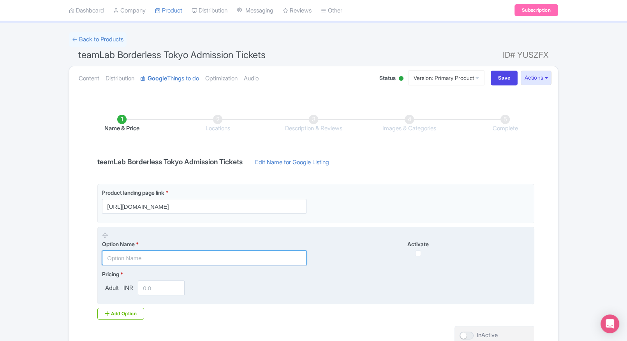
scroll to position [0, 0]
click at [154, 258] on input "text" at bounding box center [204, 257] width 205 height 15
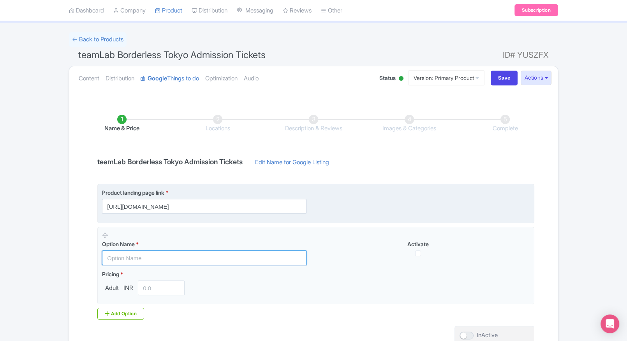
paste input "TeamLab Borderless general admission tickets"
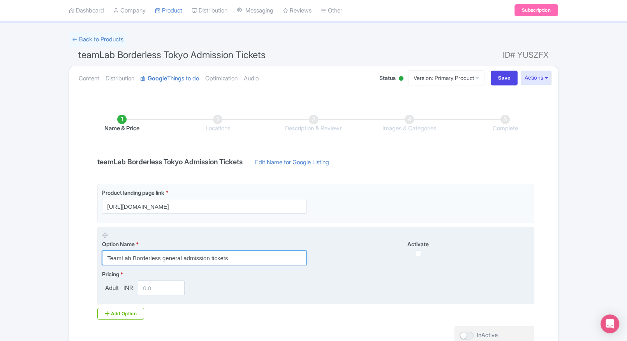
type input "TeamLab Borderless general admission tickets"
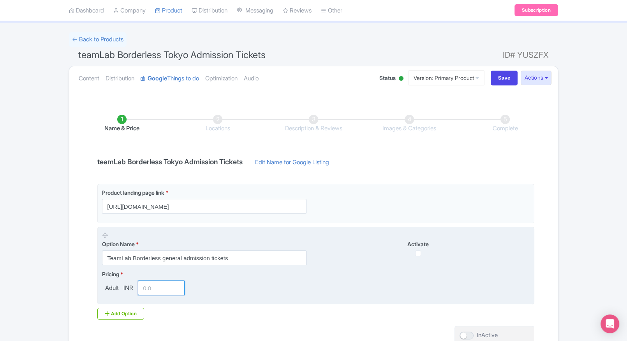
click at [151, 289] on input "number" at bounding box center [161, 287] width 47 height 15
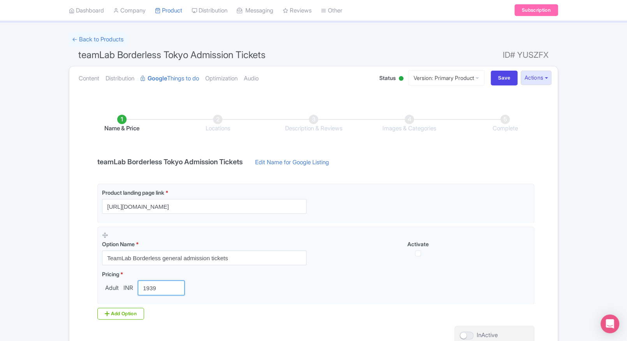
type input "1939"
click at [565, 176] on div "Success Save successfully ← Back to Products teamLab Borderless Tokyo Admission…" at bounding box center [313, 205] width 627 height 347
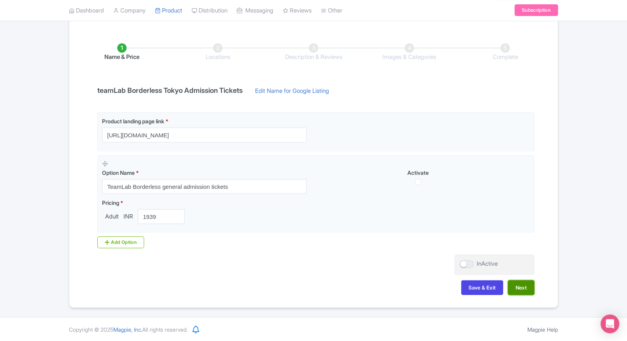
click at [516, 288] on button "Next" at bounding box center [521, 287] width 26 height 15
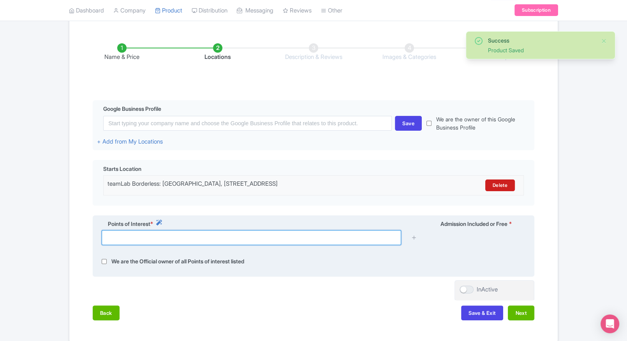
click at [302, 240] on input "text" at bounding box center [252, 237] width 300 height 15
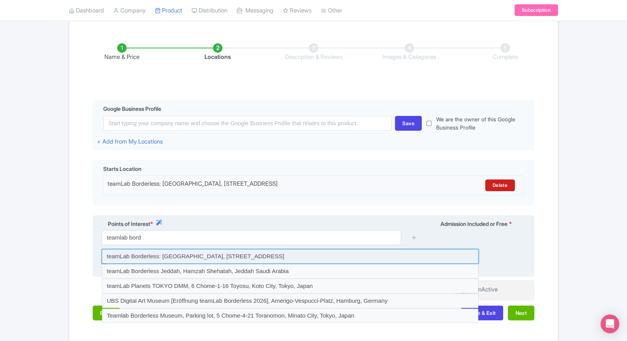
click at [279, 259] on input at bounding box center [290, 256] width 377 height 15
type input "teamLab Borderless: MORI Building DIGITAL ART MUSEUM, 5 Chome-9-９ Toranomon, Mi…"
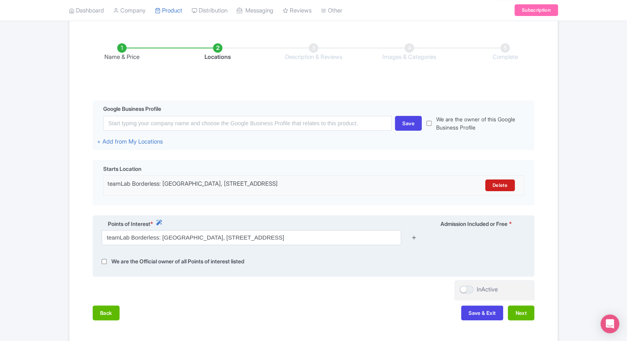
click at [412, 240] on icon at bounding box center [414, 237] width 6 height 6
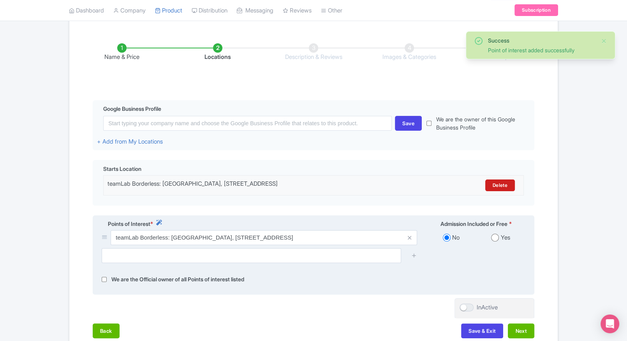
click at [494, 241] on input "radio" at bounding box center [495, 237] width 8 height 8
radio input "true"
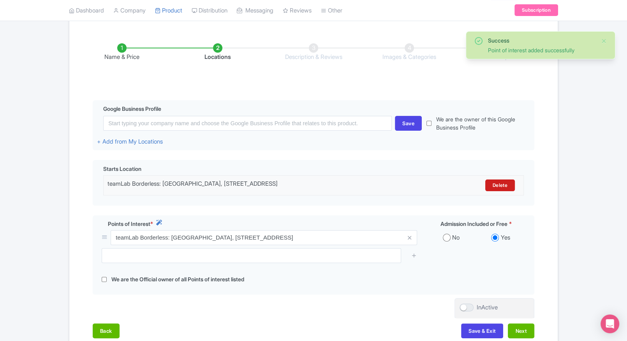
scroll to position [173, 0]
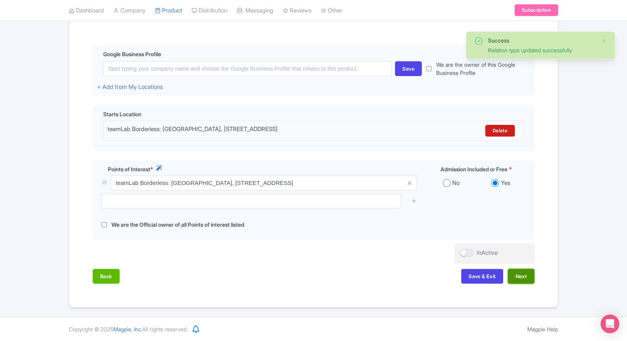
click at [520, 276] on button "Next" at bounding box center [521, 275] width 26 height 15
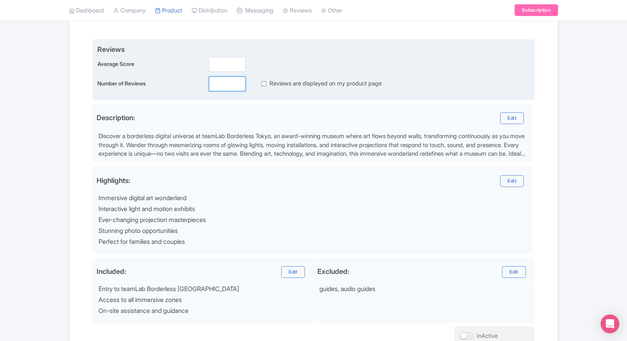
click at [225, 72] on div "Reviews Average Score Number of Reviews Reviews are displayed on my product page" at bounding box center [313, 67] width 432 height 47
click at [217, 64] on input "number" at bounding box center [227, 64] width 37 height 15
type input "2"
click at [217, 85] on input "number" at bounding box center [227, 83] width 37 height 15
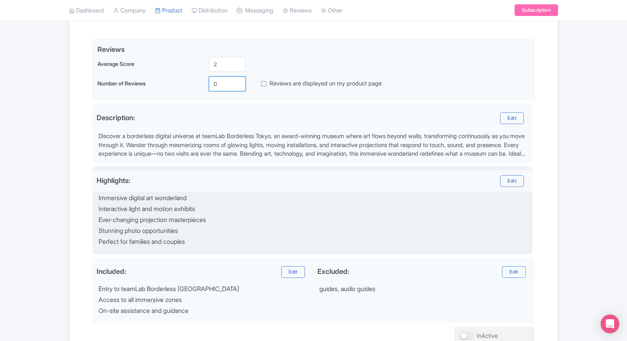
scroll to position [245, 0]
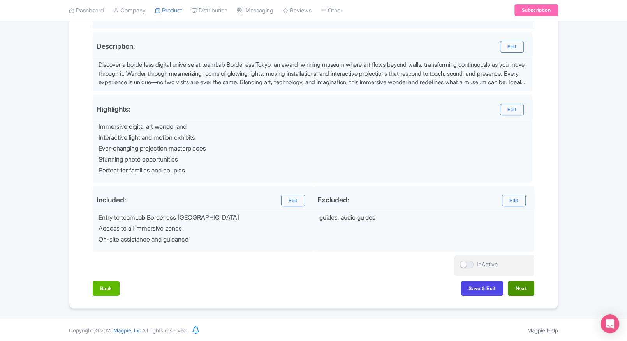
type input "0"
click at [515, 282] on button "Next" at bounding box center [521, 288] width 26 height 15
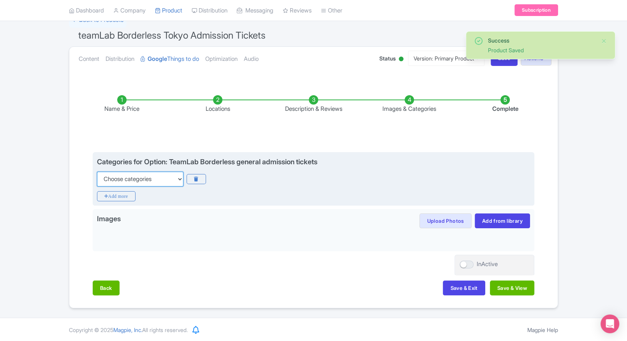
click at [168, 177] on select "Choose categories Adults Only Animals Audio Guide Beaches Bike Tours Boat Tours…" at bounding box center [140, 178] width 86 height 15
click at [97, 171] on select "Choose categories Adults Only Animals Audio Guide Beaches Bike Tours Boat Tours…" at bounding box center [140, 178] width 86 height 15
select select "family-friendly"
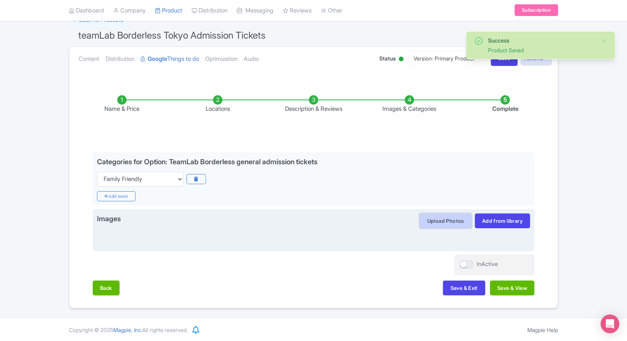
click at [437, 217] on button "Upload Photos" at bounding box center [446, 220] width 52 height 15
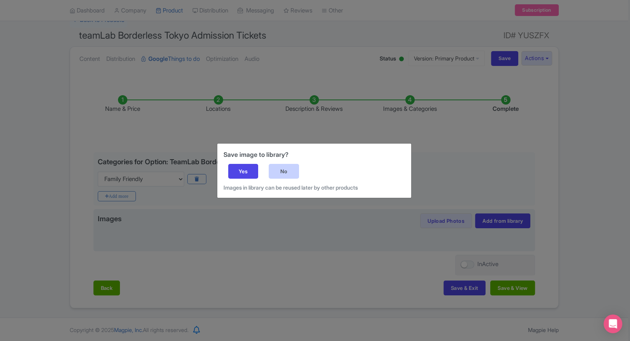
click at [284, 170] on div "No" at bounding box center [284, 171] width 30 height 15
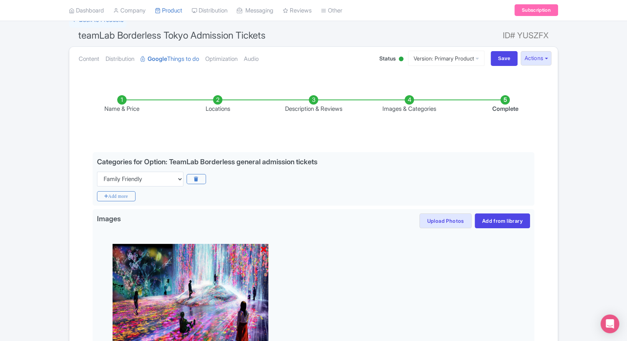
scroll to position [171, 0]
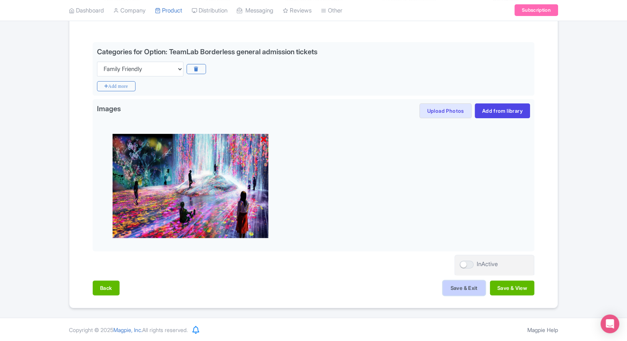
click at [447, 290] on button "Save & Exit" at bounding box center [464, 287] width 42 height 15
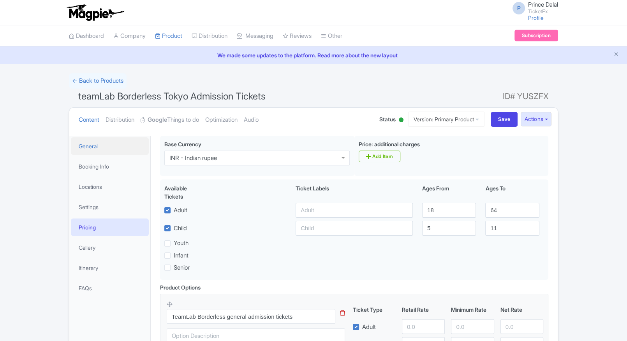
click at [111, 150] on link "General" at bounding box center [110, 146] width 78 height 18
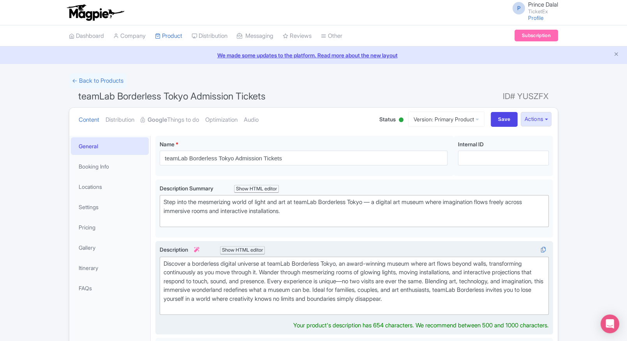
click at [165, 259] on div "Discover a borderless digital universe at teamLab Borderless Tokyo, an award-wi…" at bounding box center [354, 285] width 381 height 53
type trix-editor "<div>Discover a borderless digital universe at teamLab Borderless Tokyo, an awa…"
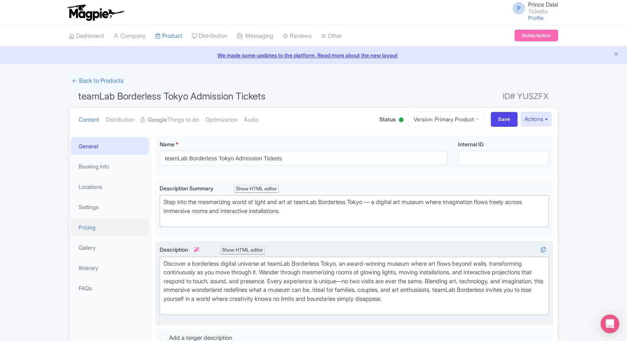
click at [92, 231] on link "Pricing" at bounding box center [110, 227] width 78 height 18
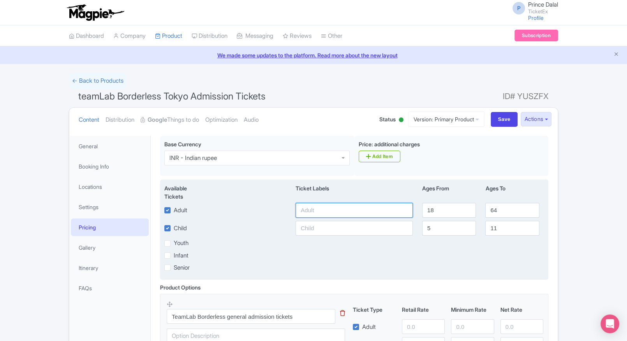
click at [316, 208] on input "text" at bounding box center [354, 210] width 117 height 15
type input "1939"
click at [306, 227] on input "text" at bounding box center [354, 228] width 117 height 15
paste input "1939"
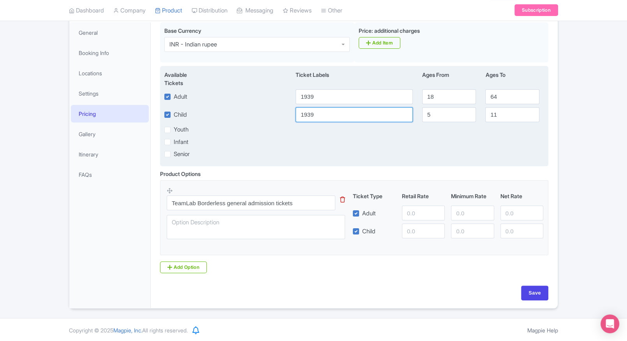
scroll to position [115, 0]
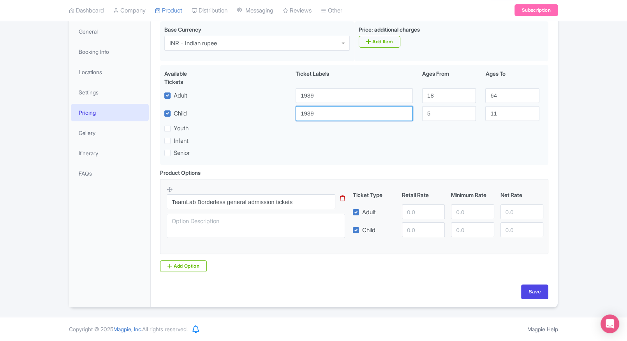
type input "1939"
click at [424, 211] on input "number" at bounding box center [423, 211] width 43 height 15
paste input "1939"
click at [424, 211] on input "1939" at bounding box center [423, 211] width 43 height 15
type input "1939"
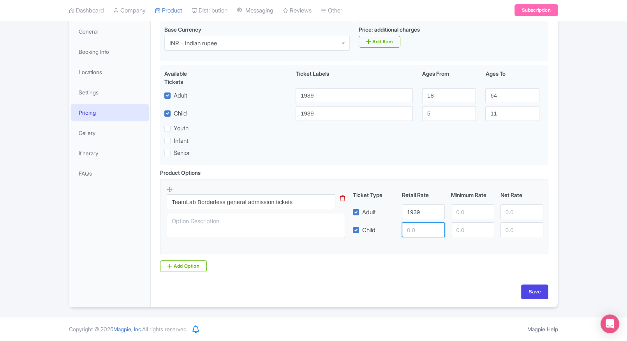
click at [416, 228] on input "number" at bounding box center [423, 229] width 43 height 15
paste input "1939"
click at [416, 228] on input "1939" at bounding box center [423, 229] width 43 height 15
type input "1939"
click at [454, 212] on input "number" at bounding box center [472, 211] width 43 height 15
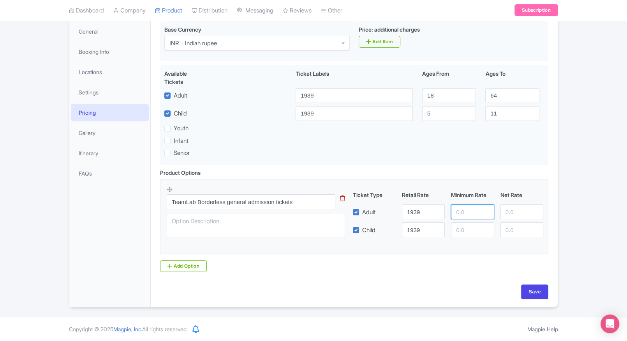
paste input "1939"
click at [454, 212] on input "1939" at bounding box center [472, 211] width 43 height 15
type input "1939"
click at [466, 236] on input "number" at bounding box center [472, 229] width 43 height 15
paste input "1939"
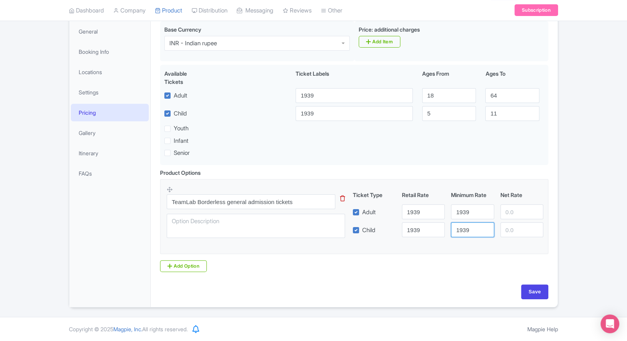
click at [466, 236] on input "1939" at bounding box center [472, 229] width 43 height 15
type input "1939"
click at [501, 218] on input "number" at bounding box center [522, 211] width 43 height 15
paste input "1939"
click at [501, 218] on input "1939" at bounding box center [522, 211] width 43 height 15
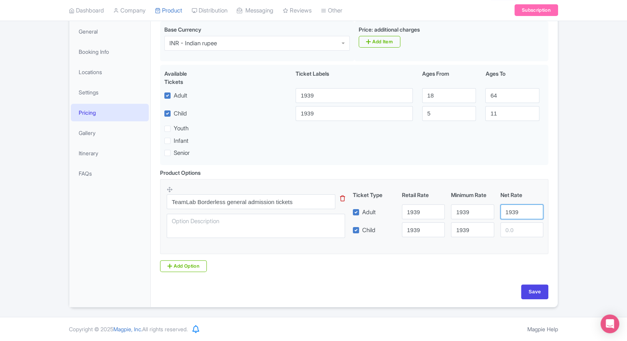
type input "1939"
drag, startPoint x: 519, startPoint y: 241, endPoint x: 511, endPoint y: 229, distance: 14.2
click at [511, 229] on div "TeamLab Borderless general admission tickets This tip has not data. Code: tip_o…" at bounding box center [354, 213] width 375 height 57
click at [511, 229] on input "number" at bounding box center [522, 229] width 43 height 15
paste input "1939"
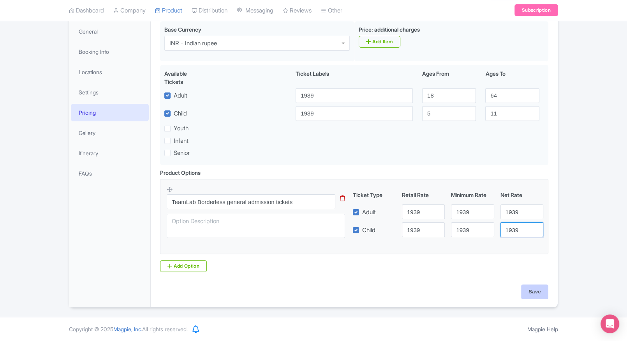
type input "1939"
click at [538, 288] on input "Save" at bounding box center [534, 291] width 27 height 15
type input "Saving..."
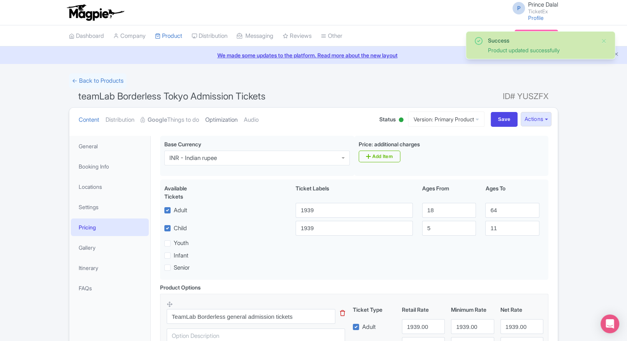
click at [238, 112] on link "Optimization" at bounding box center [221, 120] width 32 height 25
